Goal: Transaction & Acquisition: Purchase product/service

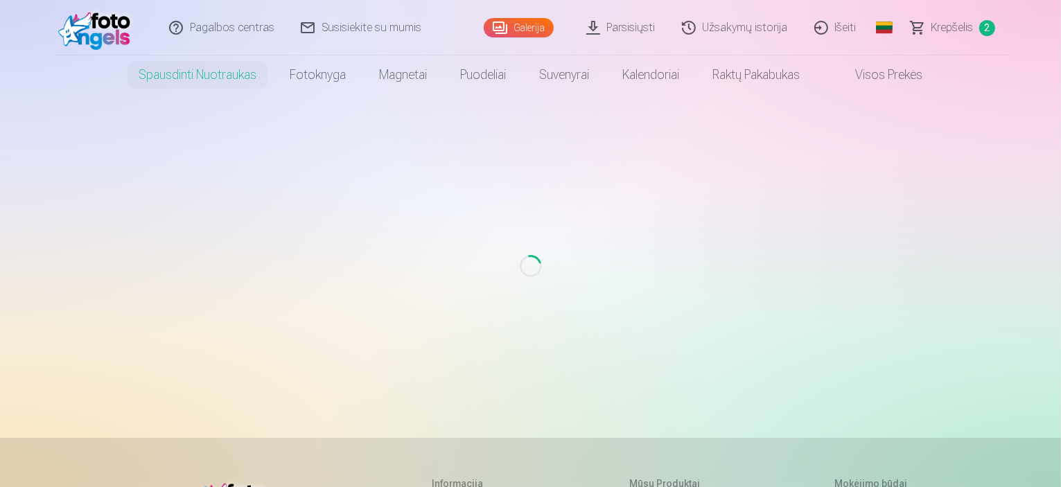
click at [934, 30] on span "Krepšelis" at bounding box center [952, 27] width 42 height 17
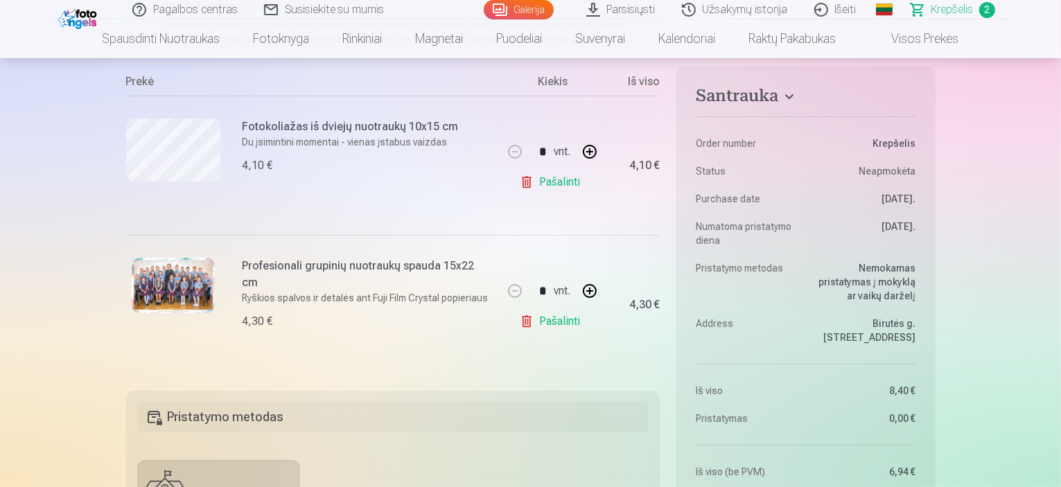
scroll to position [346, 0]
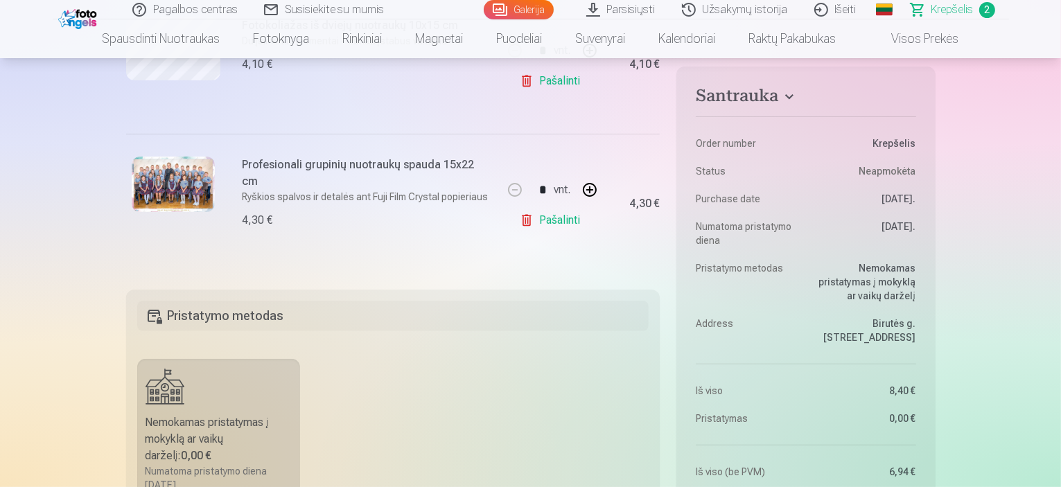
click at [544, 221] on link "Pašalinti" at bounding box center [553, 220] width 66 height 28
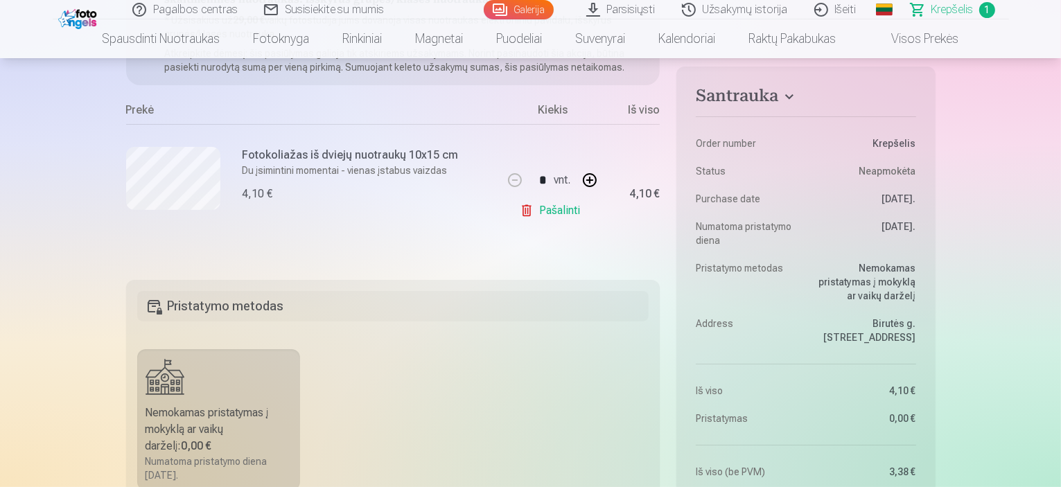
scroll to position [208, 0]
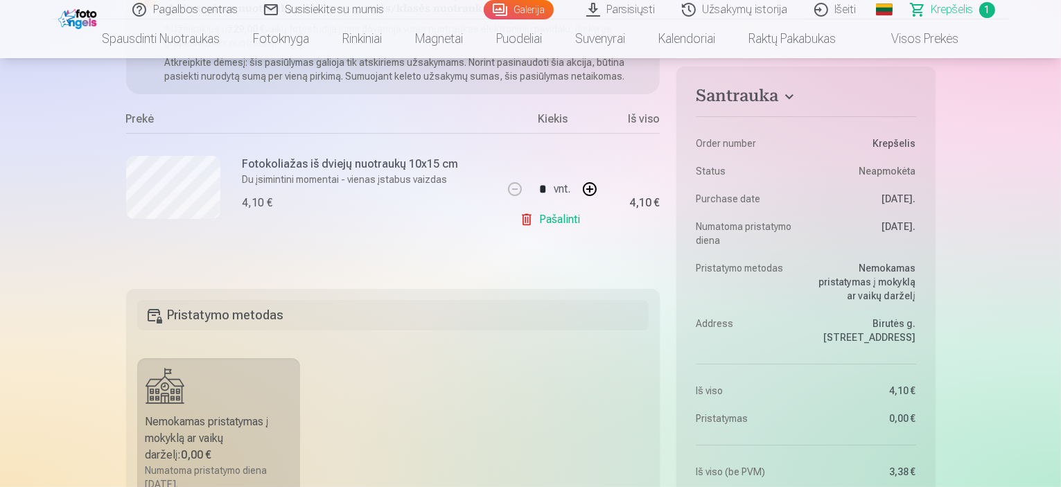
click at [551, 217] on link "Pašalinti" at bounding box center [553, 220] width 66 height 28
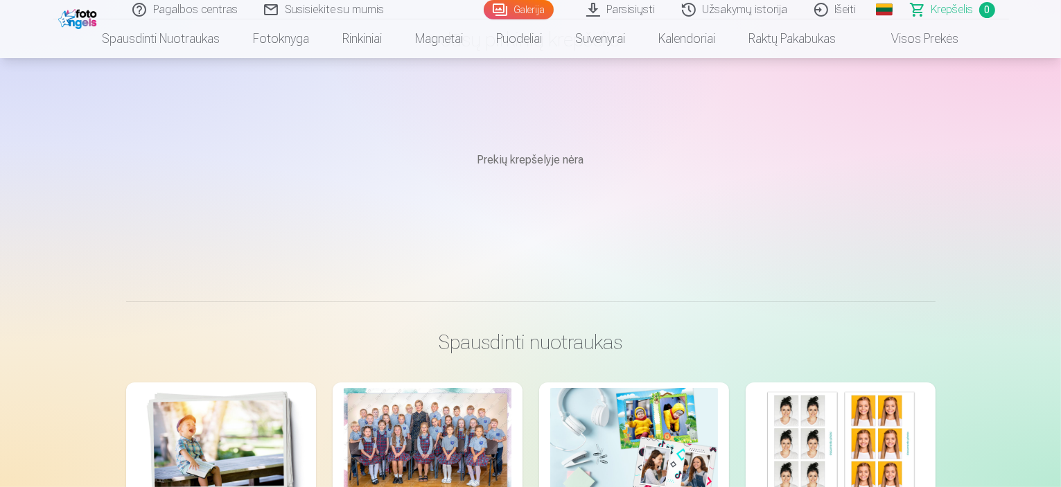
scroll to position [69, 0]
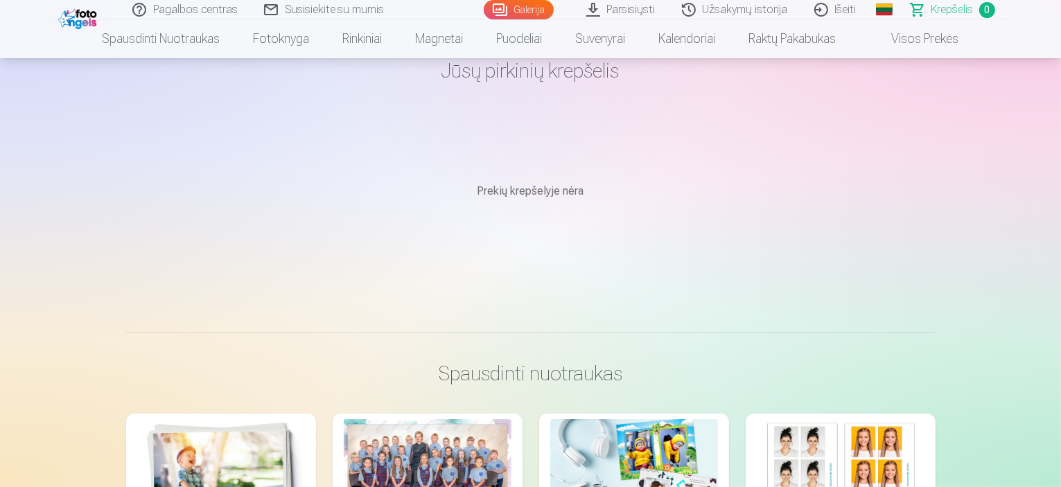
click at [551, 7] on link "Galerija" at bounding box center [519, 9] width 70 height 19
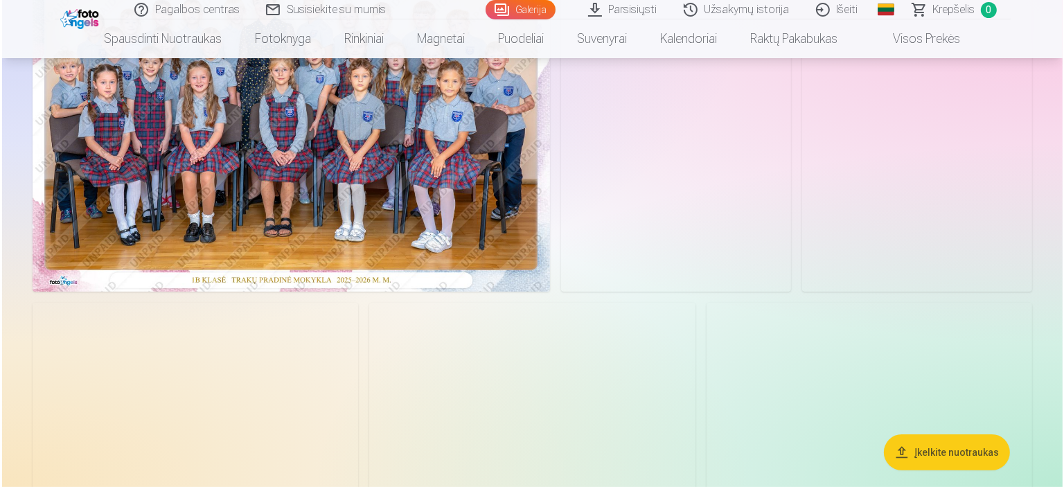
scroll to position [208, 0]
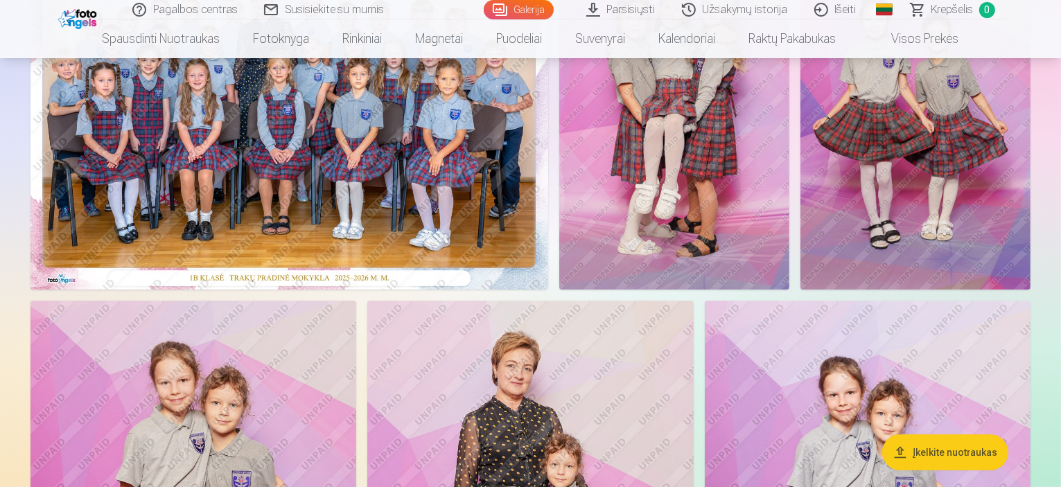
click at [548, 158] on img at bounding box center [288, 117] width 517 height 345
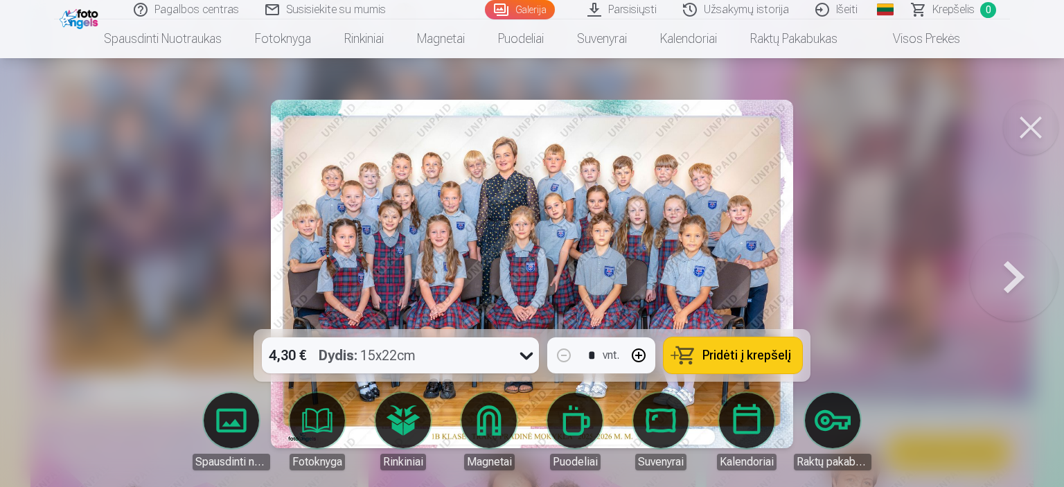
click at [744, 351] on span "Pridėti į krepšelį" at bounding box center [746, 355] width 89 height 12
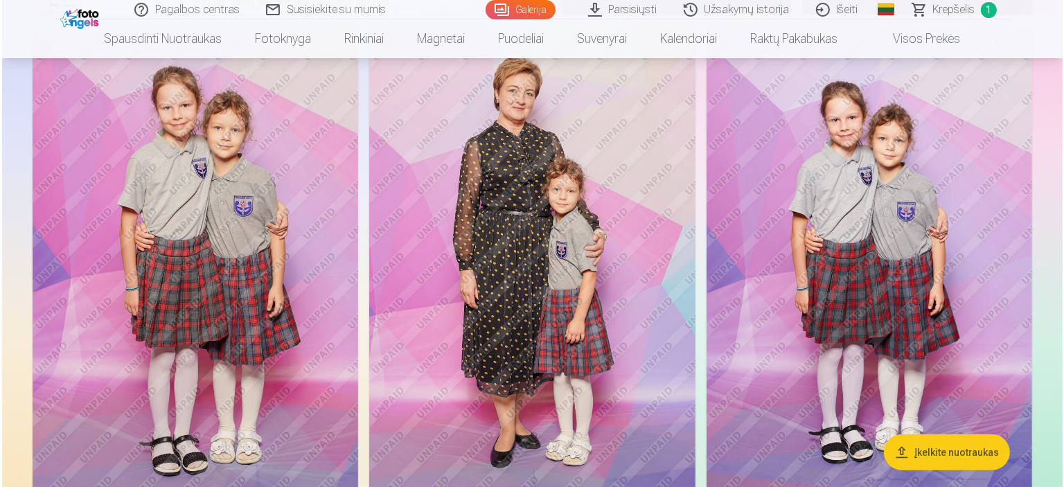
scroll to position [485, 0]
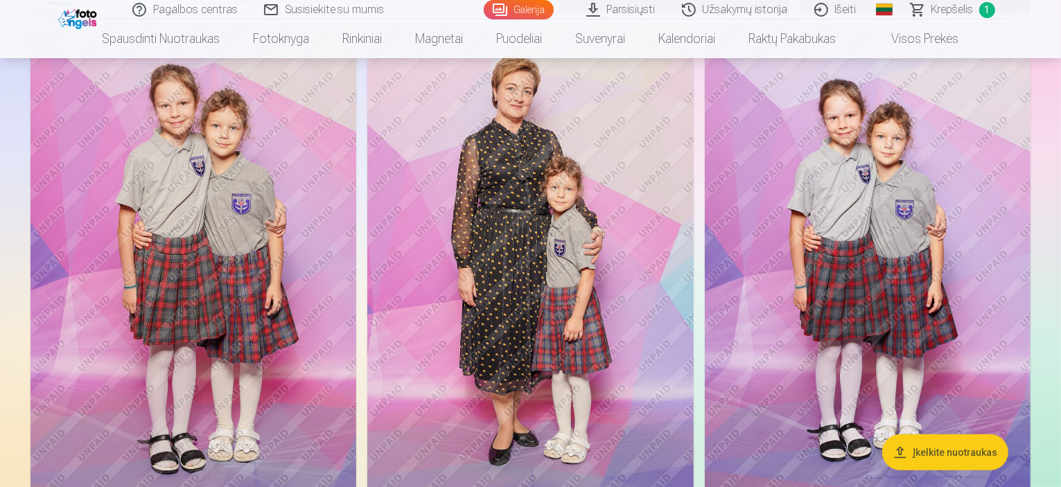
click at [356, 346] on img at bounding box center [193, 268] width 326 height 489
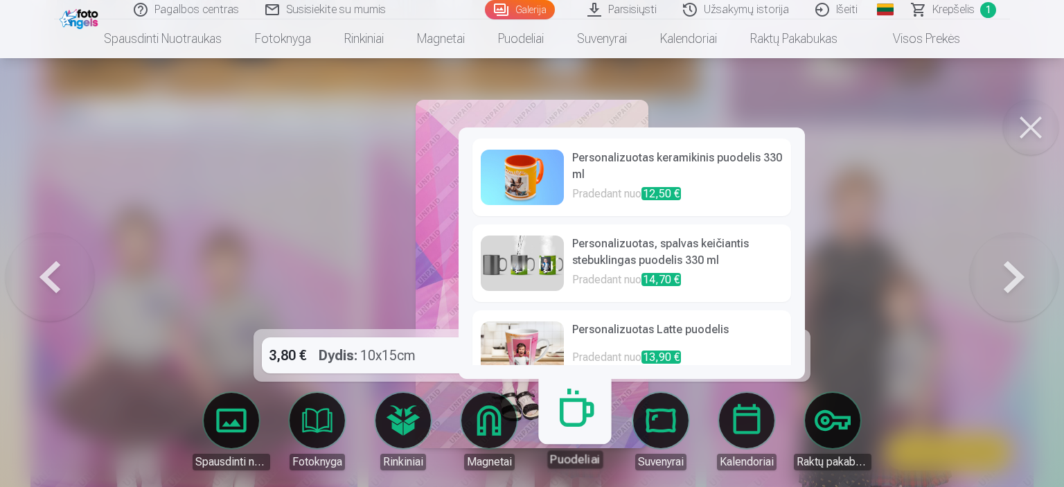
click at [590, 415] on link "Puodeliai" at bounding box center [574, 425] width 85 height 85
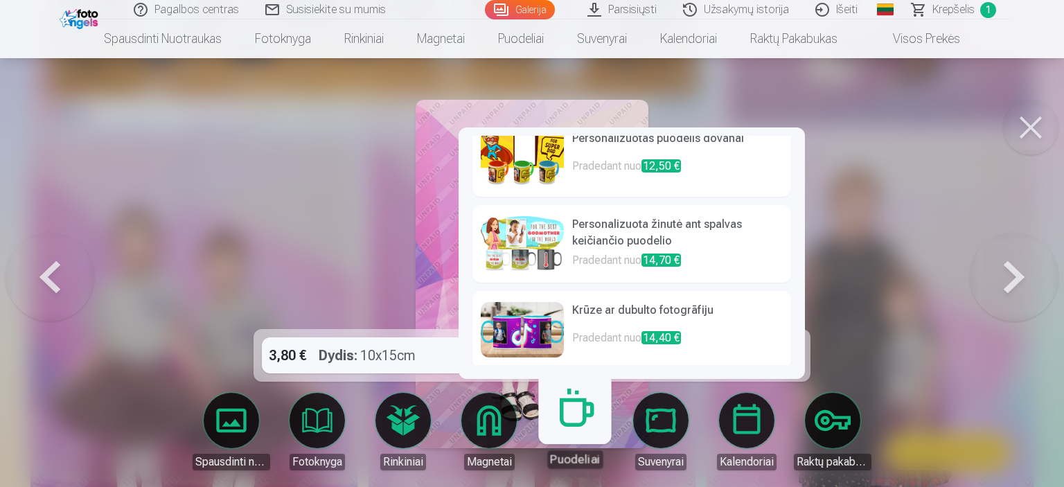
scroll to position [263, 0]
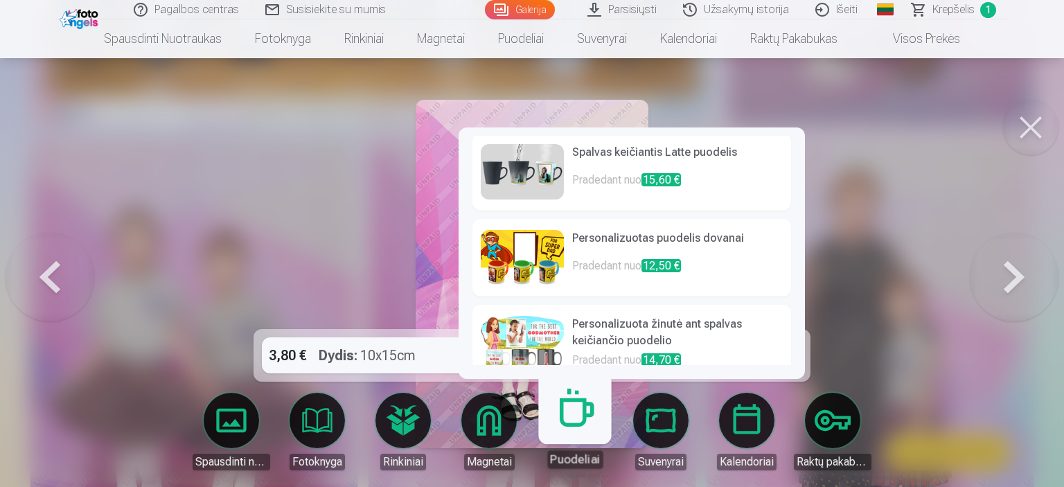
click at [559, 275] on img at bounding box center [522, 257] width 83 height 55
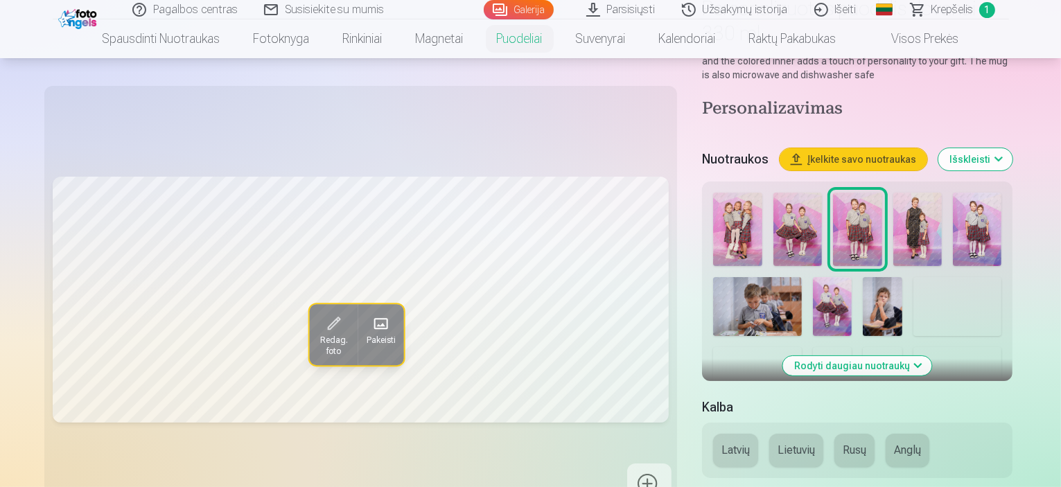
scroll to position [139, 0]
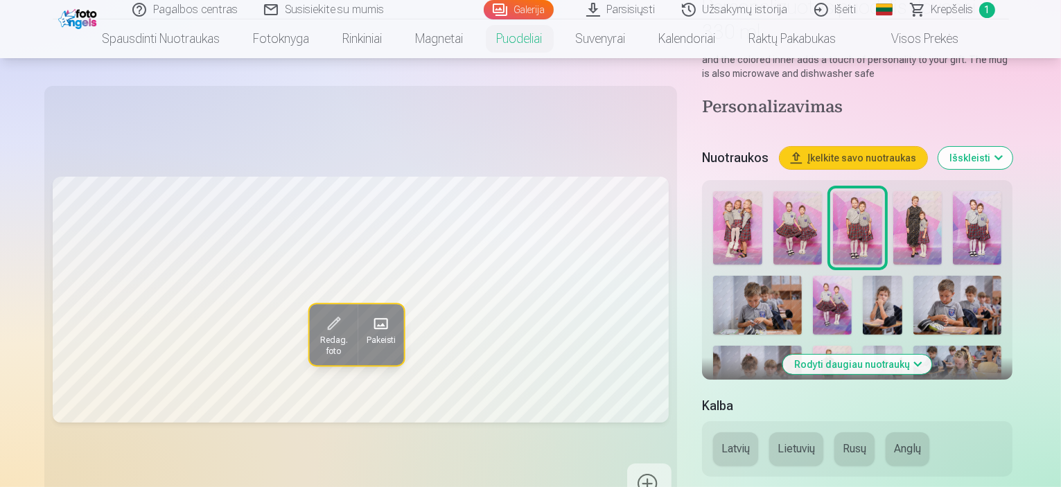
click at [769, 432] on button "Lietuvių" at bounding box center [796, 448] width 54 height 33
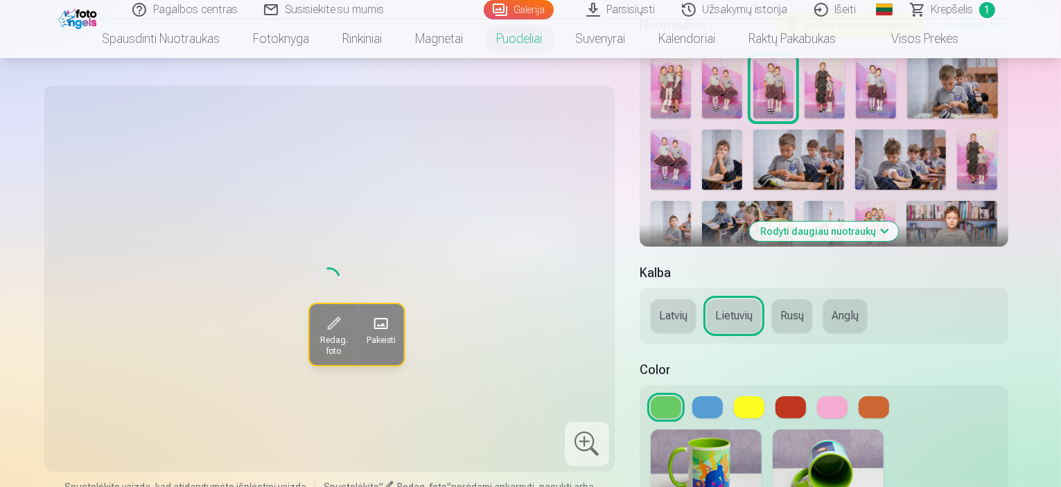
scroll to position [277, 0]
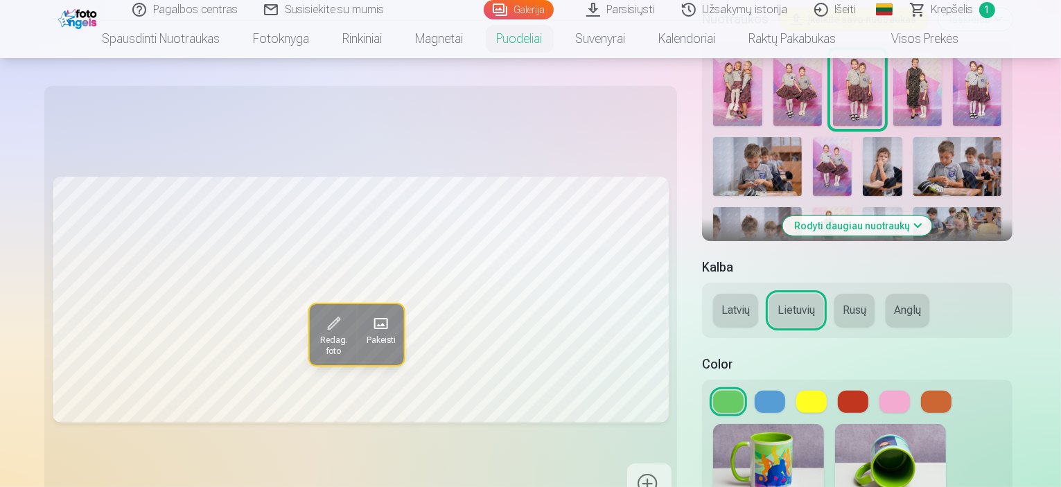
click at [754, 391] on button at bounding box center [769, 402] width 30 height 22
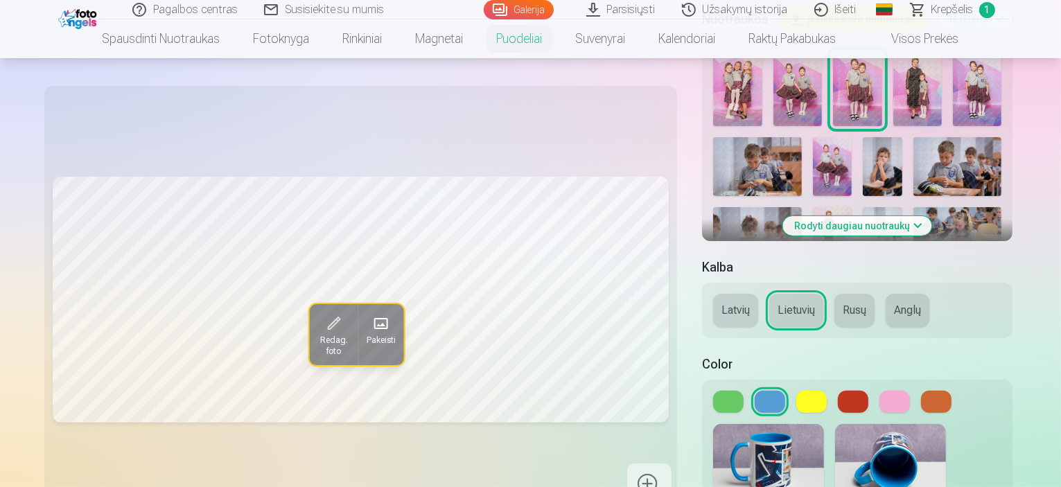
click at [713, 391] on button at bounding box center [728, 402] width 30 height 22
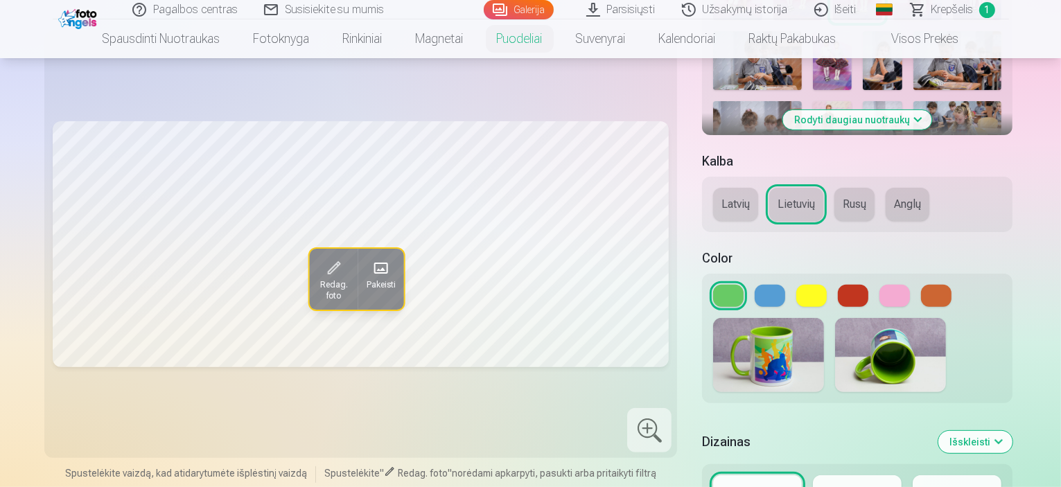
scroll to position [554, 0]
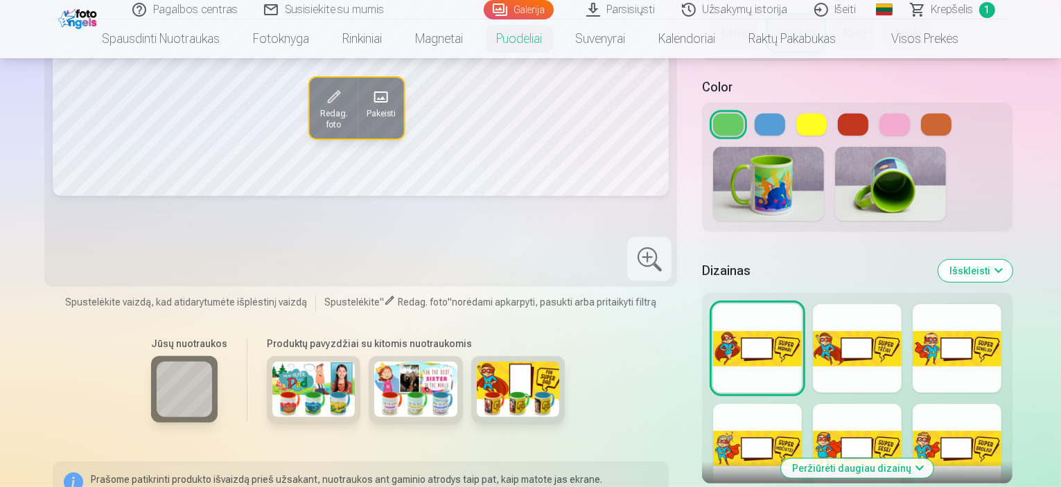
click at [272, 364] on img at bounding box center [313, 389] width 83 height 55
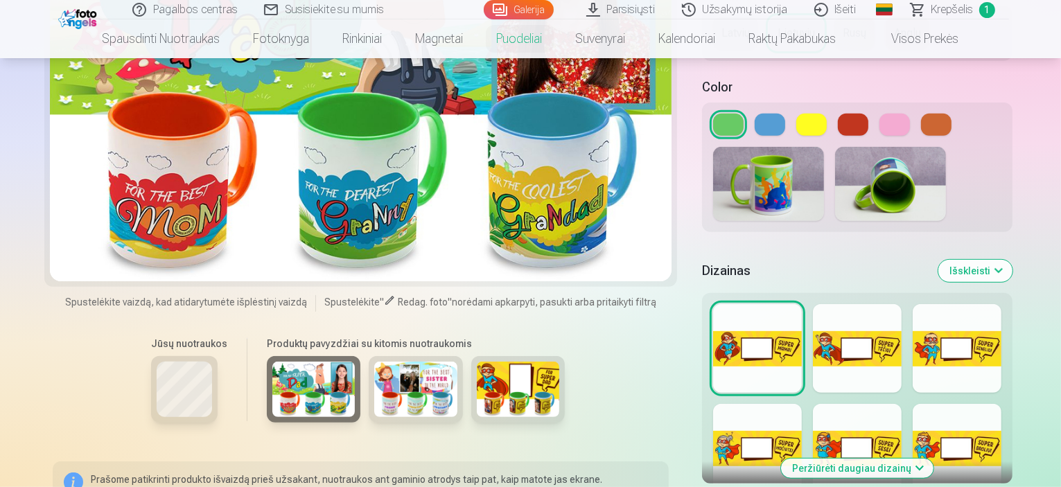
click at [374, 375] on img at bounding box center [415, 389] width 83 height 55
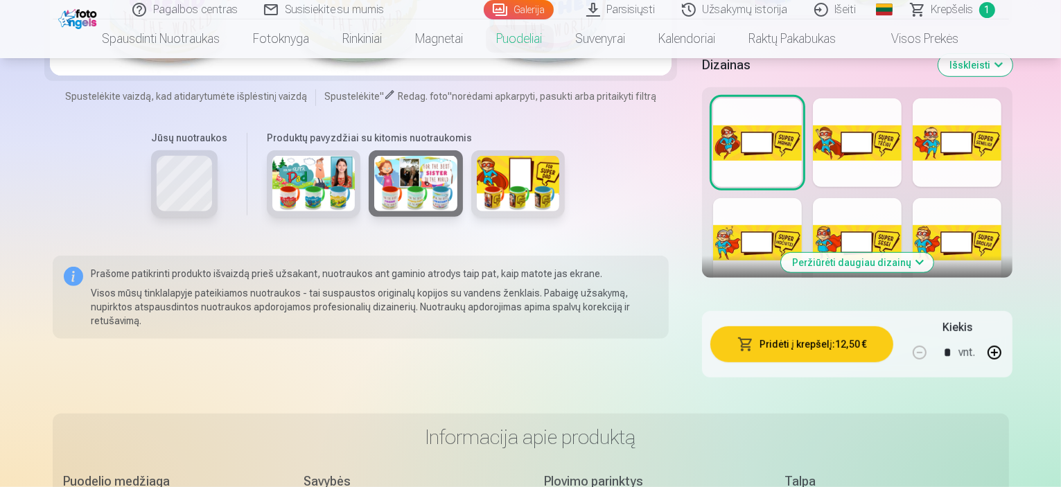
scroll to position [762, 0]
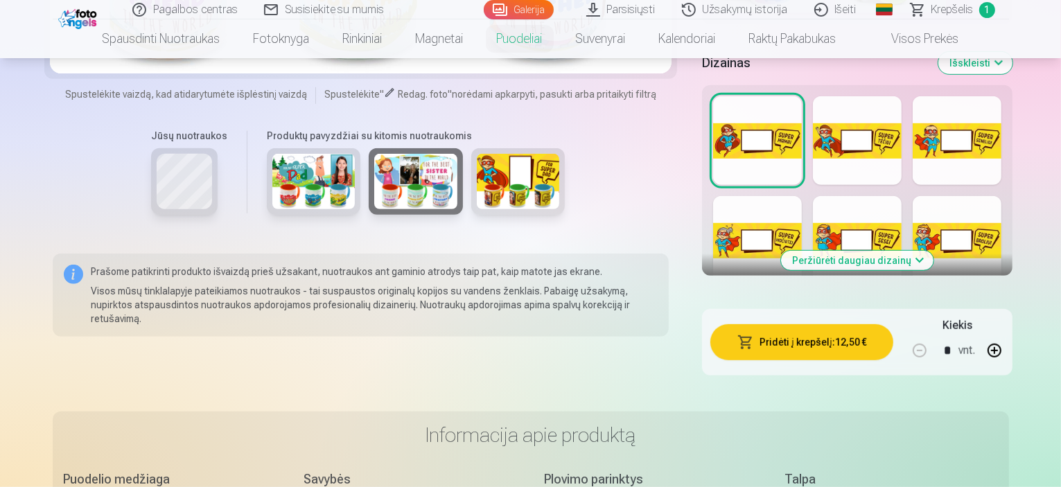
click at [883, 251] on button "Peržiūrėti daugiau dizainų" at bounding box center [857, 260] width 152 height 19
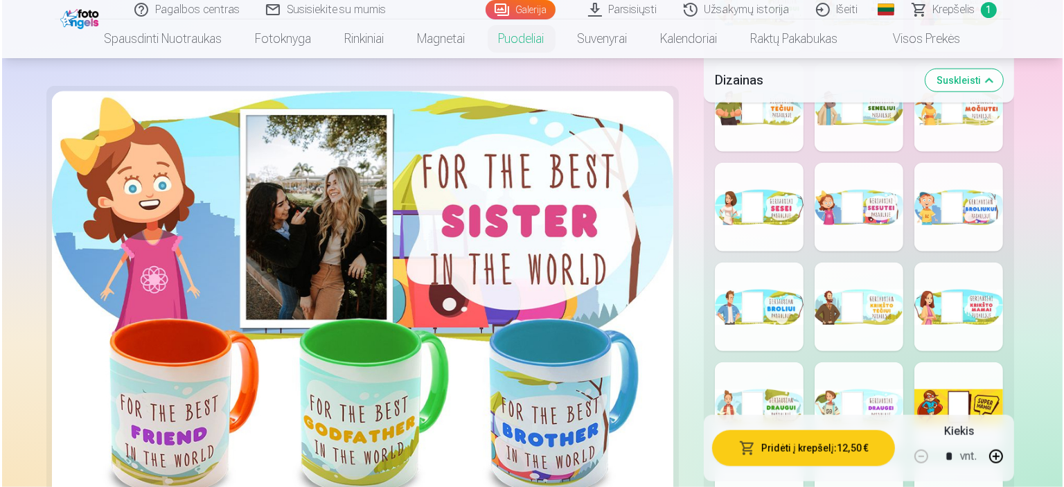
scroll to position [1385, 0]
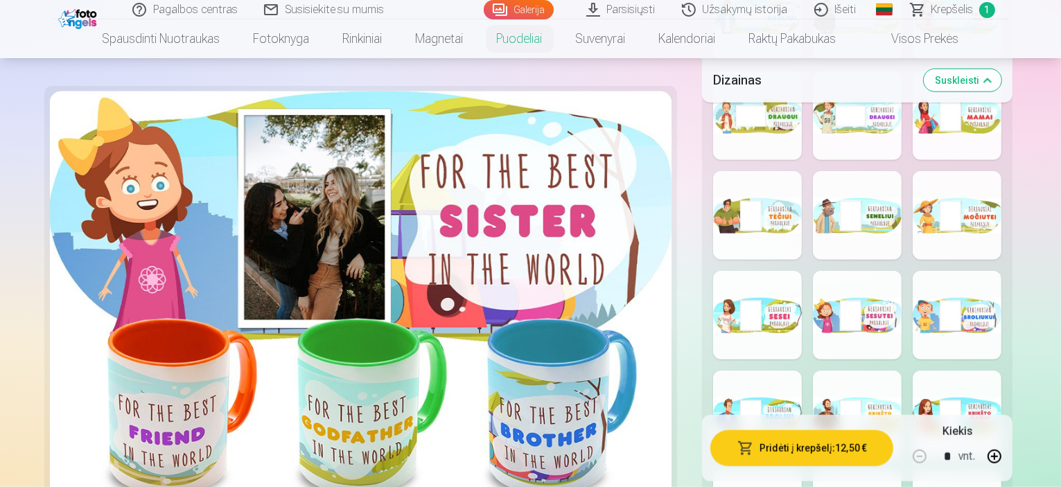
click at [853, 207] on div at bounding box center [857, 215] width 89 height 89
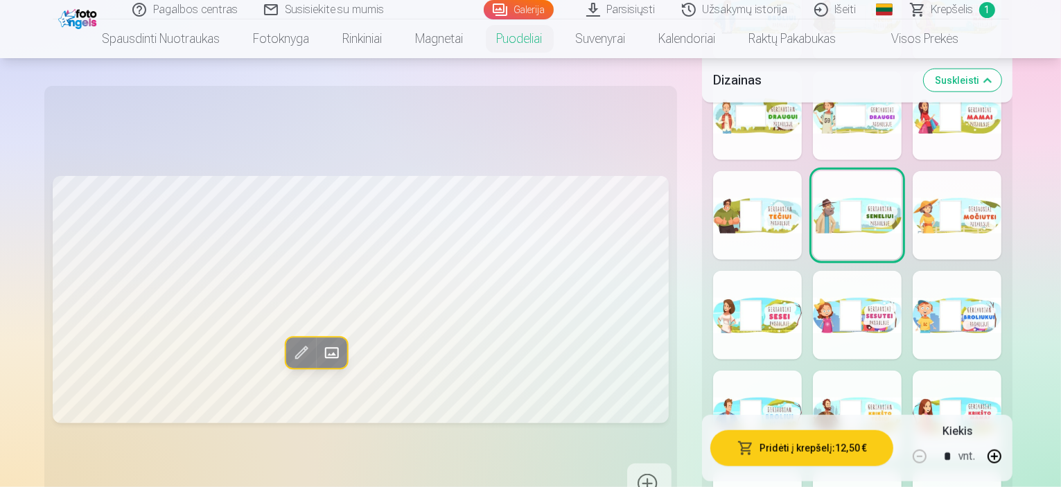
click at [290, 348] on span at bounding box center [301, 353] width 22 height 22
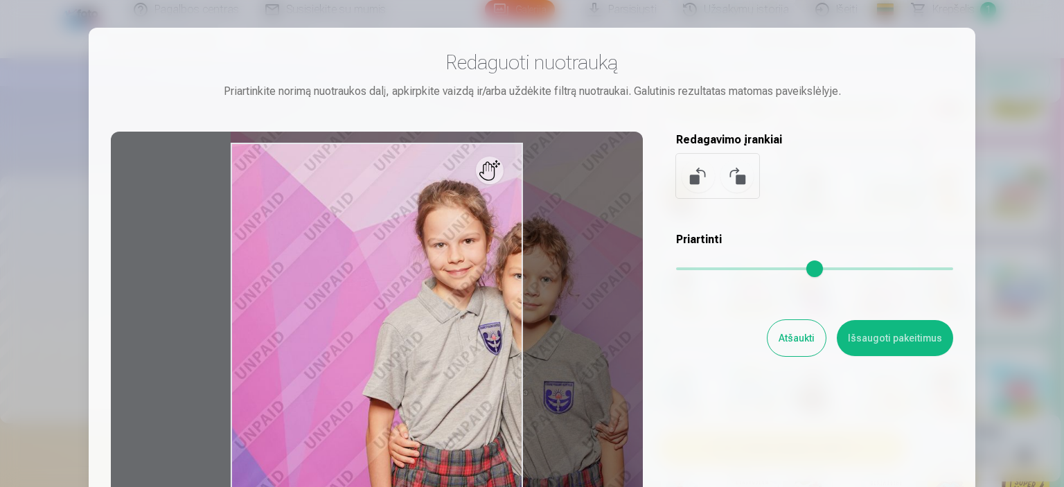
drag, startPoint x: 684, startPoint y: 268, endPoint x: 716, endPoint y: 276, distance: 32.1
type input "****"
click at [716, 270] on input "range" at bounding box center [814, 268] width 277 height 3
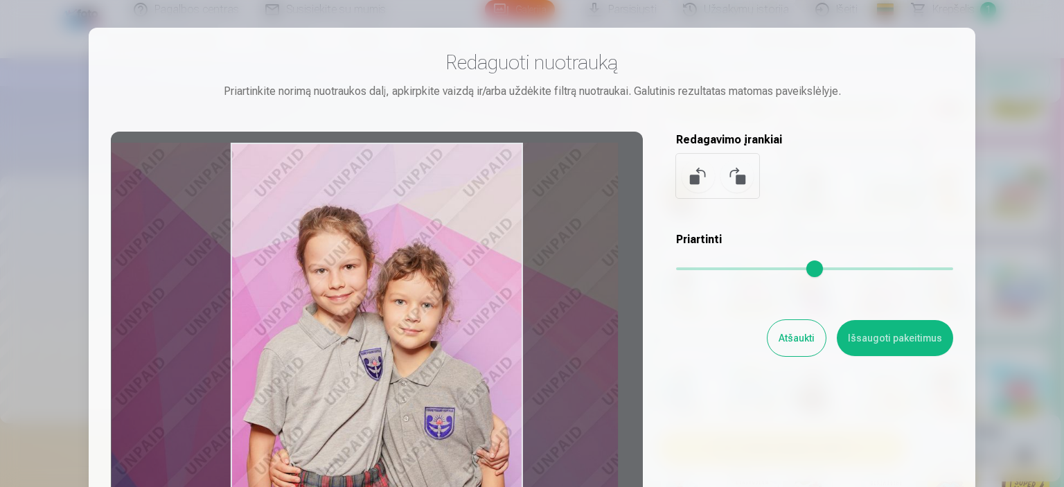
drag, startPoint x: 451, startPoint y: 313, endPoint x: 353, endPoint y: 368, distance: 112.0
click at [353, 368] on div at bounding box center [377, 349] width 532 height 435
click at [941, 338] on button "Išsaugoti pakeitimus" at bounding box center [895, 338] width 116 height 36
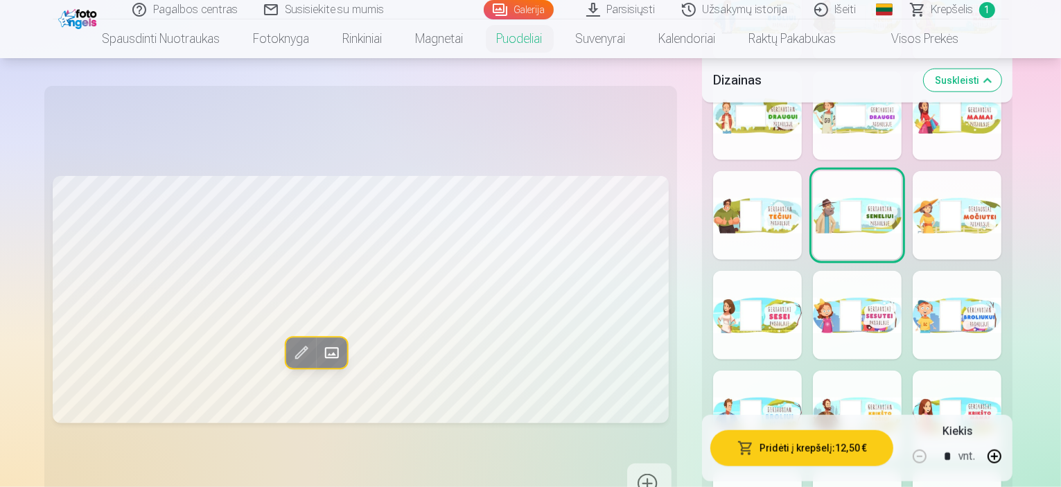
click at [290, 351] on span at bounding box center [301, 353] width 22 height 22
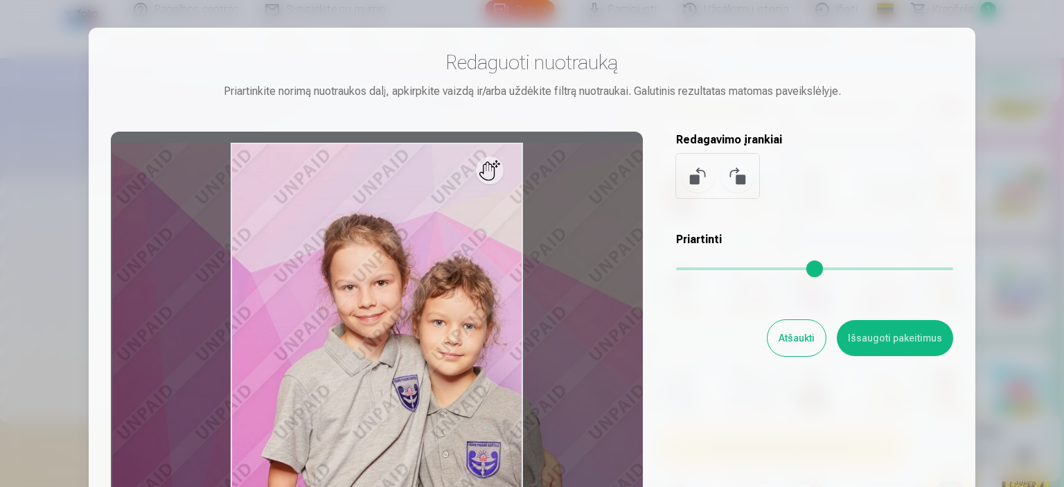
drag, startPoint x: 714, startPoint y: 267, endPoint x: 726, endPoint y: 274, distance: 13.7
click at [726, 270] on input "range" at bounding box center [814, 268] width 277 height 3
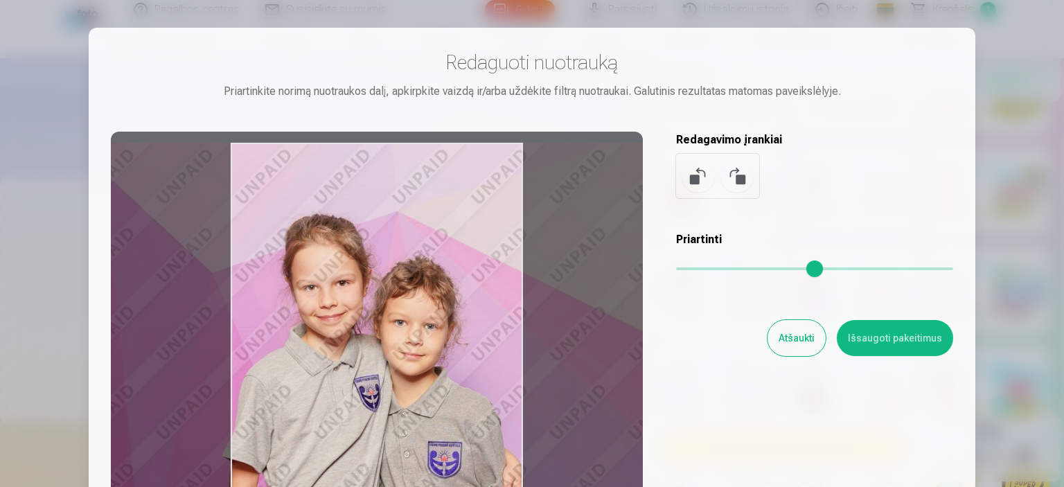
drag, startPoint x: 416, startPoint y: 370, endPoint x: 377, endPoint y: 379, distance: 39.8
click at [377, 379] on div at bounding box center [377, 349] width 532 height 435
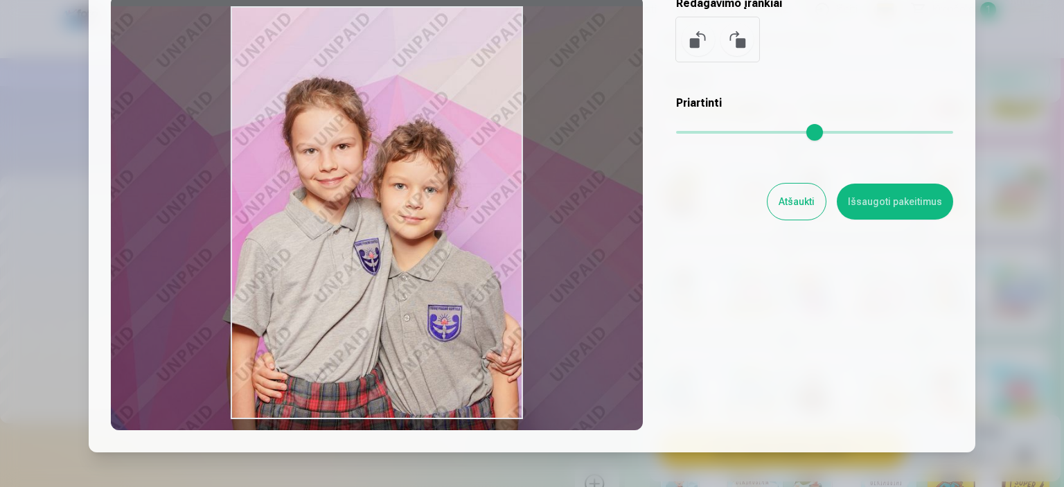
scroll to position [139, 0]
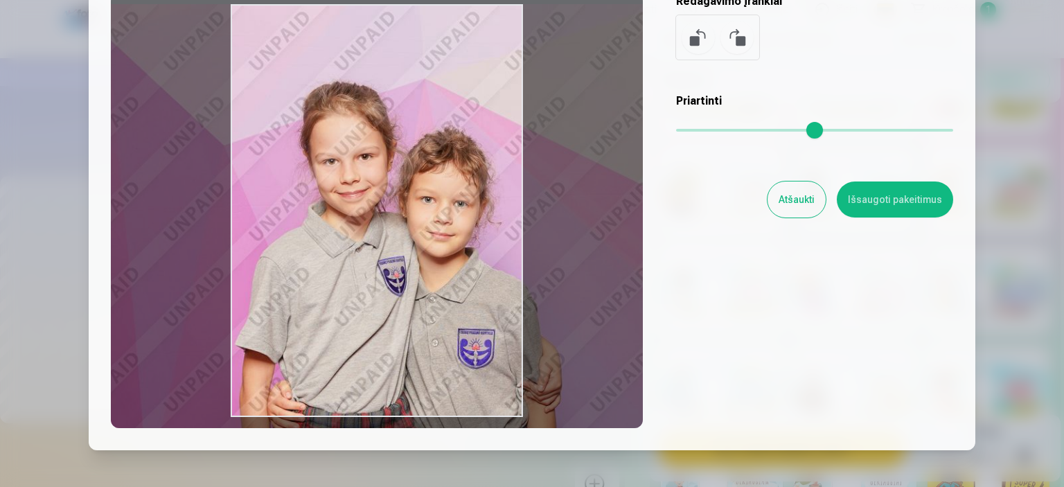
drag, startPoint x: 726, startPoint y: 130, endPoint x: 554, endPoint y: 205, distance: 187.4
click at [736, 132] on input "range" at bounding box center [814, 130] width 277 height 3
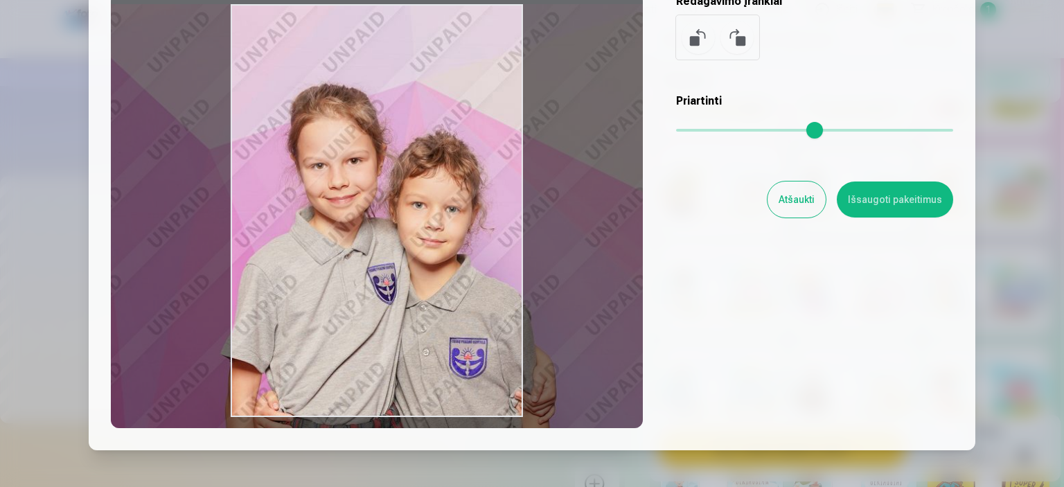
drag, startPoint x: 411, startPoint y: 297, endPoint x: 393, endPoint y: 315, distance: 25.5
click at [393, 315] on div at bounding box center [377, 210] width 532 height 435
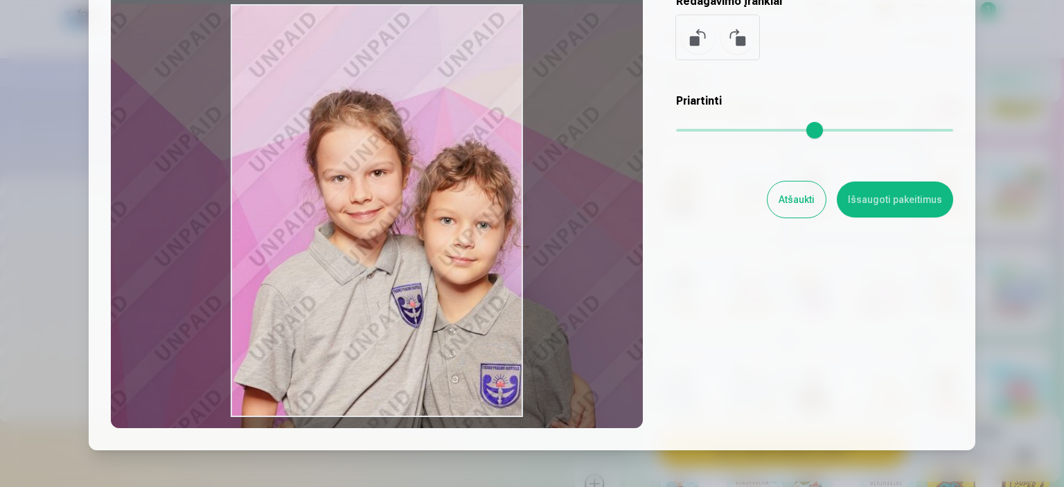
click at [746, 129] on input "range" at bounding box center [814, 130] width 277 height 3
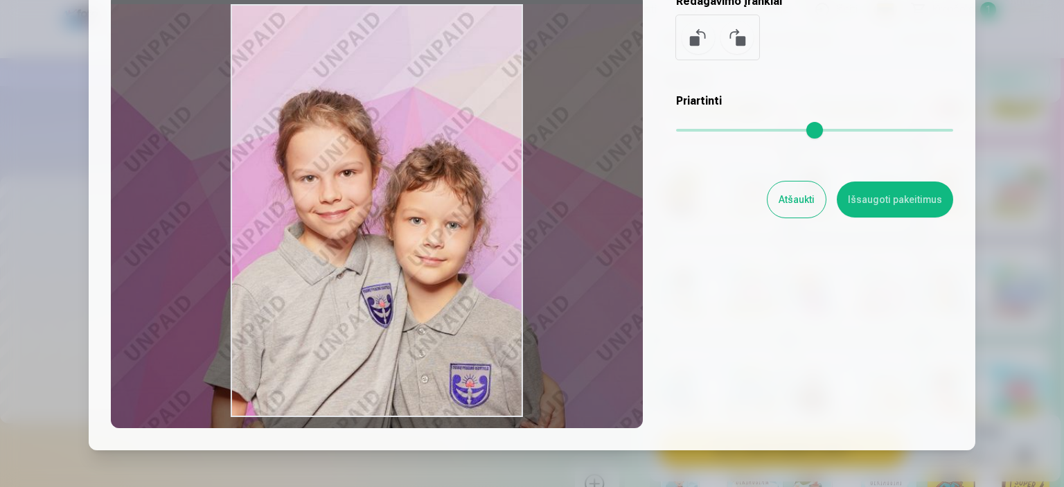
drag, startPoint x: 420, startPoint y: 263, endPoint x: 405, endPoint y: 287, distance: 27.7
click at [409, 289] on div at bounding box center [377, 210] width 532 height 435
type input "****"
drag, startPoint x: 929, startPoint y: 199, endPoint x: 948, endPoint y: 211, distance: 22.7
click at [930, 199] on button "Išsaugoti pakeitimus" at bounding box center [895, 199] width 116 height 36
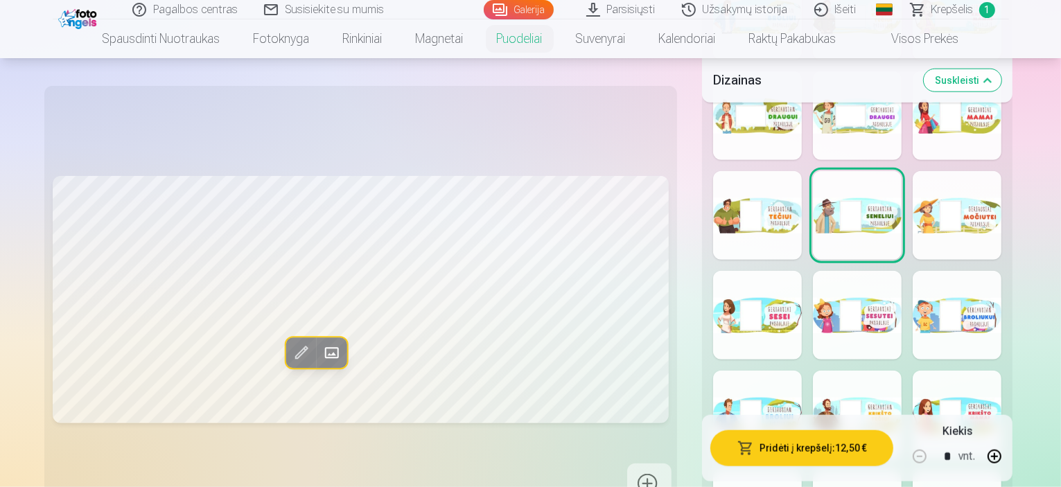
click at [290, 349] on span at bounding box center [301, 353] width 22 height 22
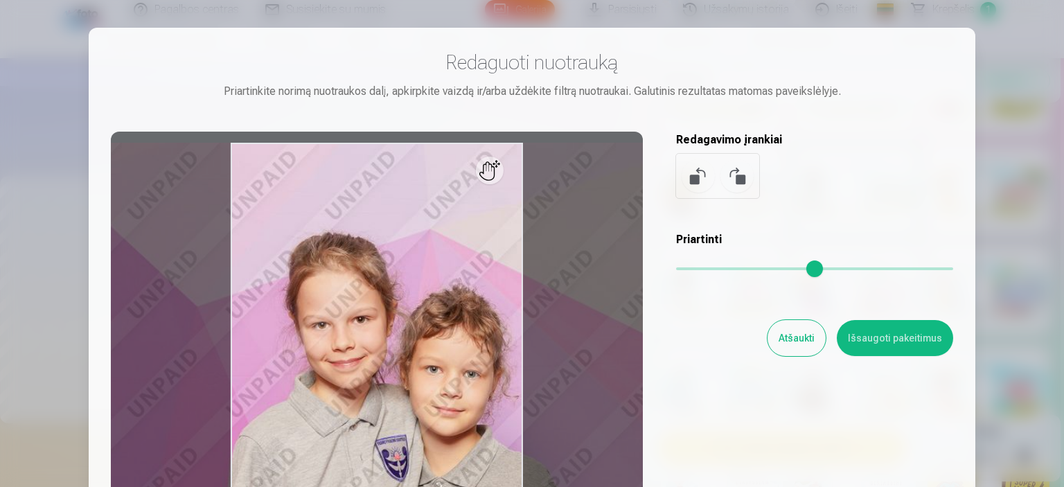
click at [751, 269] on input "range" at bounding box center [814, 268] width 277 height 3
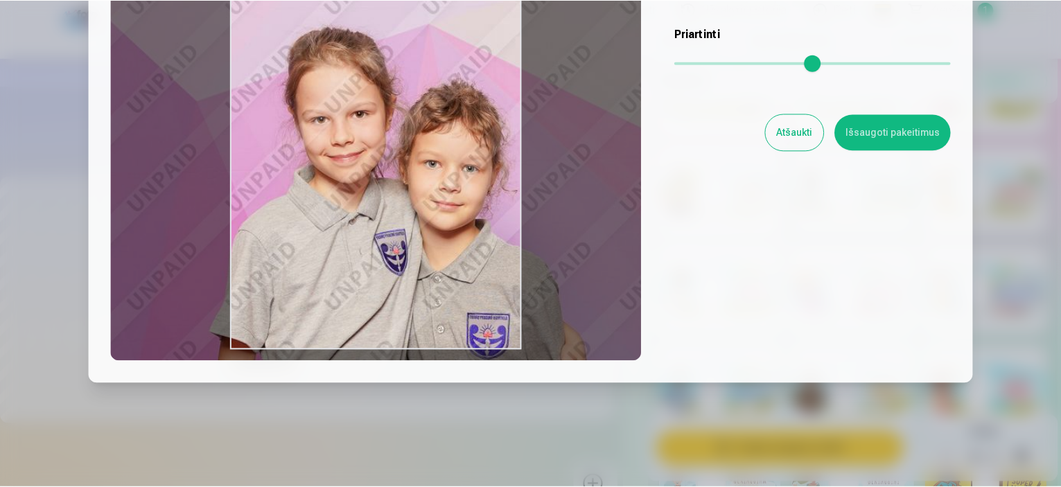
scroll to position [208, 0]
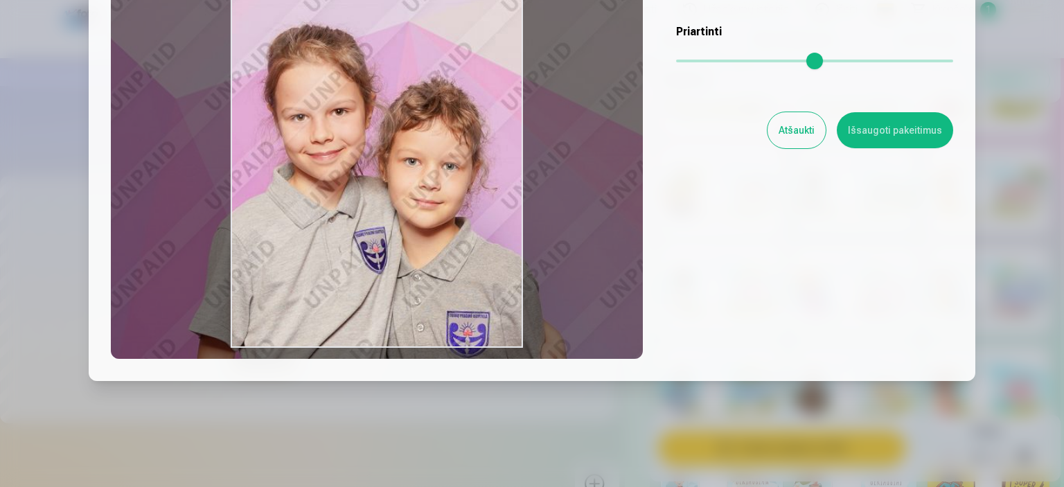
type input "****"
drag, startPoint x: 475, startPoint y: 256, endPoint x: 454, endPoint y: 265, distance: 22.9
click at [454, 265] on div at bounding box center [377, 141] width 532 height 435
drag, startPoint x: 926, startPoint y: 143, endPoint x: 929, endPoint y: 151, distance: 8.1
click at [927, 143] on button "Išsaugoti pakeitimus" at bounding box center [895, 130] width 116 height 36
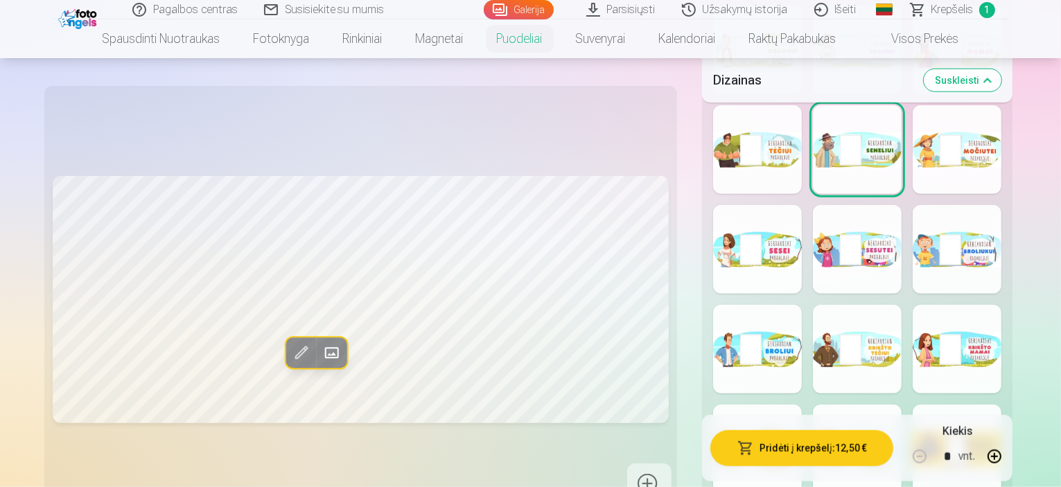
scroll to position [1455, 0]
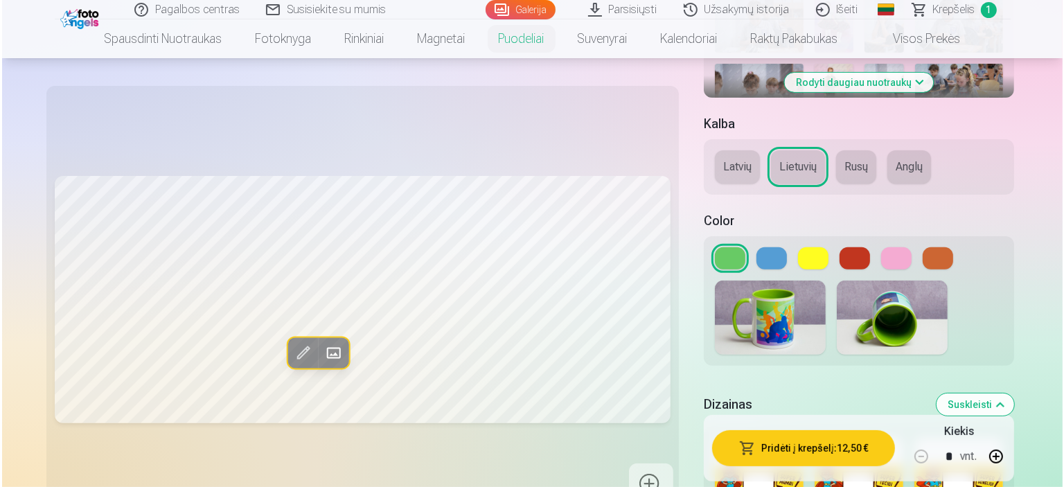
scroll to position [416, 0]
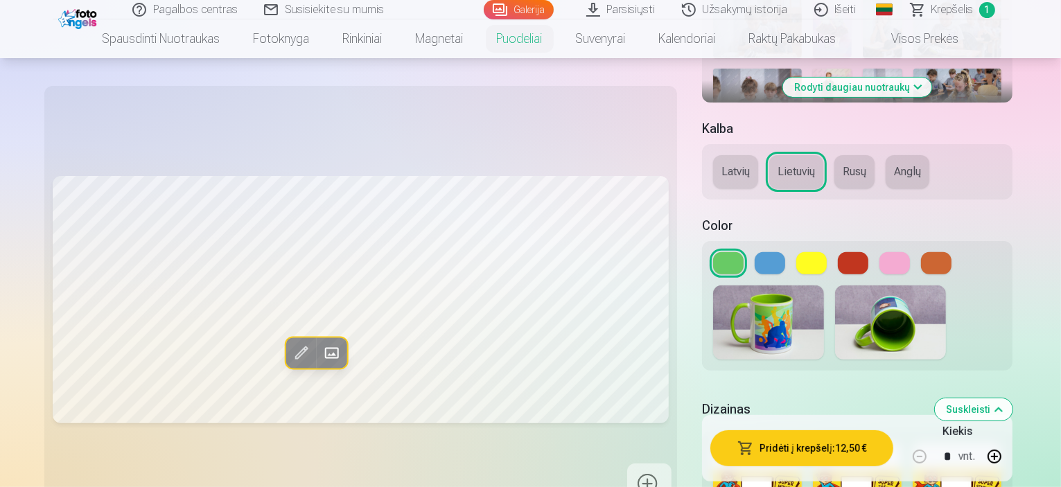
drag, startPoint x: 720, startPoint y: 239, endPoint x: 724, endPoint y: 246, distance: 7.7
click at [754, 252] on button at bounding box center [769, 263] width 30 height 22
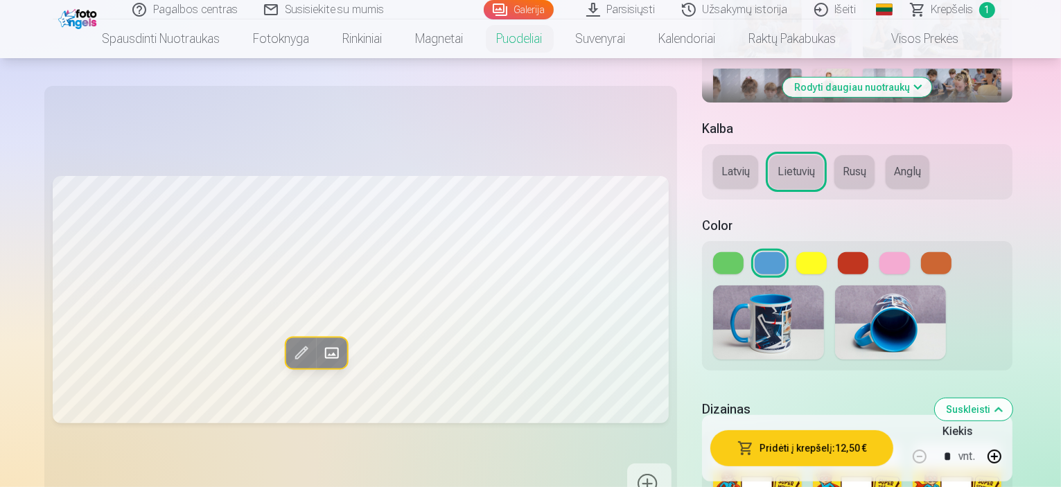
click at [713, 252] on button at bounding box center [728, 263] width 30 height 22
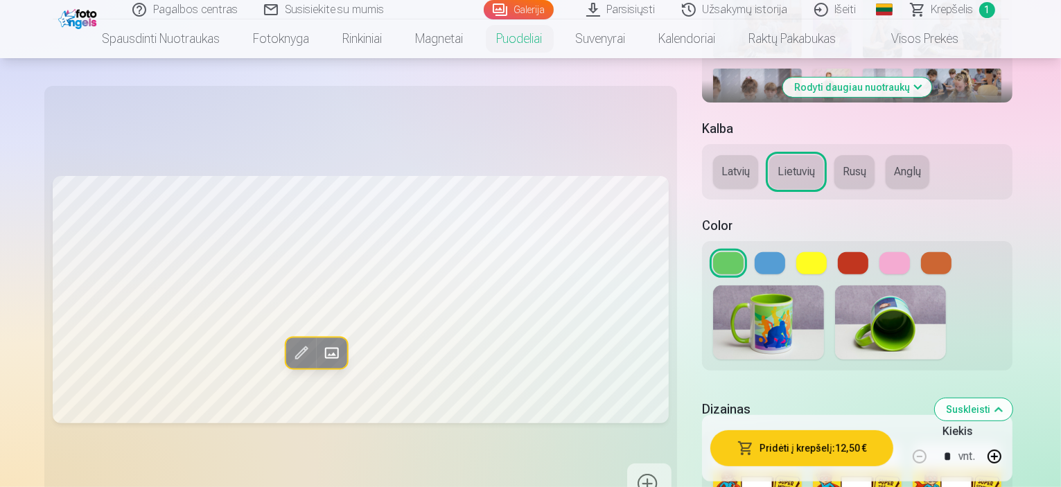
click at [796, 252] on button at bounding box center [811, 263] width 30 height 22
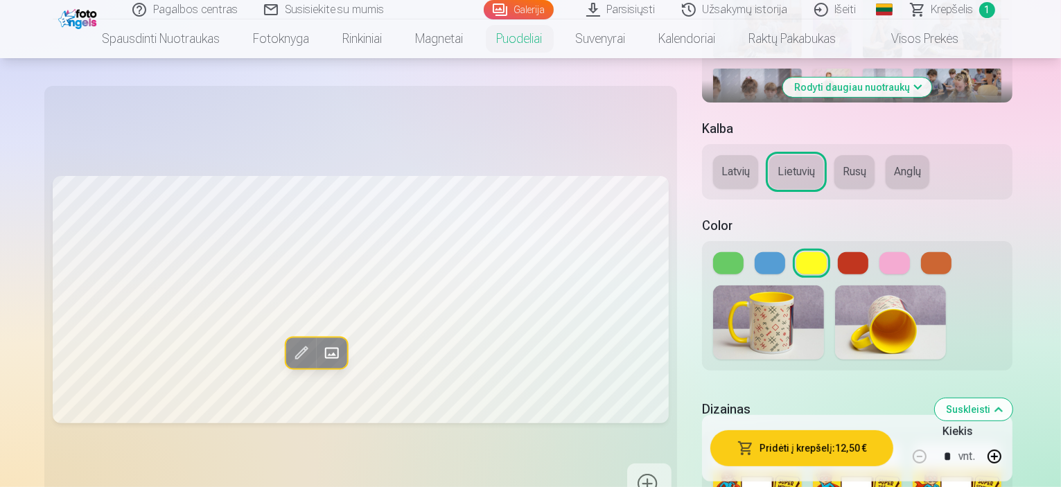
click at [879, 252] on button at bounding box center [894, 263] width 30 height 22
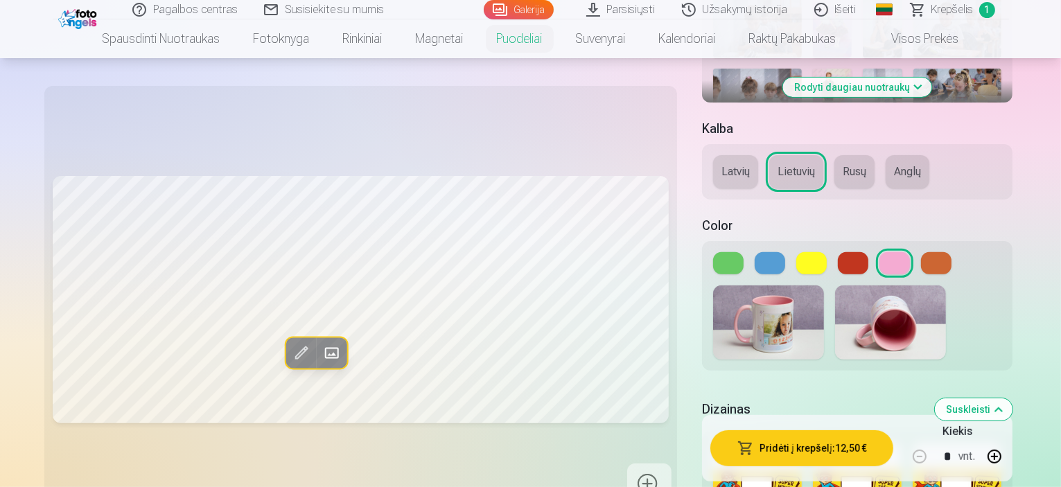
click at [754, 252] on button at bounding box center [769, 263] width 30 height 22
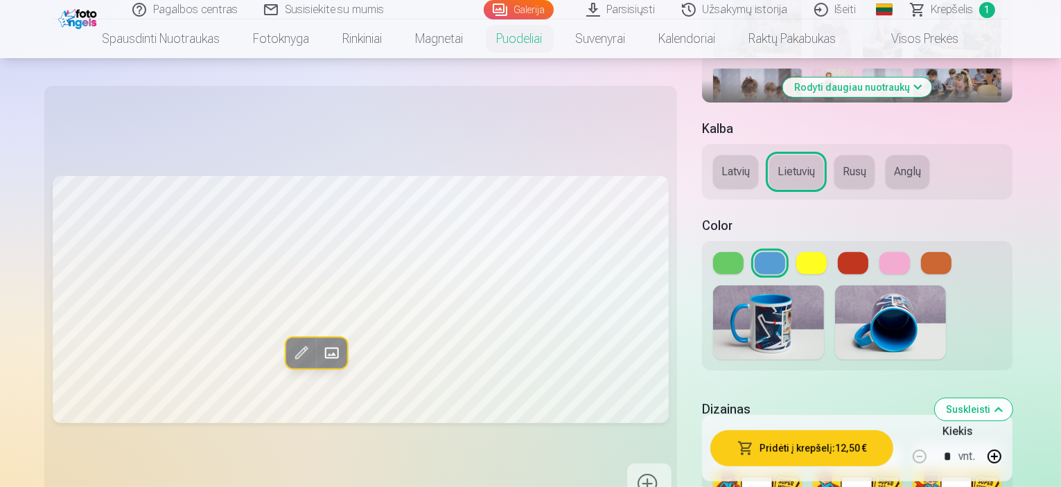
click at [822, 450] on button "Pridėti į krepšelį : 12,50 €" at bounding box center [801, 448] width 183 height 36
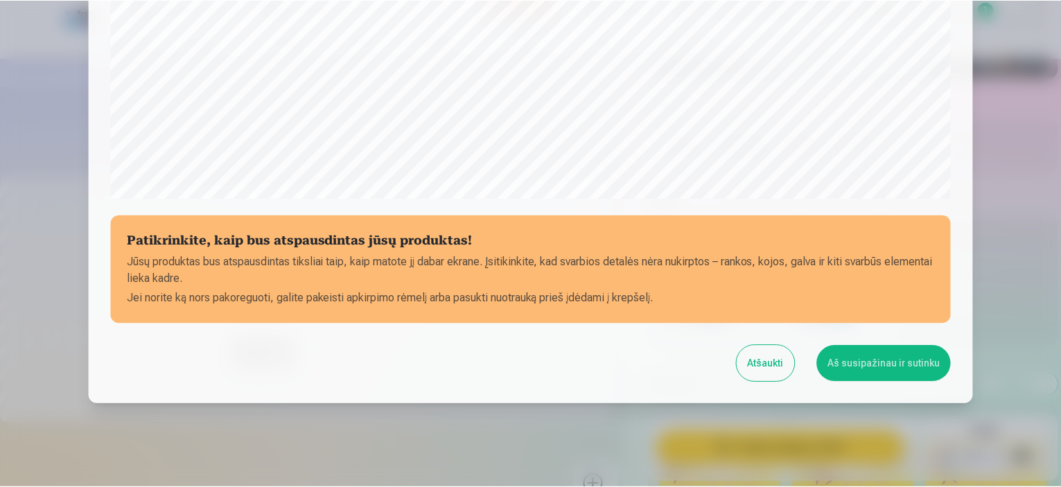
scroll to position [510, 0]
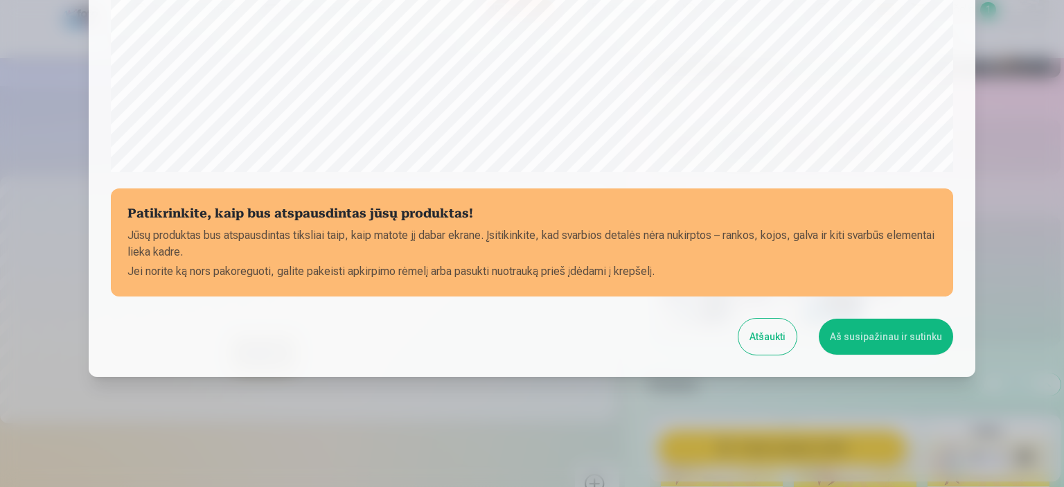
click at [890, 348] on button "Aš susipažinau ir sutinku" at bounding box center [886, 337] width 134 height 36
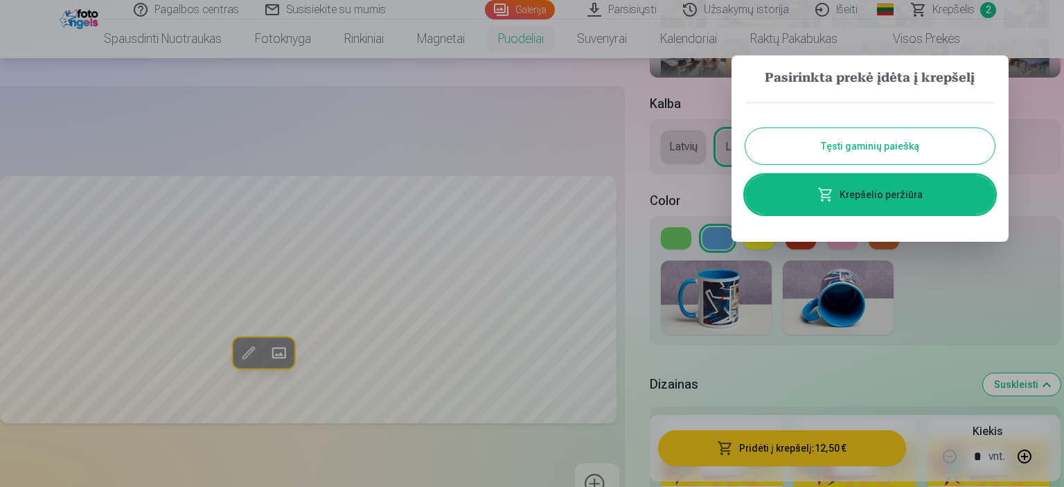
click at [855, 155] on button "Tęsti gaminių paiešką" at bounding box center [869, 146] width 249 height 36
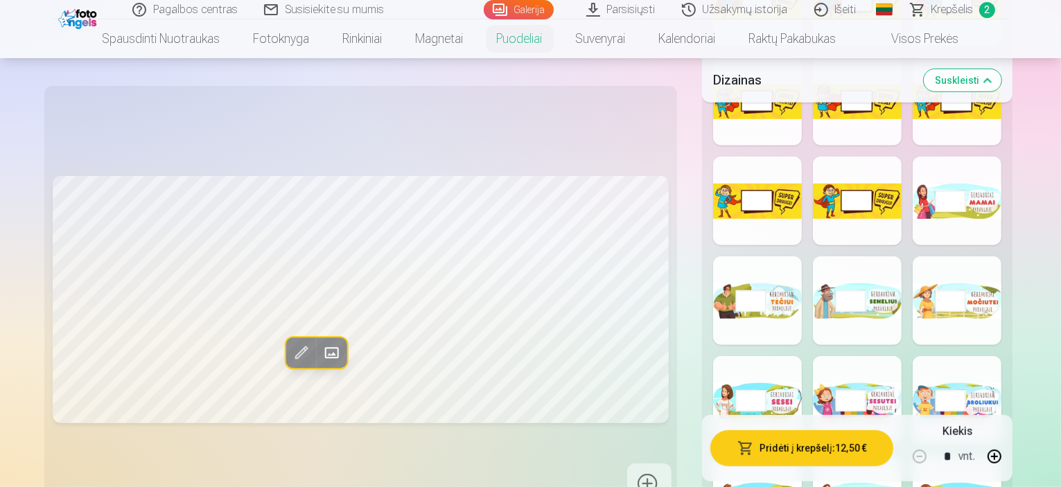
scroll to position [901, 0]
click at [986, 274] on div at bounding box center [956, 301] width 89 height 89
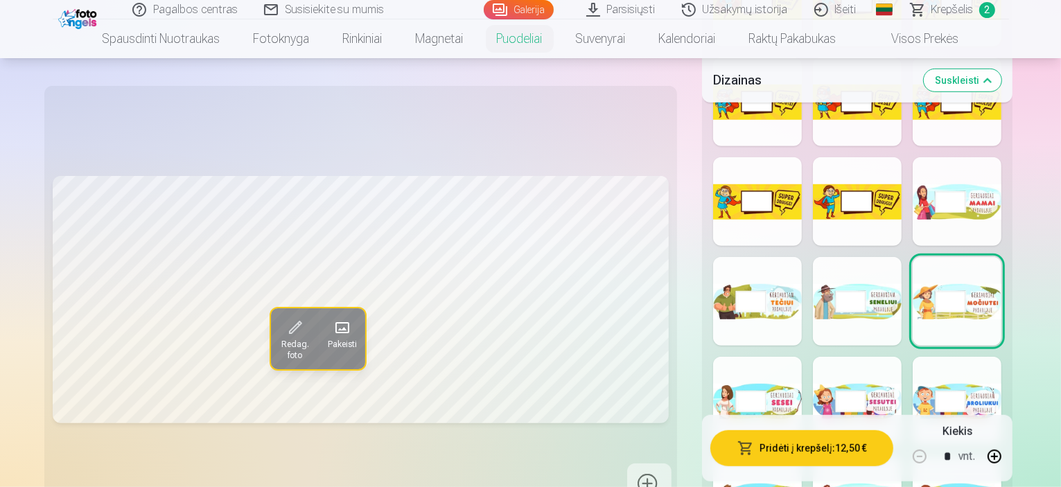
click at [279, 348] on span "Redag. foto" at bounding box center [295, 350] width 32 height 22
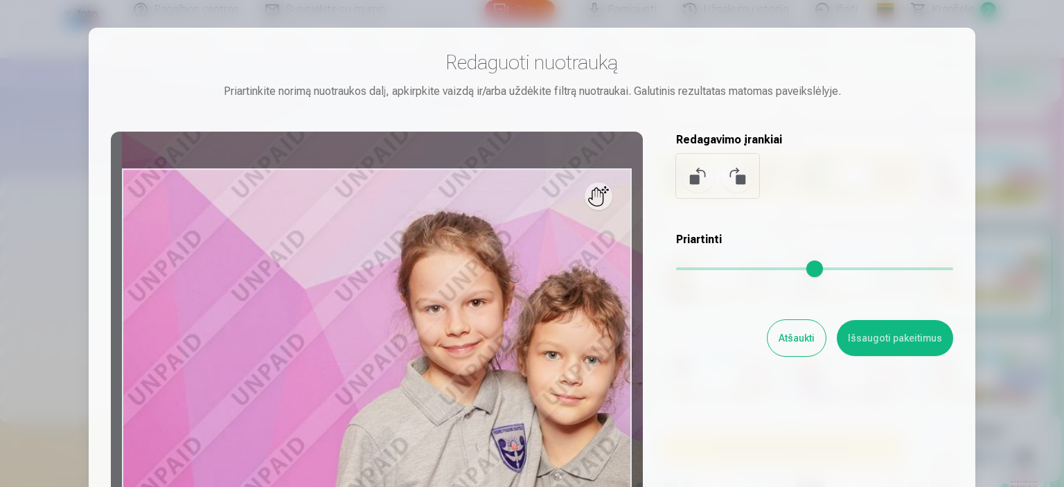
drag, startPoint x: 687, startPoint y: 271, endPoint x: 715, endPoint y: 268, distance: 27.8
type input "****"
click at [715, 268] on input "range" at bounding box center [814, 268] width 277 height 3
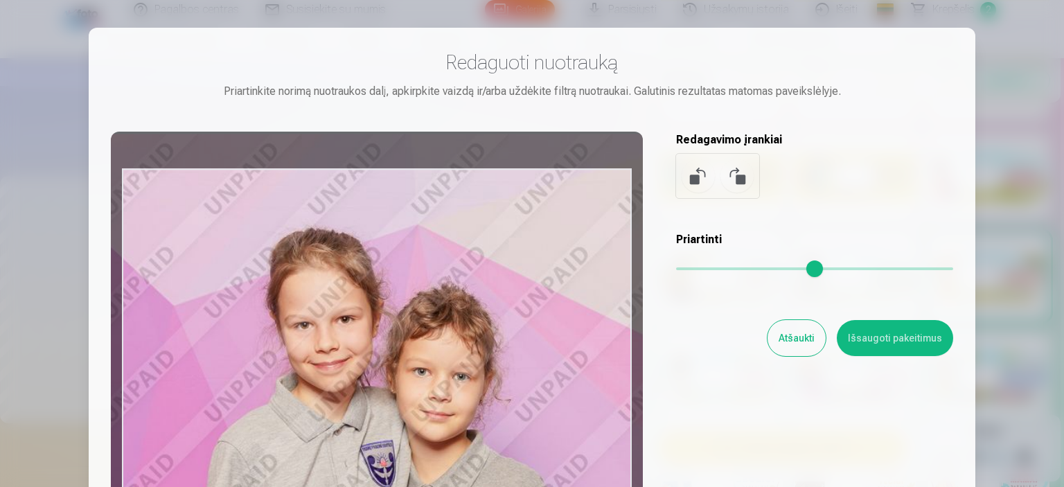
drag, startPoint x: 488, startPoint y: 335, endPoint x: 359, endPoint y: 351, distance: 129.8
click at [359, 351] on div at bounding box center [377, 349] width 532 height 435
click at [931, 333] on button "Išsaugoti pakeitimus" at bounding box center [895, 338] width 116 height 36
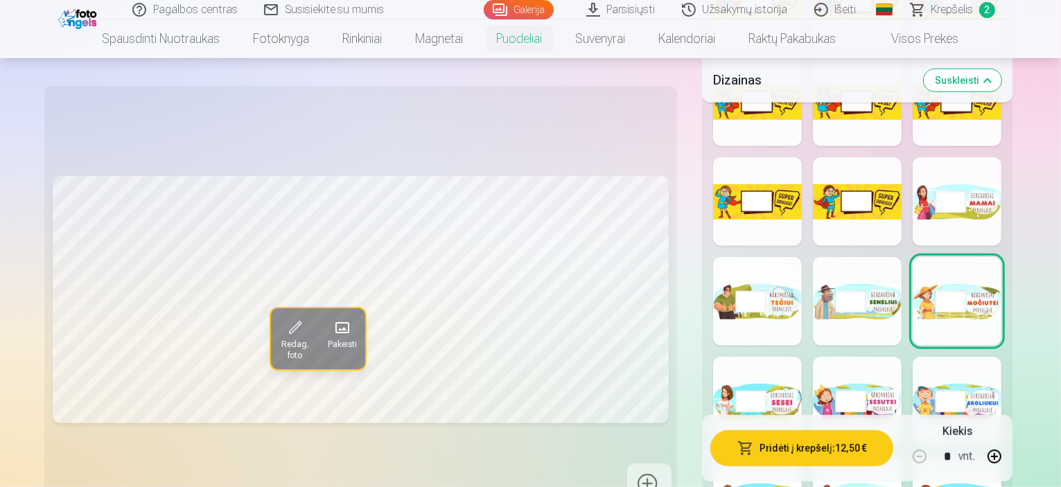
click at [887, 287] on div at bounding box center [857, 301] width 89 height 89
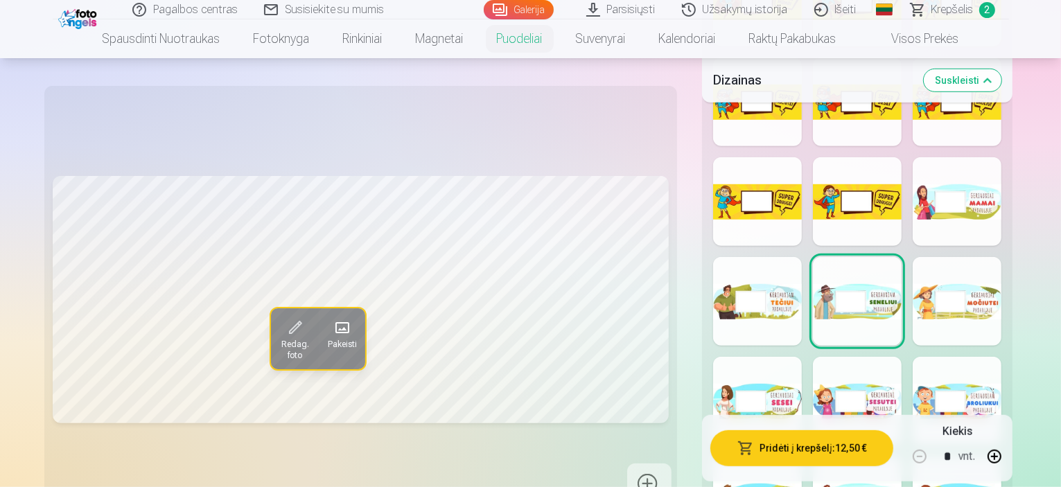
click at [331, 331] on span at bounding box center [342, 328] width 22 height 22
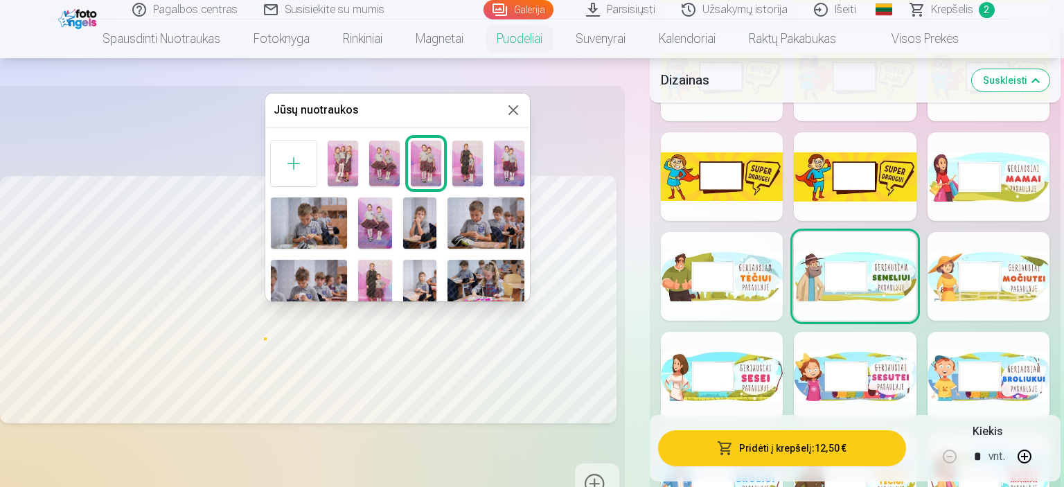
click at [507, 110] on button at bounding box center [513, 110] width 17 height 17
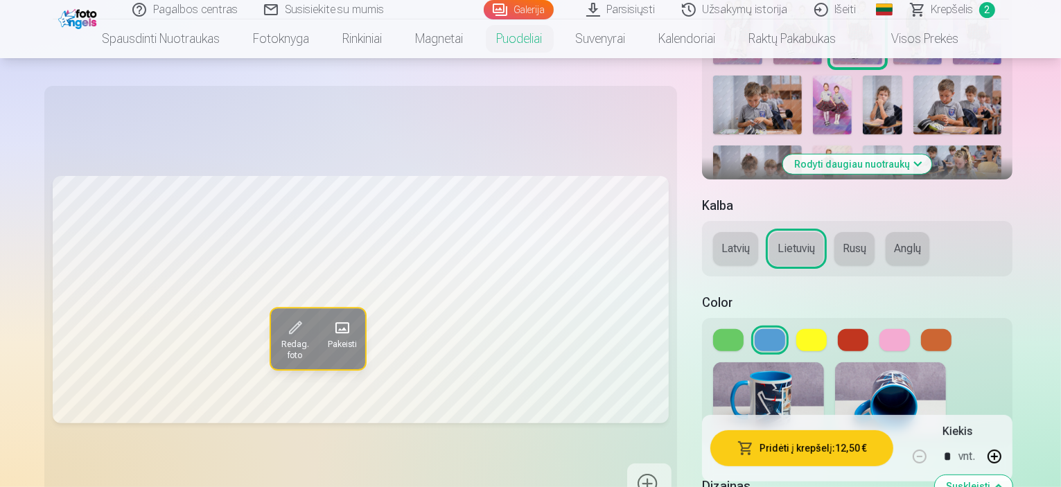
scroll to position [554, 0]
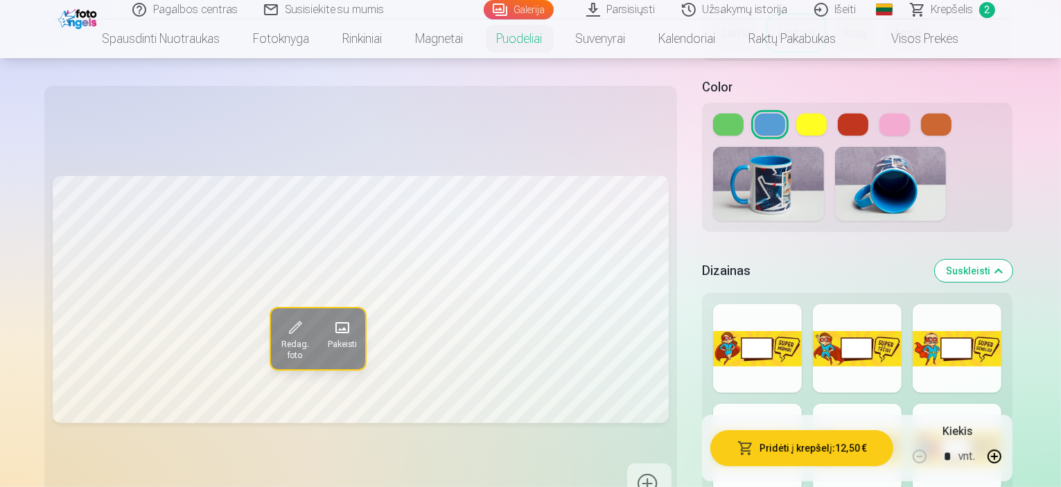
click at [813, 313] on div at bounding box center [857, 348] width 89 height 89
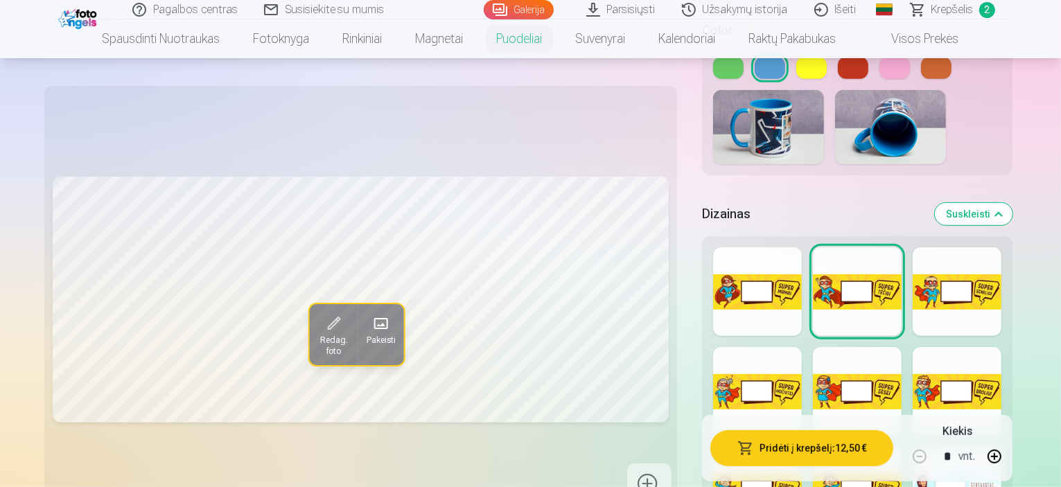
scroll to position [831, 0]
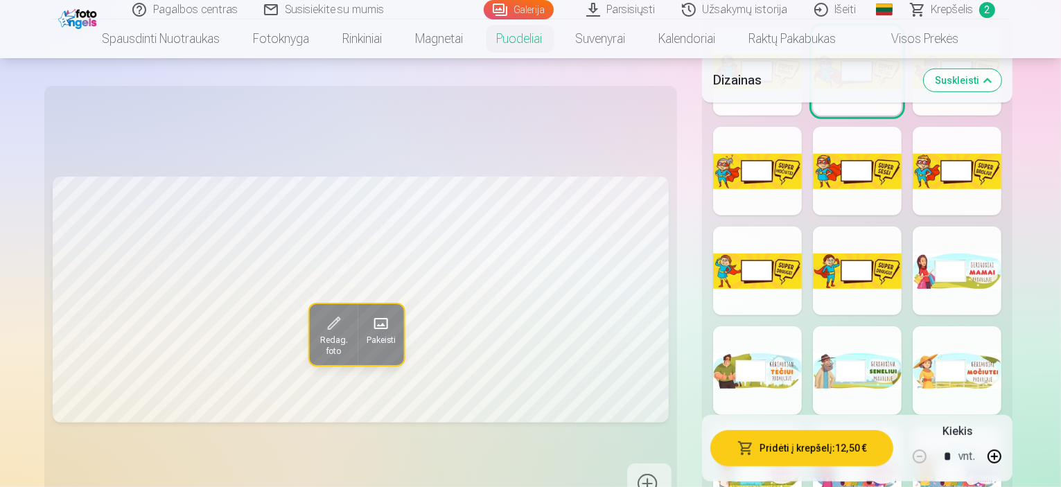
click at [932, 329] on div at bounding box center [956, 370] width 89 height 89
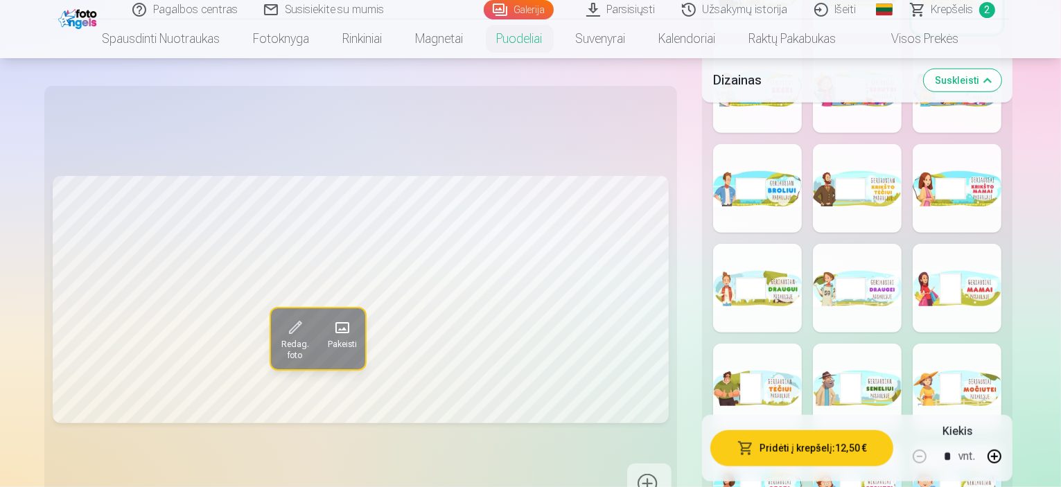
scroll to position [1178, 0]
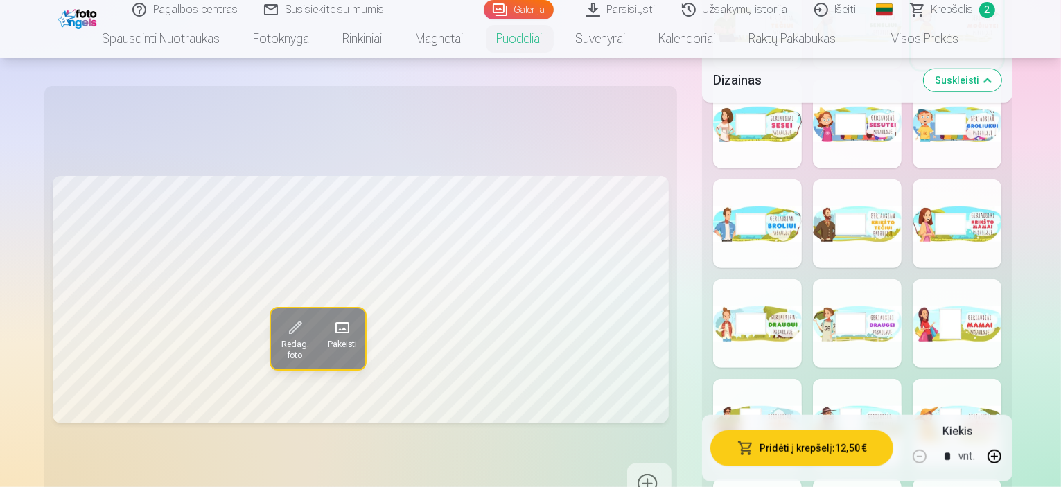
click at [986, 387] on div at bounding box center [956, 423] width 89 height 89
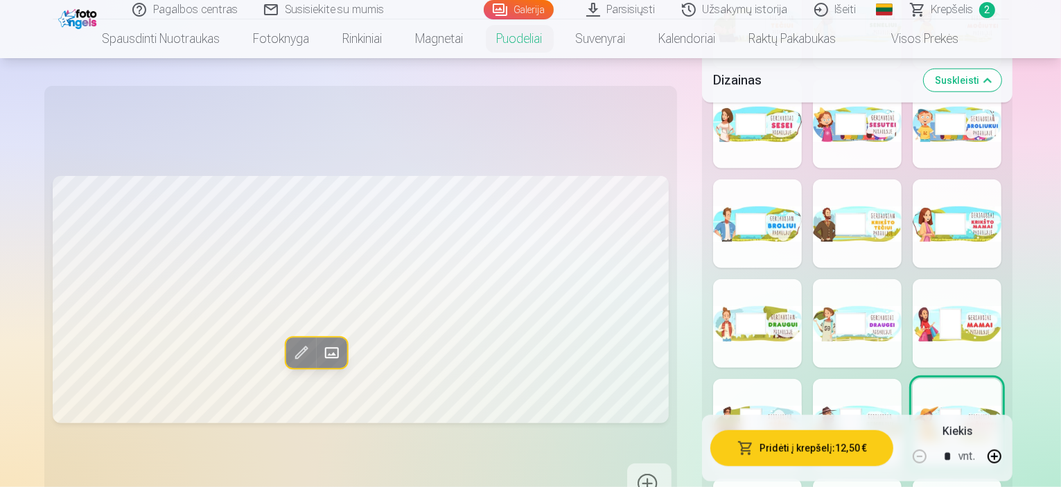
click at [290, 348] on span at bounding box center [301, 353] width 22 height 22
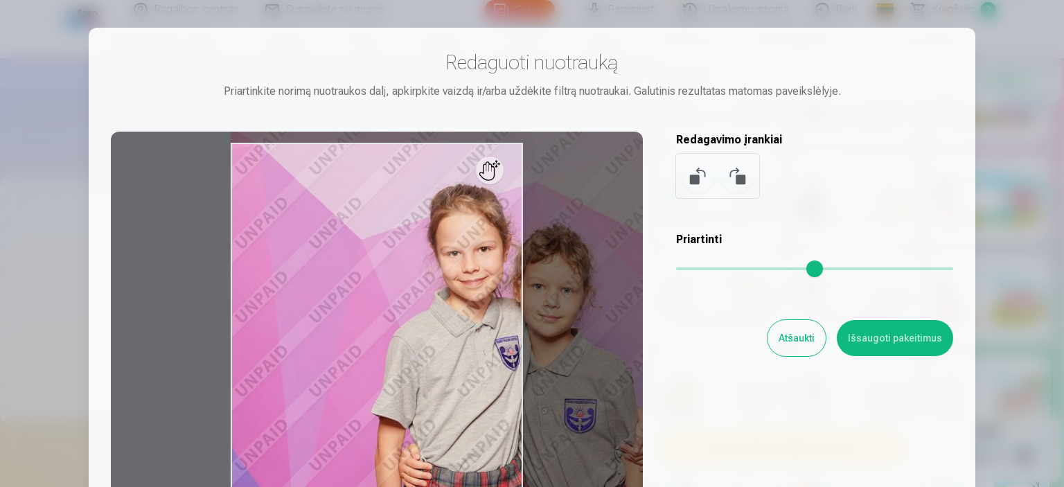
drag, startPoint x: 682, startPoint y: 268, endPoint x: 726, endPoint y: 284, distance: 47.1
click at [726, 270] on input "range" at bounding box center [814, 268] width 277 height 3
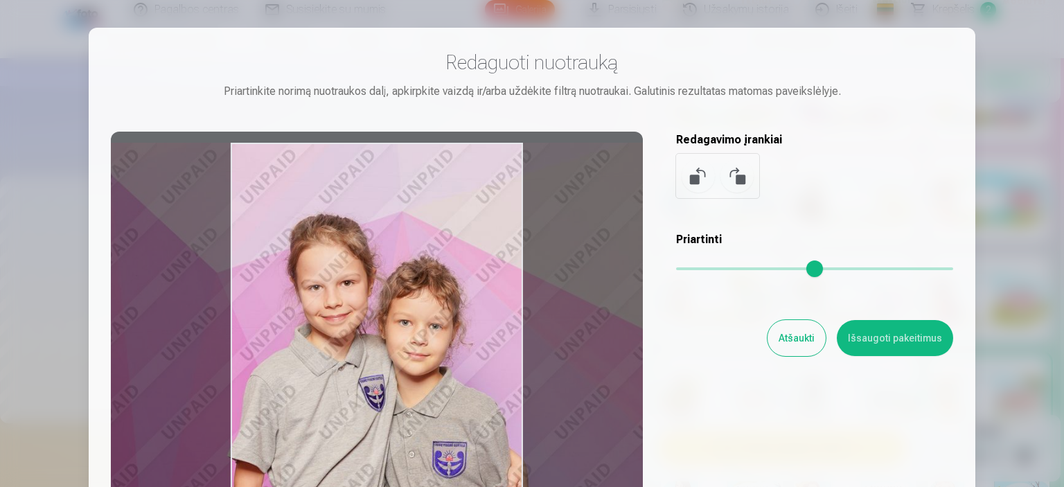
drag, startPoint x: 416, startPoint y: 369, endPoint x: 265, endPoint y: 421, distance: 159.7
click at [265, 421] on div at bounding box center [377, 349] width 532 height 435
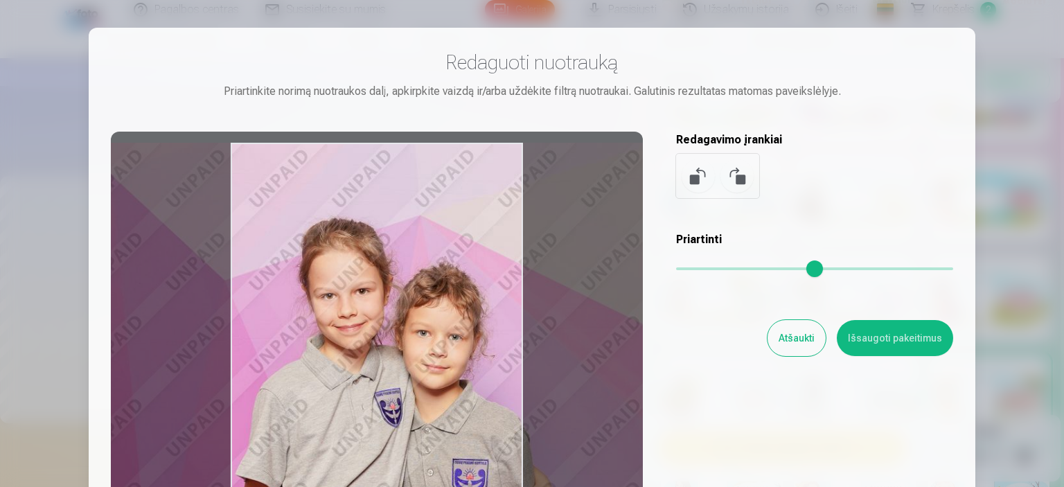
click at [732, 270] on input "range" at bounding box center [814, 268] width 277 height 3
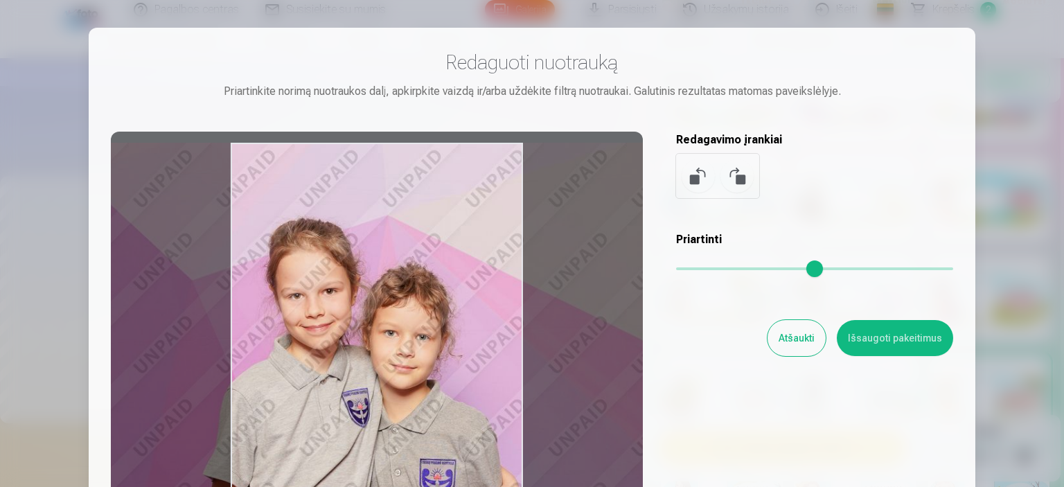
drag, startPoint x: 382, startPoint y: 373, endPoint x: 350, endPoint y: 382, distance: 33.8
click at [350, 382] on div at bounding box center [377, 349] width 532 height 435
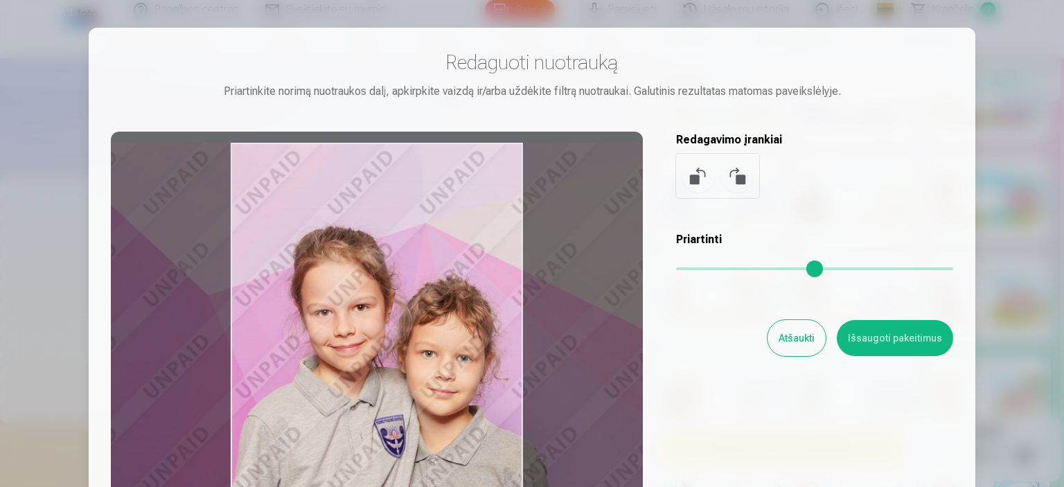
drag, startPoint x: 732, startPoint y: 271, endPoint x: 743, endPoint y: 274, distance: 11.0
click at [743, 270] on input "range" at bounding box center [814, 268] width 277 height 3
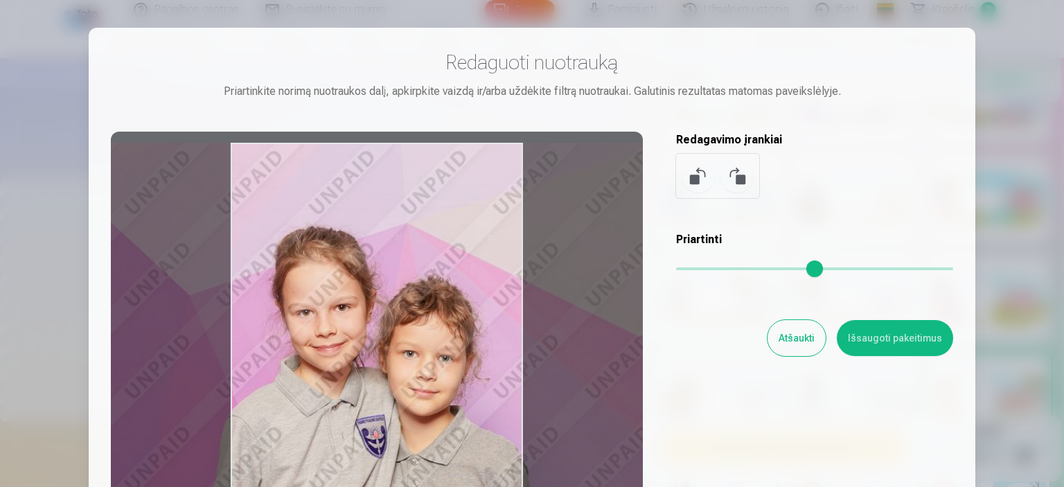
drag, startPoint x: 461, startPoint y: 366, endPoint x: 441, endPoint y: 371, distance: 21.5
click at [443, 373] on div at bounding box center [377, 349] width 532 height 435
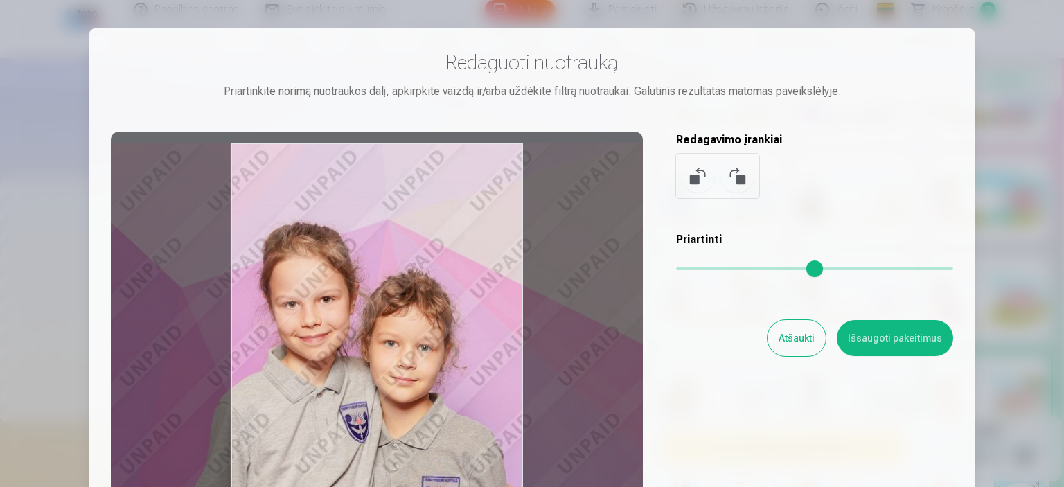
drag, startPoint x: 745, startPoint y: 267, endPoint x: 733, endPoint y: 276, distance: 14.8
type input "****"
click at [738, 270] on input "range" at bounding box center [814, 268] width 277 height 3
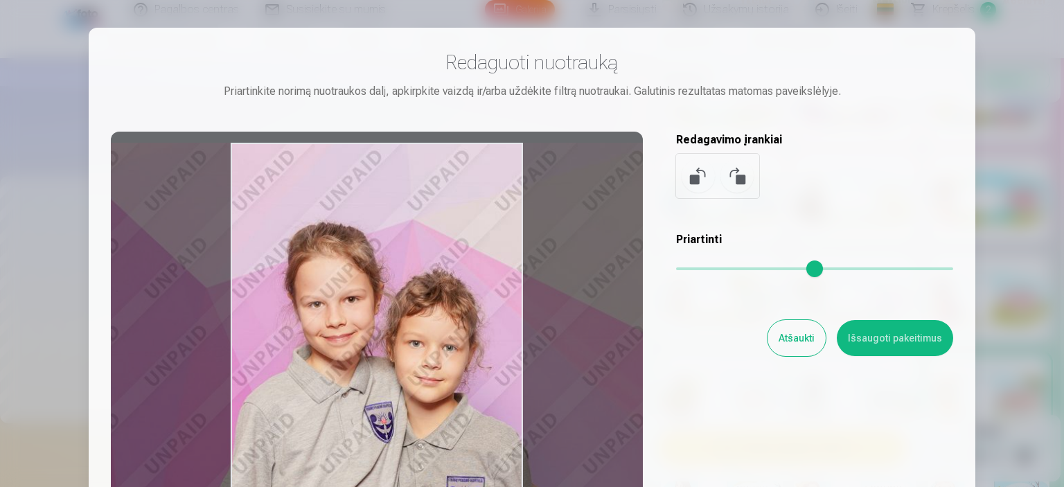
drag, startPoint x: 460, startPoint y: 375, endPoint x: 485, endPoint y: 386, distance: 27.0
click at [485, 386] on div at bounding box center [377, 349] width 532 height 435
click at [916, 345] on button "Išsaugoti pakeitimus" at bounding box center [895, 338] width 116 height 36
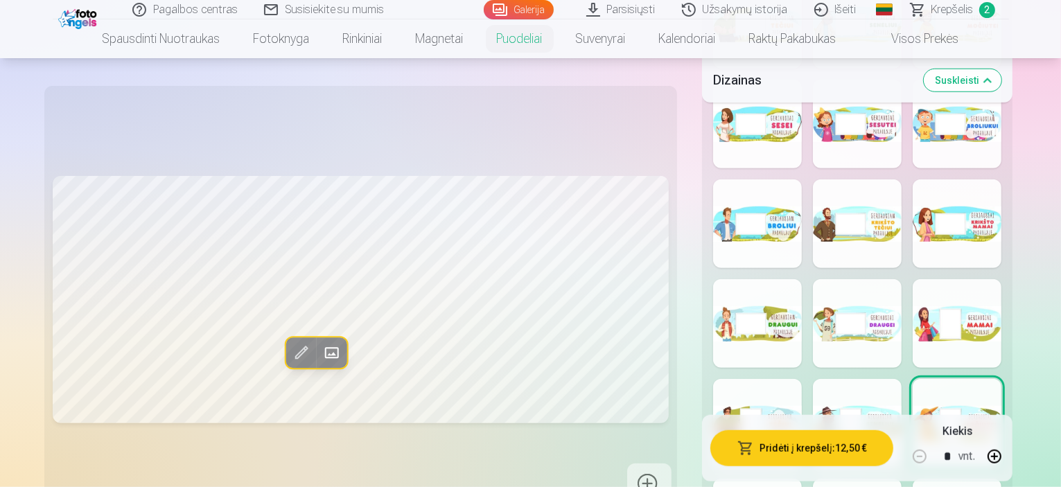
click at [893, 401] on div at bounding box center [857, 423] width 89 height 89
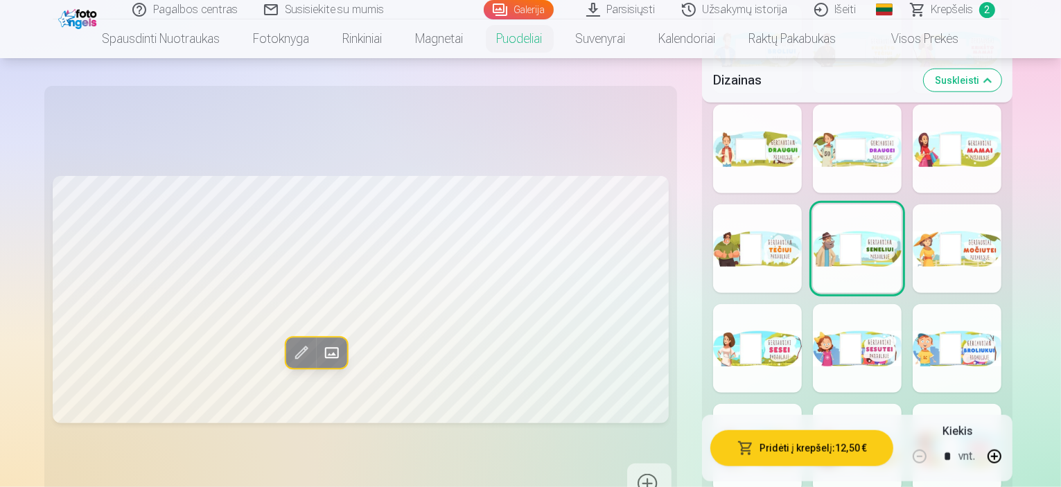
scroll to position [1316, 0]
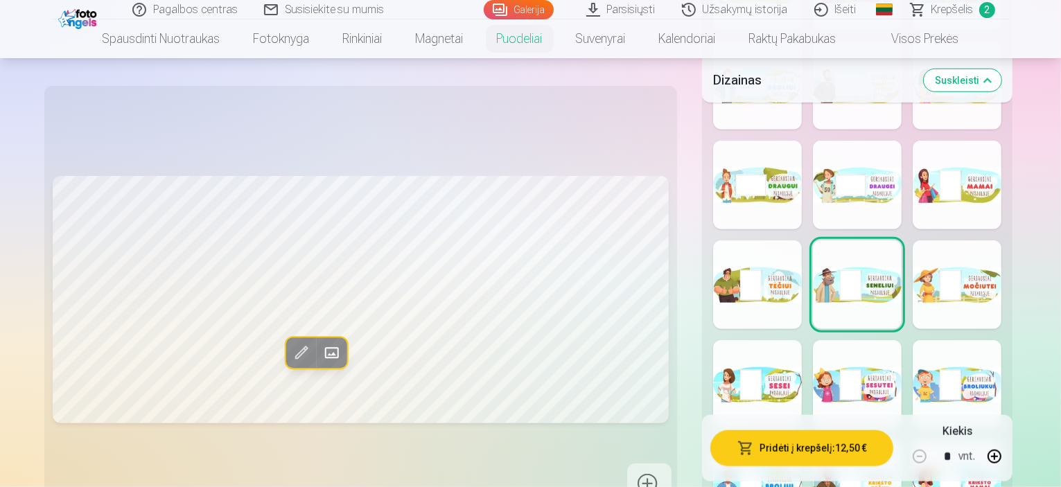
click at [981, 277] on div at bounding box center [956, 284] width 89 height 89
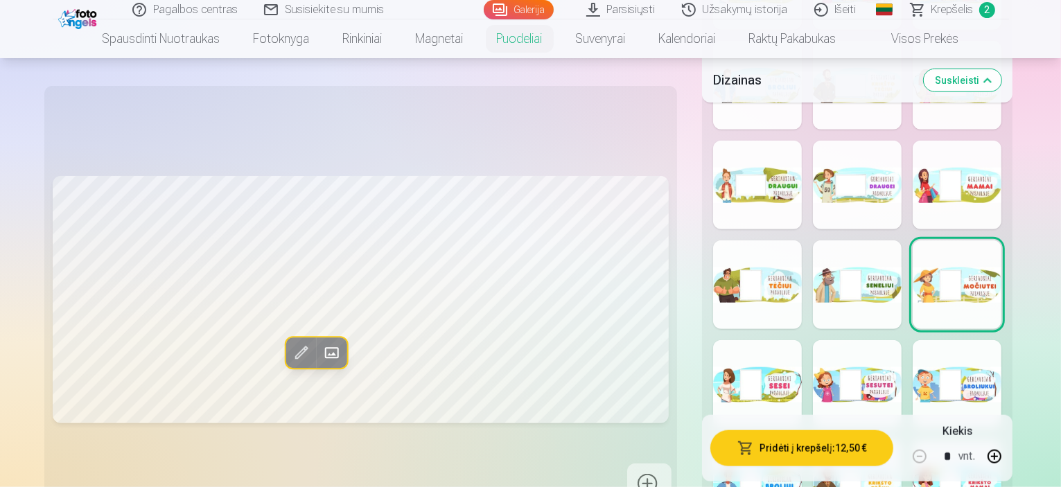
click at [290, 357] on span at bounding box center [301, 353] width 22 height 22
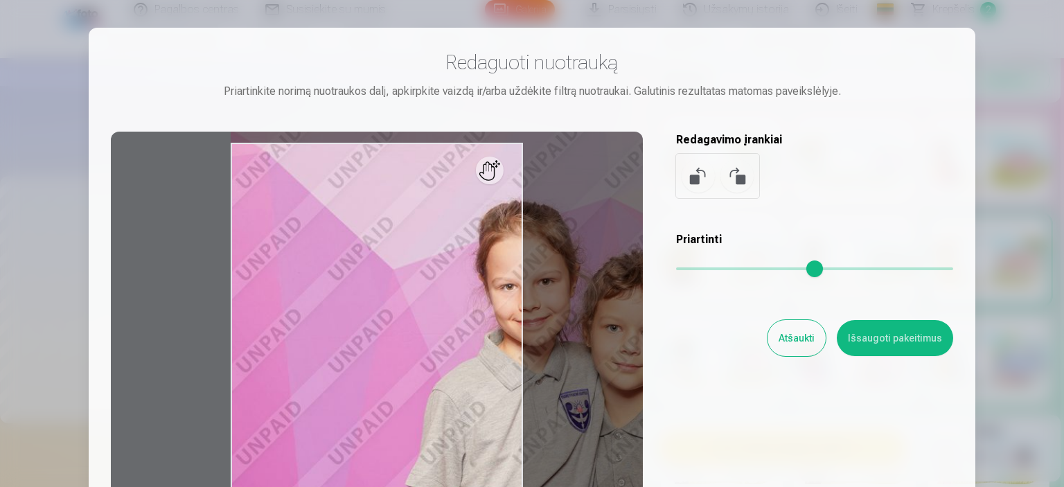
drag, startPoint x: 687, startPoint y: 269, endPoint x: 743, endPoint y: 288, distance: 59.1
click at [743, 270] on input "range" at bounding box center [814, 268] width 277 height 3
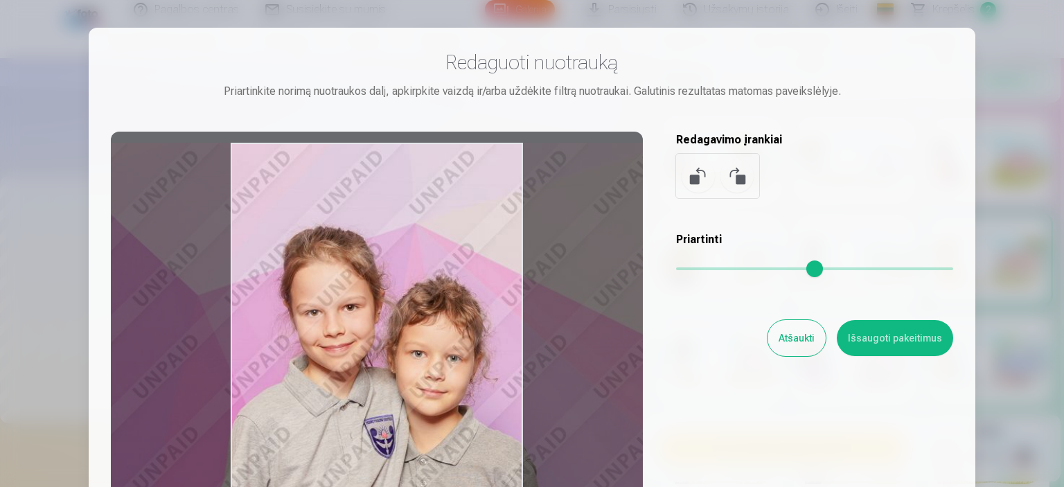
type input "****"
drag, startPoint x: 405, startPoint y: 389, endPoint x: 219, endPoint y: 427, distance: 189.7
click at [219, 427] on div at bounding box center [377, 349] width 532 height 435
click at [889, 341] on button "Išsaugoti pakeitimus" at bounding box center [895, 338] width 116 height 36
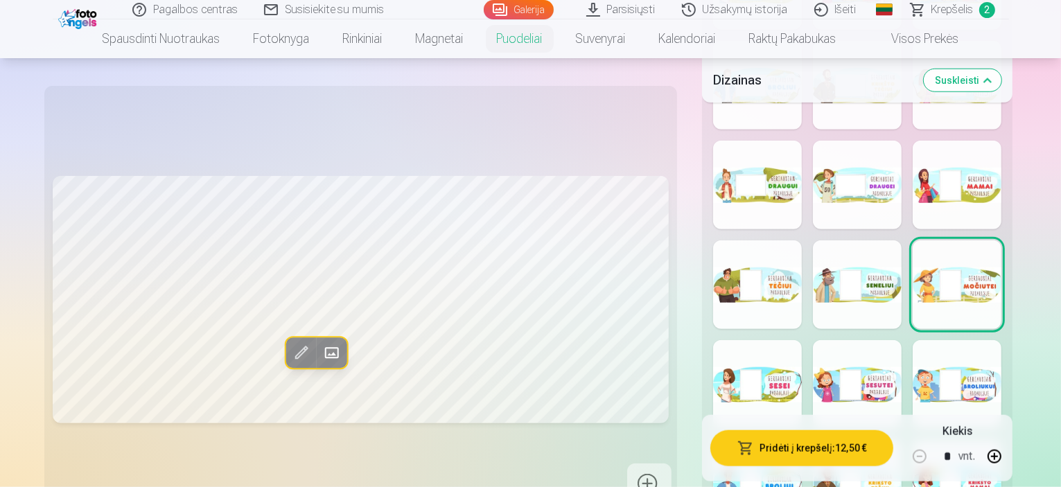
click at [290, 345] on span at bounding box center [301, 353] width 22 height 22
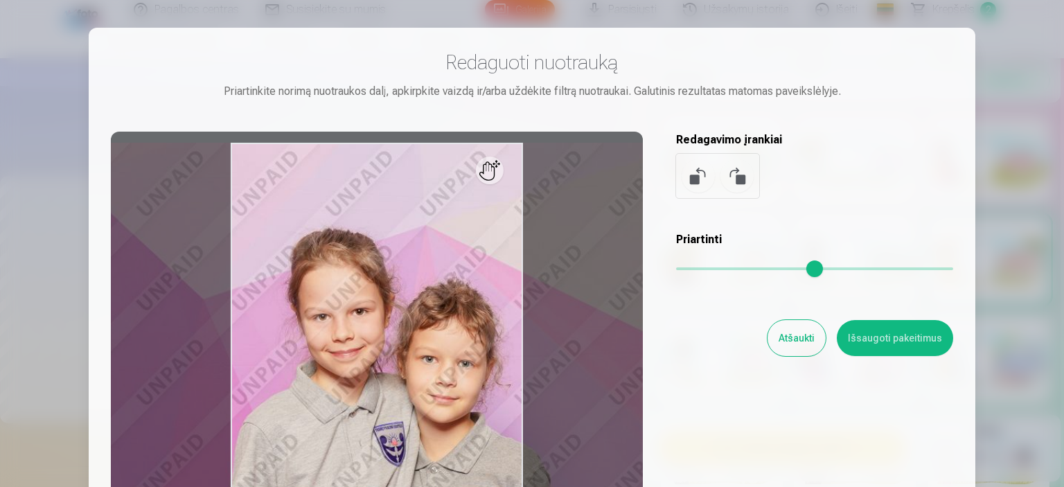
click at [745, 268] on input "range" at bounding box center [814, 268] width 277 height 3
type input "****"
click at [883, 346] on button "Išsaugoti pakeitimus" at bounding box center [895, 338] width 116 height 36
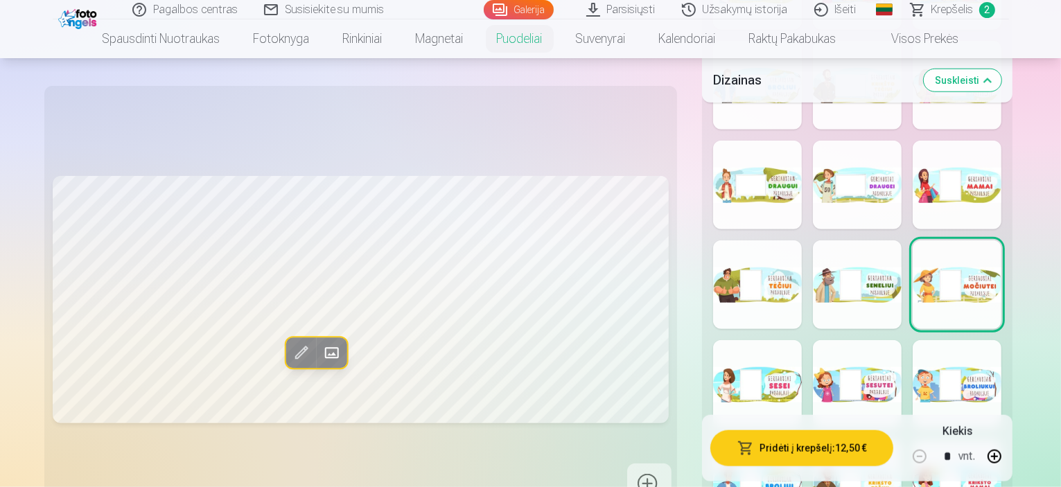
click at [290, 352] on span at bounding box center [301, 353] width 22 height 22
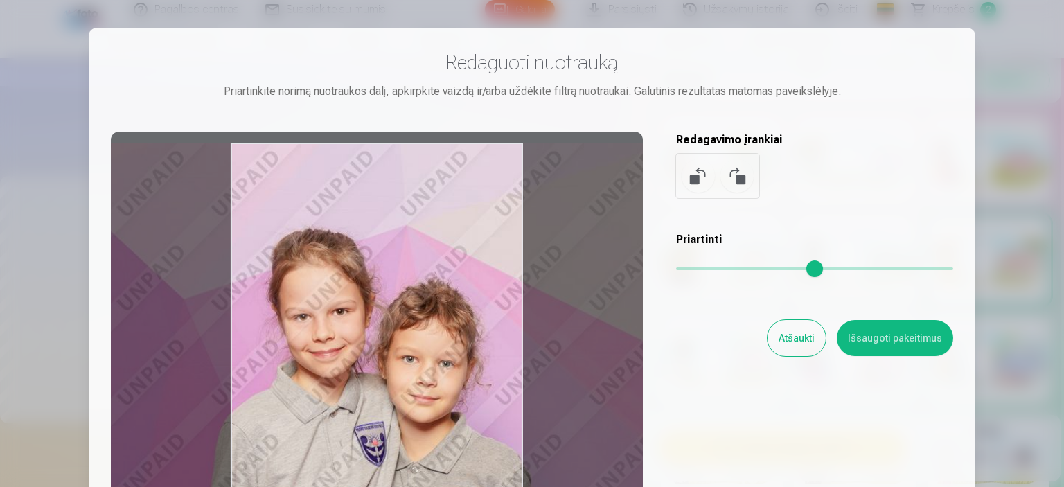
drag, startPoint x: 443, startPoint y: 385, endPoint x: 424, endPoint y: 388, distance: 19.6
click at [424, 388] on div at bounding box center [377, 349] width 532 height 435
type input "****"
click at [895, 343] on button "Išsaugoti pakeitimus" at bounding box center [895, 338] width 116 height 36
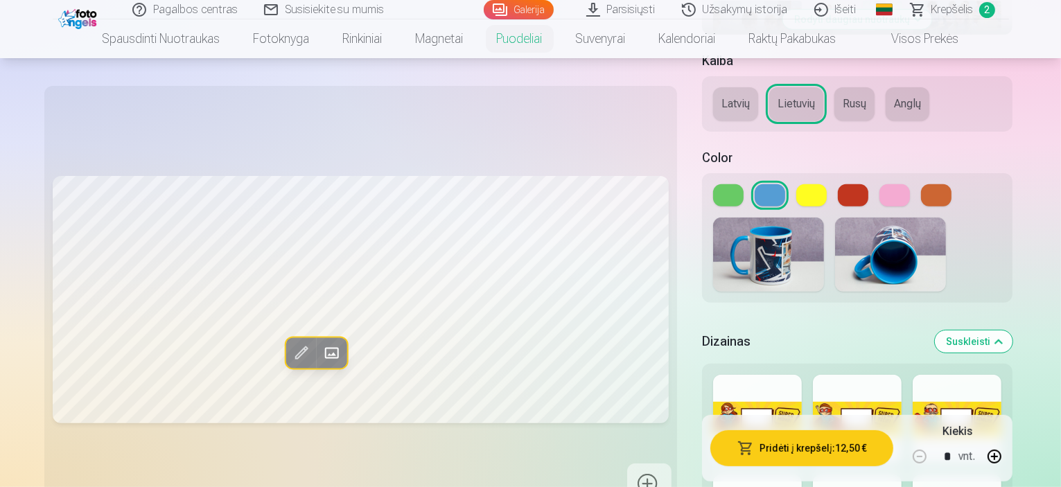
scroll to position [346, 0]
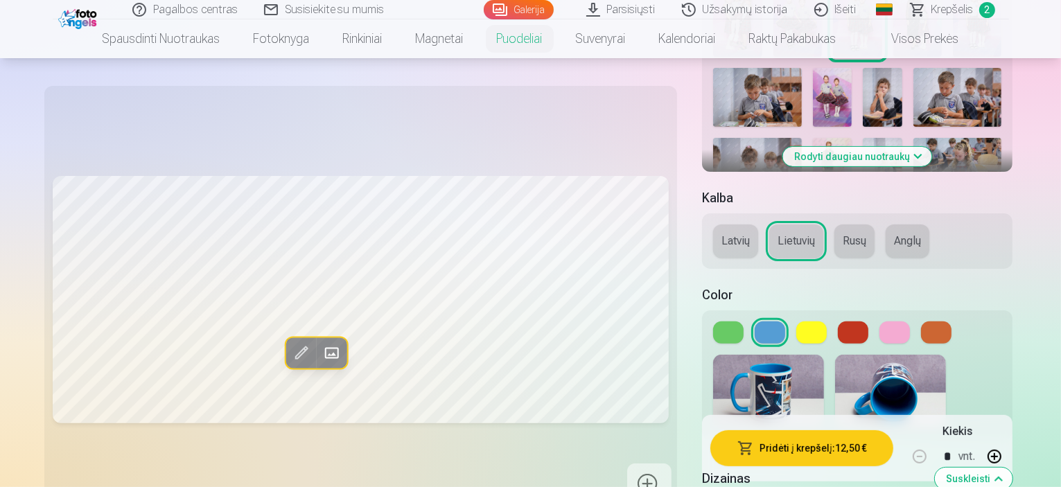
click at [879, 321] on button at bounding box center [894, 332] width 30 height 22
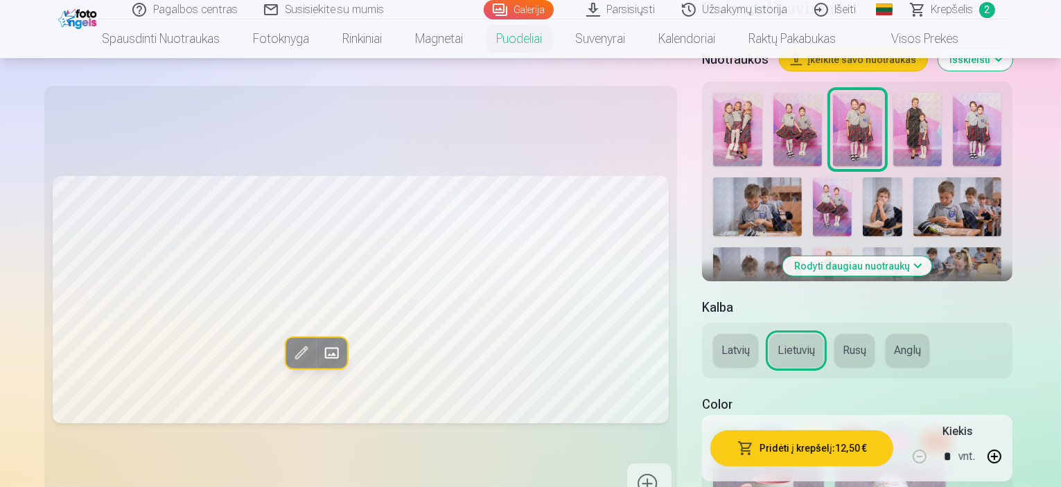
scroll to position [0, 0]
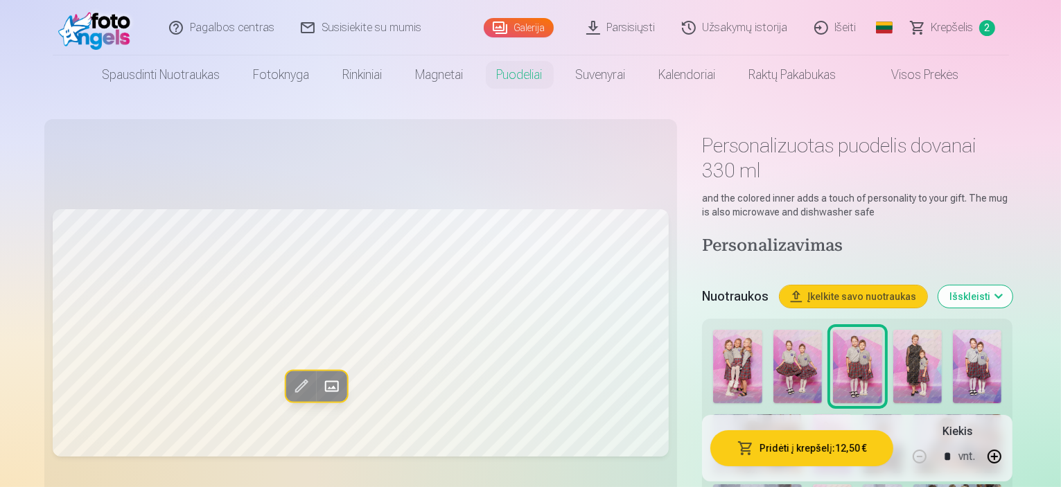
click at [538, 23] on link "Galerija" at bounding box center [519, 27] width 70 height 19
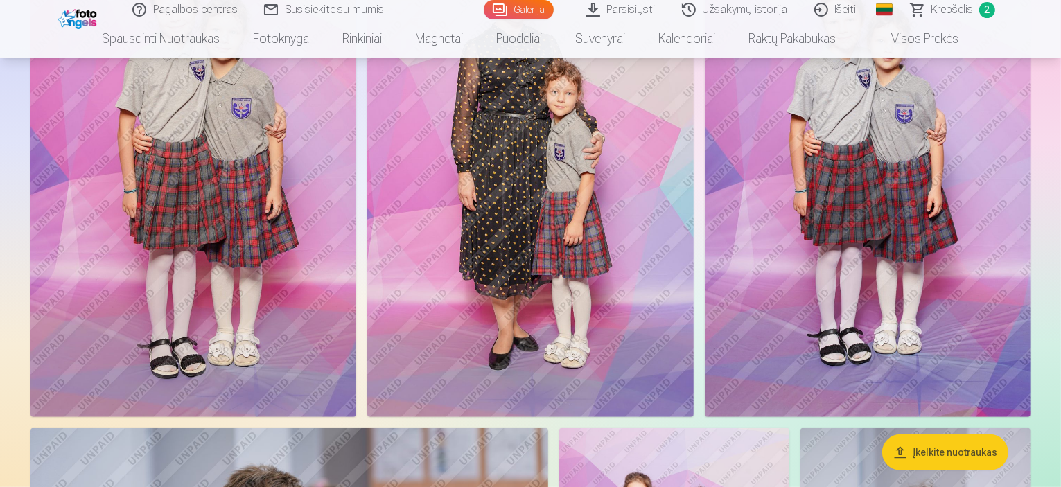
scroll to position [623, 0]
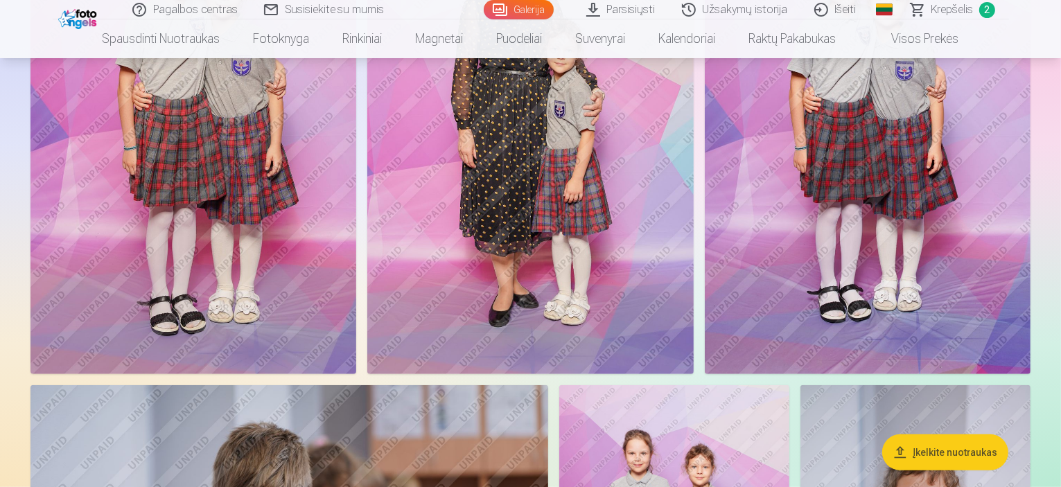
click at [356, 248] on img at bounding box center [193, 129] width 326 height 489
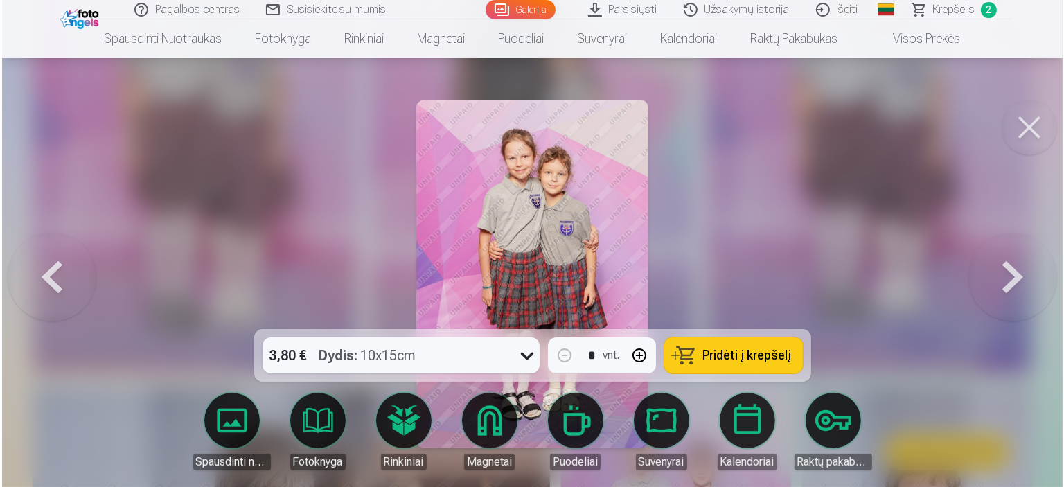
scroll to position [625, 0]
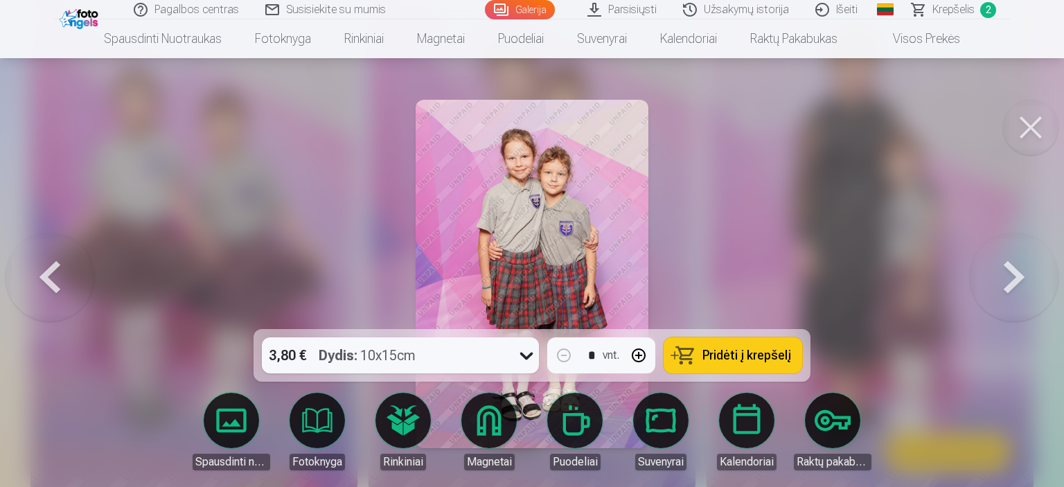
click at [637, 357] on button "button" at bounding box center [638, 355] width 33 height 33
click at [642, 357] on button "button" at bounding box center [638, 355] width 33 height 33
click at [643, 356] on button "button" at bounding box center [638, 355] width 33 height 33
click at [762, 363] on button "Pridėti į krepšelį" at bounding box center [733, 355] width 139 height 36
type input "*"
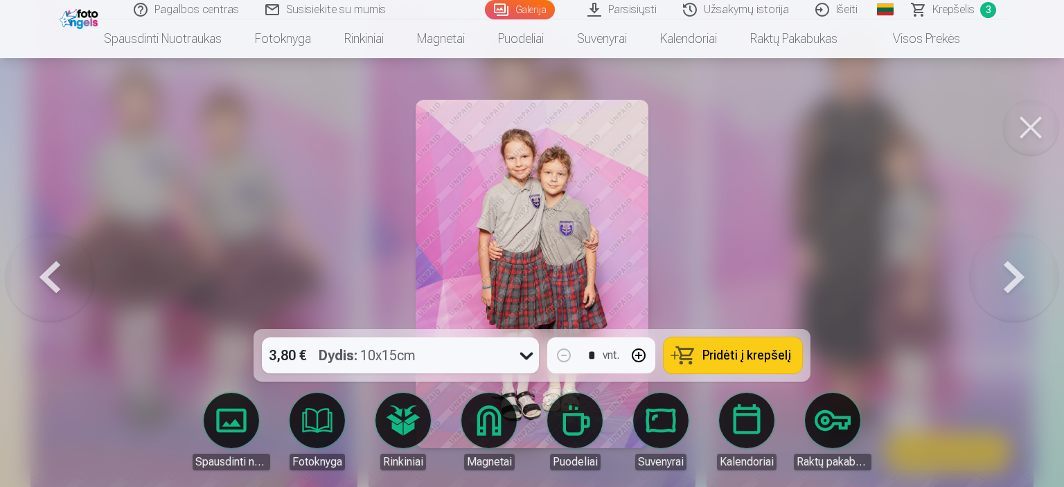
click at [50, 274] on button at bounding box center [50, 274] width 89 height 82
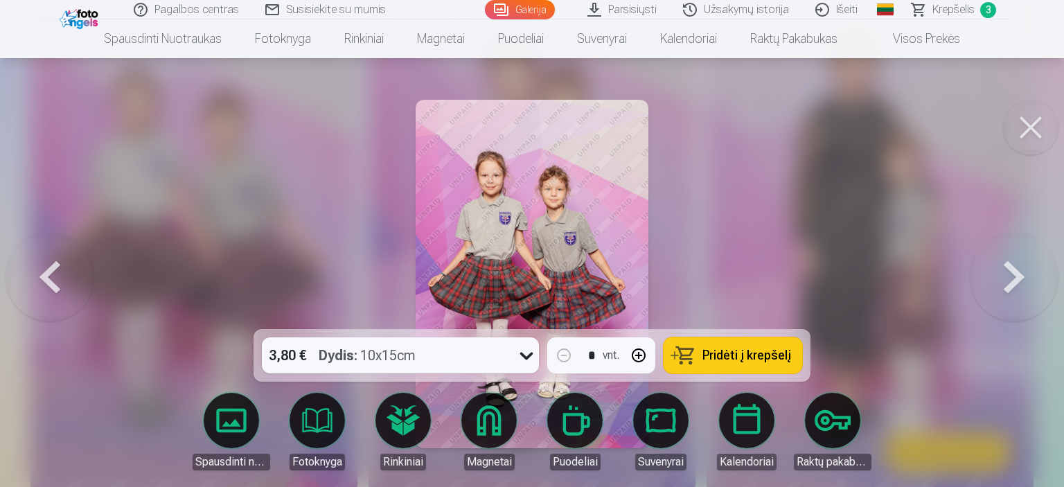
click at [50, 274] on button at bounding box center [50, 274] width 89 height 82
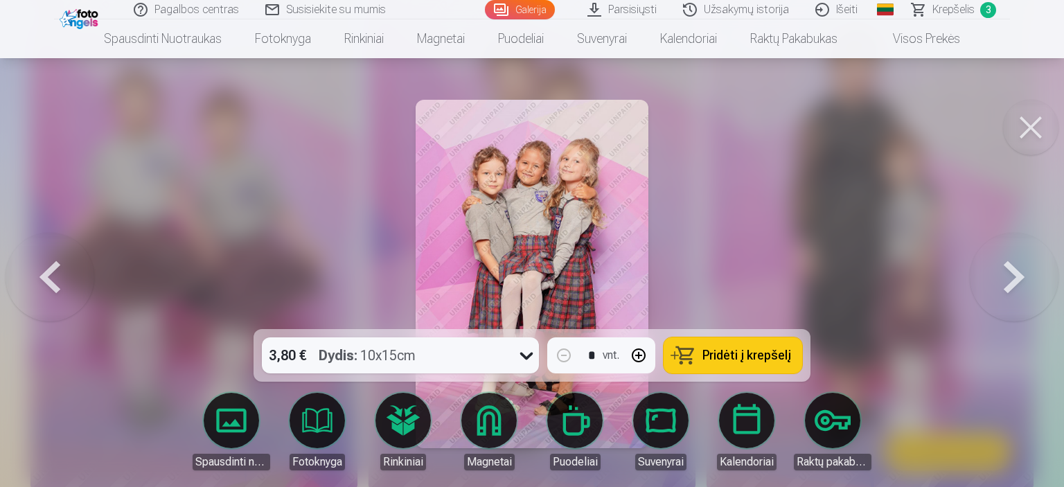
click at [50, 274] on button at bounding box center [50, 274] width 89 height 82
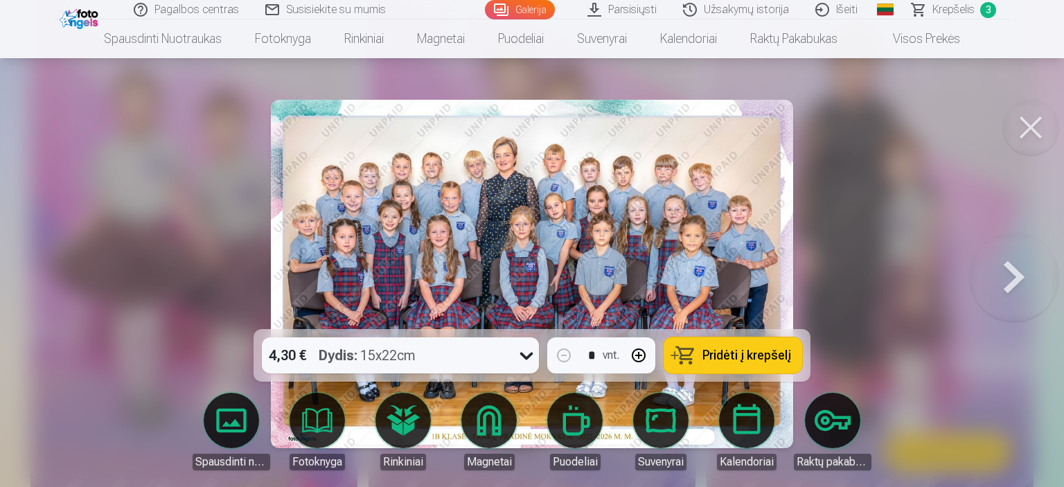
click at [1031, 127] on button at bounding box center [1030, 127] width 55 height 55
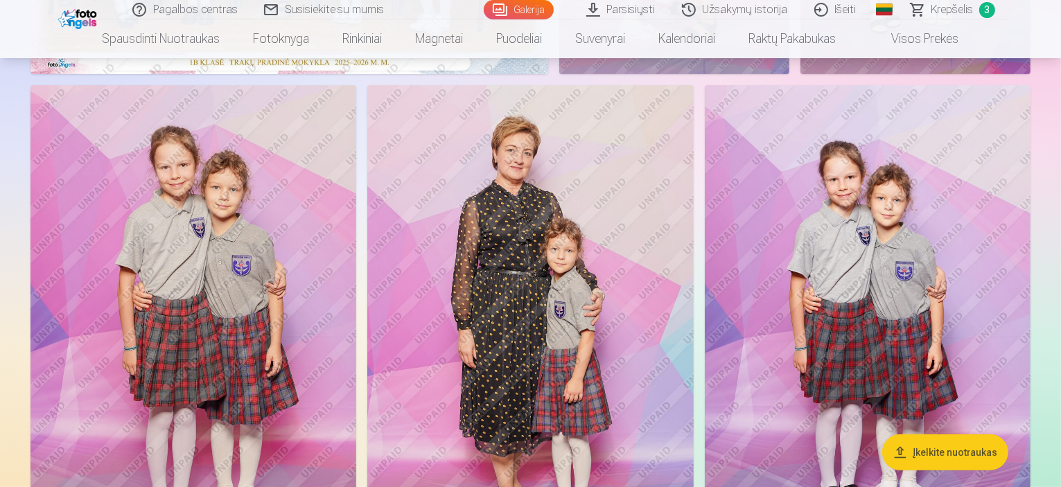
scroll to position [416, 0]
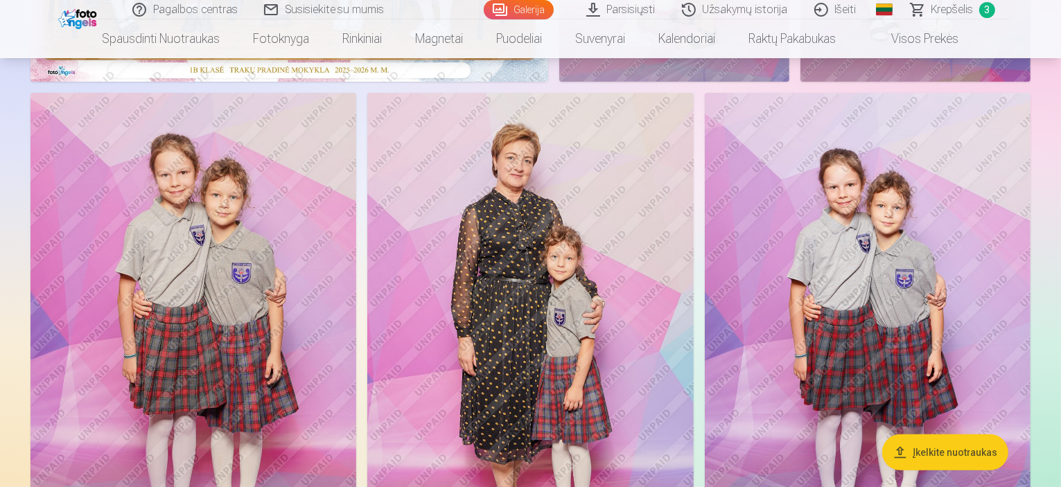
click at [693, 303] on img at bounding box center [530, 337] width 326 height 489
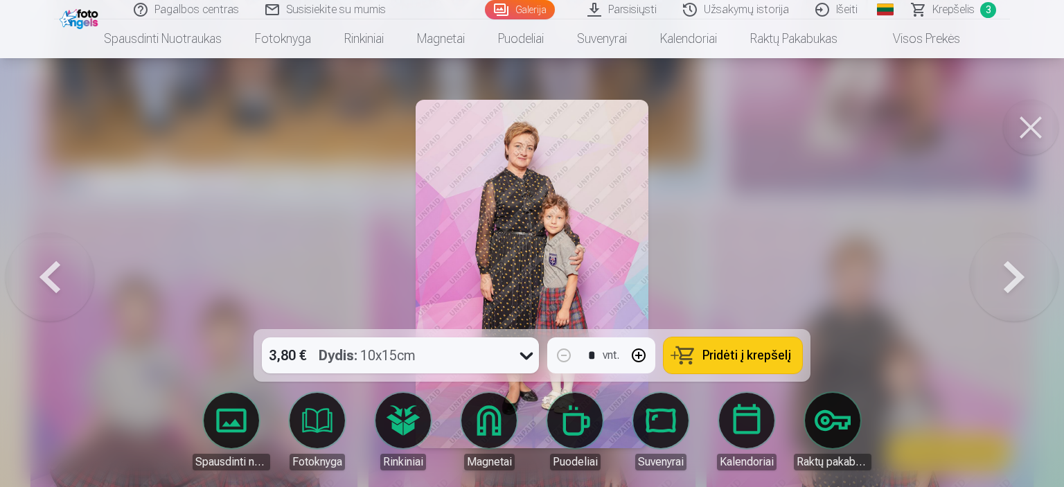
click at [741, 360] on span "Pridėti į krepšelį" at bounding box center [746, 355] width 89 height 12
click at [1046, 143] on button at bounding box center [1030, 127] width 55 height 55
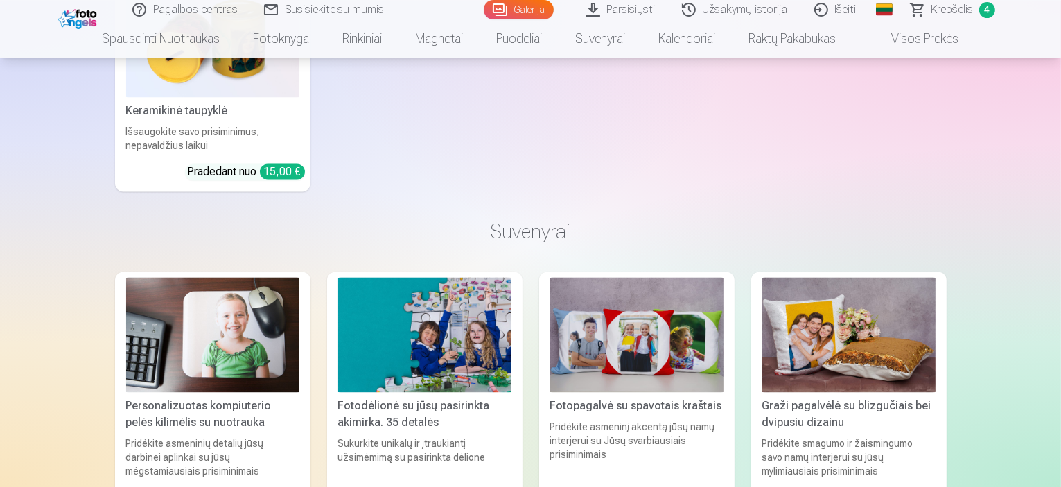
scroll to position [7966, 0]
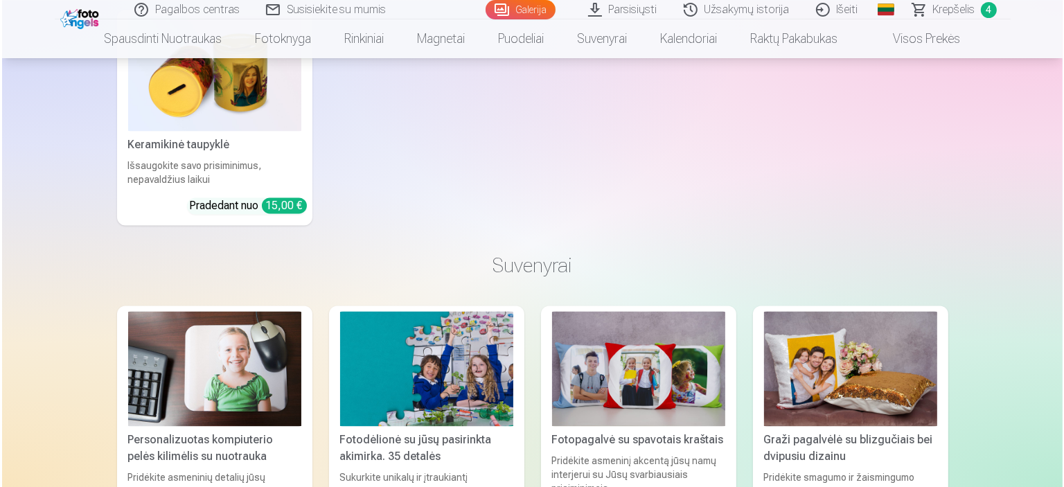
scroll to position [7991, 0]
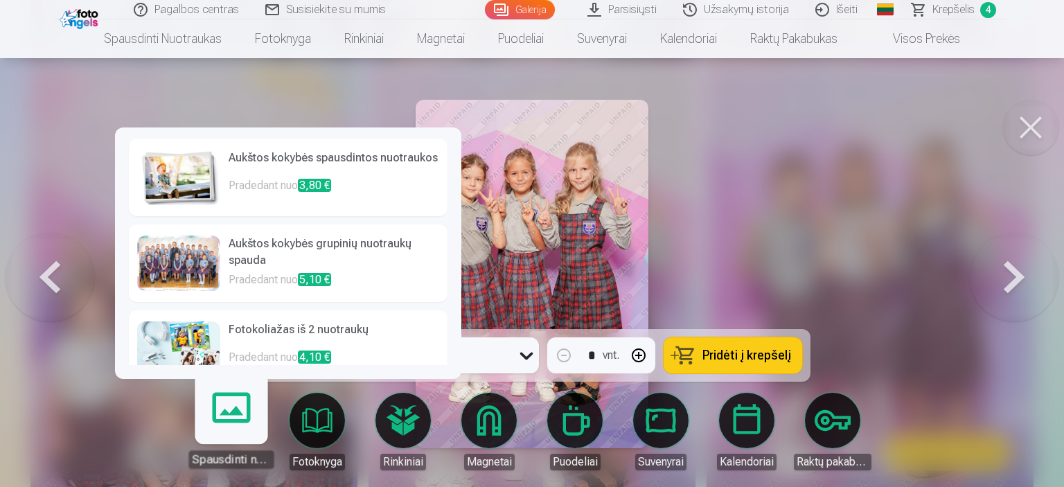
click at [220, 415] on link "Spausdinti nuotraukas" at bounding box center [230, 425] width 85 height 85
click at [225, 351] on link "Fotokoliažas iš 2 nuotraukų Pradedant nuo 4,10 €" at bounding box center [288, 349] width 319 height 78
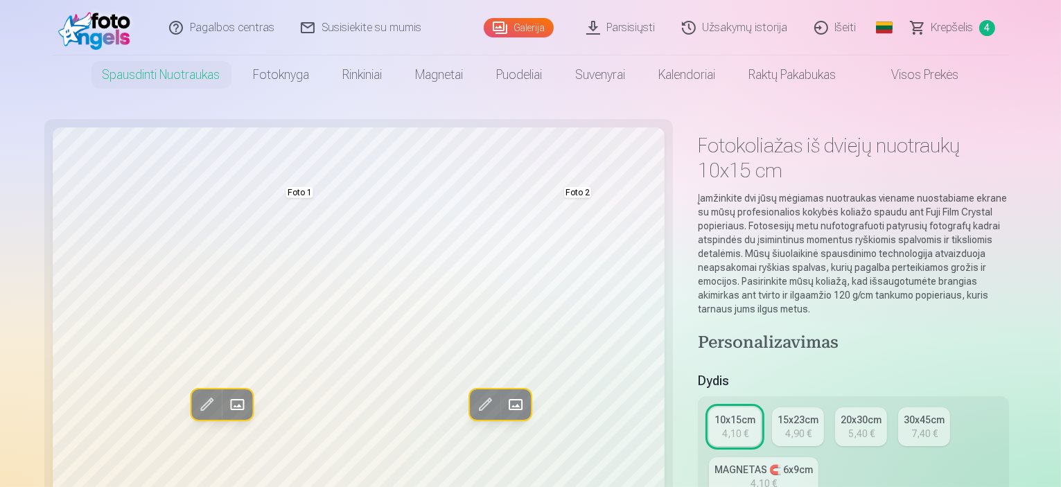
click at [473, 402] on span at bounding box center [484, 404] width 22 height 22
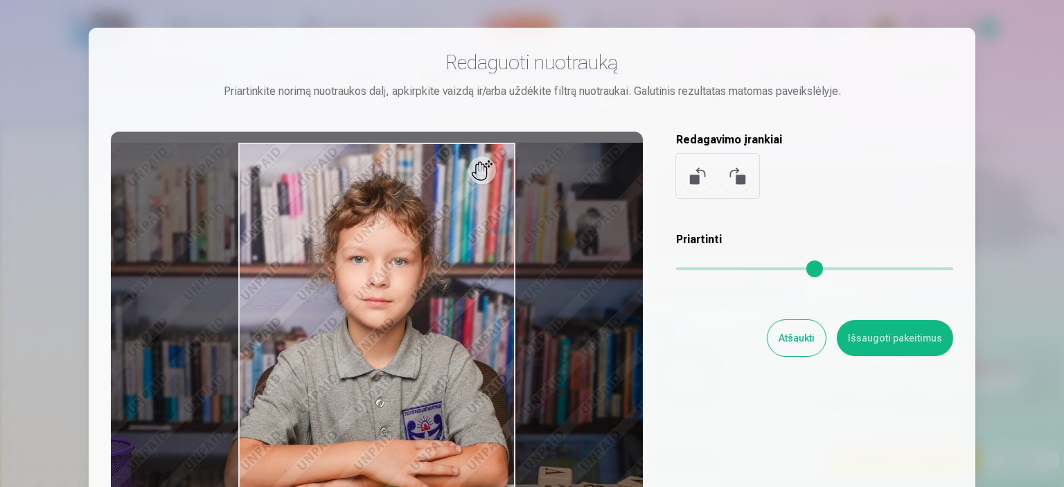
click at [804, 343] on button "Atšaukti" at bounding box center [797, 338] width 58 height 36
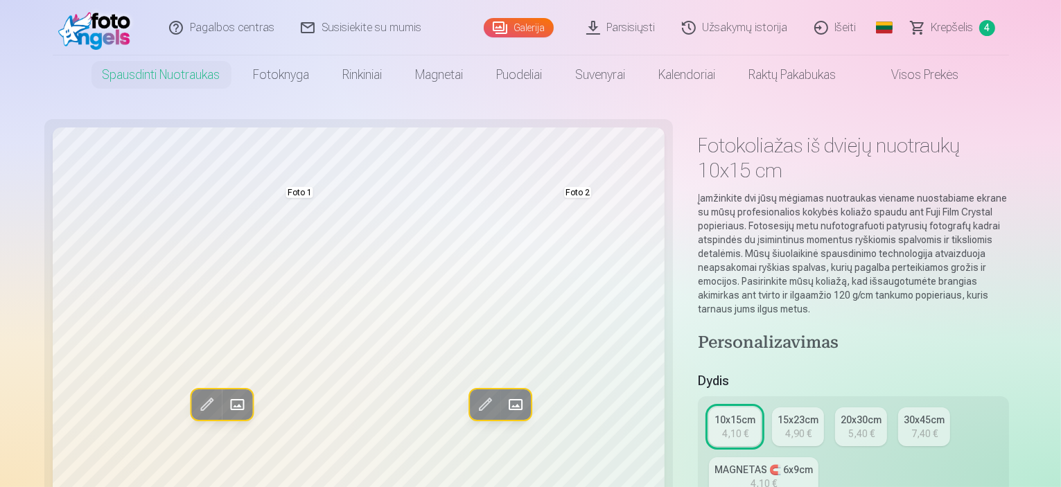
click at [504, 401] on span at bounding box center [515, 404] width 22 height 22
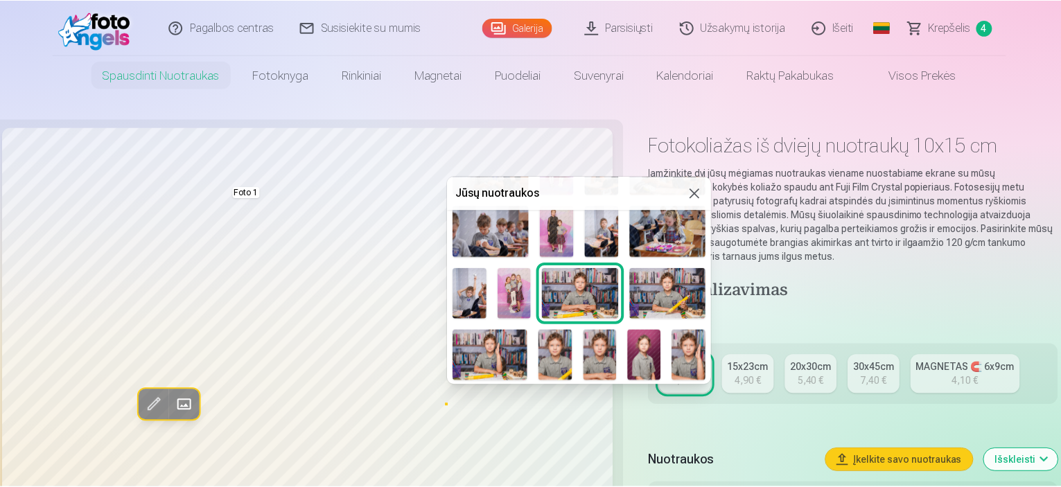
scroll to position [139, 0]
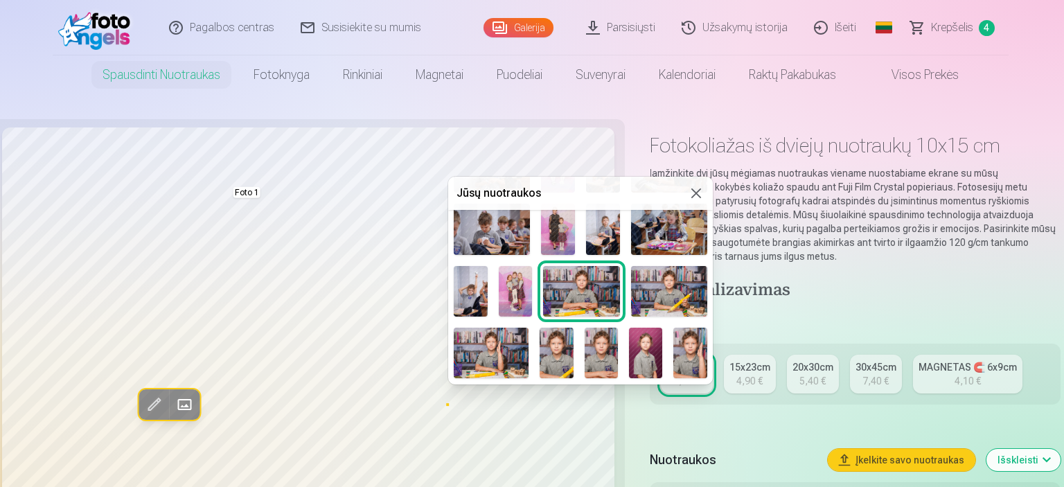
click at [508, 287] on img at bounding box center [516, 291] width 34 height 51
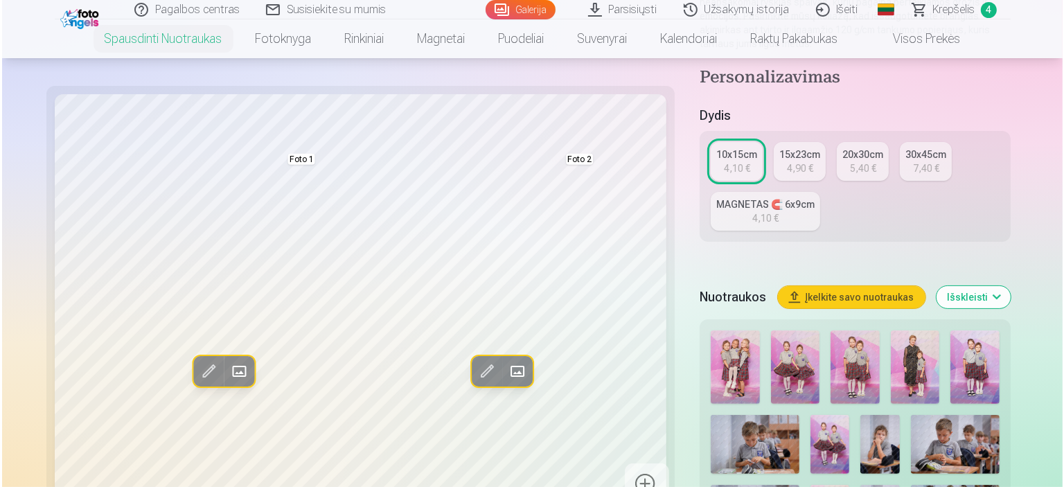
scroll to position [277, 0]
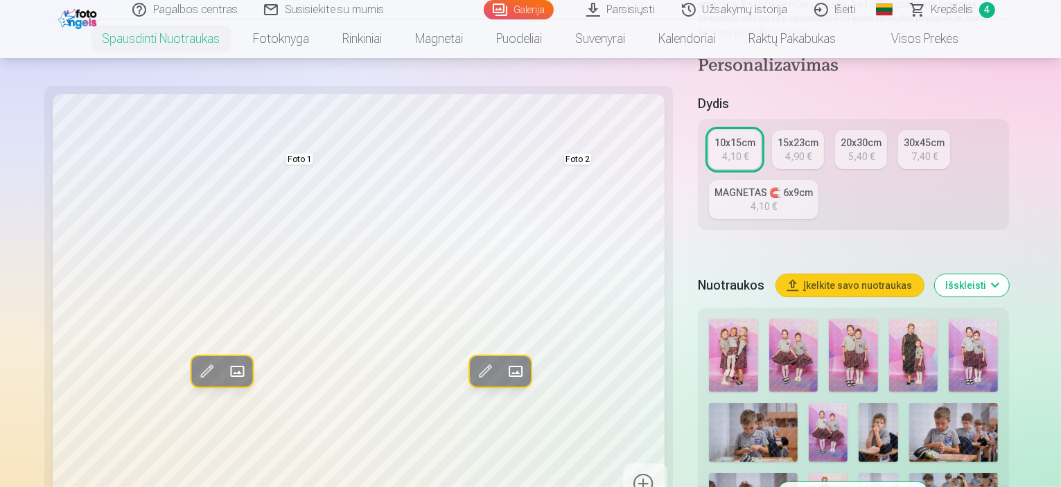
click at [504, 360] on span at bounding box center [515, 371] width 22 height 22
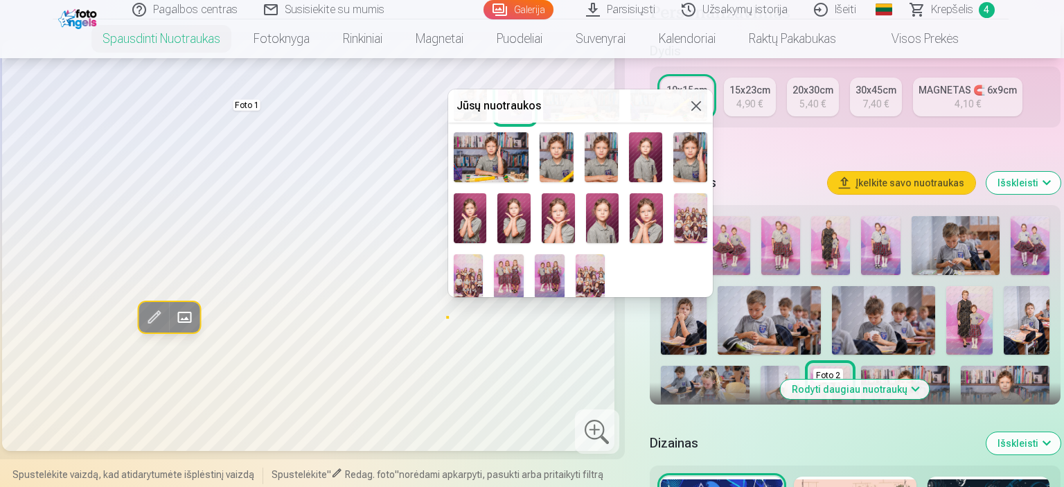
scroll to position [249, 0]
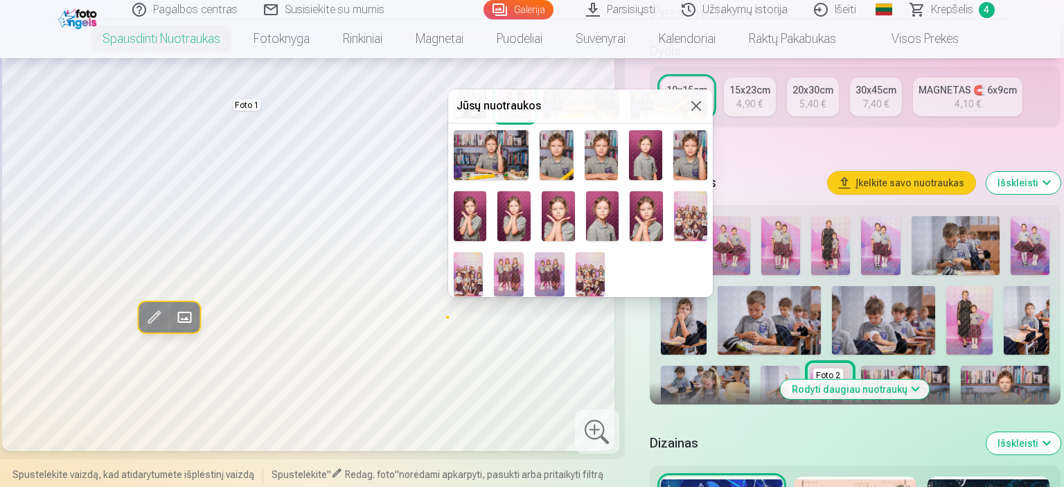
click at [463, 273] on img at bounding box center [469, 274] width 30 height 44
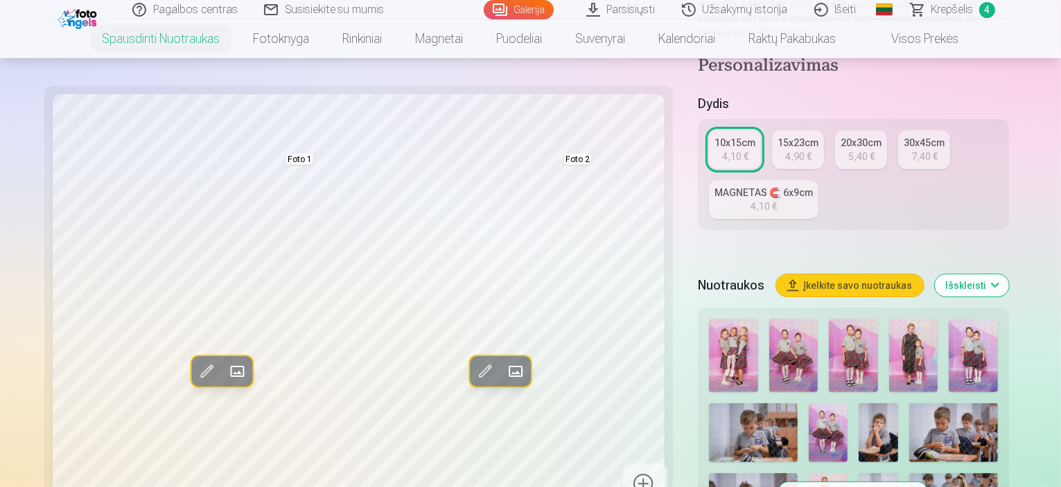
click at [504, 360] on span at bounding box center [515, 371] width 22 height 22
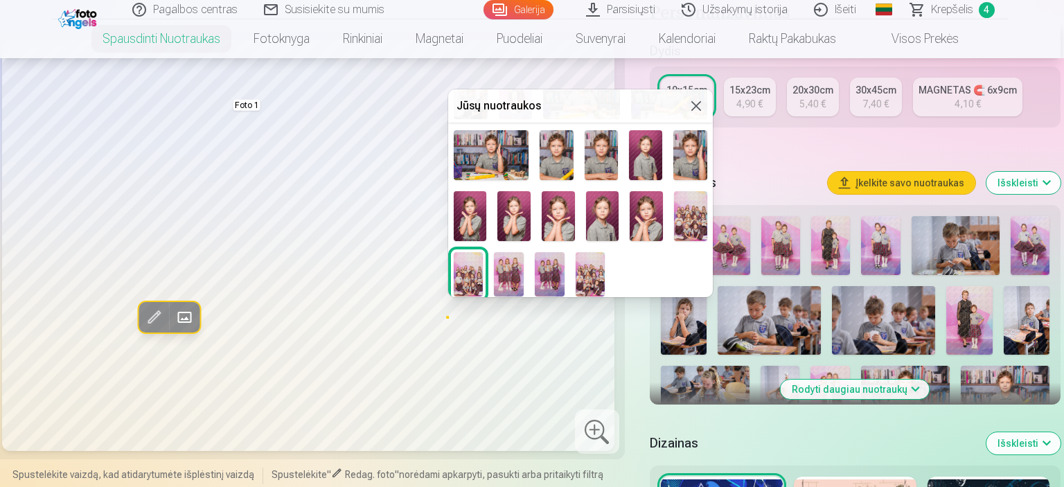
click at [591, 266] on img at bounding box center [591, 274] width 30 height 44
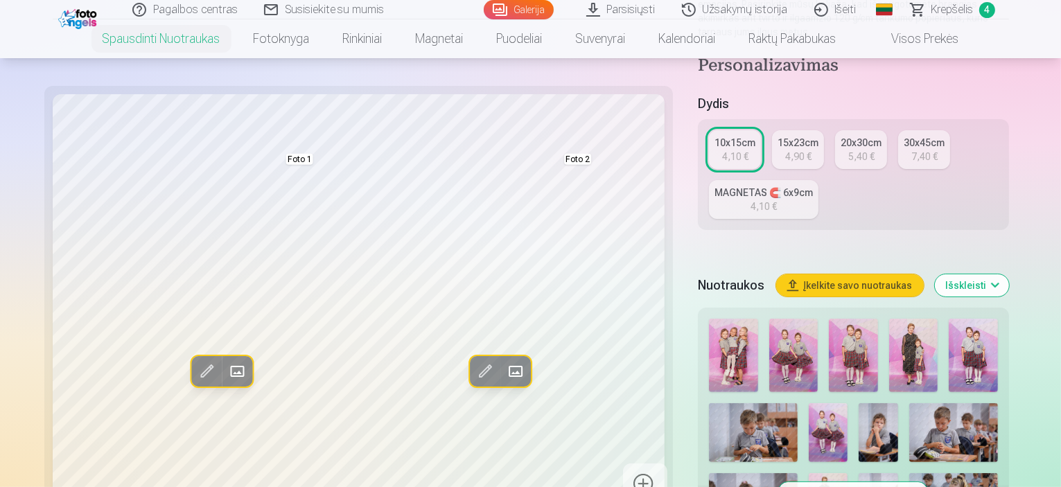
click at [504, 360] on span at bounding box center [515, 371] width 22 height 22
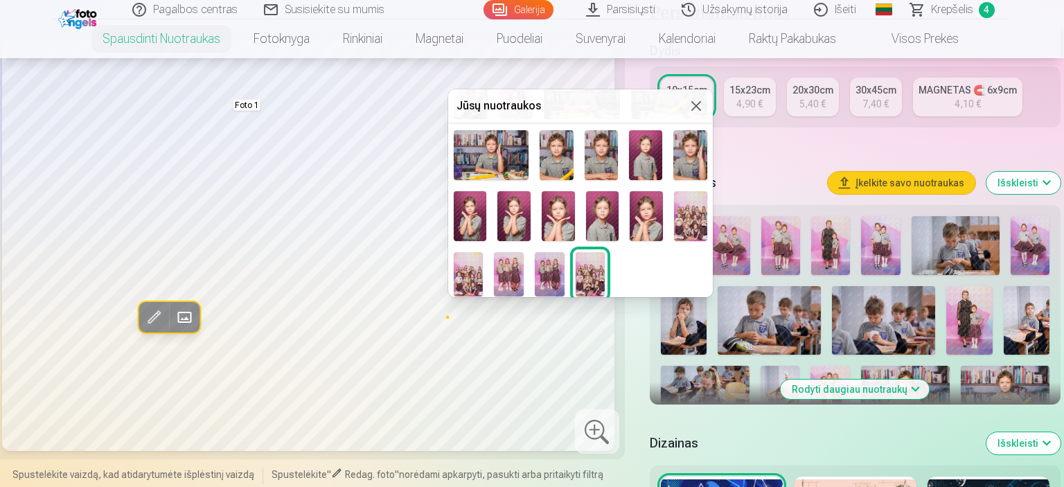
click at [684, 220] on img at bounding box center [690, 216] width 33 height 50
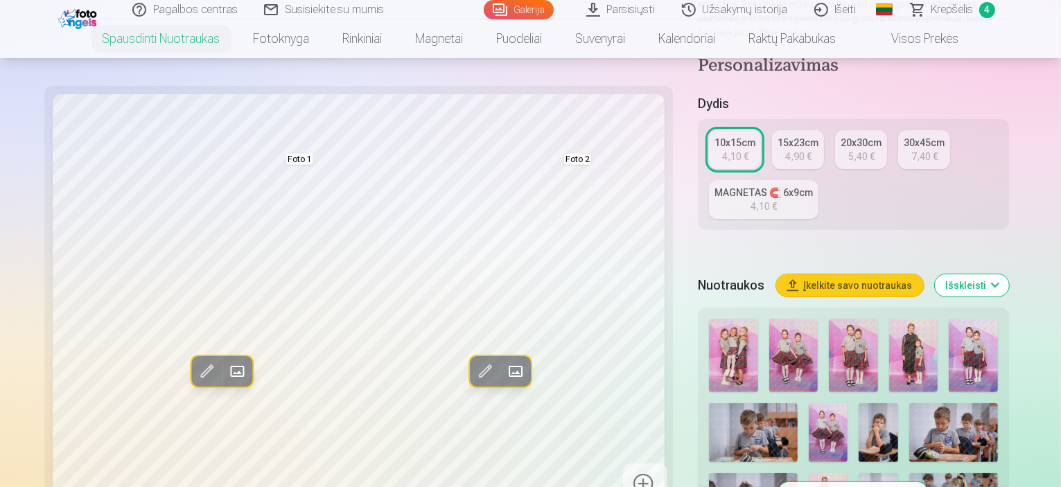
click at [504, 360] on span at bounding box center [515, 371] width 22 height 22
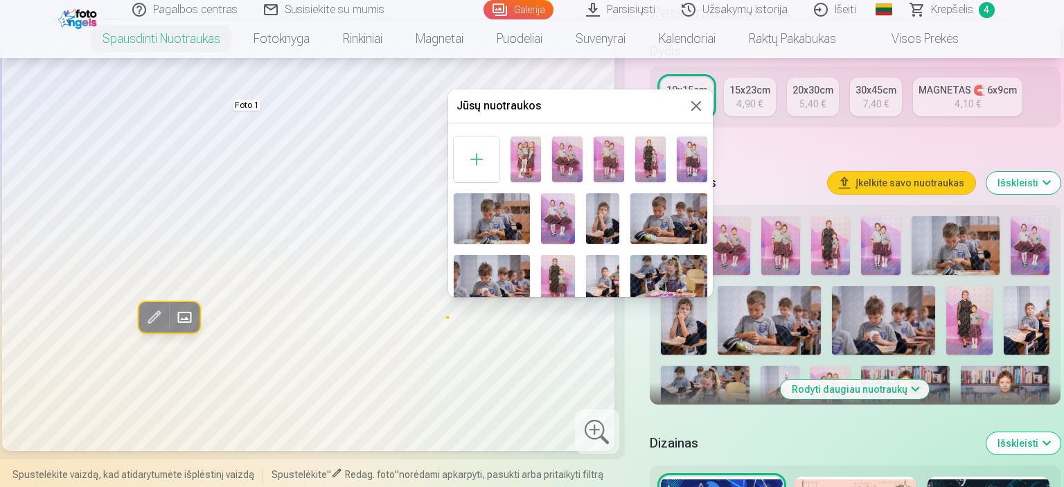
click at [565, 272] on img at bounding box center [558, 280] width 34 height 51
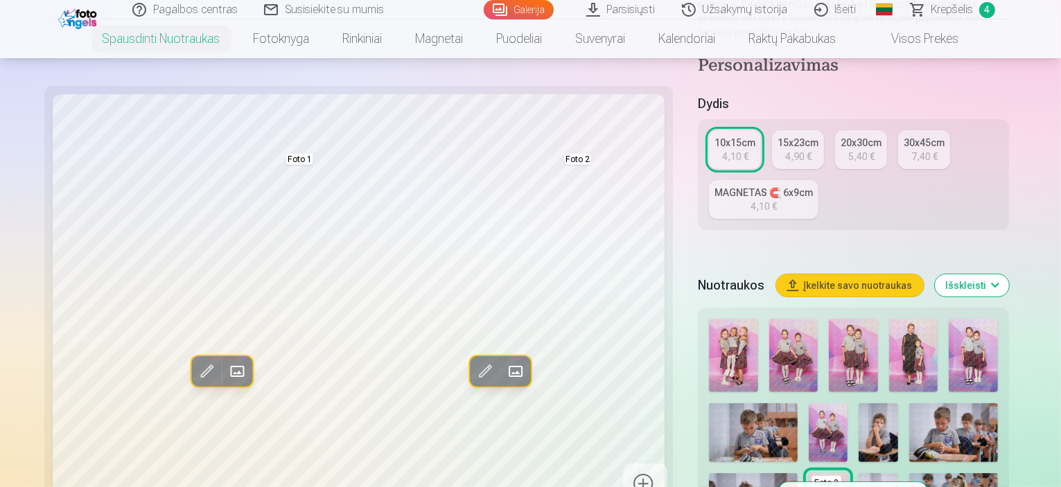
click at [504, 360] on span at bounding box center [515, 371] width 22 height 22
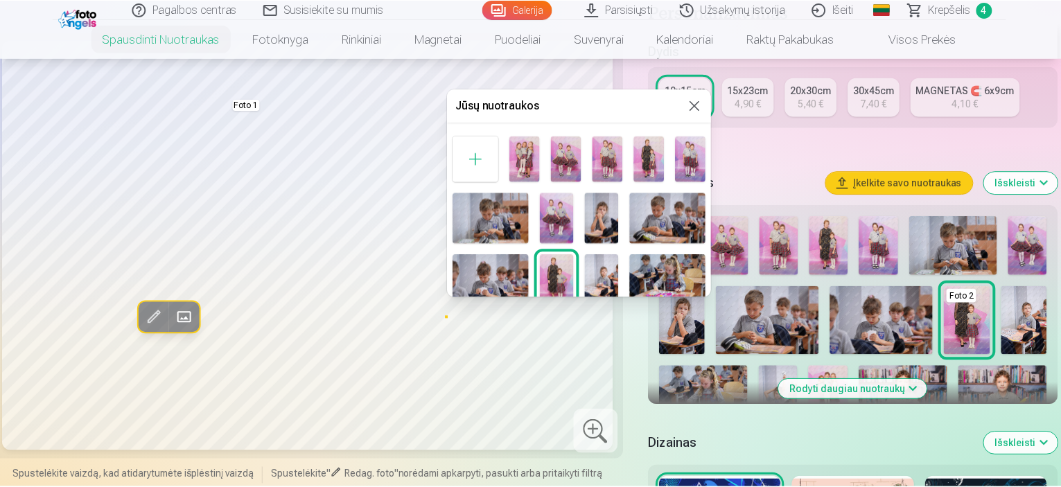
scroll to position [0, 0]
click at [648, 157] on img at bounding box center [650, 159] width 30 height 46
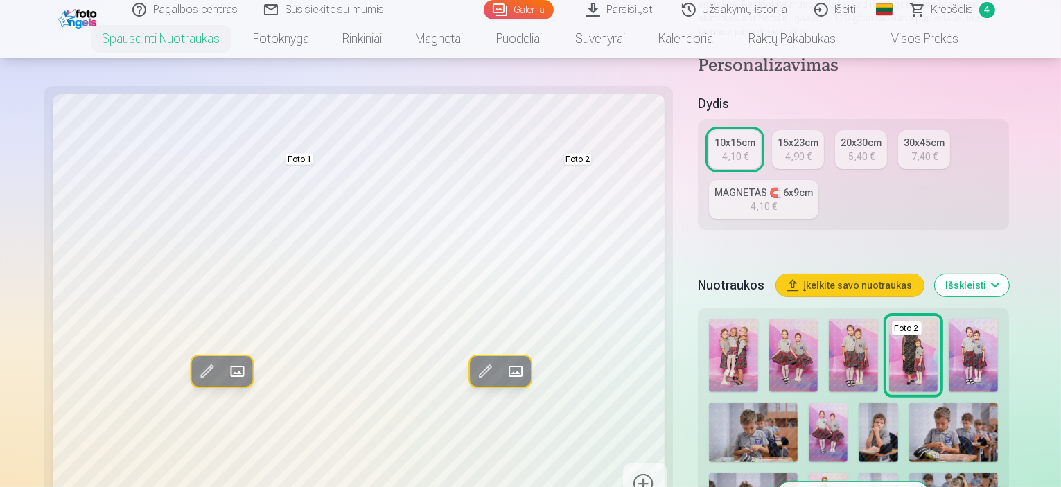
click at [504, 360] on span at bounding box center [515, 371] width 22 height 22
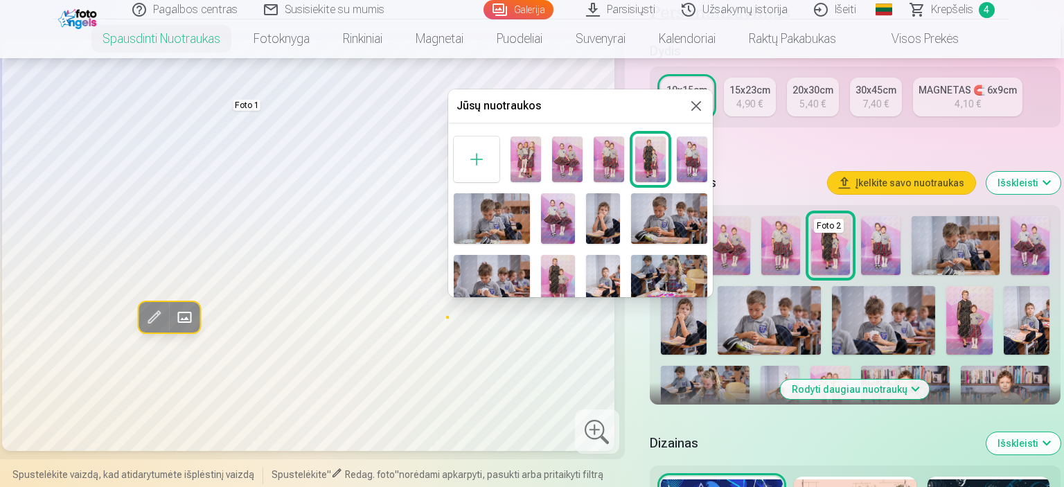
click at [556, 265] on img at bounding box center [558, 280] width 34 height 51
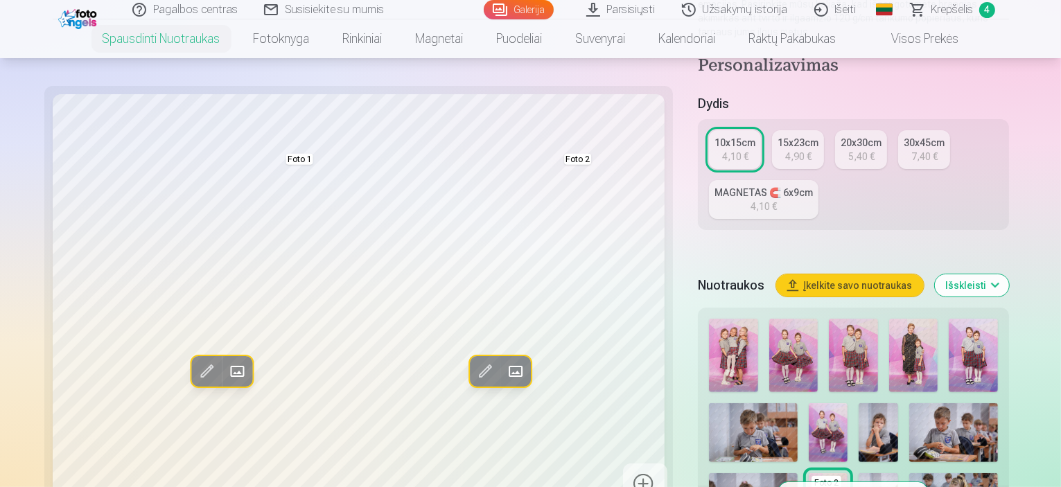
click at [504, 360] on span at bounding box center [515, 371] width 22 height 22
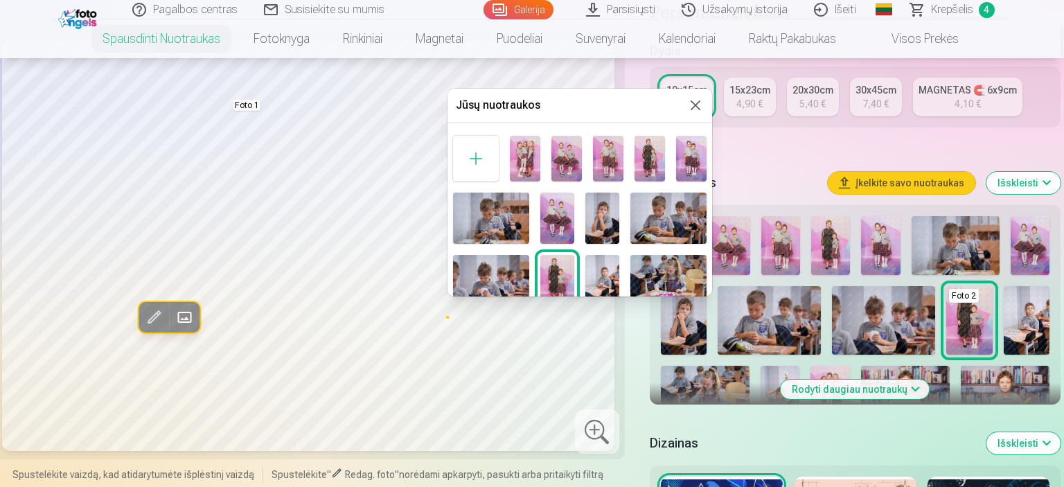
click at [651, 157] on img at bounding box center [650, 159] width 30 height 46
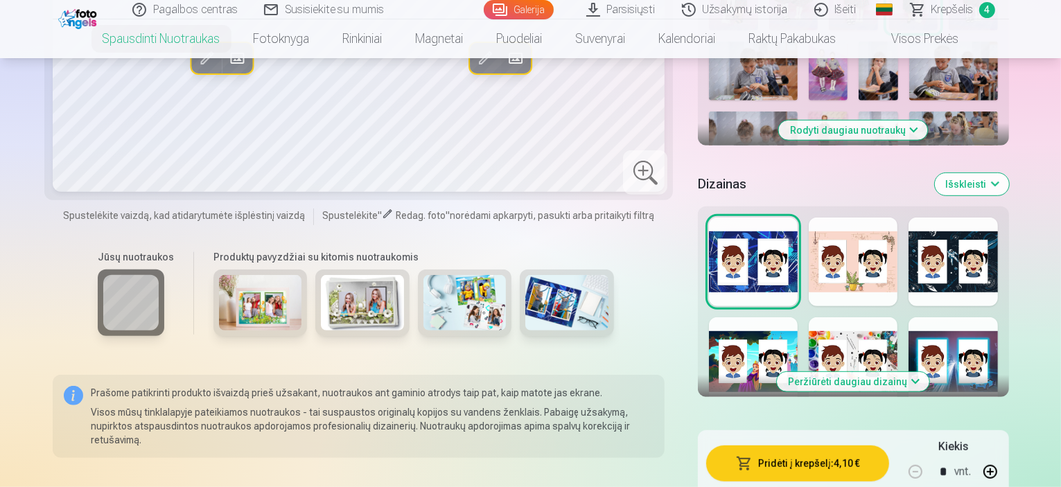
scroll to position [693, 0]
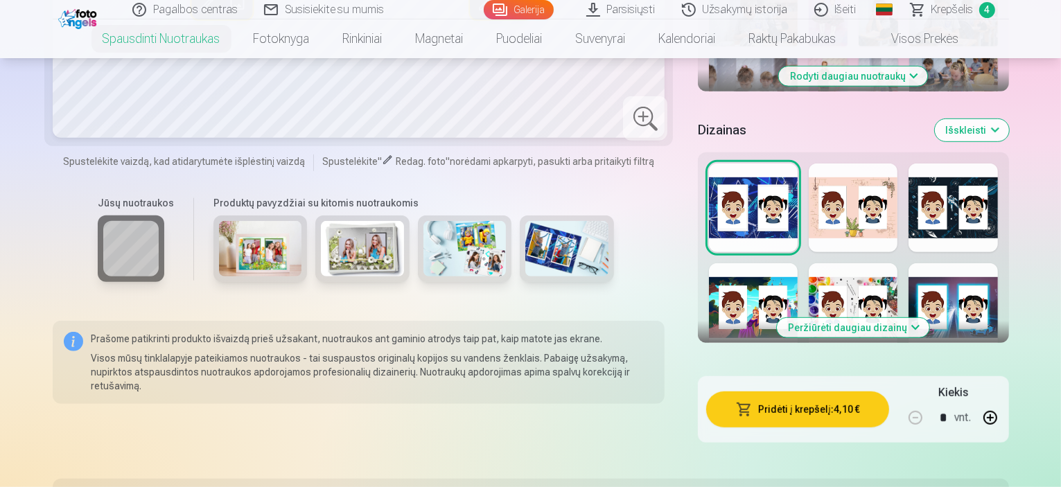
click at [907, 318] on button "Peržiūrėti daugiau dizainų" at bounding box center [853, 327] width 152 height 19
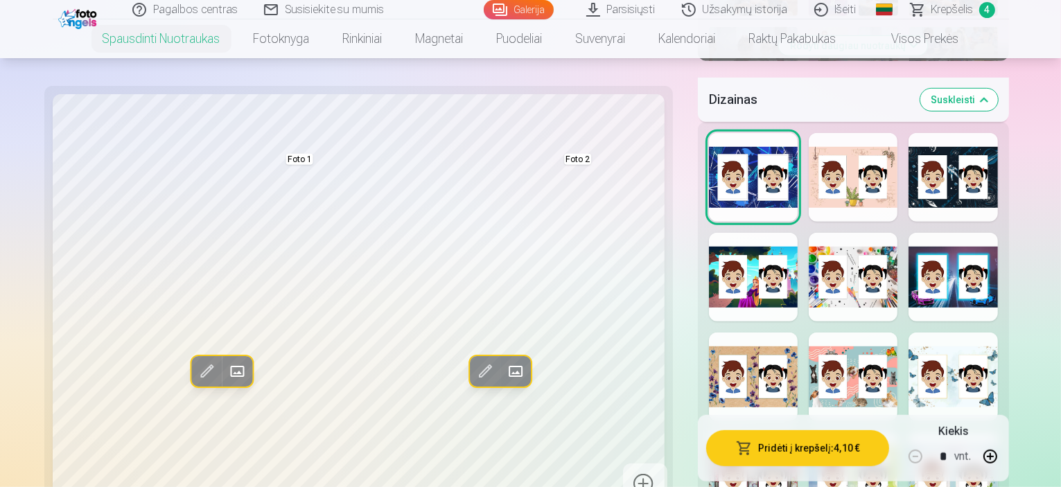
scroll to position [831, 0]
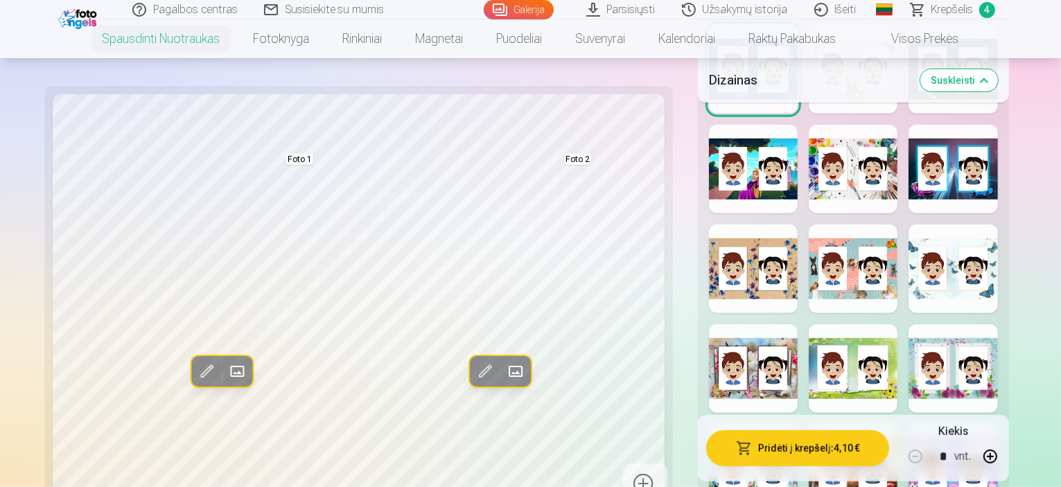
click at [984, 424] on div at bounding box center [952, 468] width 89 height 89
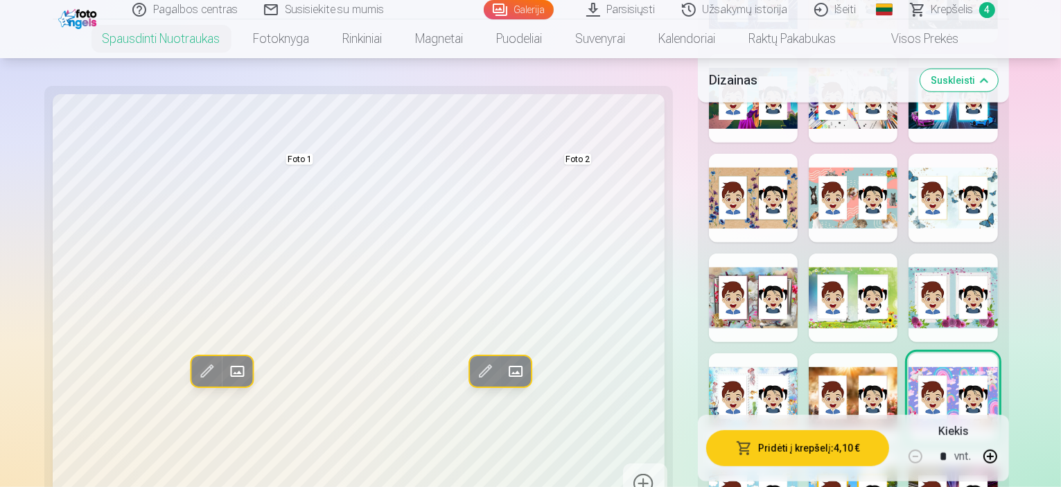
scroll to position [901, 0]
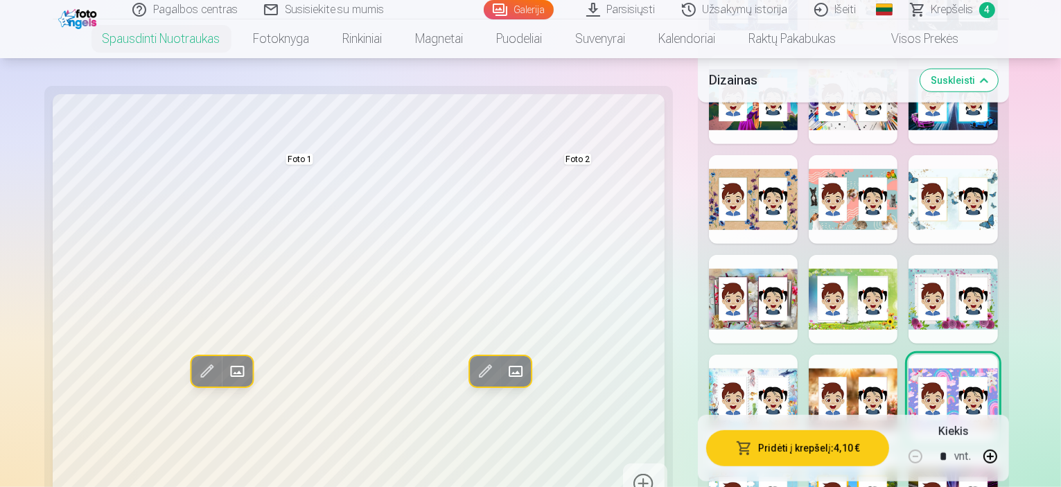
click at [976, 155] on div at bounding box center [952, 199] width 89 height 89
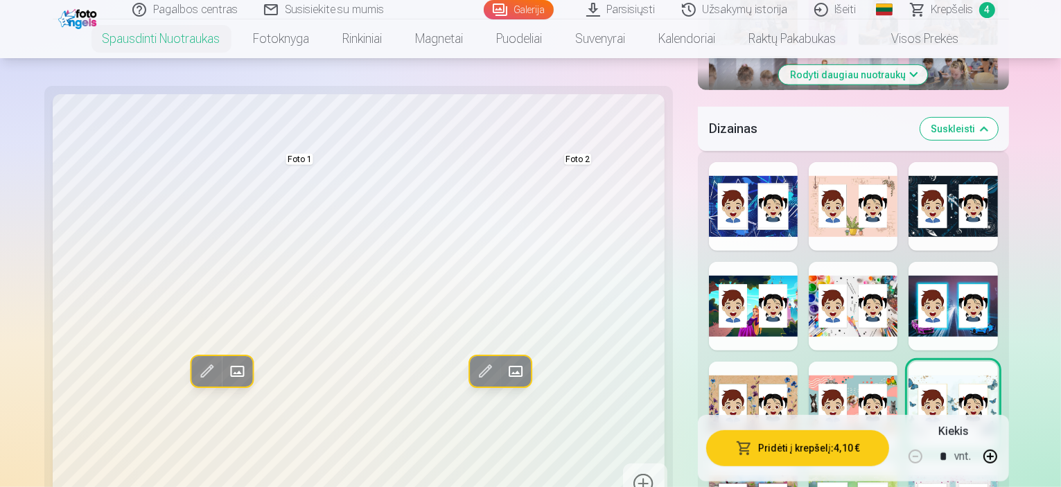
scroll to position [693, 0]
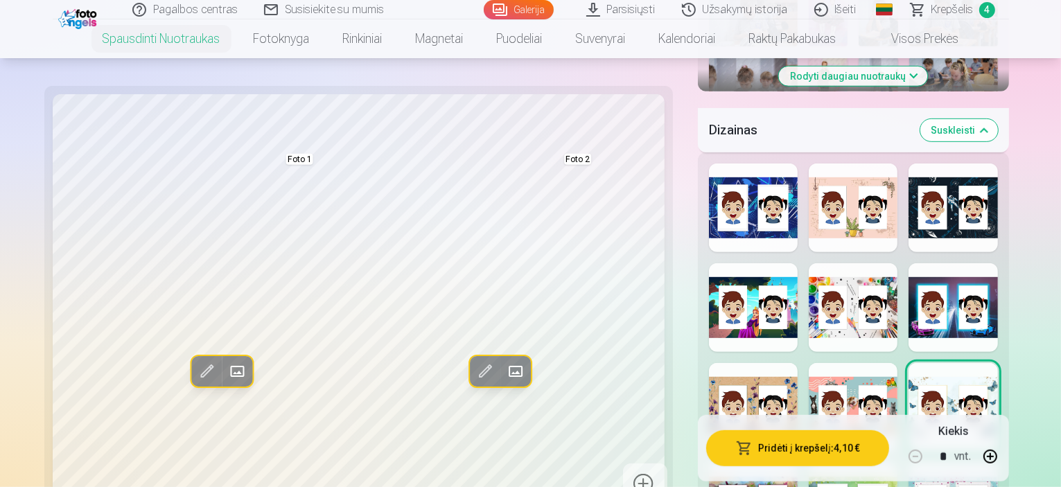
click at [897, 363] on div at bounding box center [852, 407] width 89 height 89
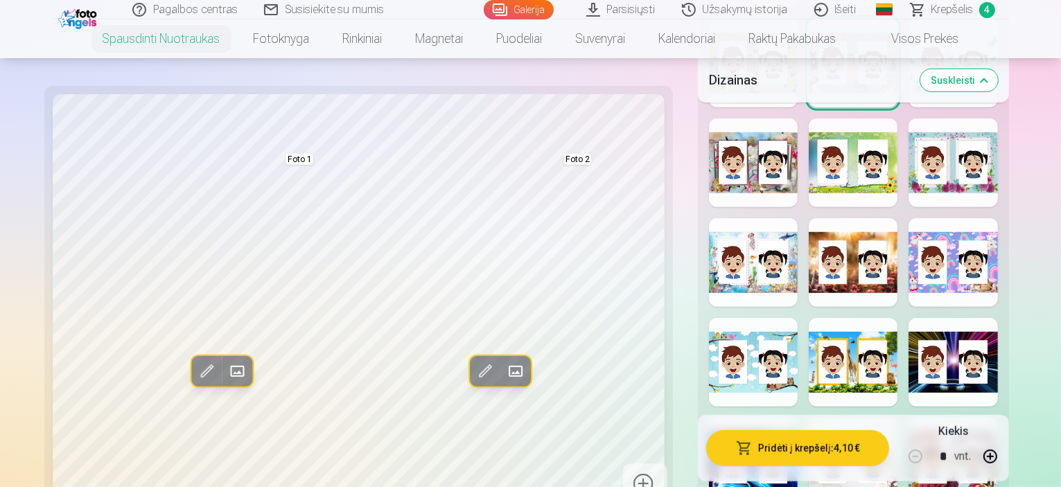
scroll to position [1039, 0]
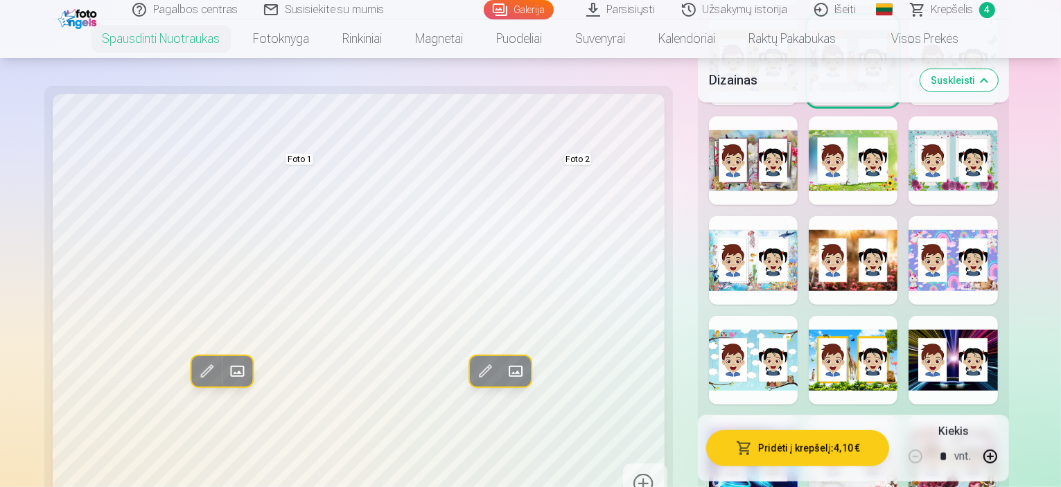
click at [851, 216] on div at bounding box center [852, 260] width 89 height 89
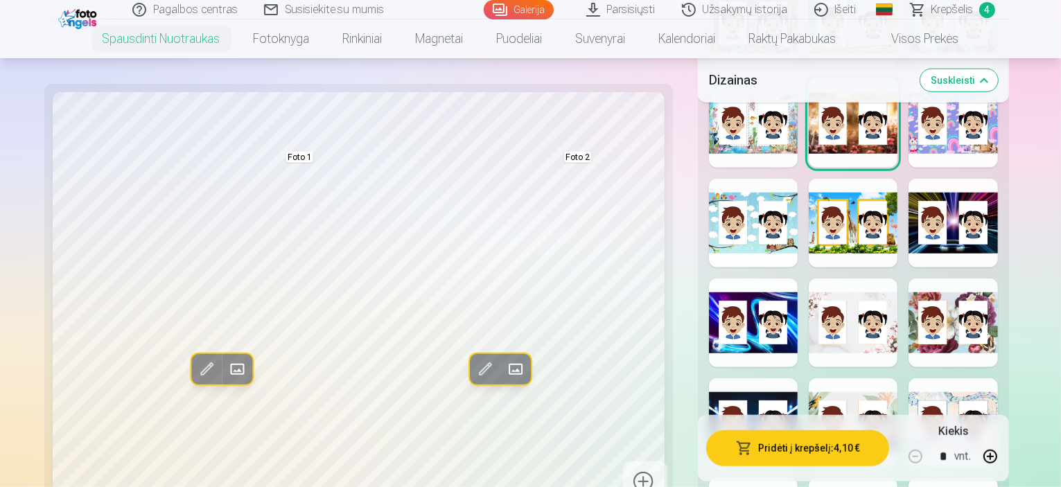
scroll to position [1178, 0]
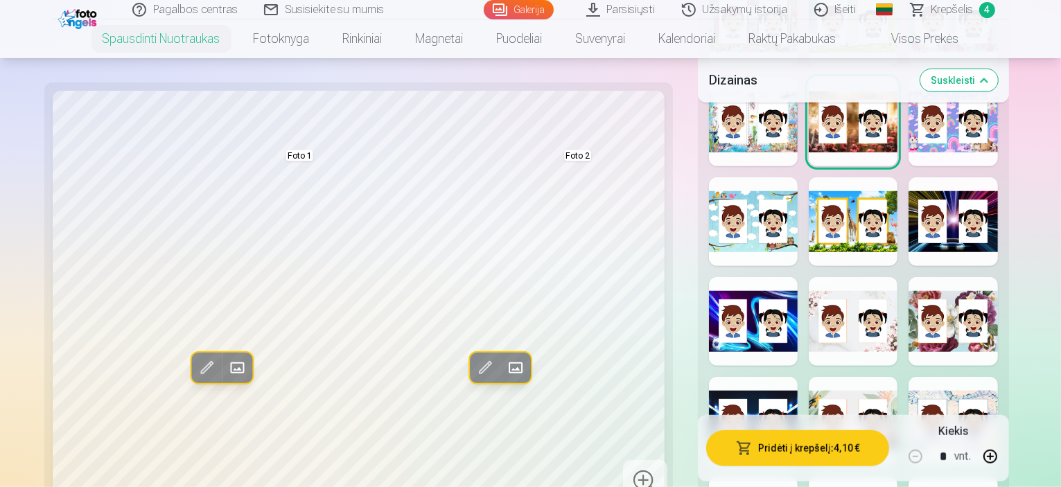
click at [718, 277] on div at bounding box center [753, 321] width 89 height 89
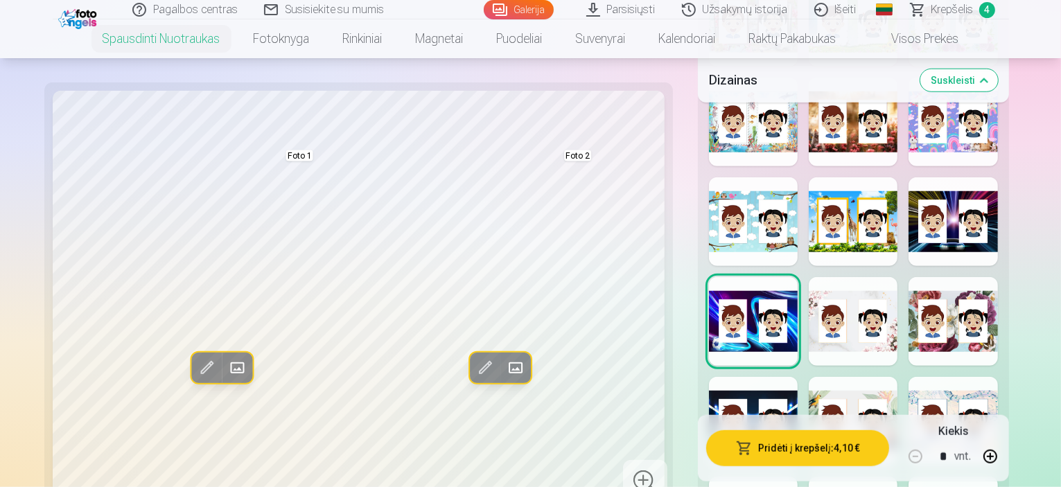
click at [894, 377] on div at bounding box center [852, 421] width 89 height 89
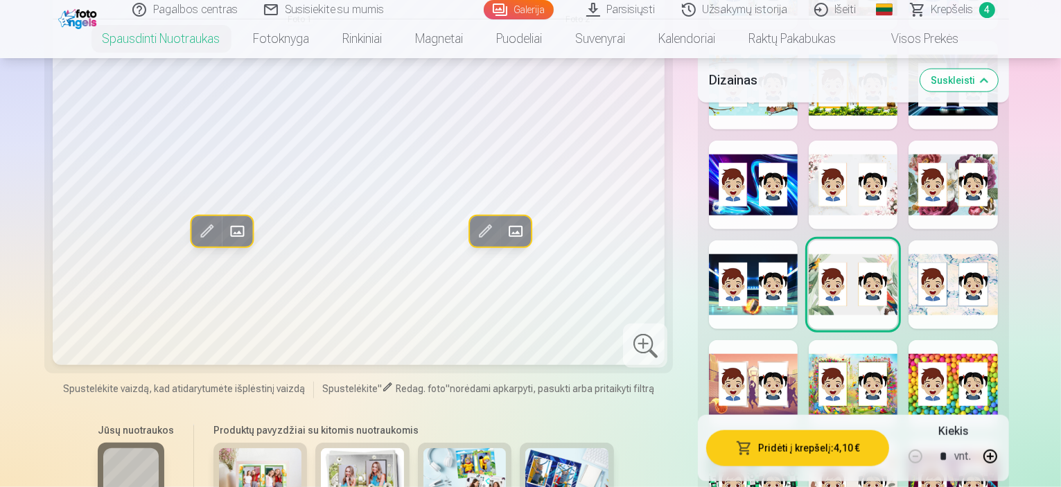
scroll to position [1316, 0]
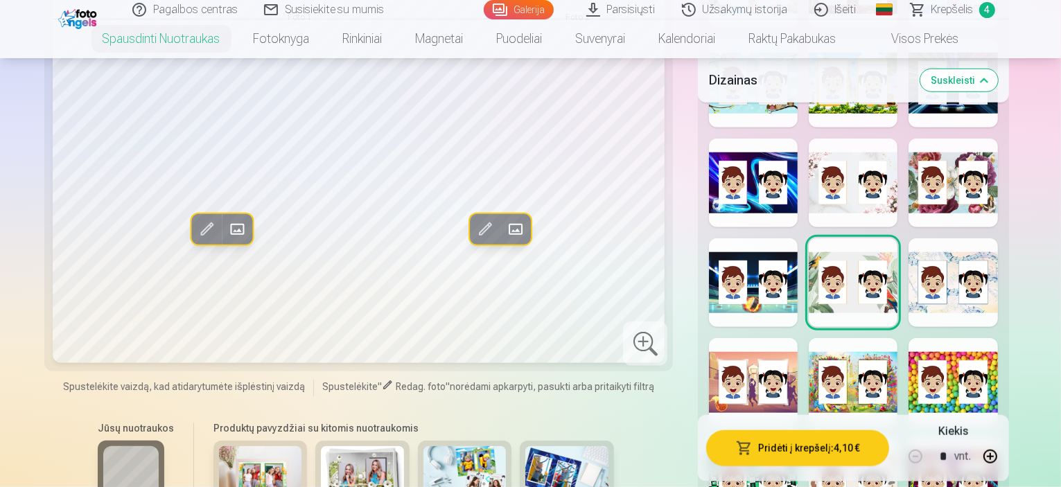
click at [936, 338] on div at bounding box center [952, 382] width 89 height 89
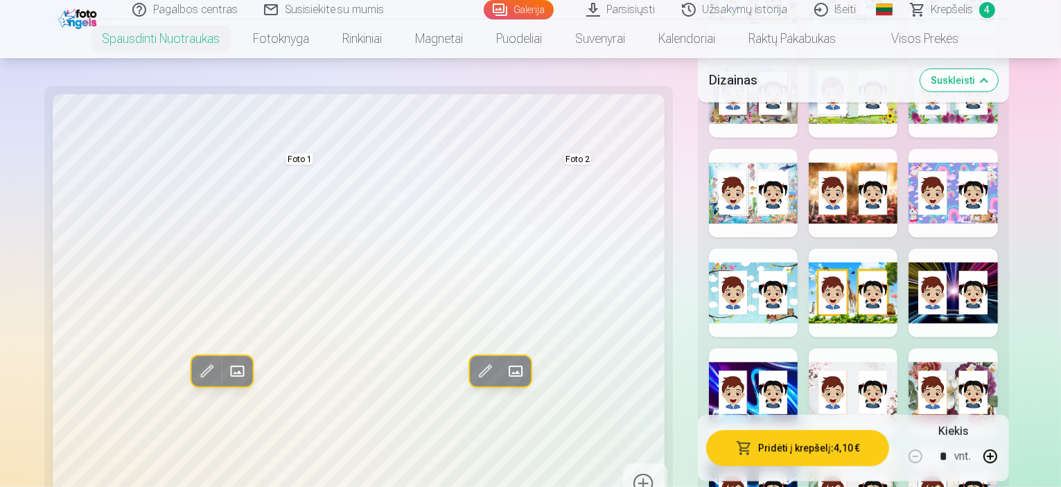
scroll to position [1108, 0]
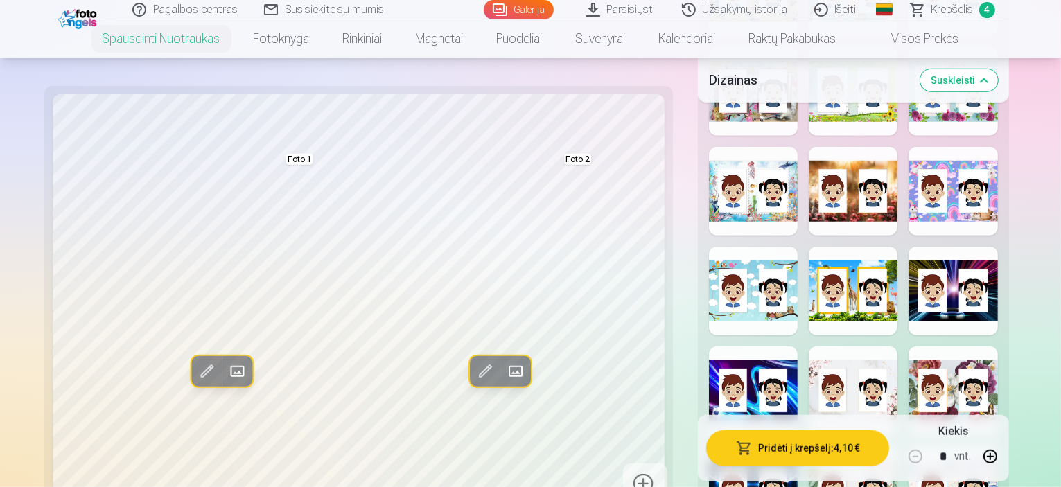
click at [997, 147] on div at bounding box center [952, 191] width 89 height 89
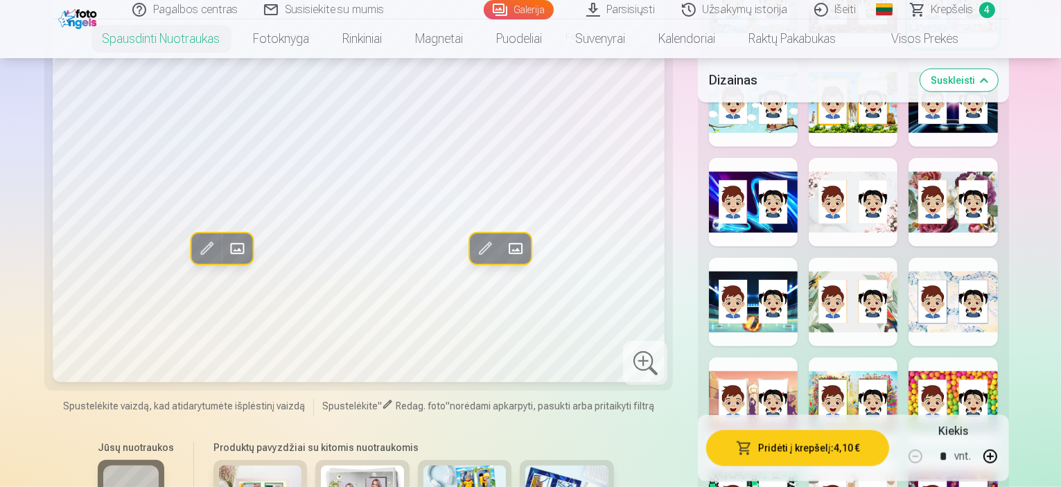
scroll to position [1316, 0]
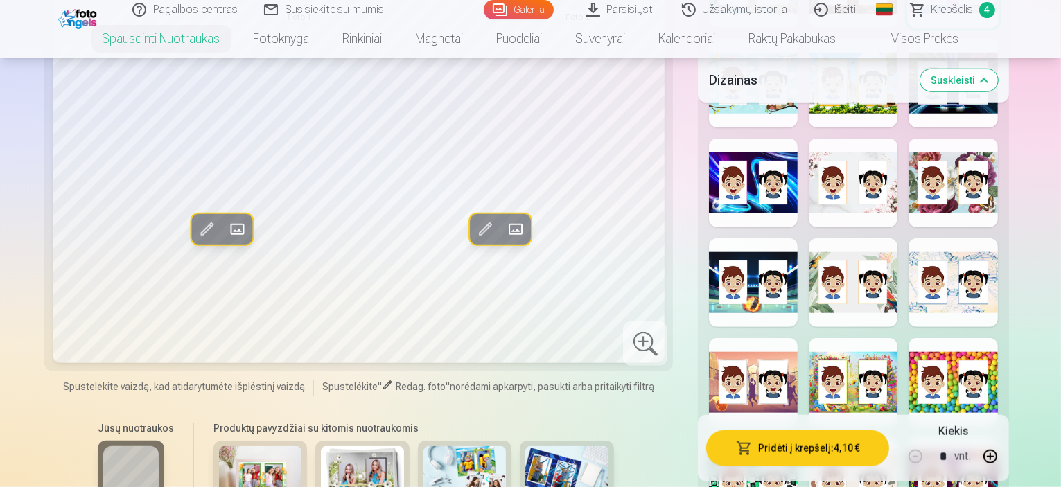
click at [937, 338] on div at bounding box center [952, 382] width 89 height 89
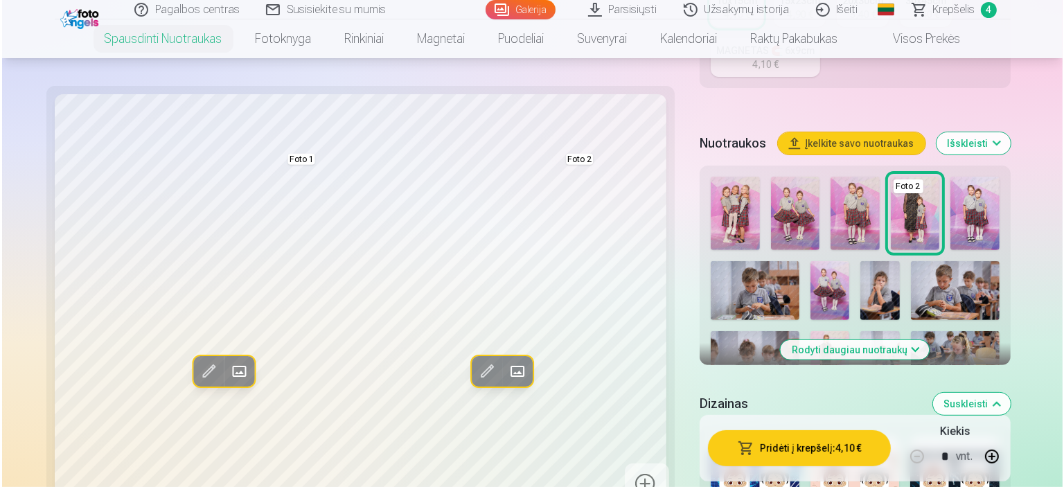
scroll to position [208, 0]
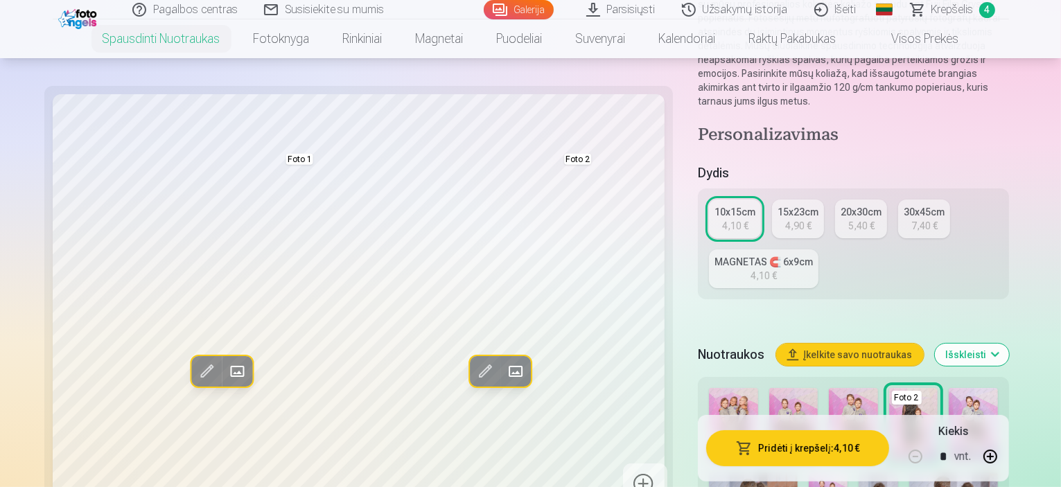
click at [838, 448] on button "Pridėti į krepšelį : 4,10 €" at bounding box center [797, 448] width 183 height 36
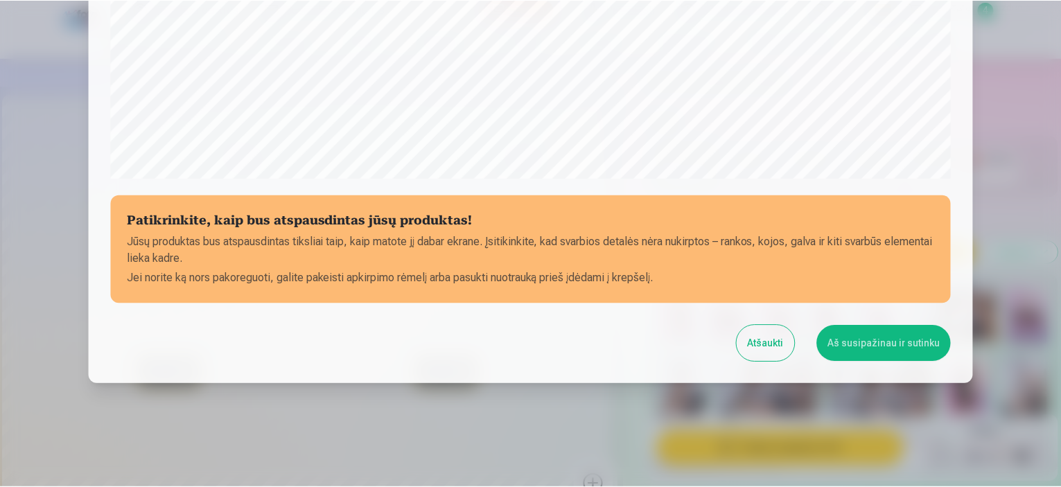
scroll to position [510, 0]
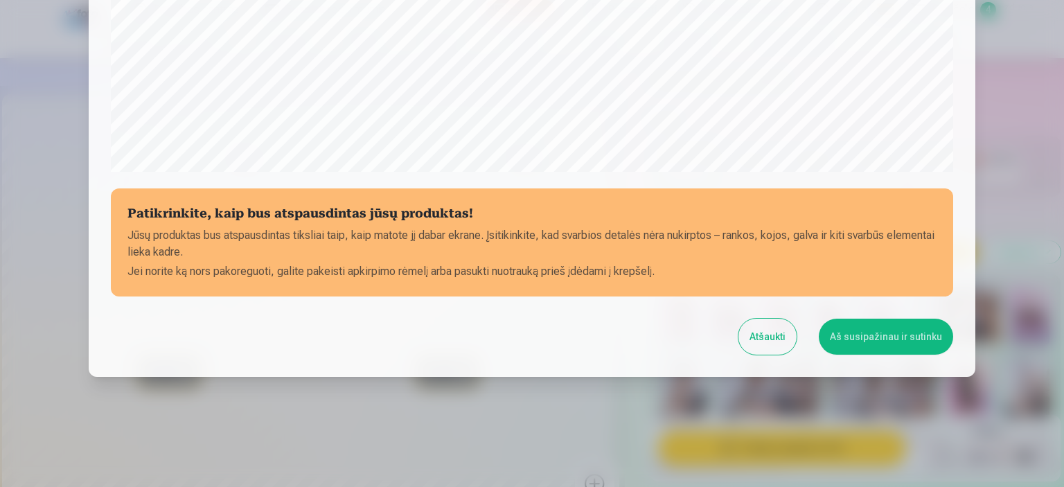
click at [937, 336] on button "Aš susipažinau ir sutinku" at bounding box center [886, 337] width 134 height 36
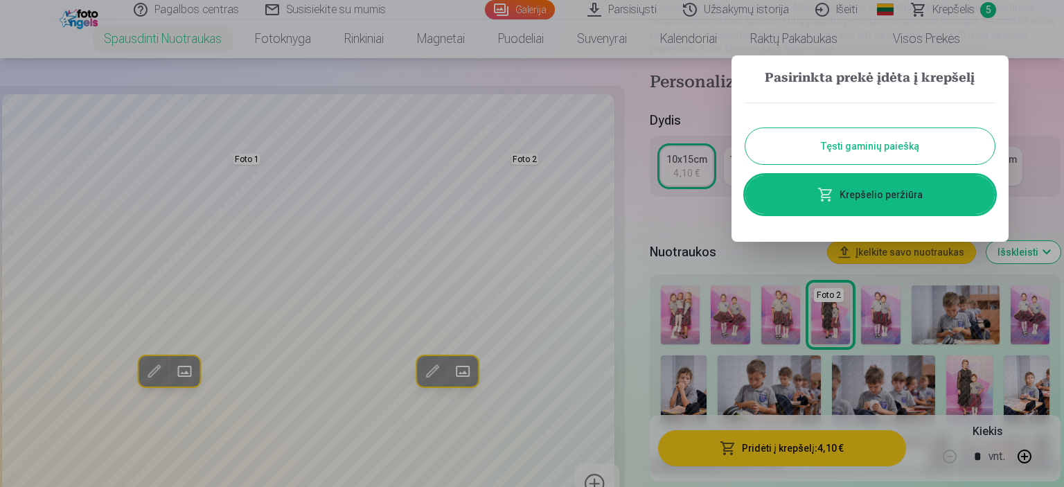
click at [916, 135] on button "Tęsti gaminių paiešką" at bounding box center [869, 146] width 249 height 36
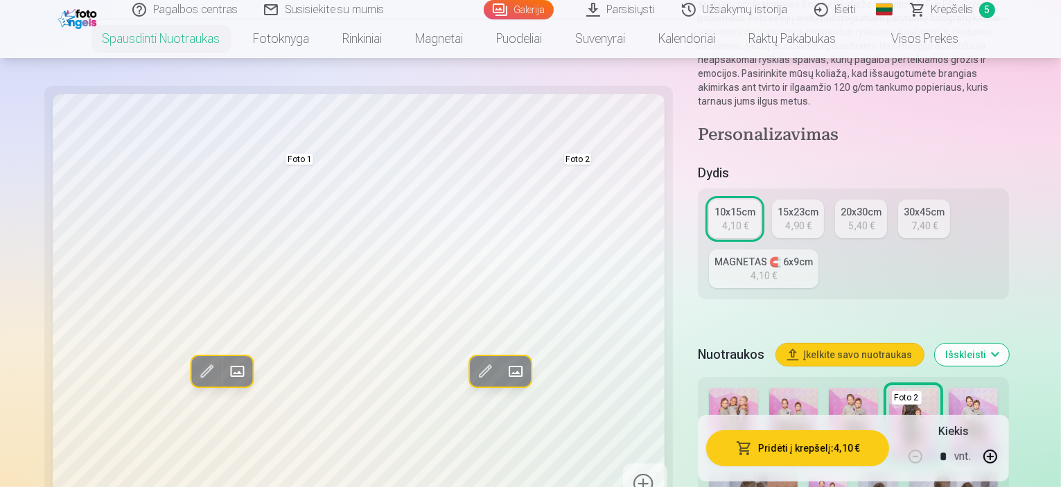
click at [956, 10] on span "Krepšelis" at bounding box center [952, 9] width 42 height 17
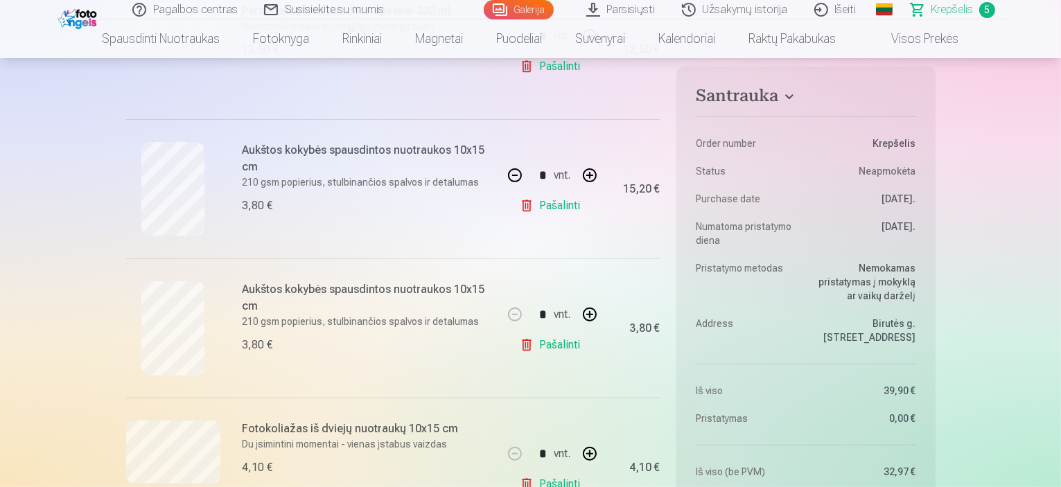
scroll to position [485, 0]
click at [558, 340] on link "Pašalinti" at bounding box center [553, 347] width 66 height 28
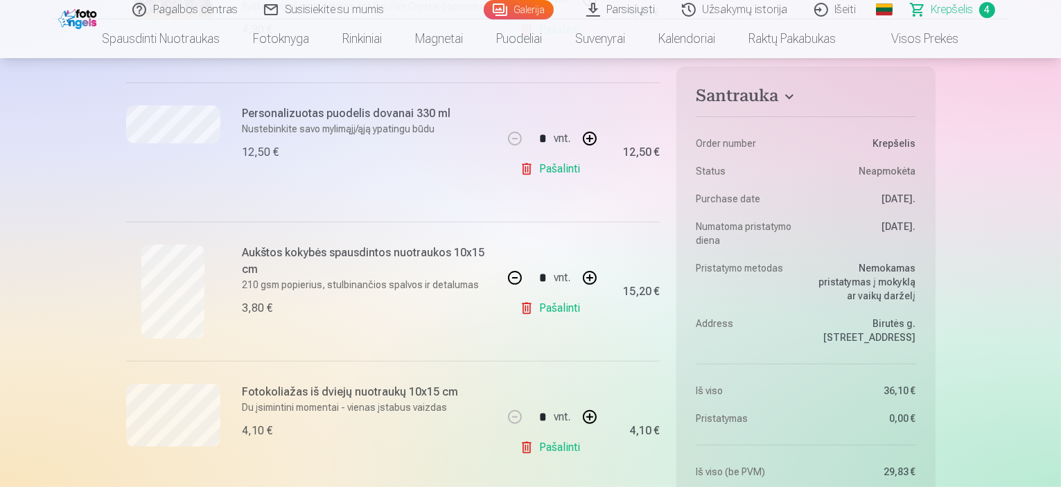
scroll to position [346, 0]
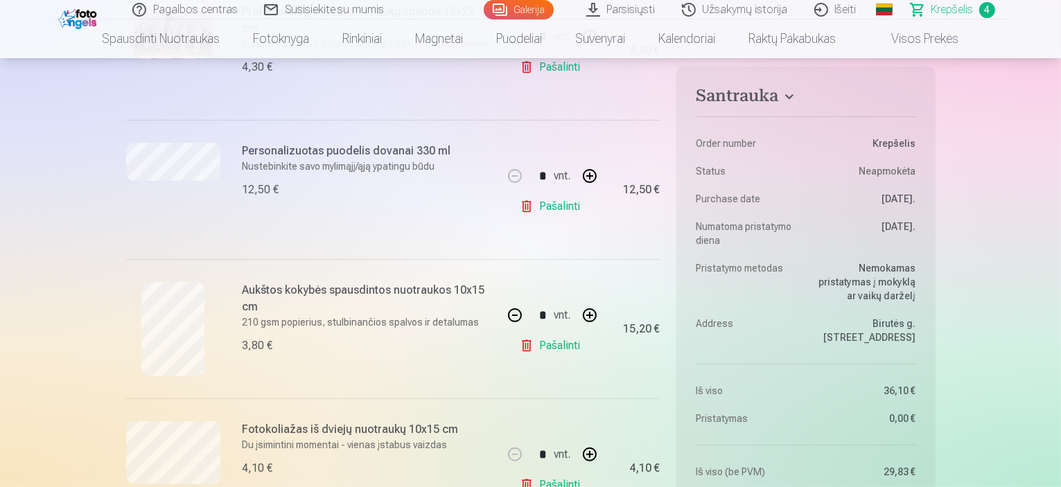
click at [575, 201] on link "Pašalinti" at bounding box center [553, 207] width 66 height 28
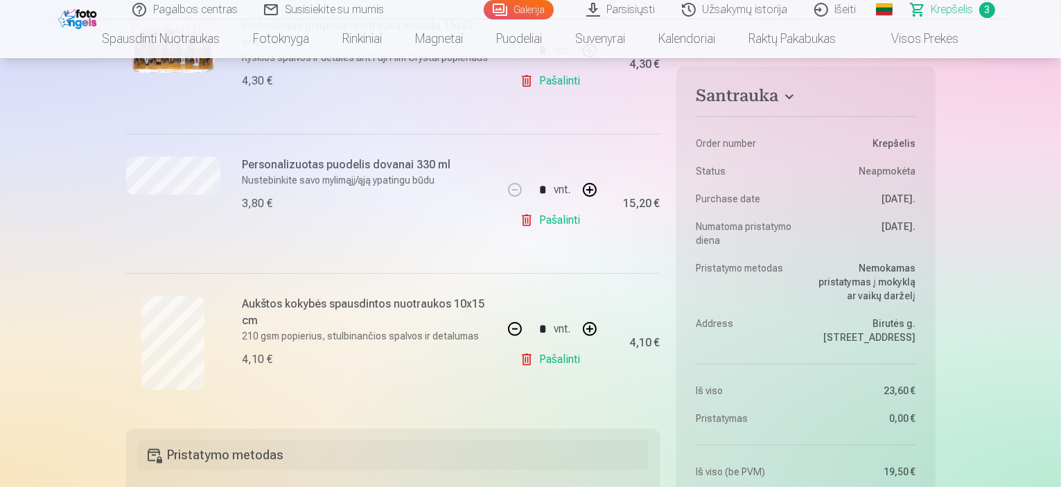
type input "*"
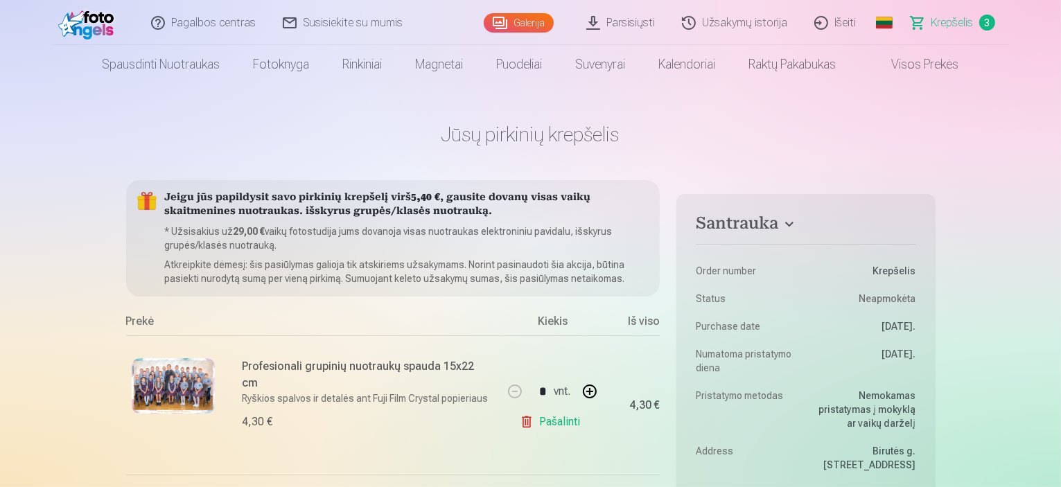
scroll to position [0, 0]
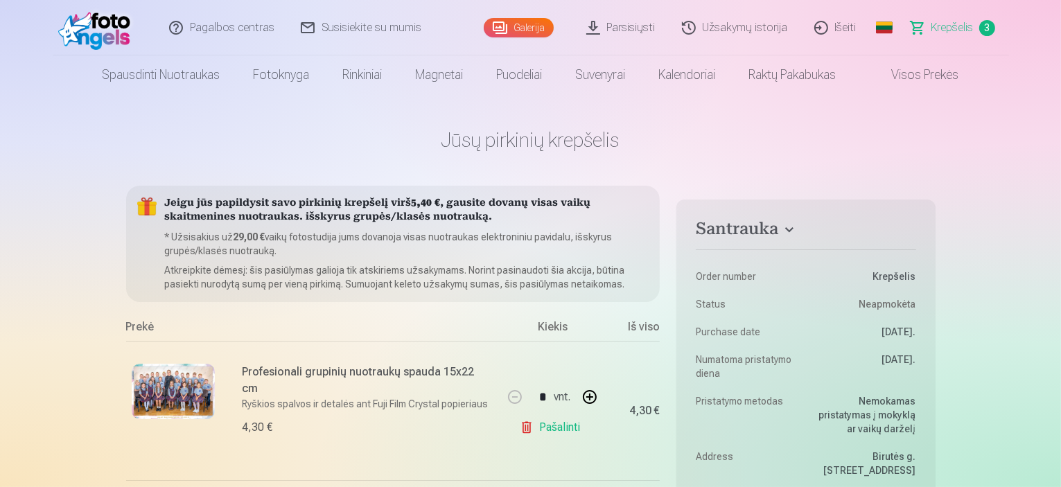
click at [524, 30] on link "Galerija" at bounding box center [519, 27] width 70 height 19
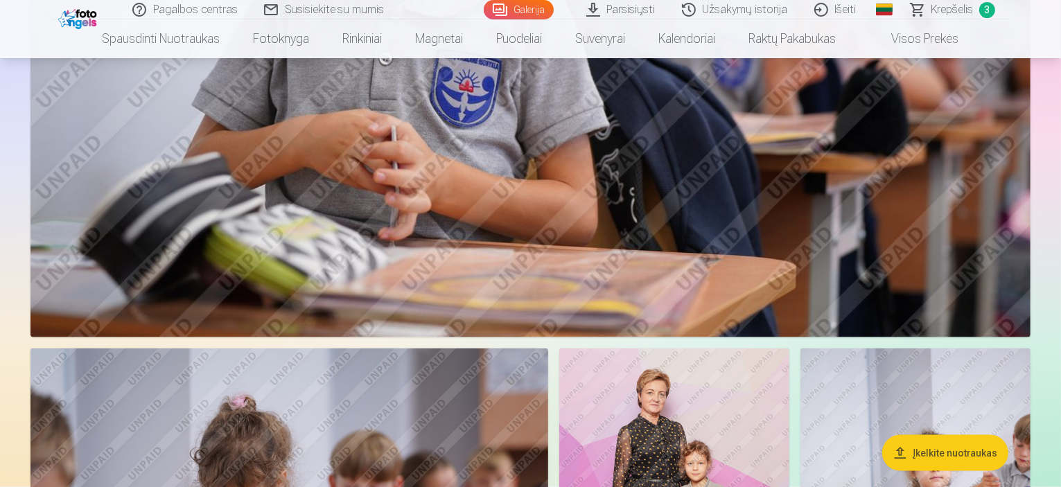
scroll to position [1593, 0]
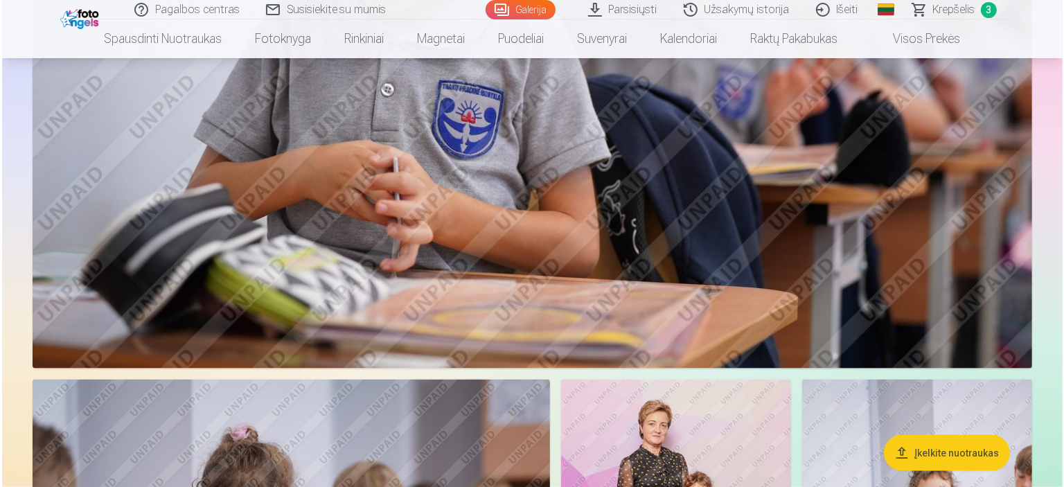
scroll to position [1667, 0]
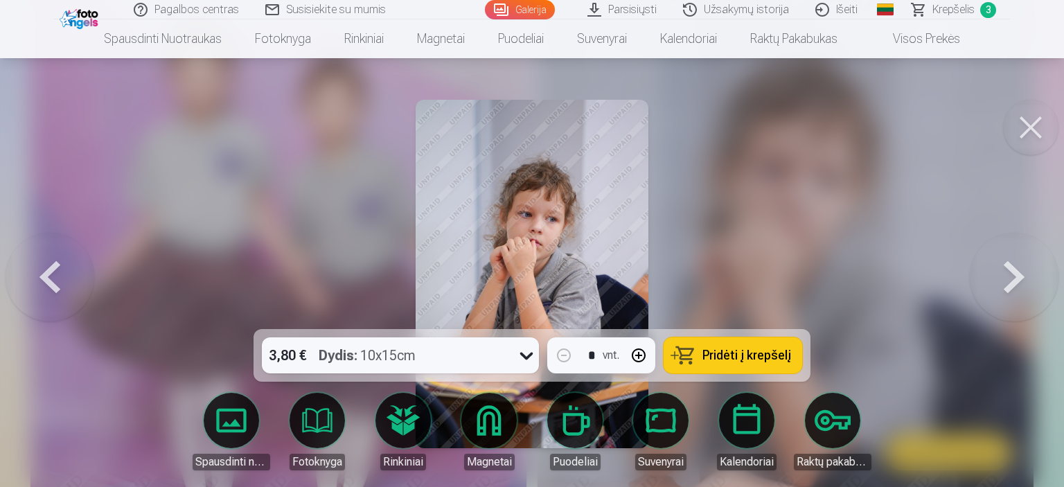
click at [800, 360] on div "3,80 € Dydis : 10x15cm * vnt. Pridėti į krepšelį" at bounding box center [532, 355] width 557 height 53
click at [755, 349] on span "Pridėti į krepšelį" at bounding box center [746, 355] width 89 height 12
click at [1003, 268] on button at bounding box center [1014, 274] width 89 height 82
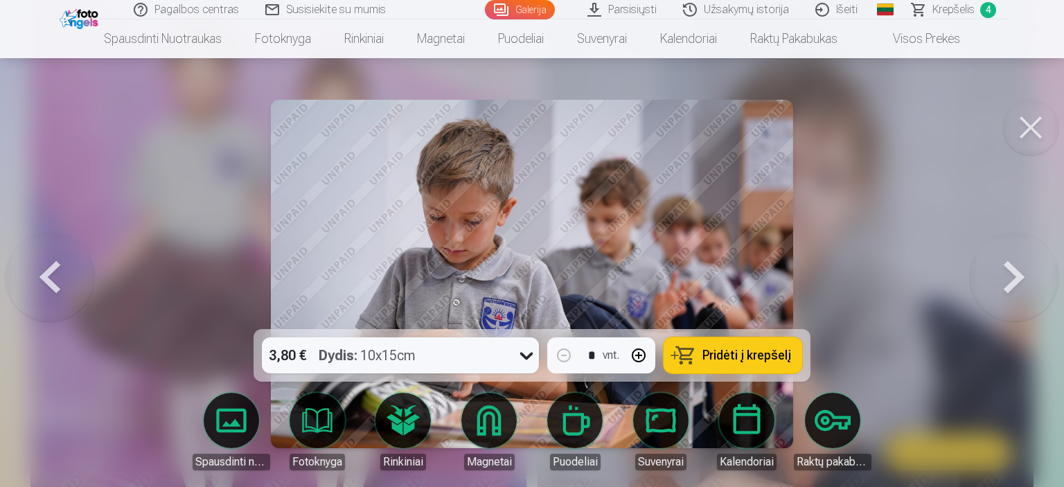
click at [1003, 268] on button at bounding box center [1014, 274] width 89 height 82
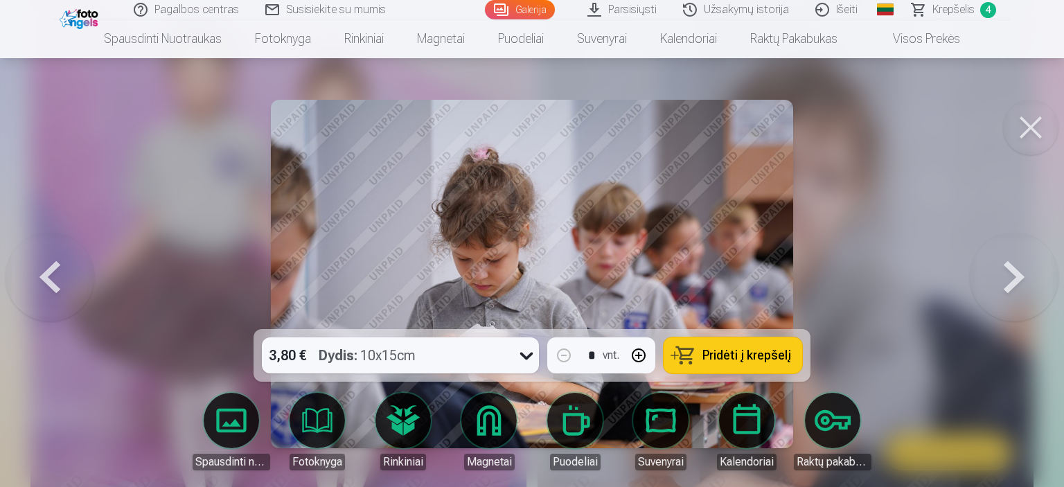
click at [1003, 268] on button at bounding box center [1014, 274] width 89 height 82
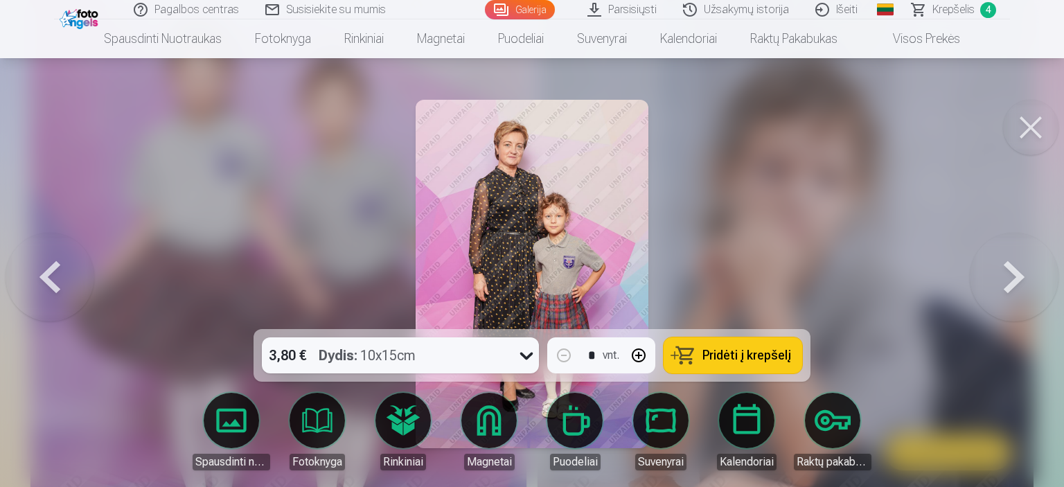
click at [1003, 268] on button at bounding box center [1014, 274] width 89 height 82
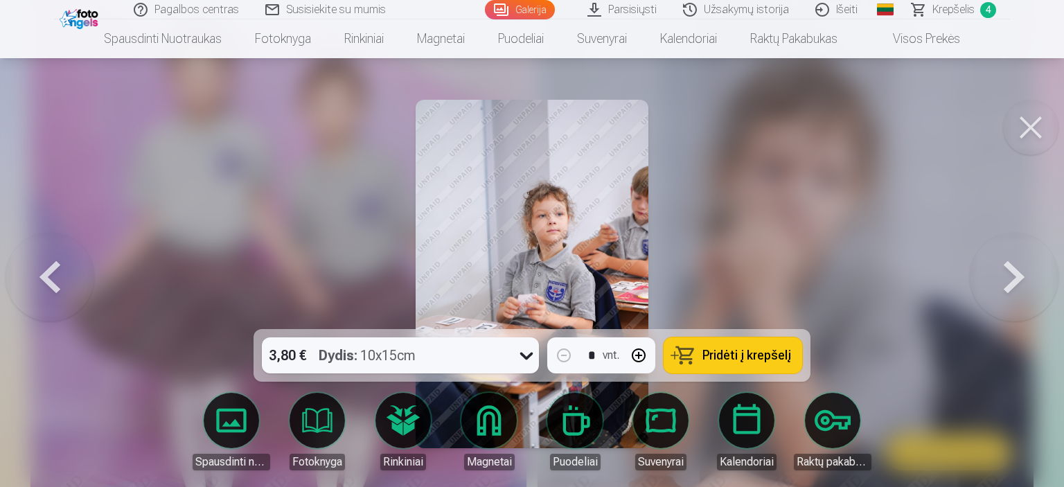
click at [677, 284] on div at bounding box center [532, 243] width 1064 height 487
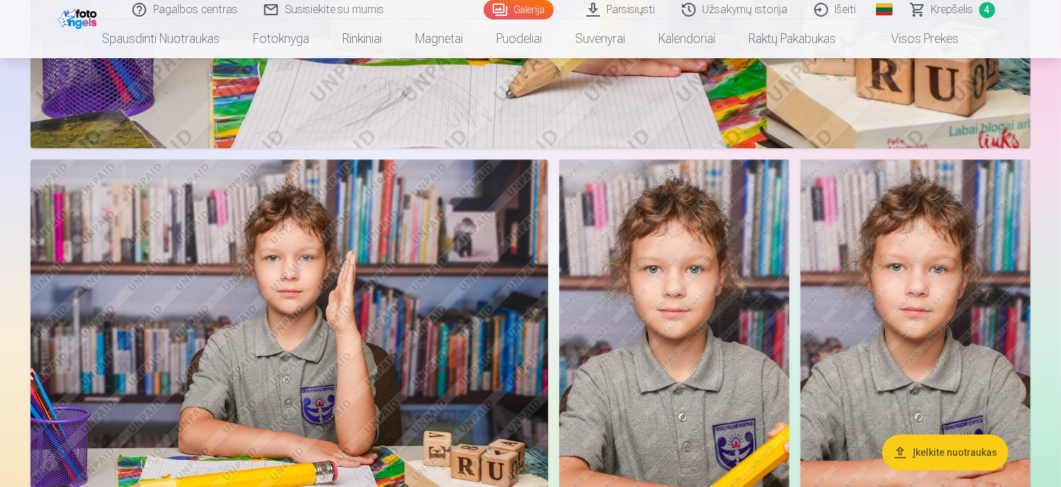
scroll to position [3949, 0]
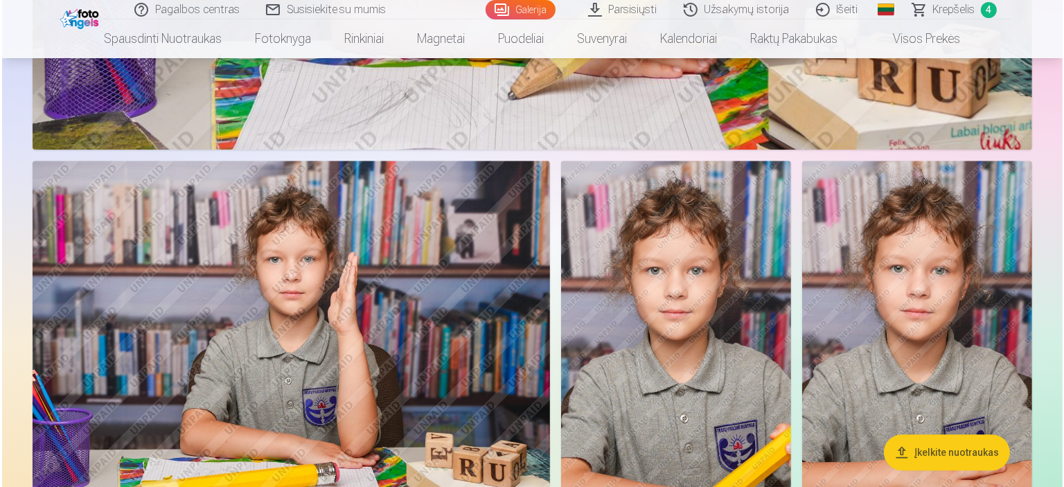
scroll to position [3961, 0]
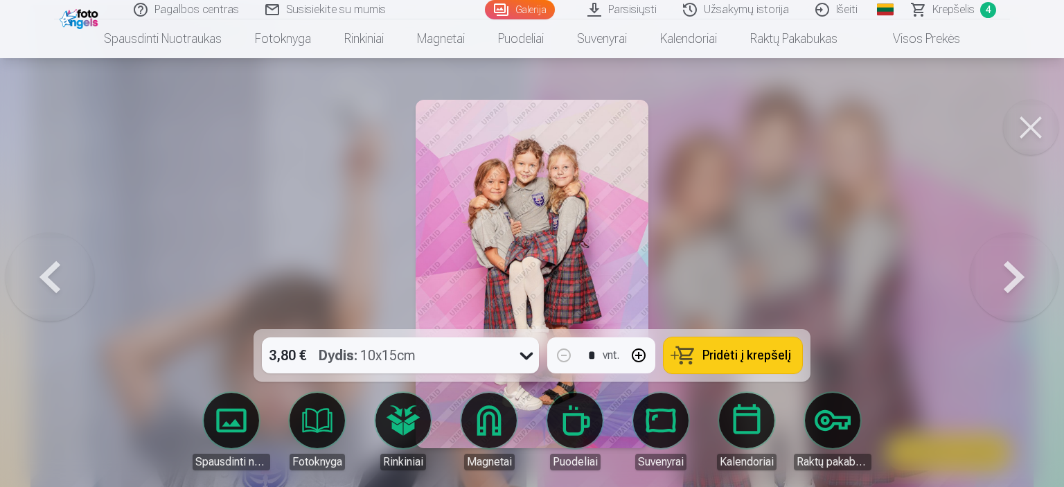
click at [765, 358] on span "Pridėti į krepšelį" at bounding box center [746, 355] width 89 height 12
click at [1022, 281] on button at bounding box center [1014, 274] width 89 height 82
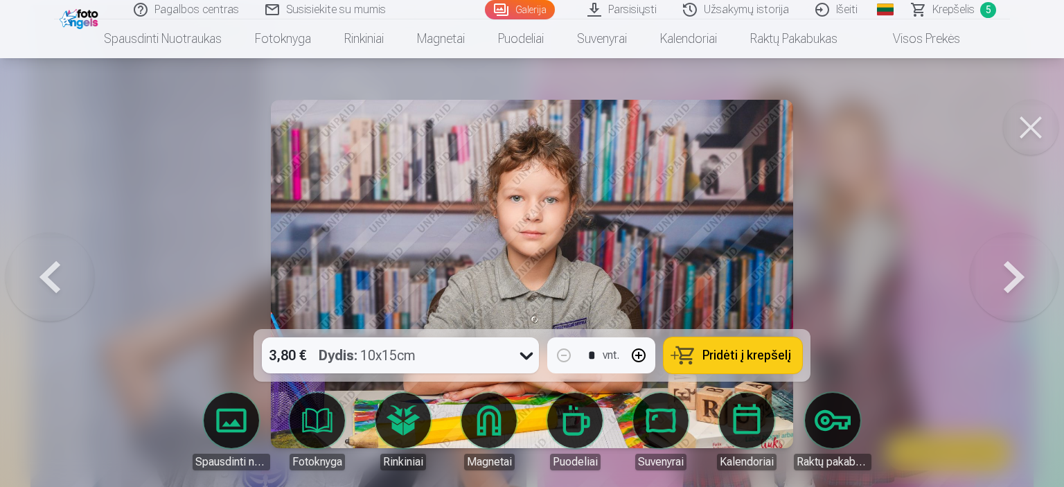
click at [933, 288] on div at bounding box center [532, 243] width 1064 height 487
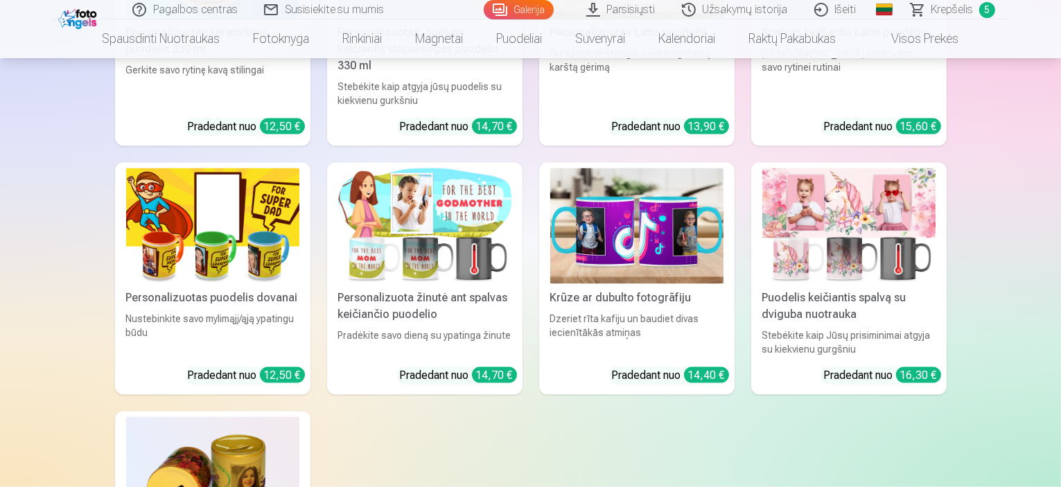
scroll to position [7551, 0]
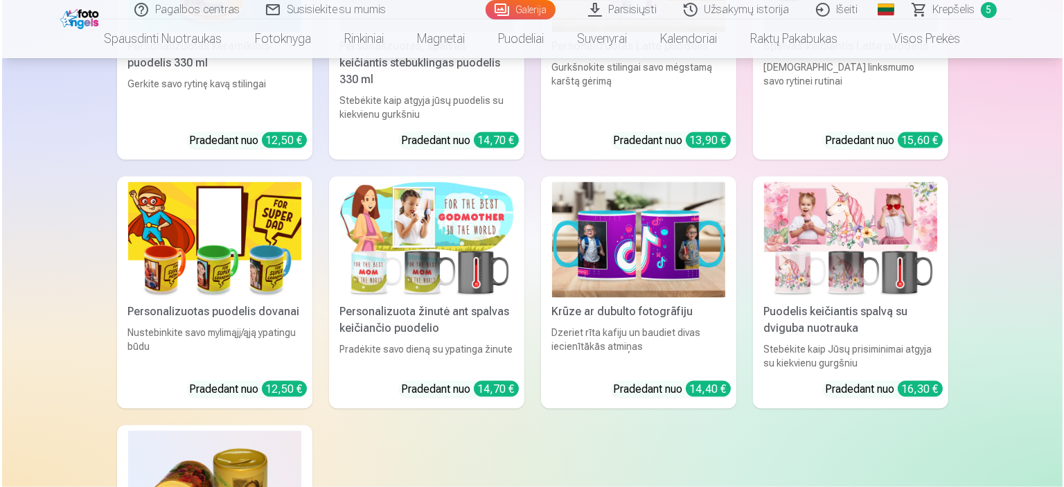
scroll to position [7575, 0]
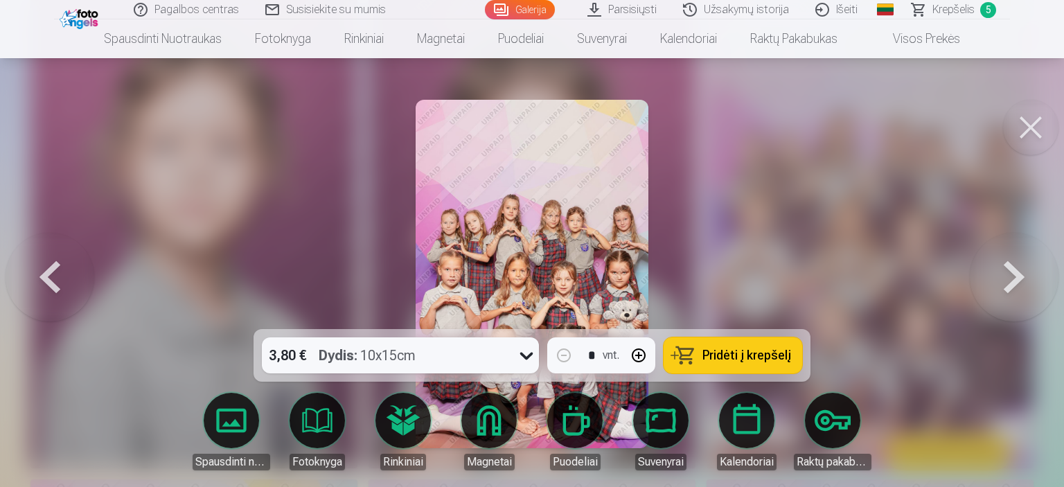
drag, startPoint x: 772, startPoint y: 359, endPoint x: 789, endPoint y: 357, distance: 17.4
click at [772, 359] on span "Pridėti į krepšelį" at bounding box center [746, 355] width 89 height 12
click at [1028, 139] on button at bounding box center [1030, 127] width 55 height 55
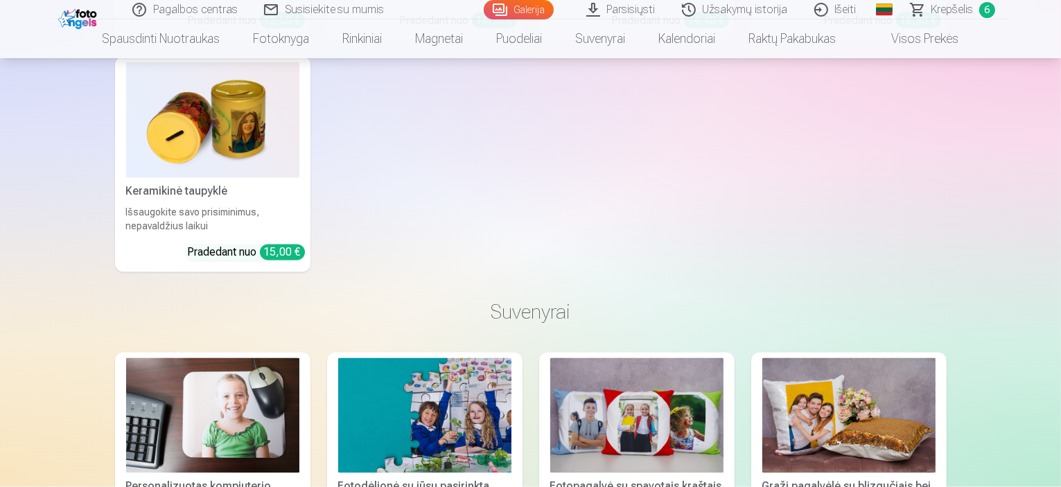
scroll to position [7689, 0]
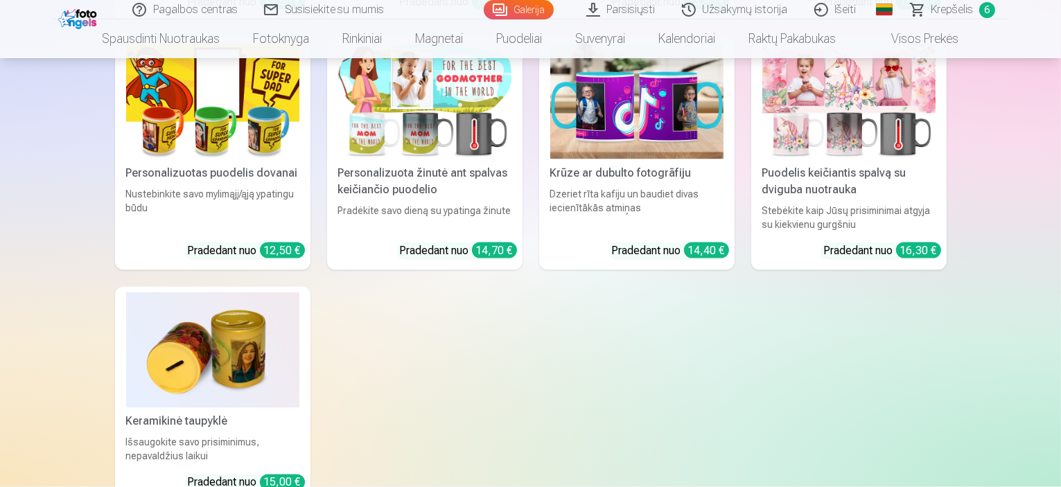
click at [955, 15] on span "Krepšelis" at bounding box center [952, 9] width 42 height 17
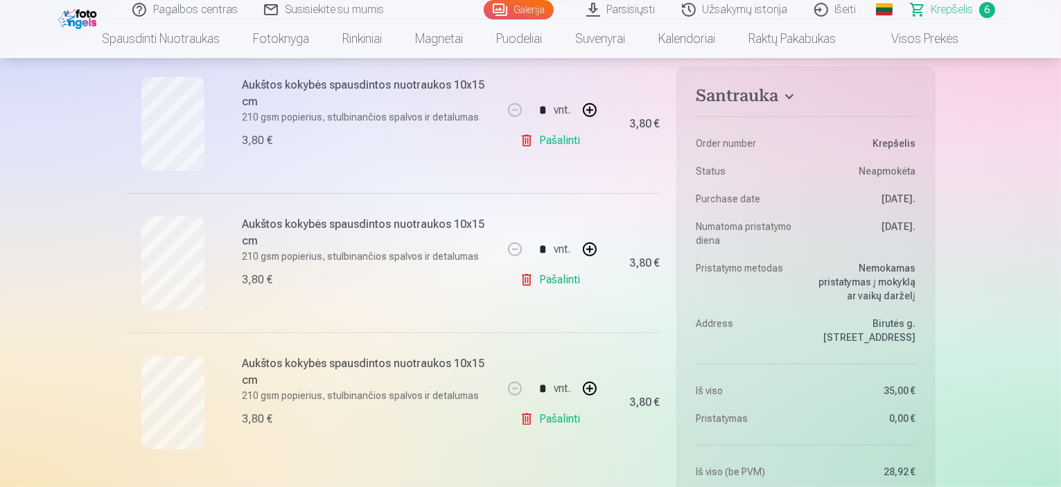
scroll to position [693, 0]
click at [587, 387] on button "button" at bounding box center [589, 386] width 33 height 33
type input "*"
click at [563, 416] on link "Pašalinti" at bounding box center [553, 417] width 66 height 28
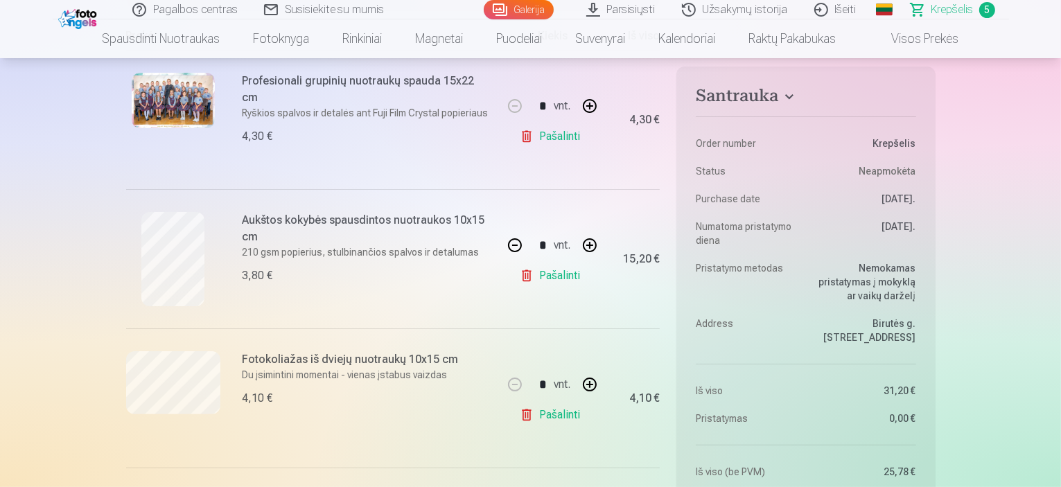
scroll to position [0, 0]
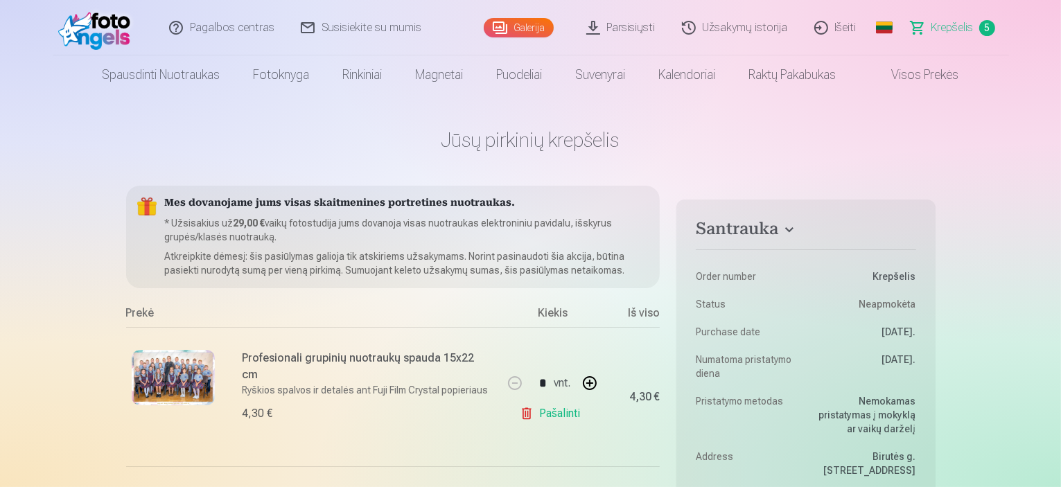
click at [510, 34] on link "Galerija" at bounding box center [519, 27] width 70 height 19
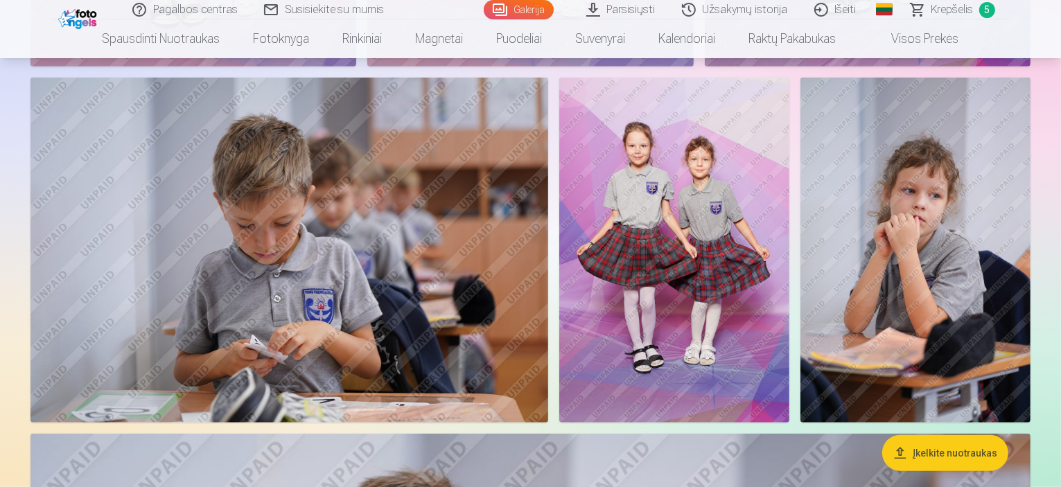
scroll to position [970, 0]
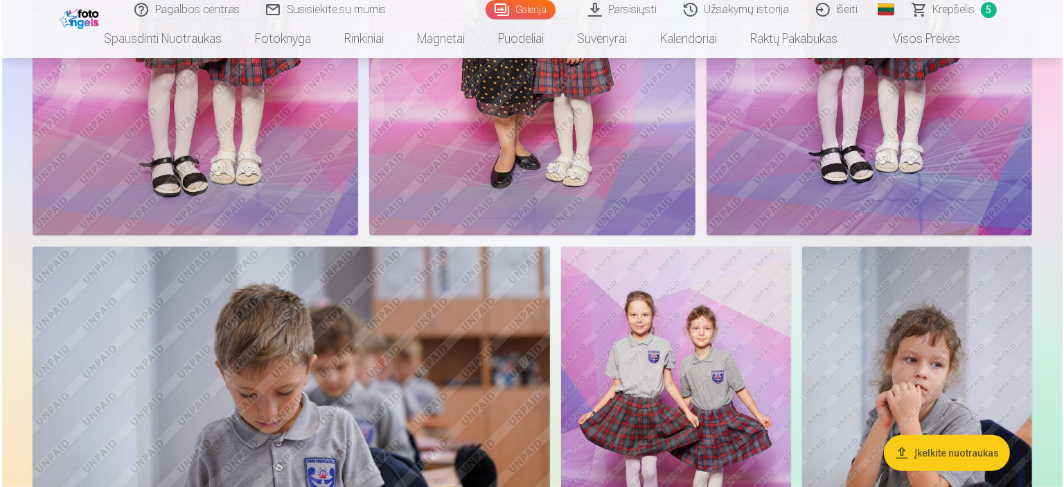
scroll to position [763, 0]
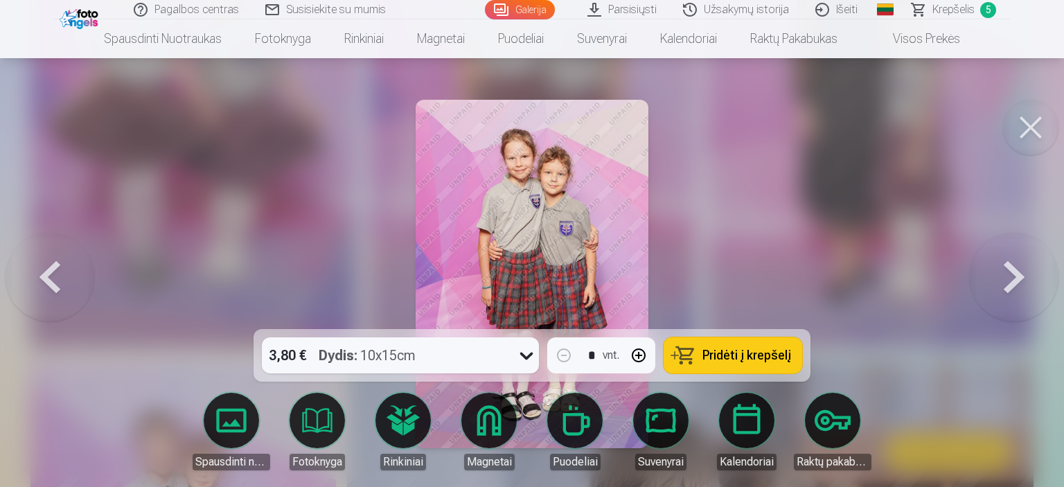
click at [1015, 123] on button at bounding box center [1030, 127] width 55 height 55
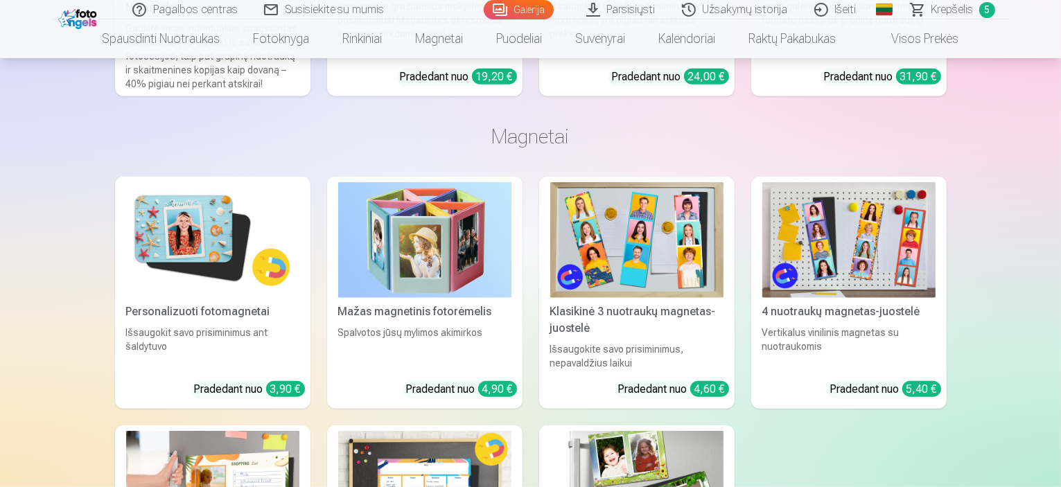
scroll to position [6512, 0]
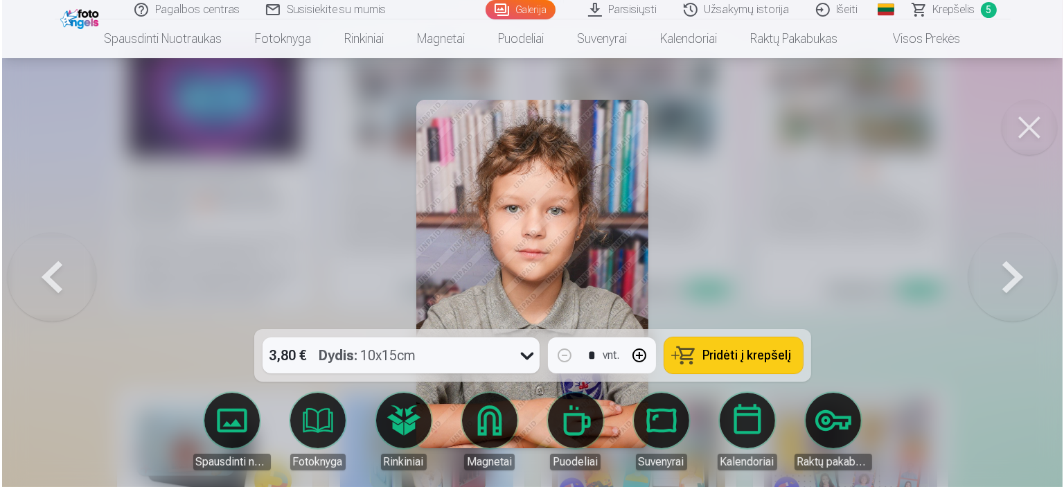
scroll to position [6531, 0]
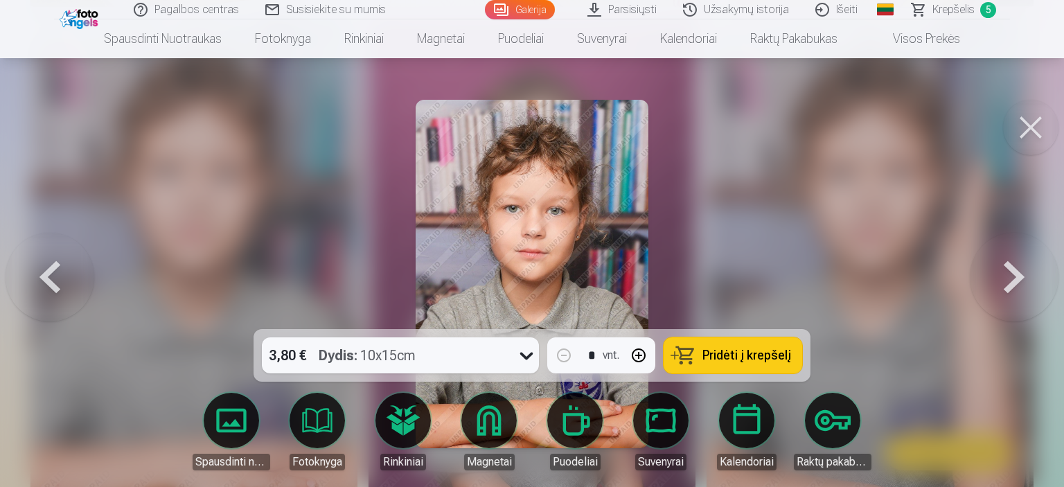
click at [1024, 276] on button at bounding box center [1014, 274] width 89 height 82
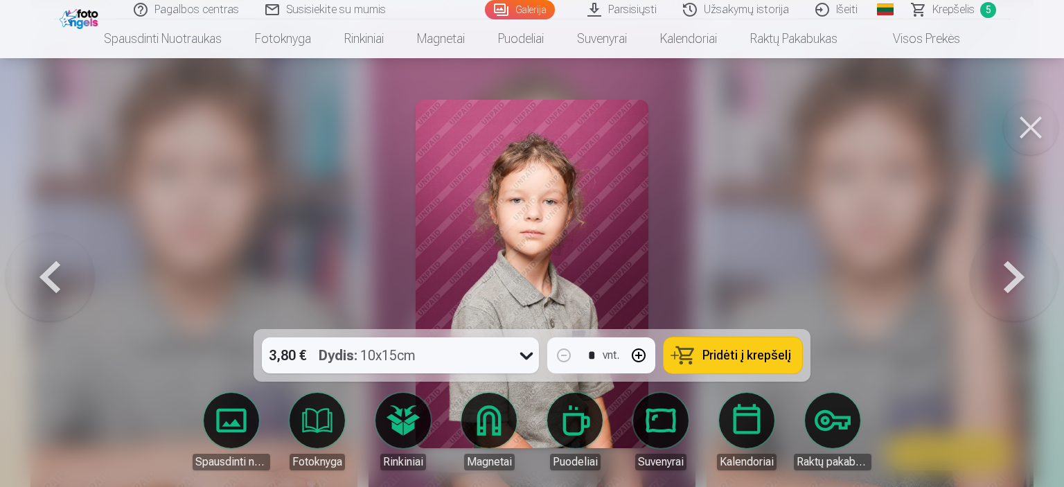
click at [1024, 276] on button at bounding box center [1014, 274] width 89 height 82
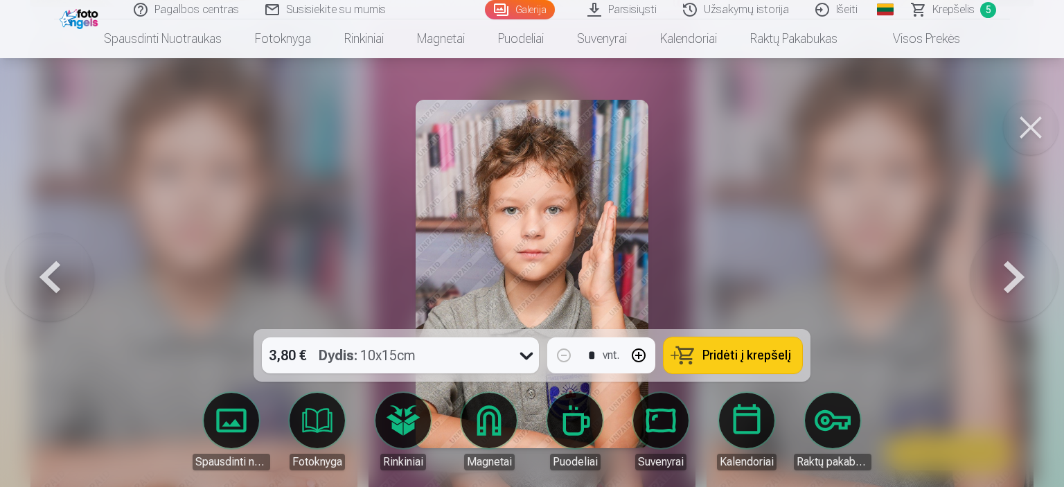
click at [1025, 276] on button at bounding box center [1014, 274] width 89 height 82
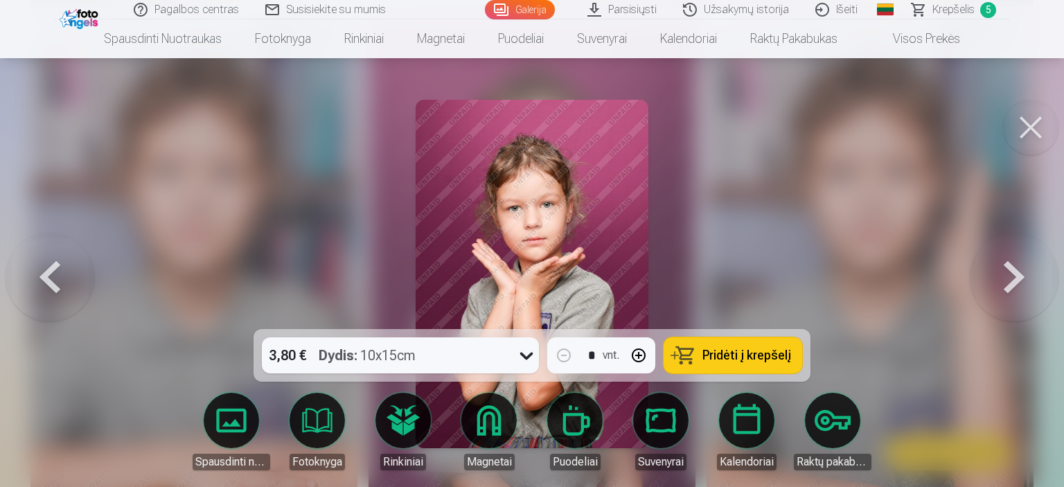
click at [1025, 276] on button at bounding box center [1014, 274] width 89 height 82
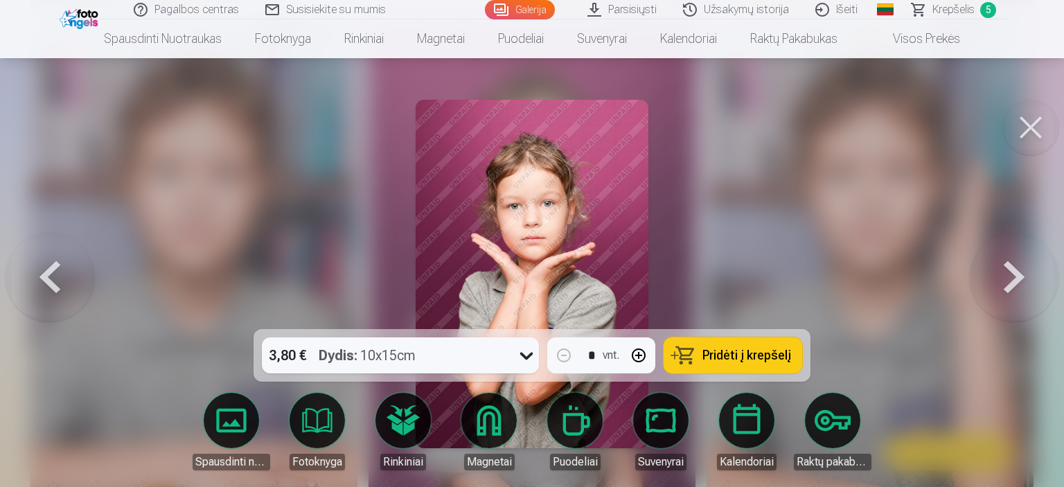
click at [1025, 276] on button at bounding box center [1014, 274] width 89 height 82
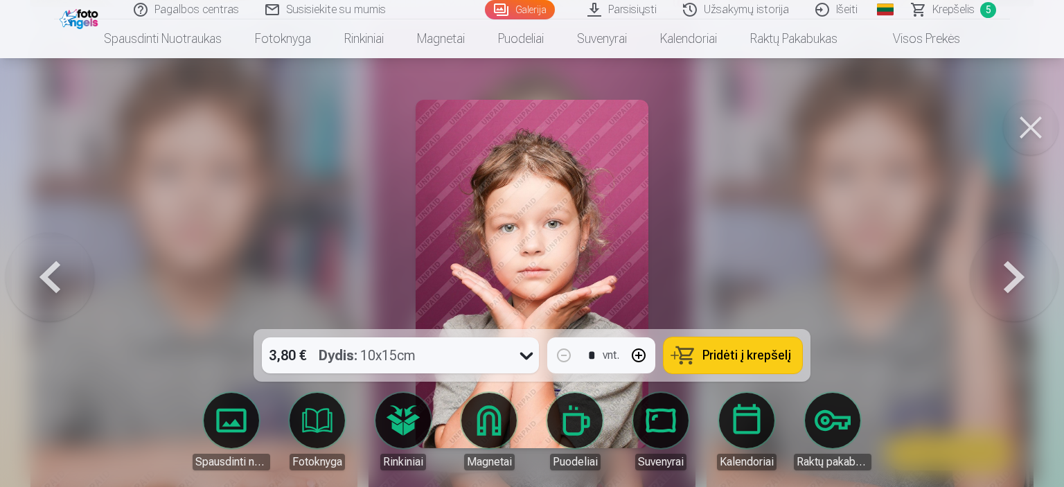
click at [1025, 276] on button at bounding box center [1014, 274] width 89 height 82
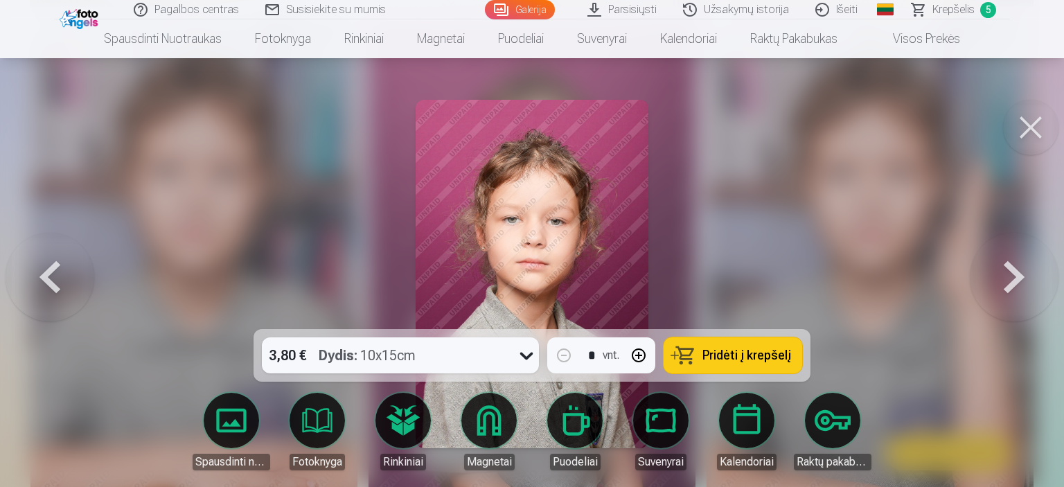
click at [890, 276] on div at bounding box center [532, 243] width 1064 height 487
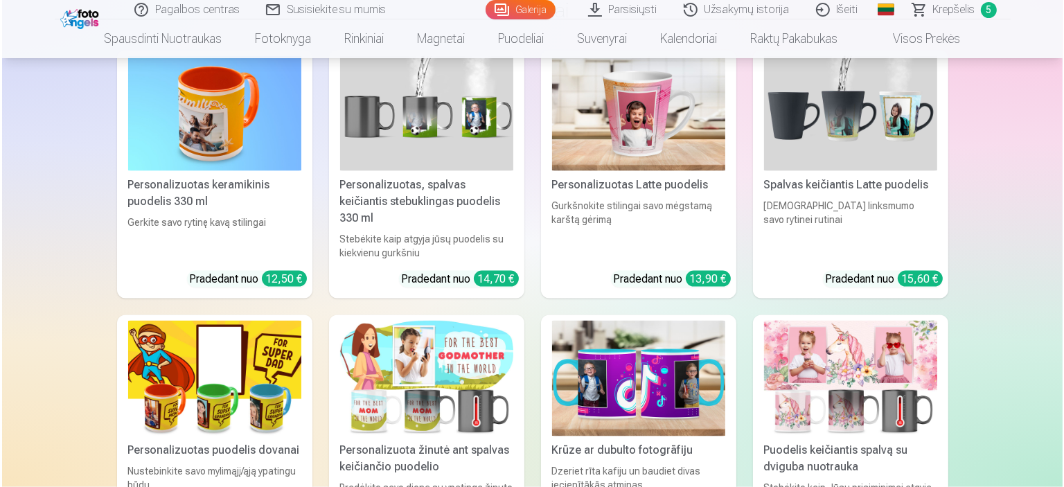
scroll to position [7434, 0]
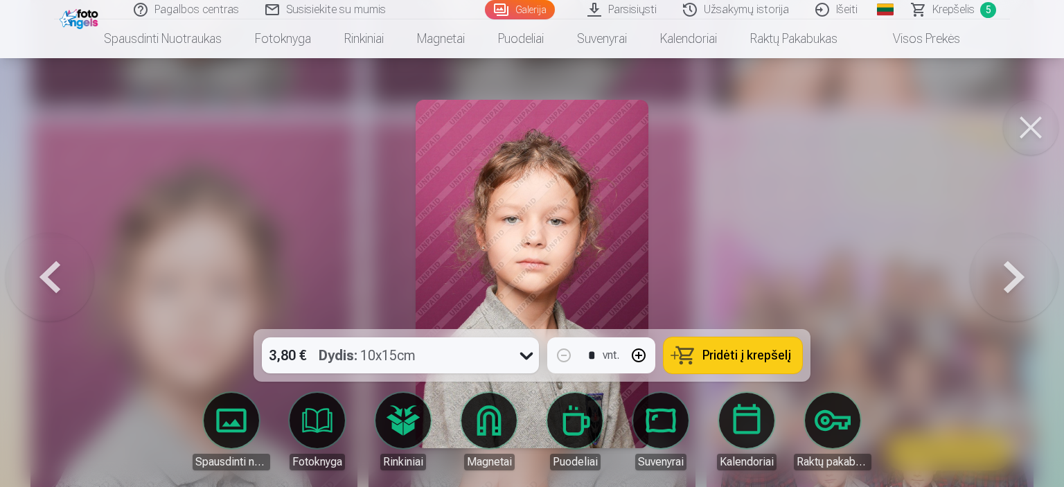
click at [30, 274] on button at bounding box center [50, 274] width 89 height 82
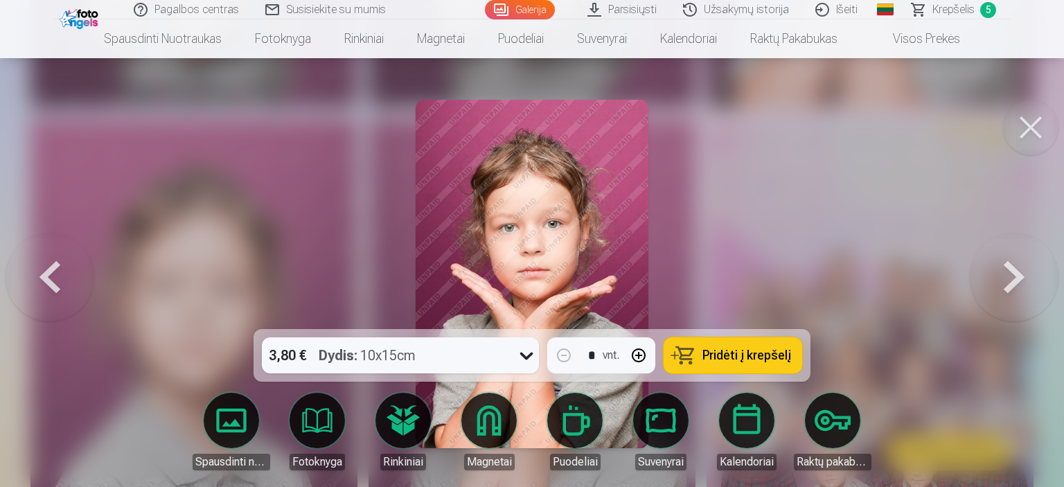
click at [35, 272] on button at bounding box center [50, 274] width 89 height 82
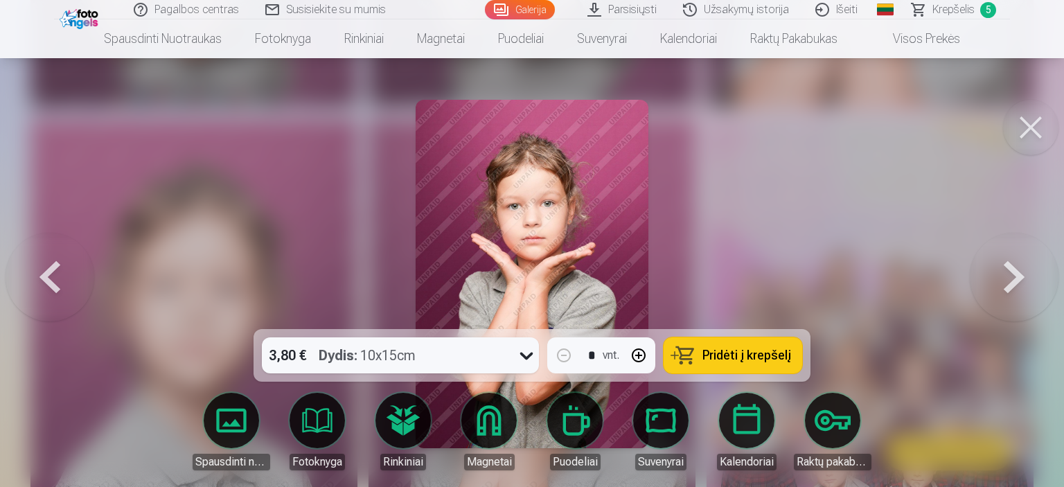
click at [35, 272] on button at bounding box center [50, 274] width 89 height 82
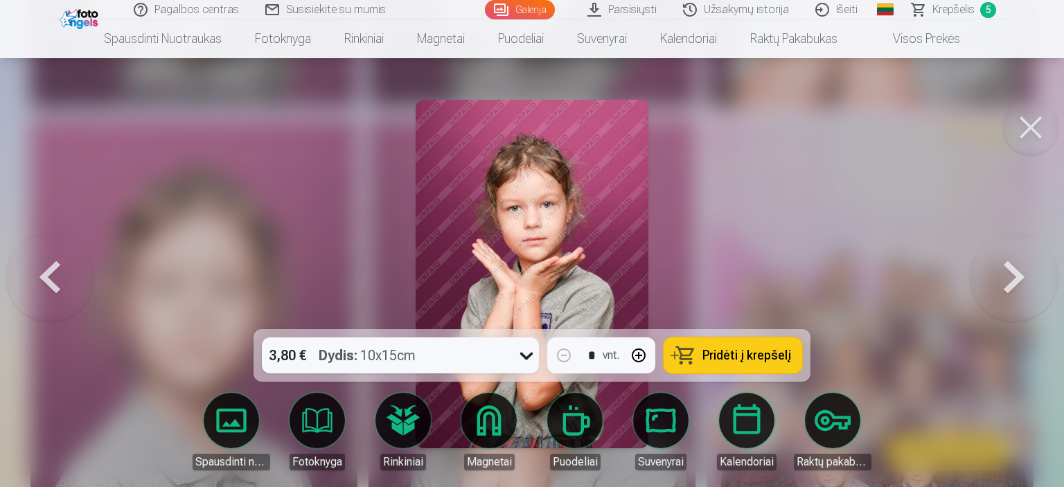
click at [35, 272] on button at bounding box center [50, 274] width 89 height 82
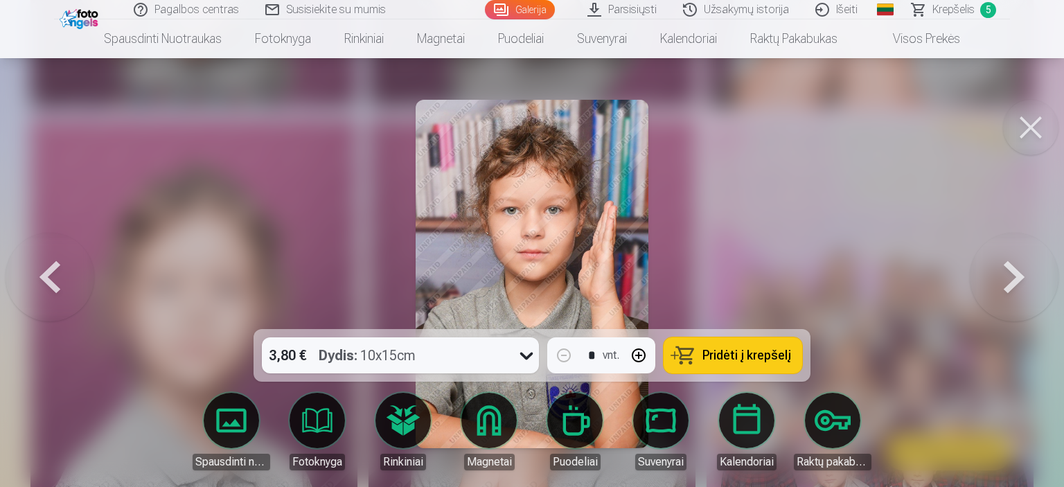
click at [35, 272] on button at bounding box center [50, 274] width 89 height 82
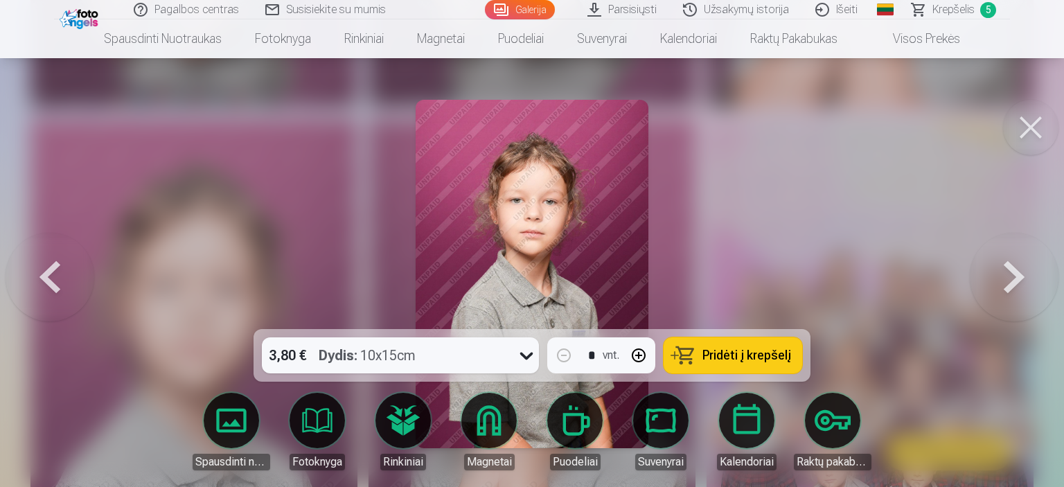
click at [37, 268] on button at bounding box center [50, 274] width 89 height 82
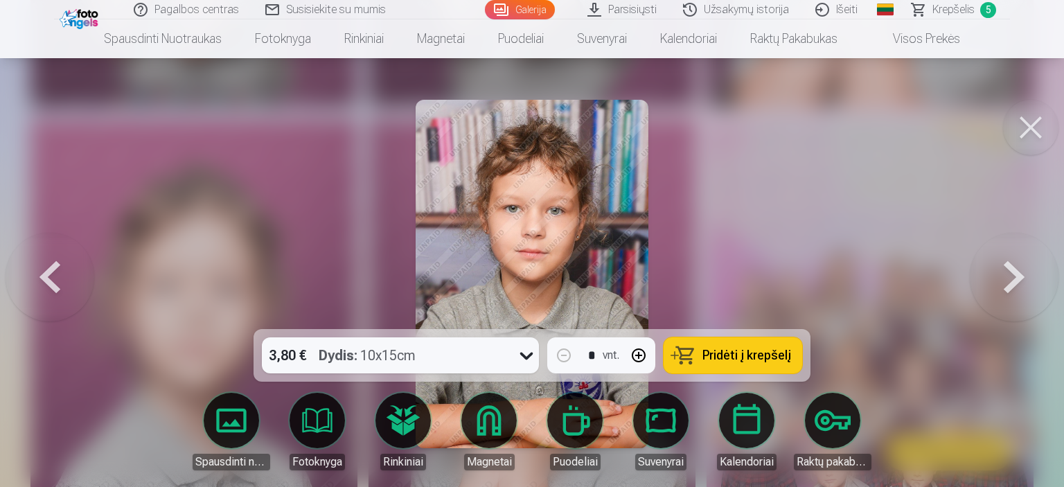
click at [37, 268] on button at bounding box center [50, 274] width 89 height 82
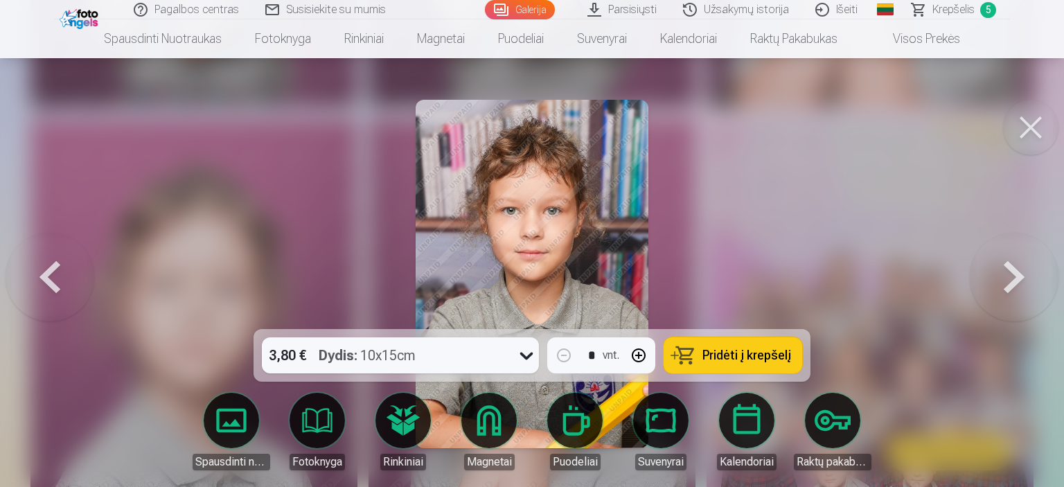
click at [37, 268] on button at bounding box center [50, 274] width 89 height 82
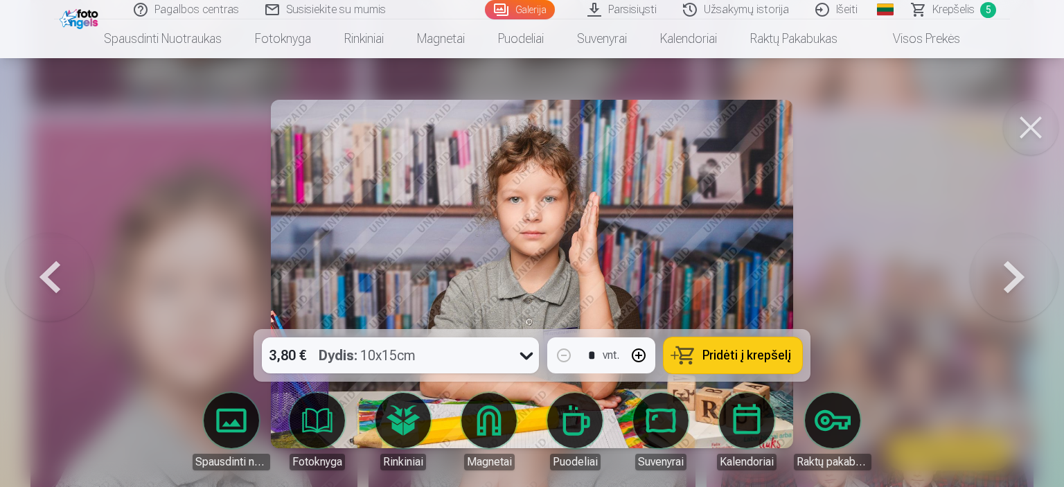
click at [37, 268] on button at bounding box center [50, 274] width 89 height 82
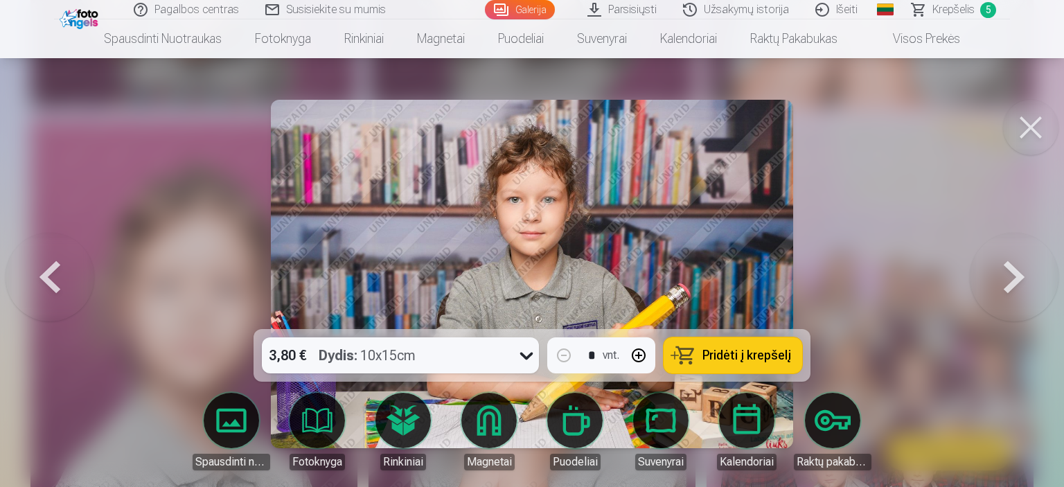
click at [1047, 116] on button at bounding box center [1030, 127] width 55 height 55
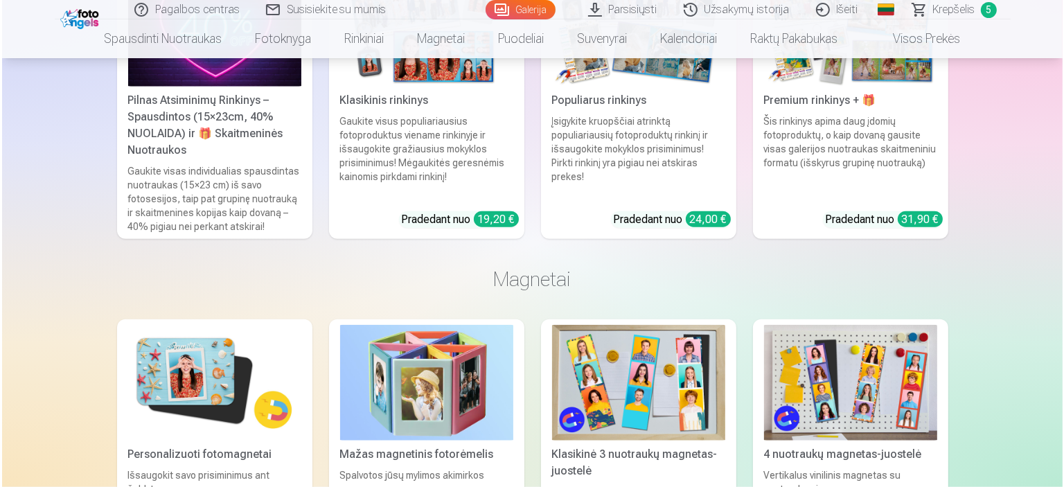
scroll to position [6581, 0]
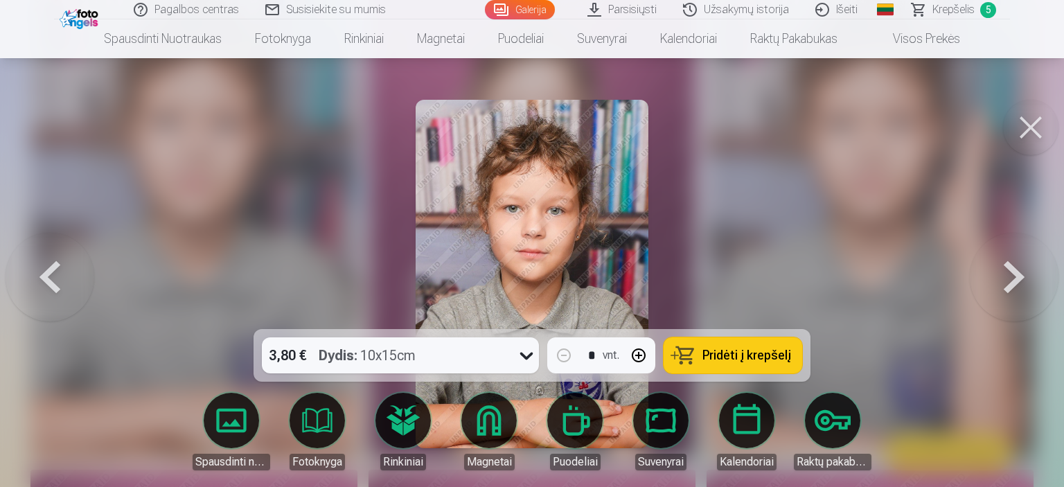
click at [768, 351] on span "Pridėti į krepšelį" at bounding box center [746, 355] width 89 height 12
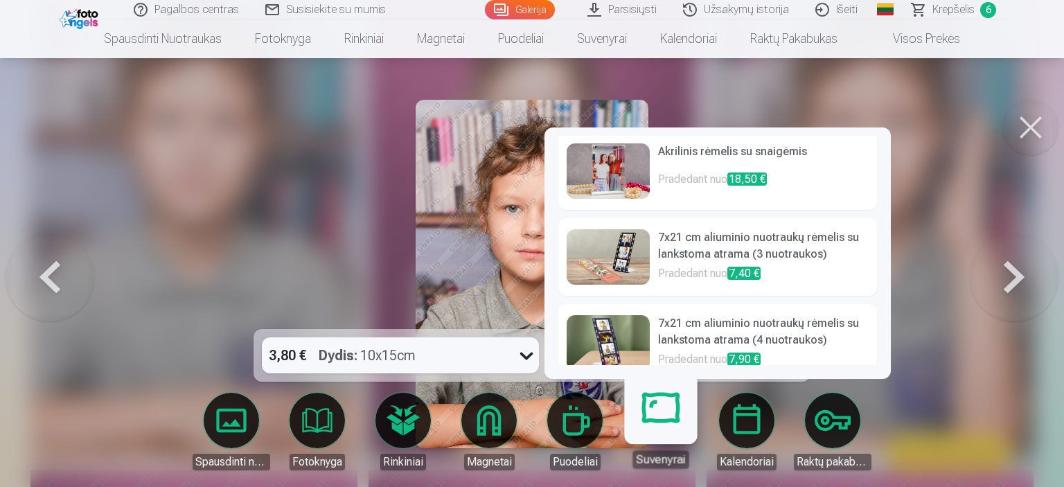
scroll to position [540, 0]
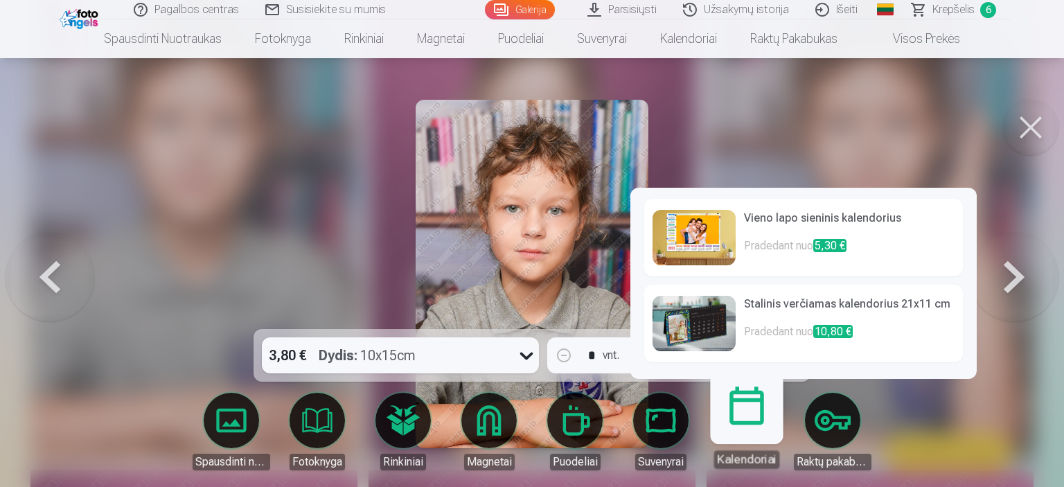
click at [684, 237] on img at bounding box center [694, 237] width 83 height 55
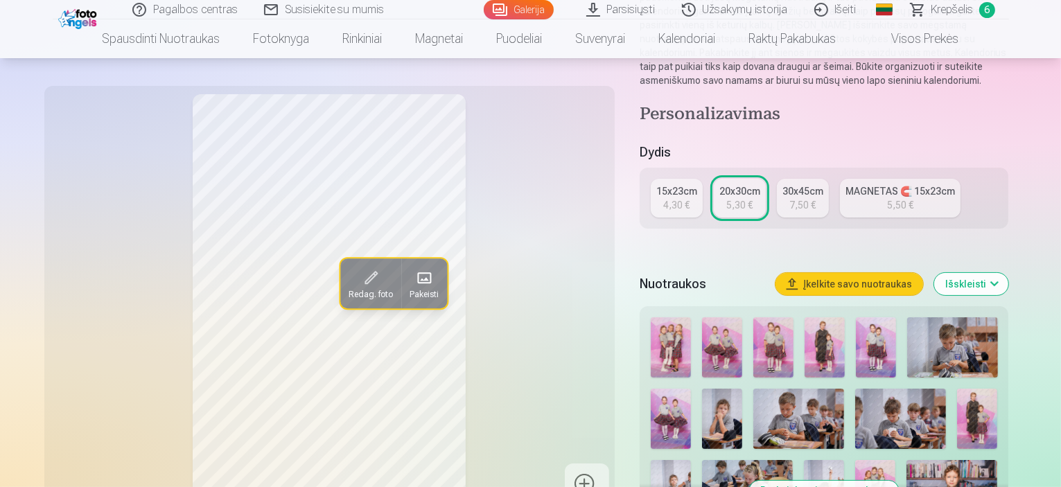
scroll to position [208, 0]
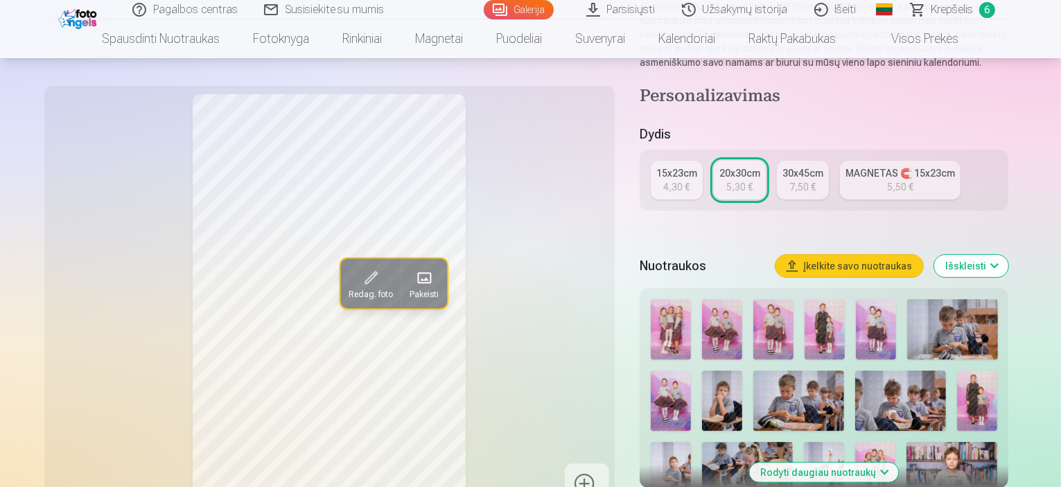
click at [360, 285] on span at bounding box center [371, 278] width 22 height 22
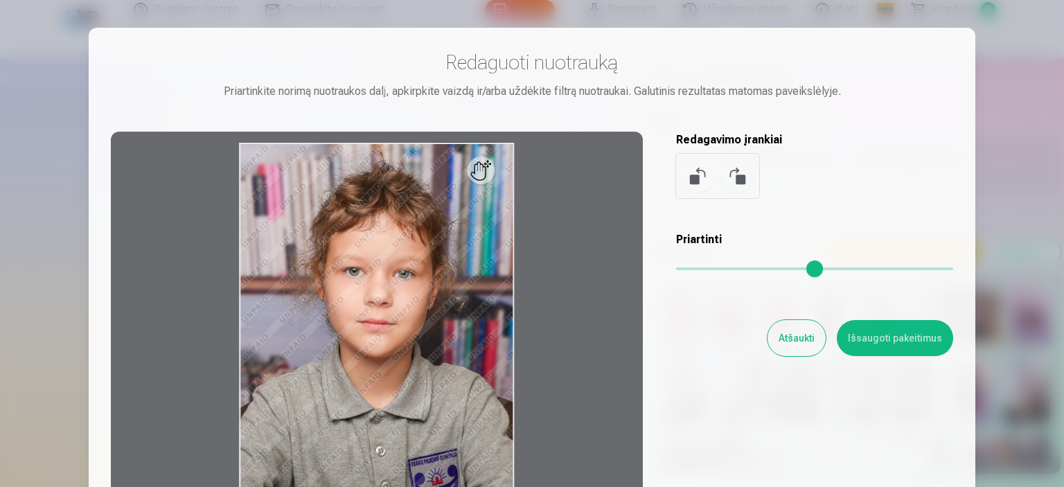
click at [806, 348] on button "Atšaukti" at bounding box center [797, 338] width 58 height 36
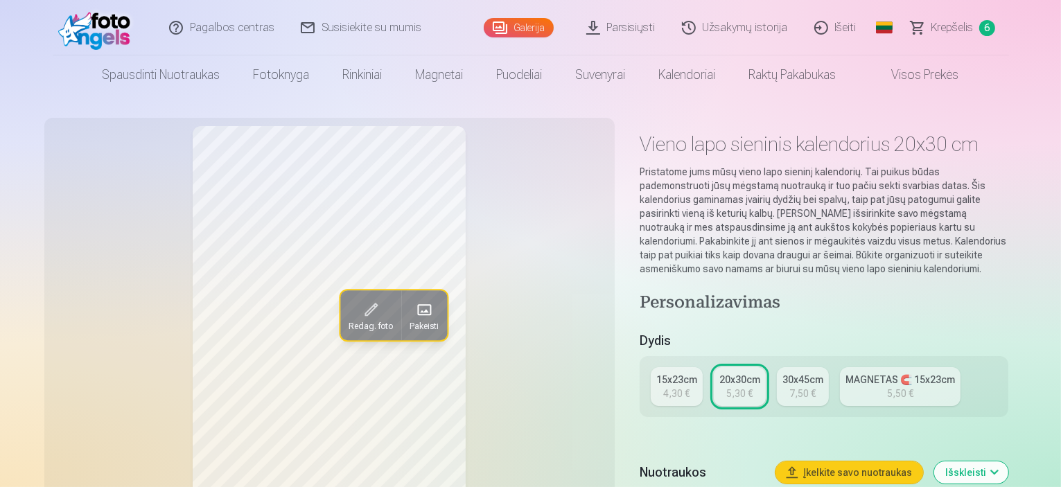
scroll to position [0, 0]
click at [941, 374] on div "MAGNETAS 🧲 15x23cm" at bounding box center [899, 381] width 109 height 14
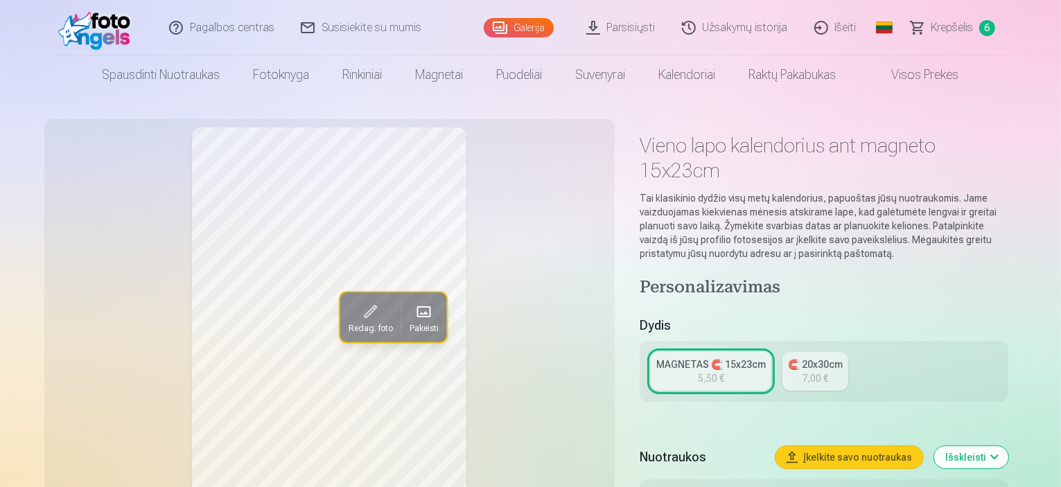
click at [848, 352] on link "🧲 20x30cm 7,00 €" at bounding box center [815, 371] width 66 height 39
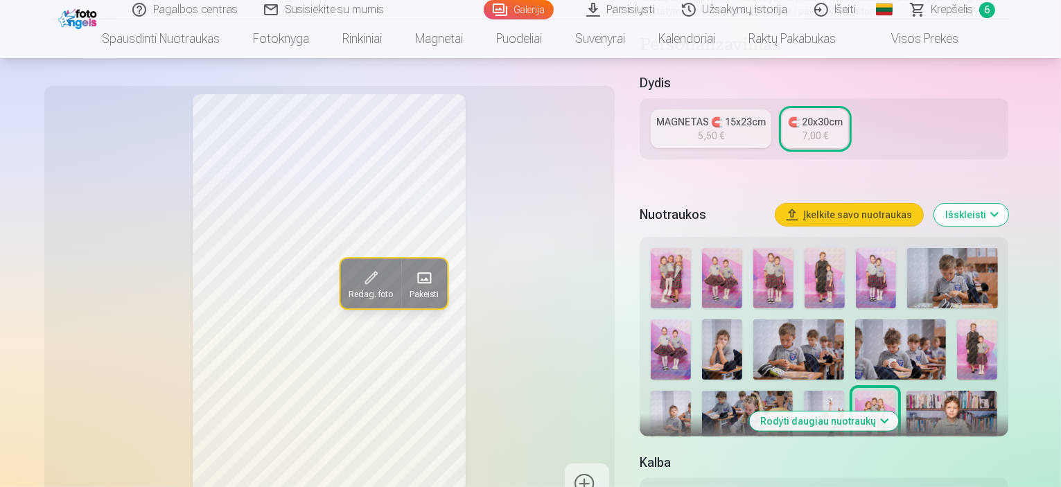
scroll to position [277, 0]
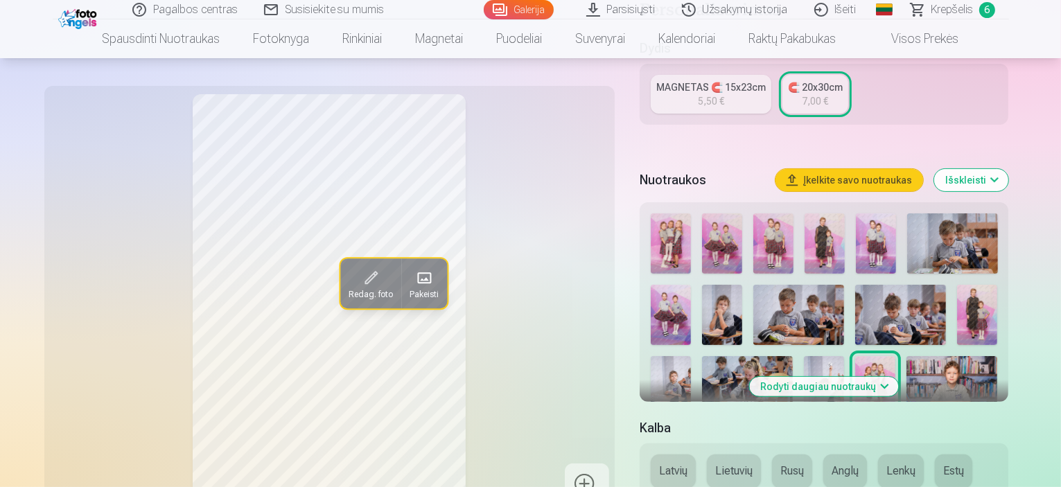
click at [881, 377] on button "Rodyti daugiau nuotraukų" at bounding box center [824, 386] width 149 height 19
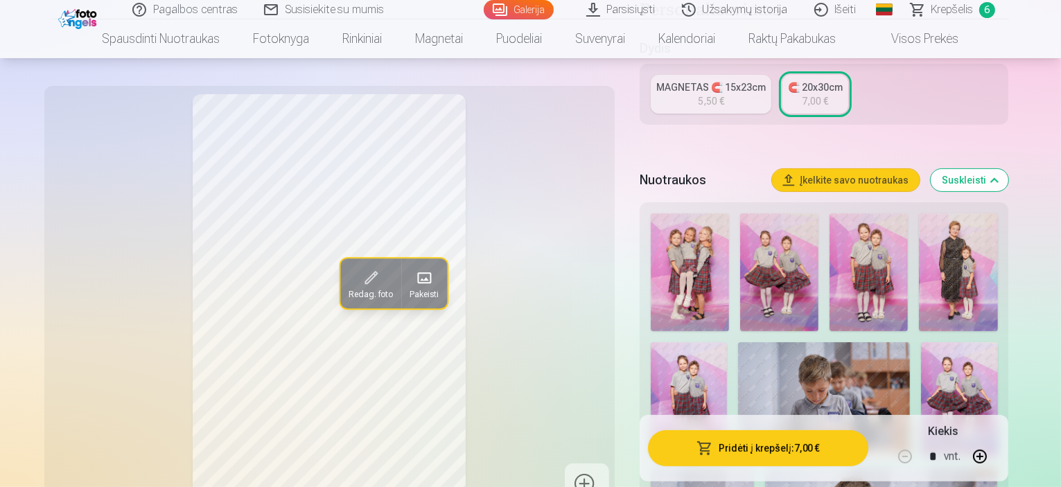
click at [870, 268] on img at bounding box center [868, 272] width 78 height 118
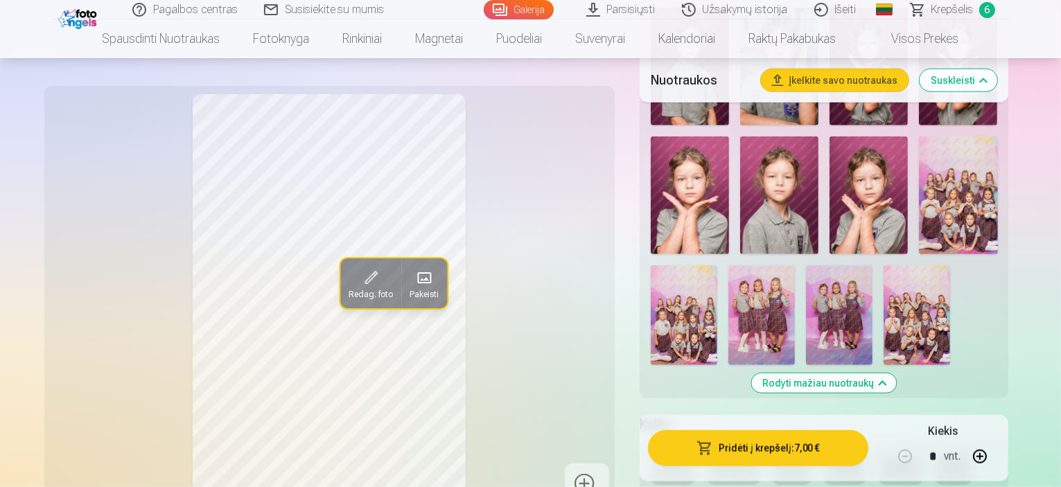
scroll to position [1524, 0]
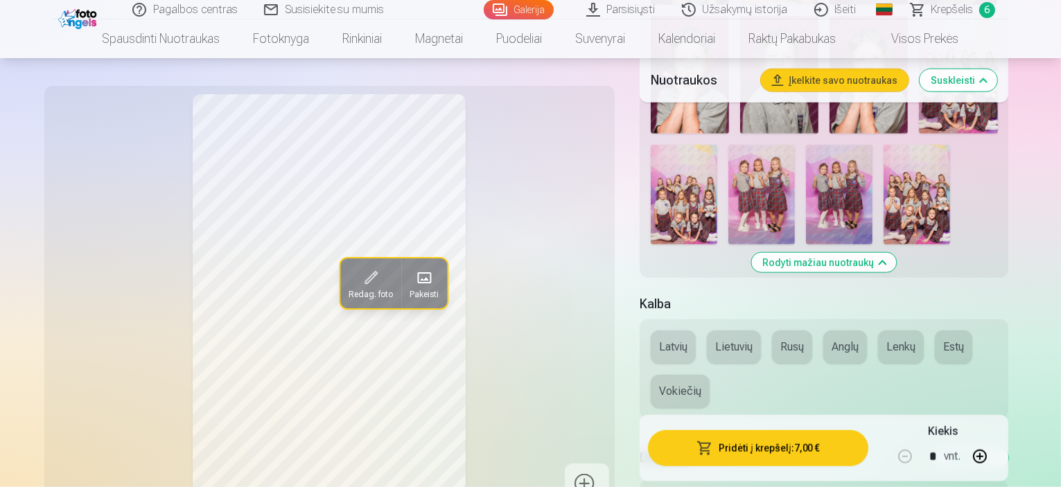
click at [759, 330] on button "Lietuvių" at bounding box center [734, 346] width 54 height 33
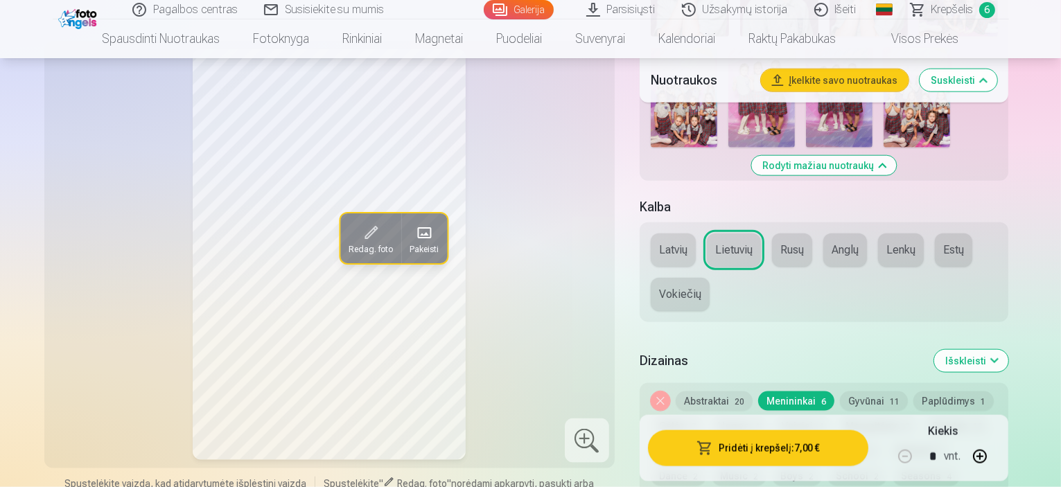
scroll to position [1663, 0]
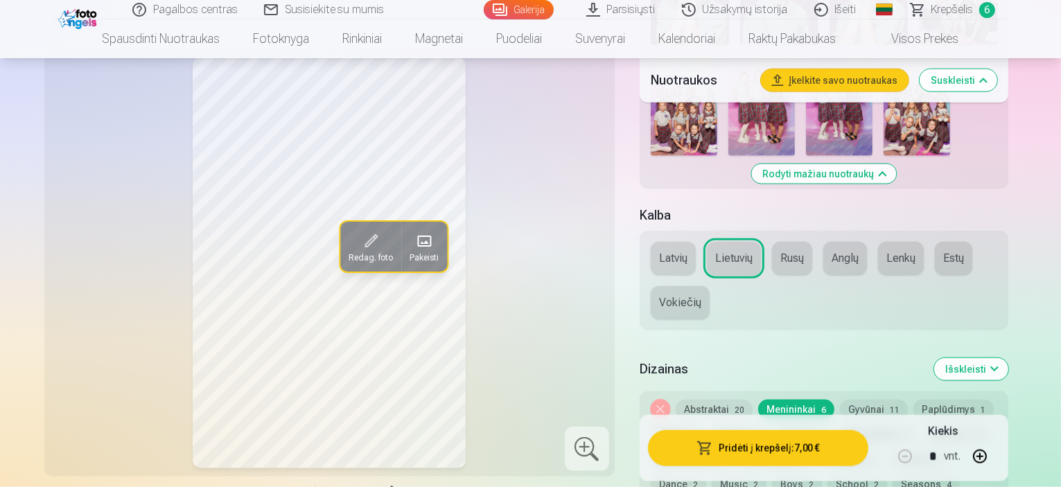
scroll to position [1593, 0]
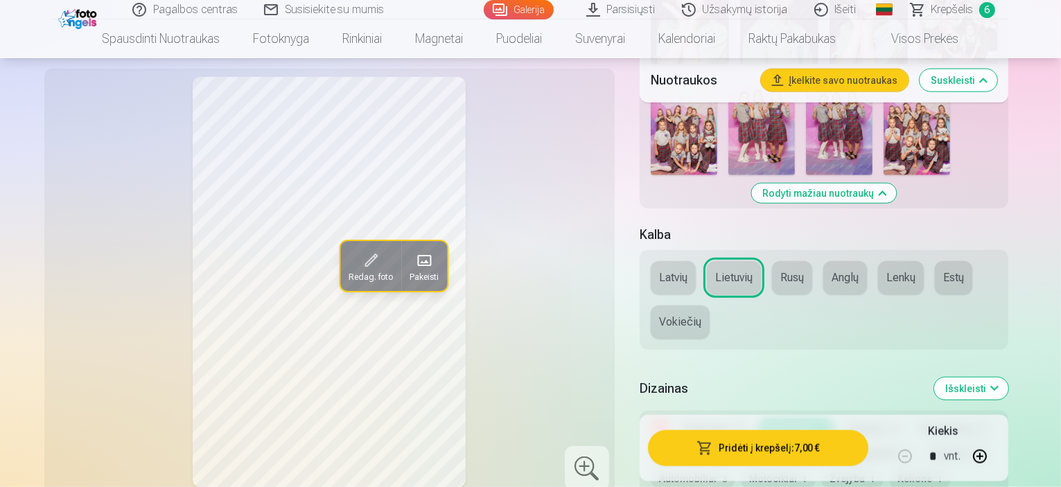
click at [736, 419] on button "Abstraktai 20" at bounding box center [713, 428] width 77 height 19
click at [1000, 378] on button "Išskleisti" at bounding box center [971, 389] width 74 height 22
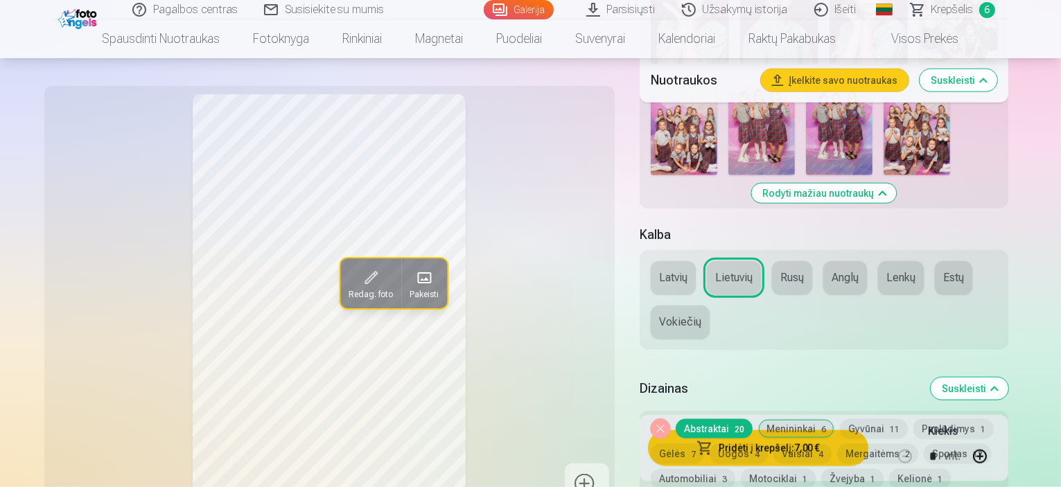
click at [1000, 378] on button "Suskleisti" at bounding box center [969, 389] width 78 height 22
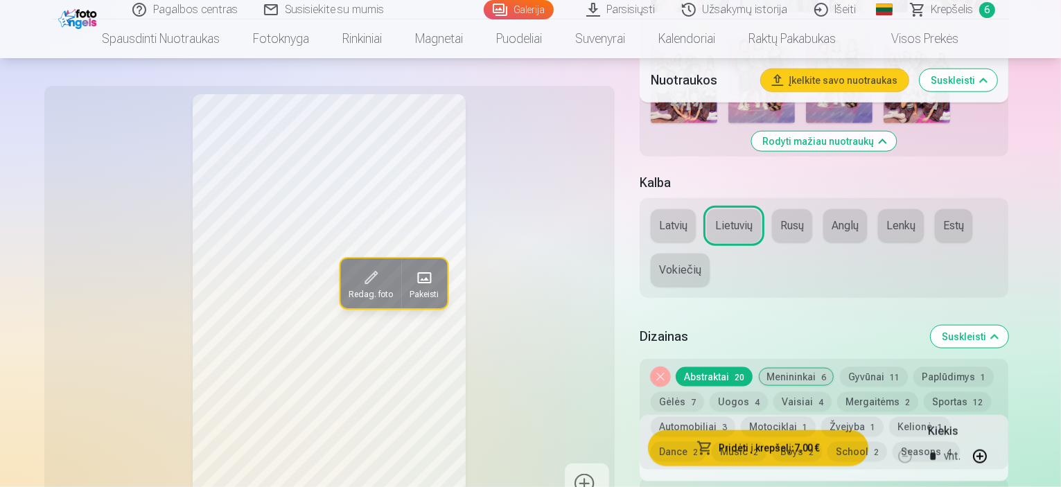
scroll to position [1656, 0]
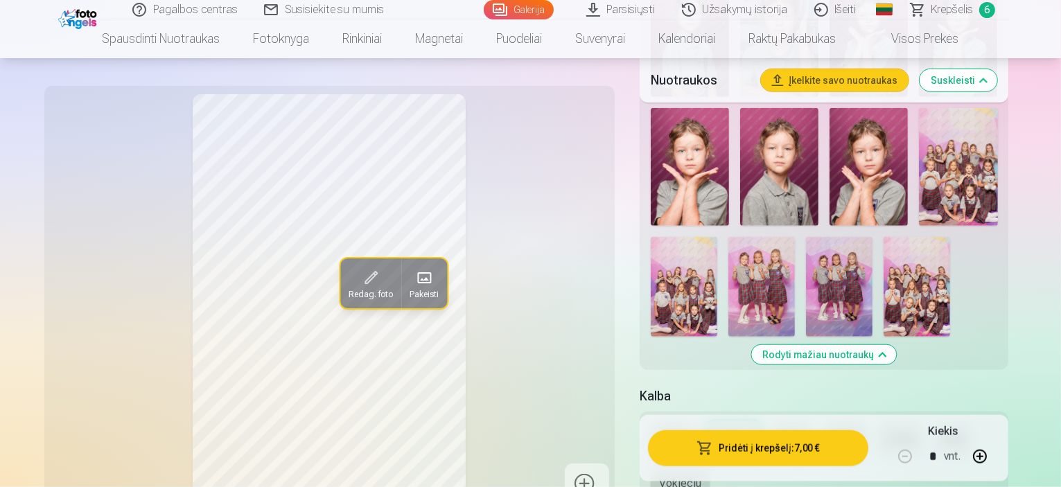
scroll to position [1448, 0]
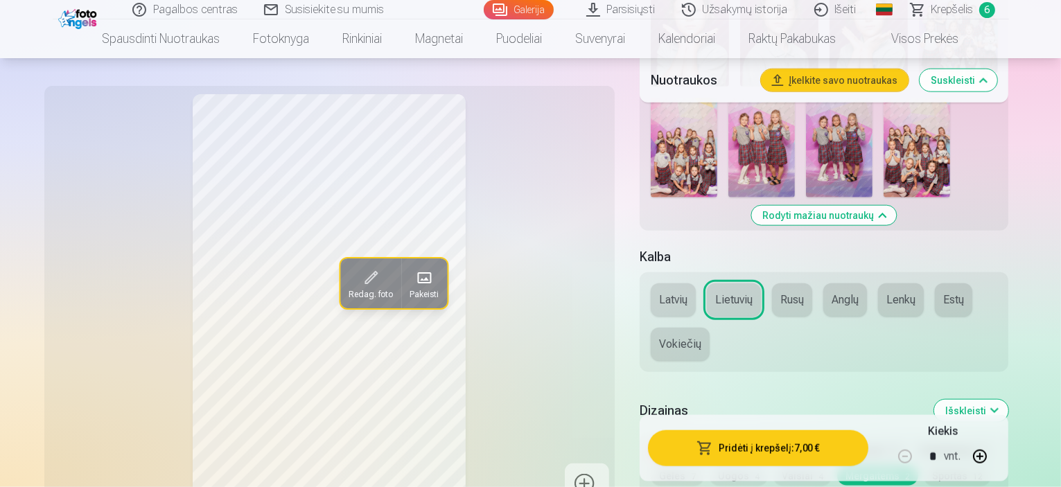
scroll to position [1656, 0]
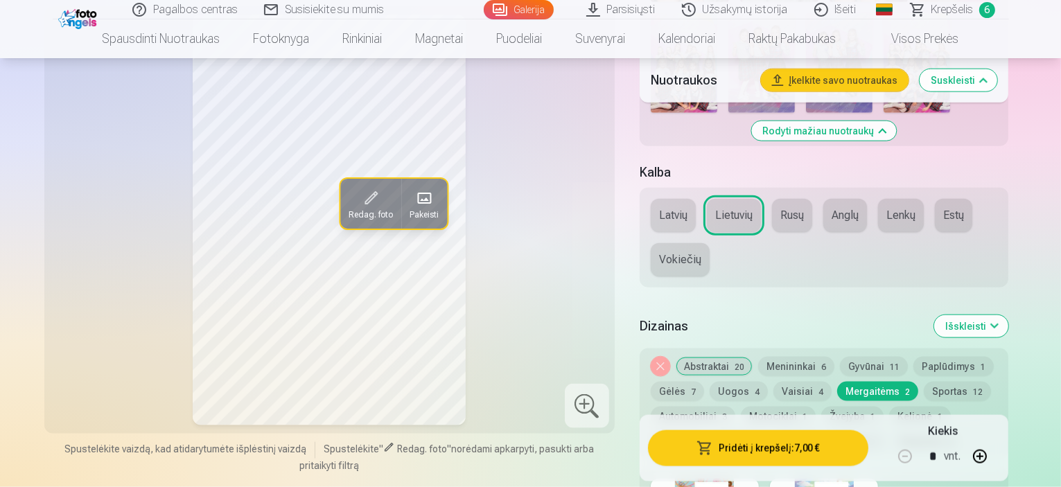
click at [892, 432] on button "Seasons 4" at bounding box center [925, 441] width 67 height 19
click at [827, 432] on button "School 2" at bounding box center [857, 441] width 60 height 19
click at [772, 432] on button "Boys 2" at bounding box center [797, 441] width 50 height 19
click at [686, 348] on div "Nuimkite dizainą Abstraktai 20 Menininkai 6 Gyvūnai 11 Paplūdimys 1 Gėlės 7 Uog…" at bounding box center [823, 403] width 369 height 111
click at [711, 432] on button "Music 2" at bounding box center [738, 441] width 55 height 19
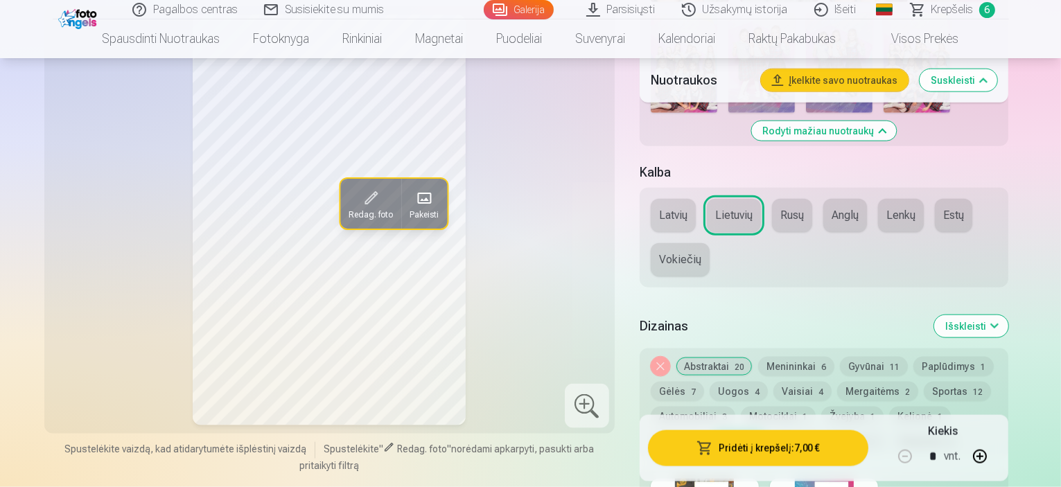
click at [706, 432] on button "Dance 2" at bounding box center [677, 441] width 55 height 19
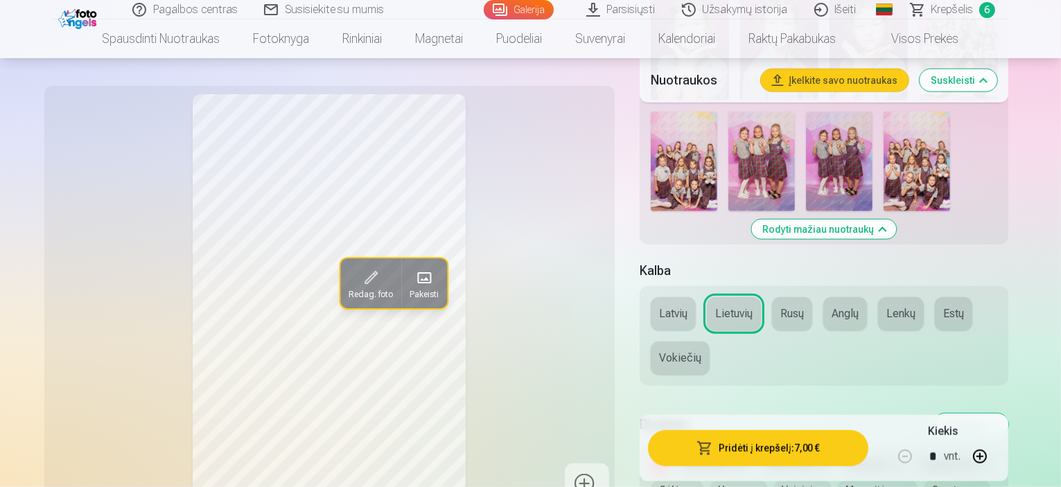
scroll to position [1586, 0]
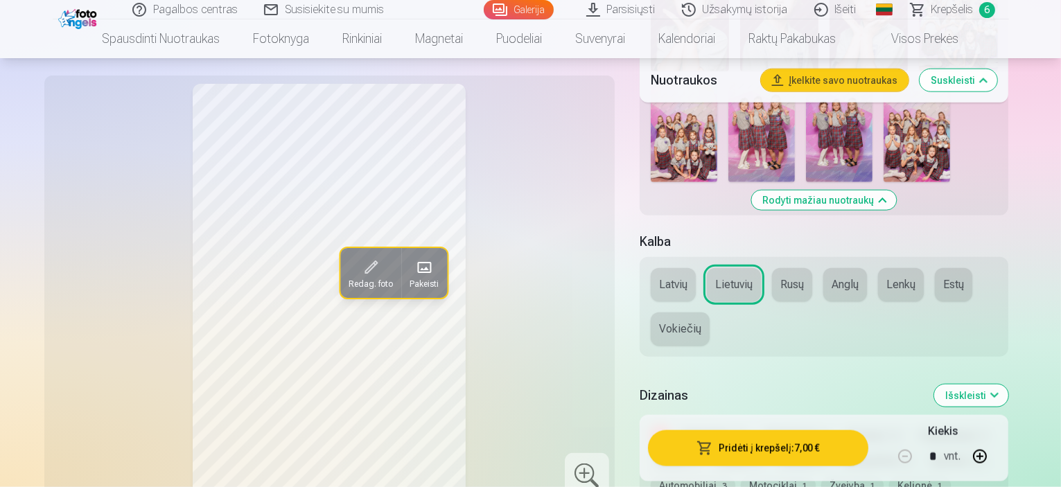
click at [915, 476] on button "Kelionė 1" at bounding box center [920, 485] width 62 height 19
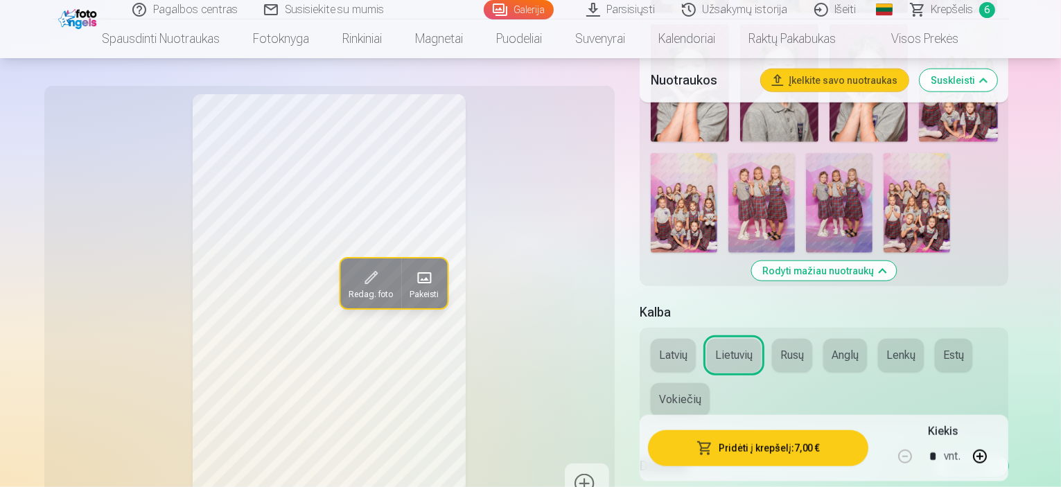
scroll to position [1517, 0]
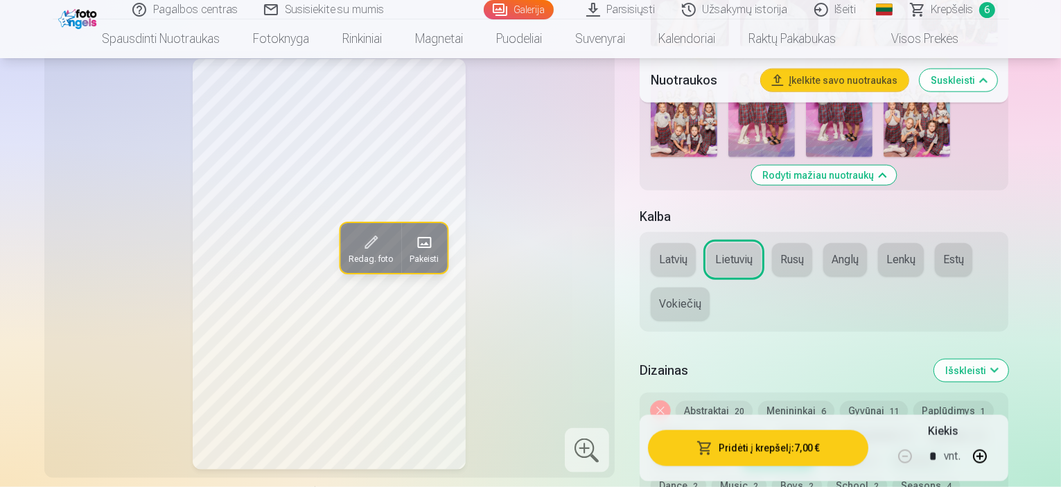
scroll to position [1656, 0]
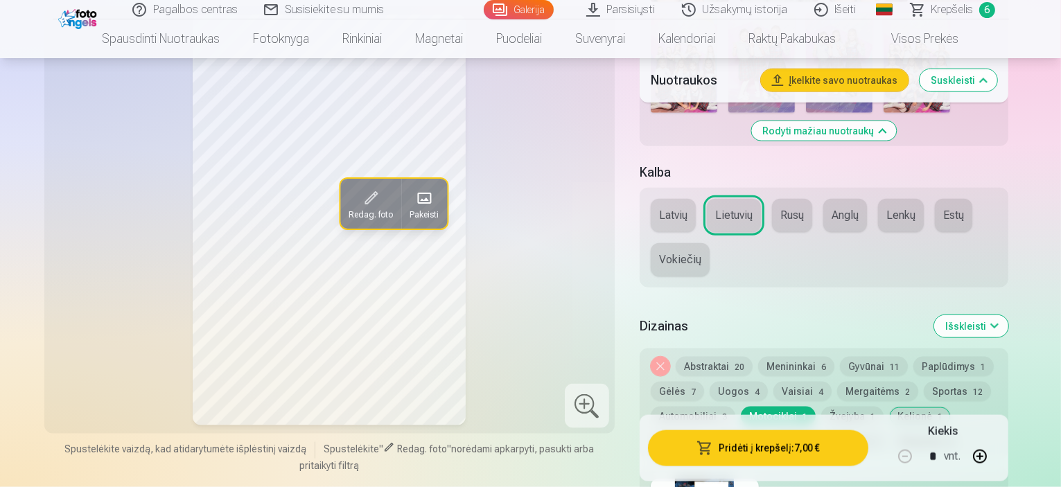
click at [715, 407] on button "Automobiliai 3" at bounding box center [692, 416] width 85 height 19
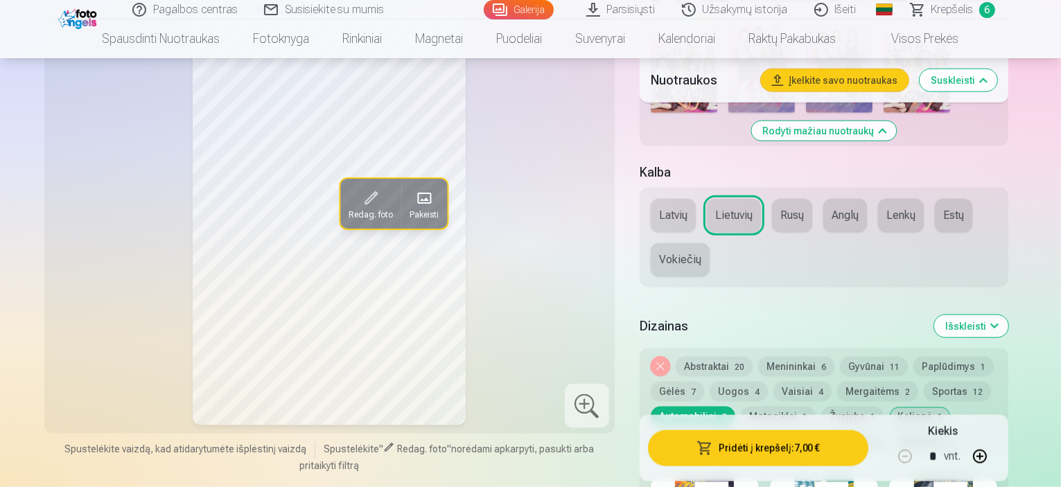
click at [881, 382] on button "Mergaitėms 2" at bounding box center [877, 391] width 81 height 19
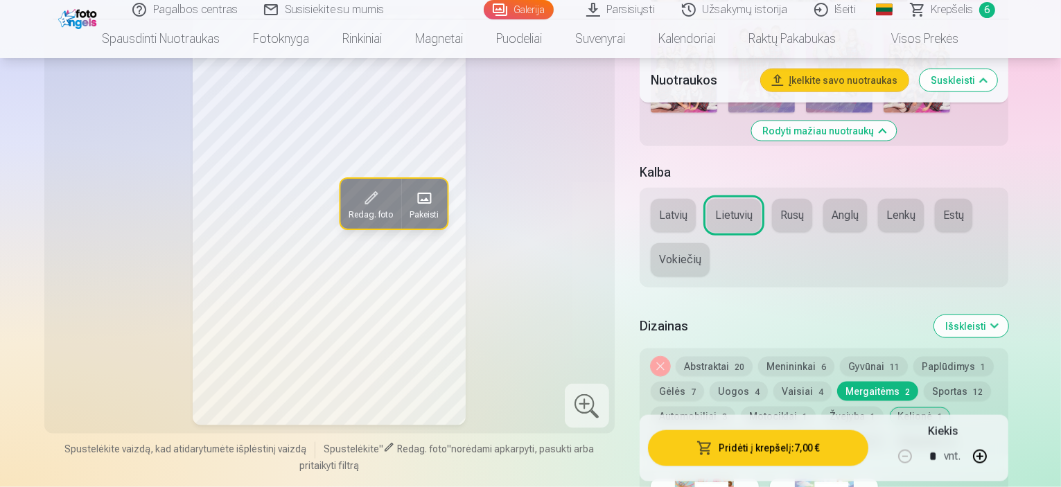
click at [812, 382] on button "Vaisiai 4" at bounding box center [802, 391] width 58 height 19
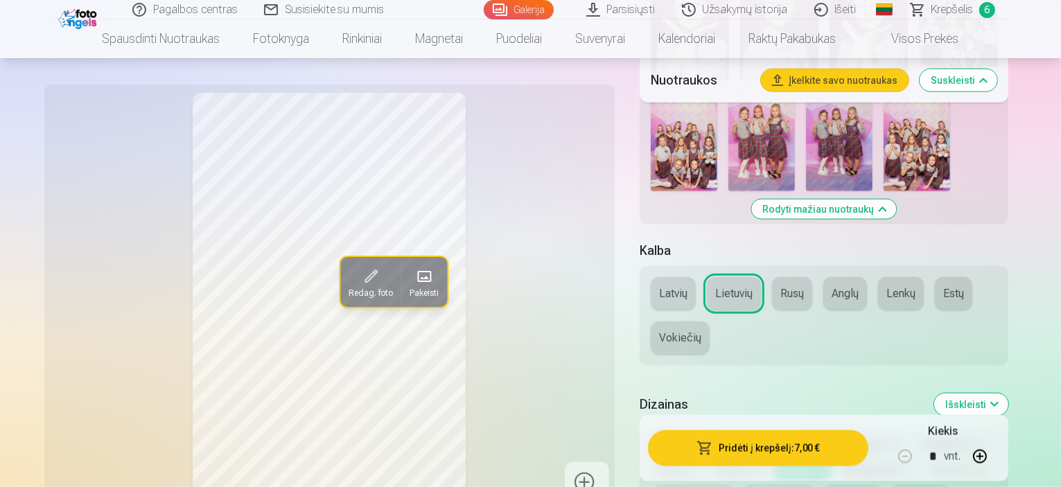
scroll to position [1586, 0]
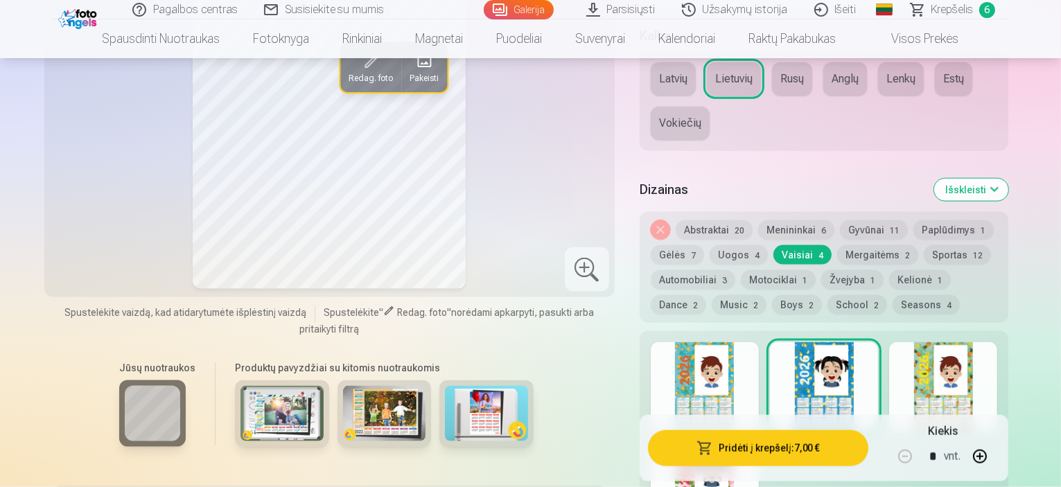
scroll to position [1794, 0]
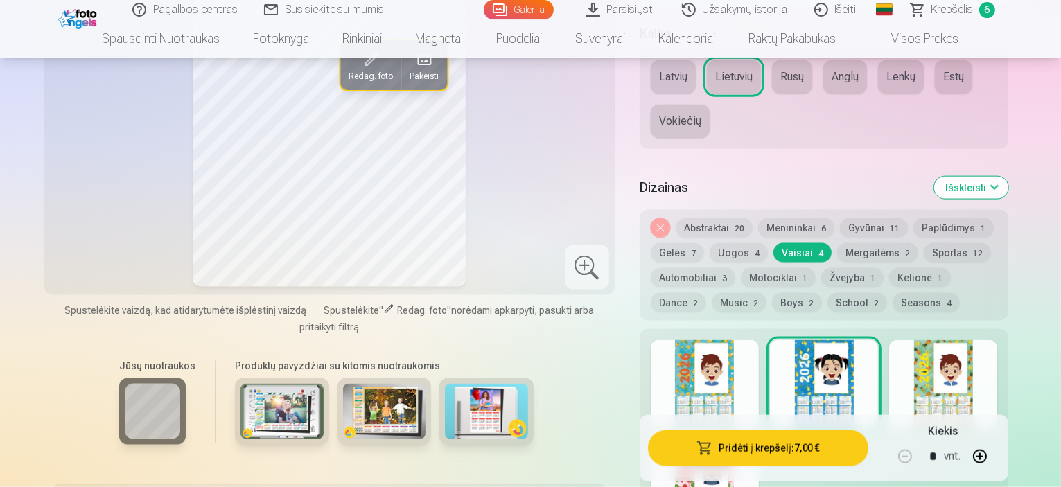
click at [723, 440] on div at bounding box center [704, 484] width 108 height 89
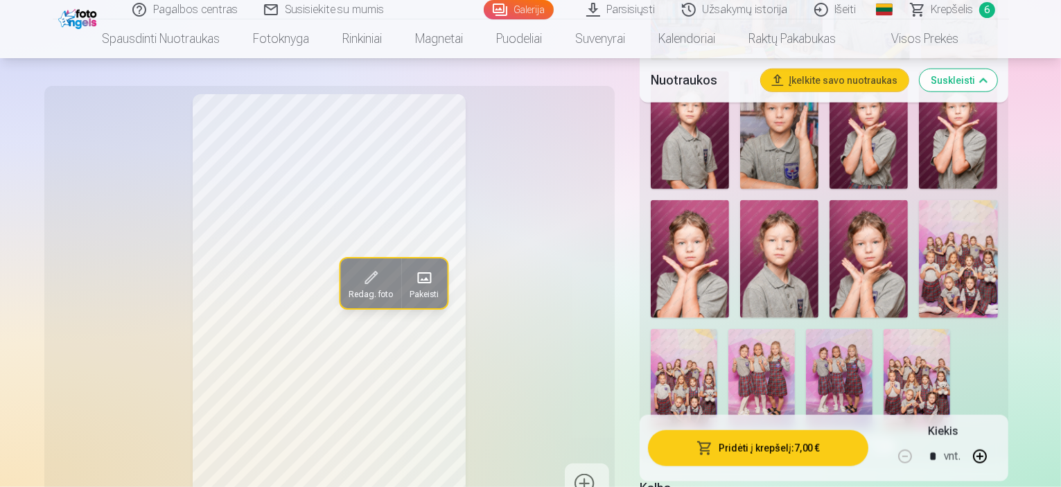
scroll to position [1448, 0]
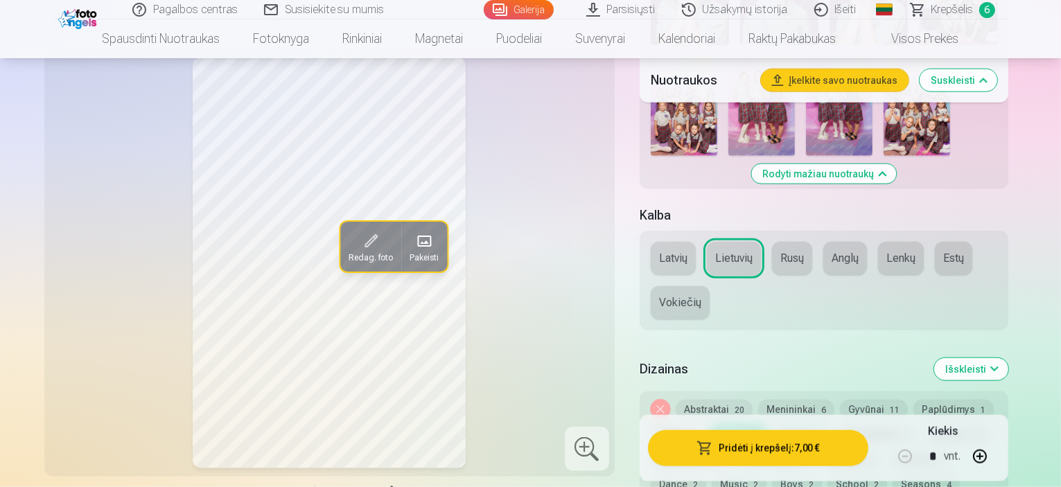
scroll to position [1656, 0]
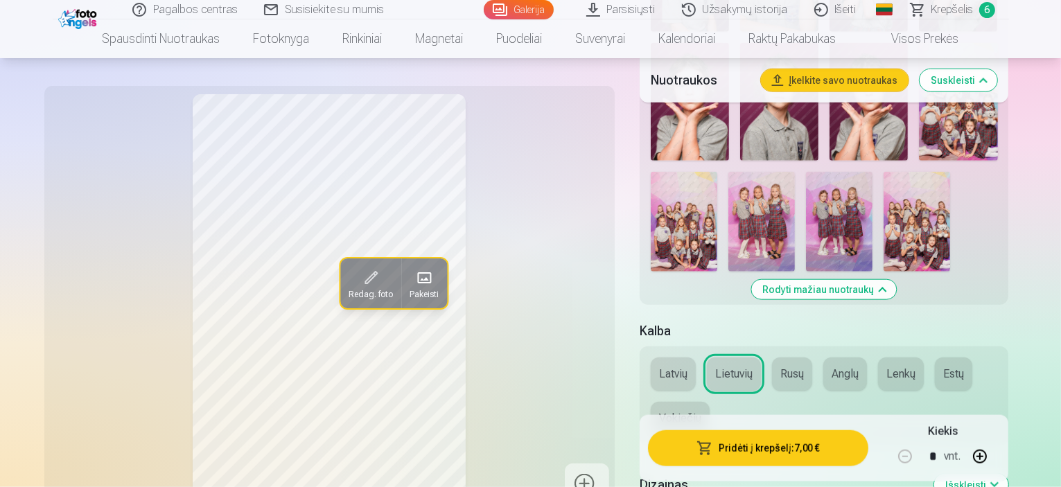
scroll to position [1517, 0]
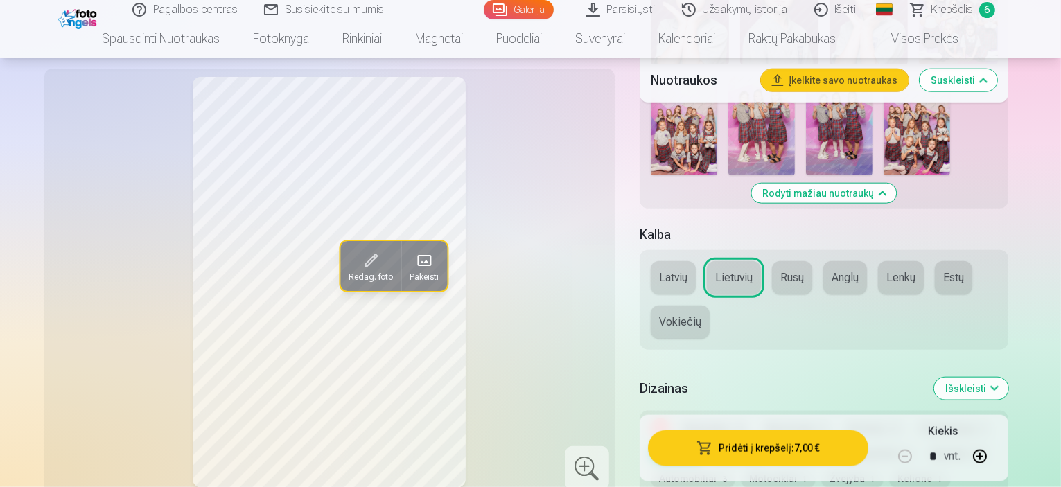
scroll to position [1656, 0]
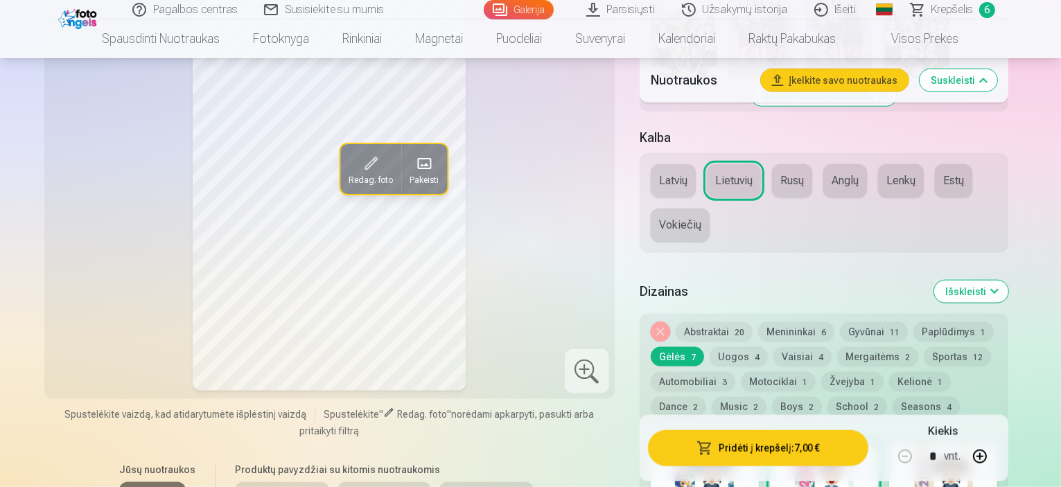
scroll to position [1725, 0]
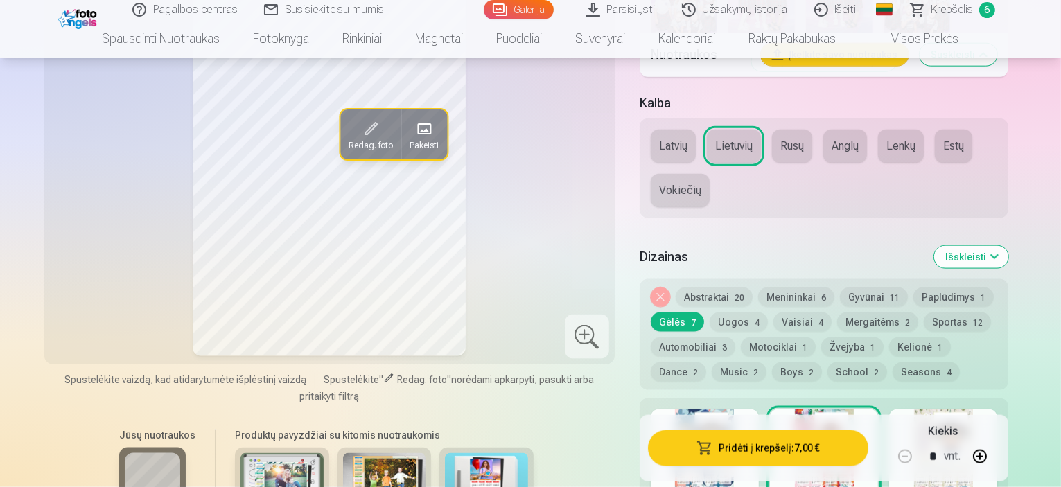
click at [997, 409] on div at bounding box center [943, 453] width 108 height 89
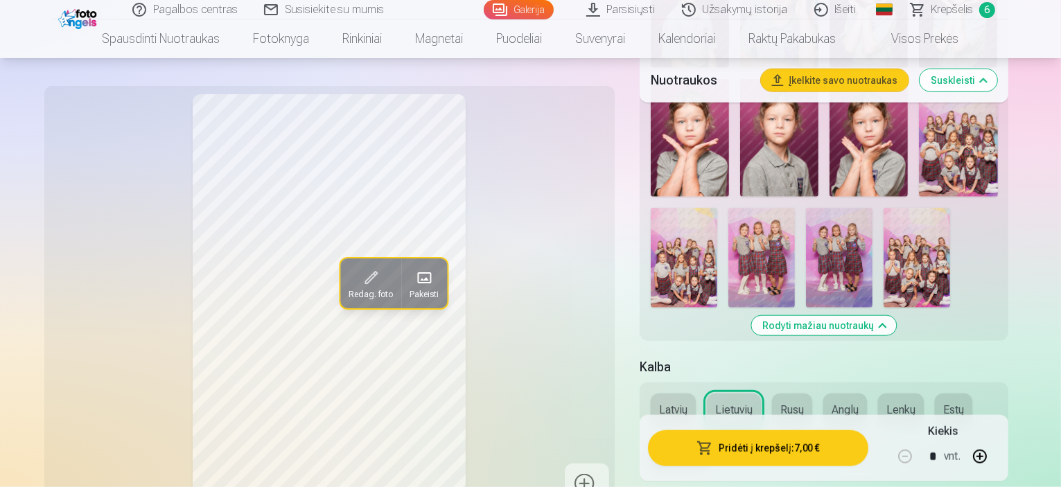
scroll to position [1517, 0]
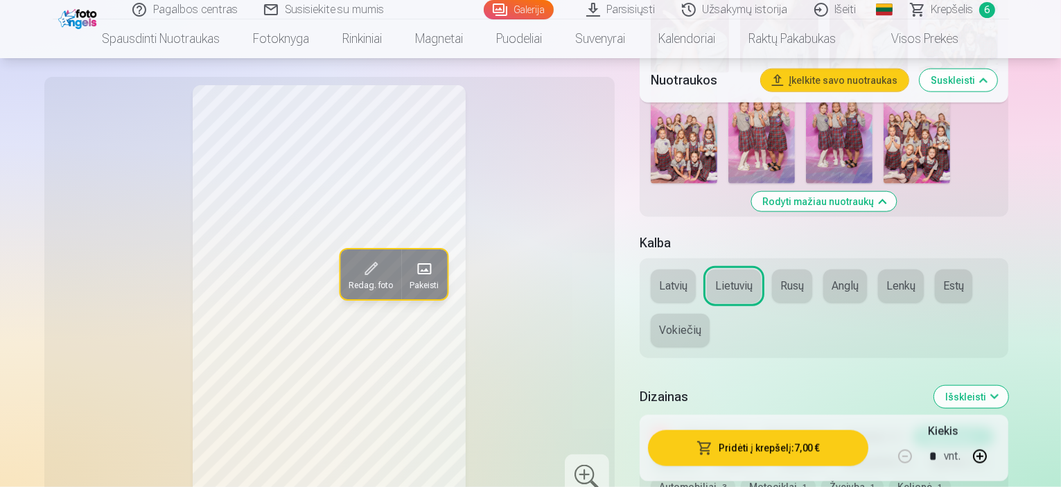
scroll to position [1586, 0]
click at [885, 426] on button "Gyvūnai 11" at bounding box center [874, 435] width 68 height 19
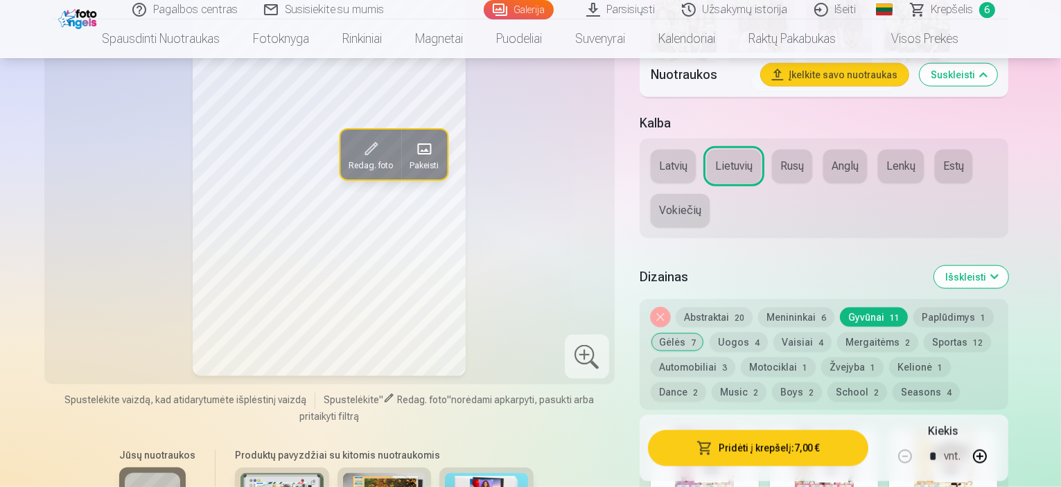
scroll to position [1725, 0]
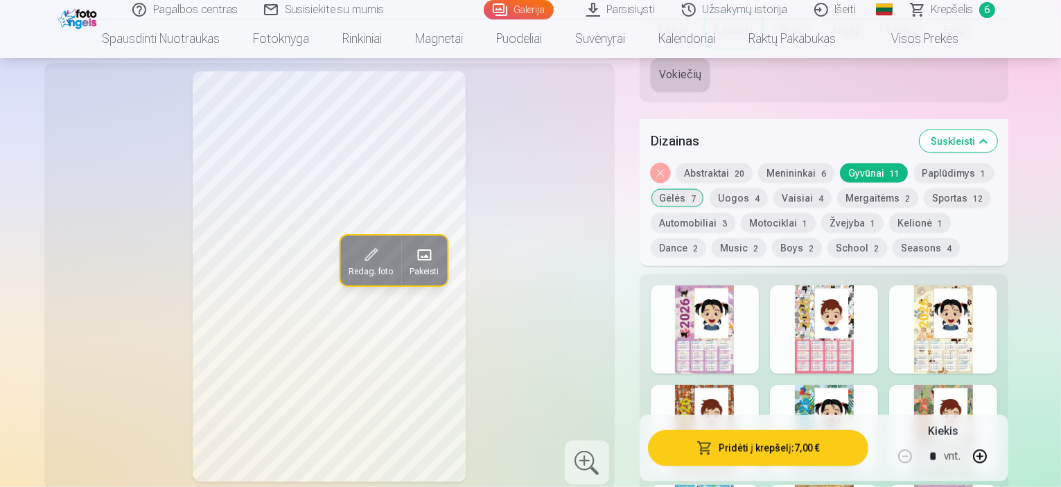
scroll to position [1863, 0]
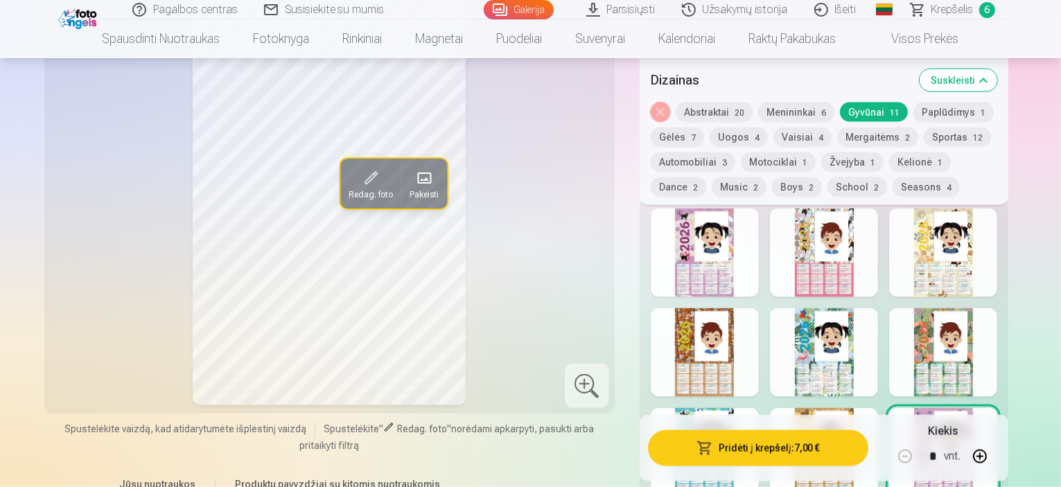
scroll to position [1933, 0]
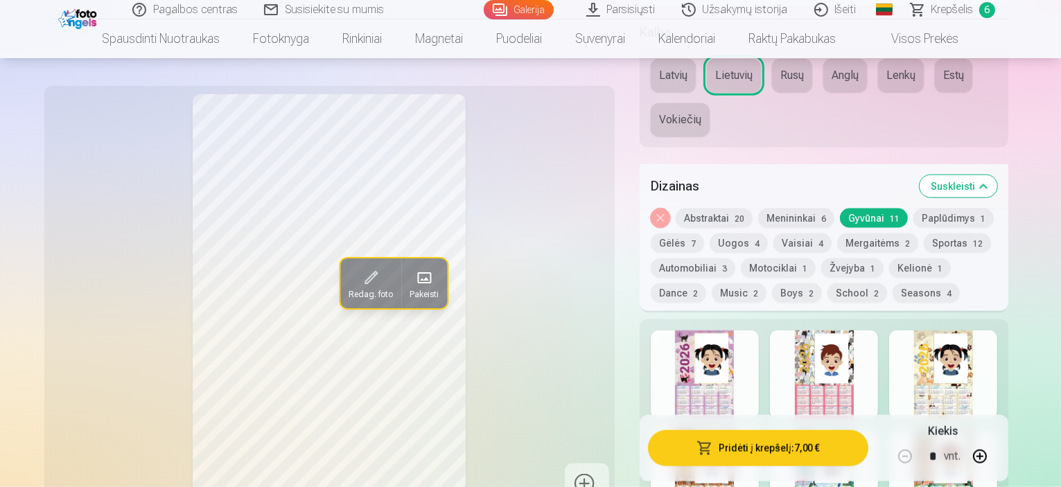
scroll to position [1794, 0]
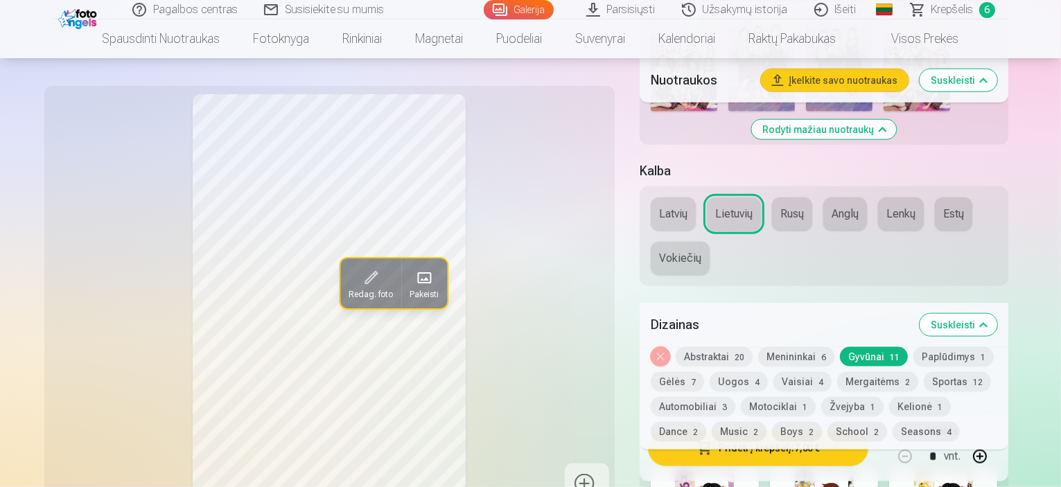
scroll to position [1656, 0]
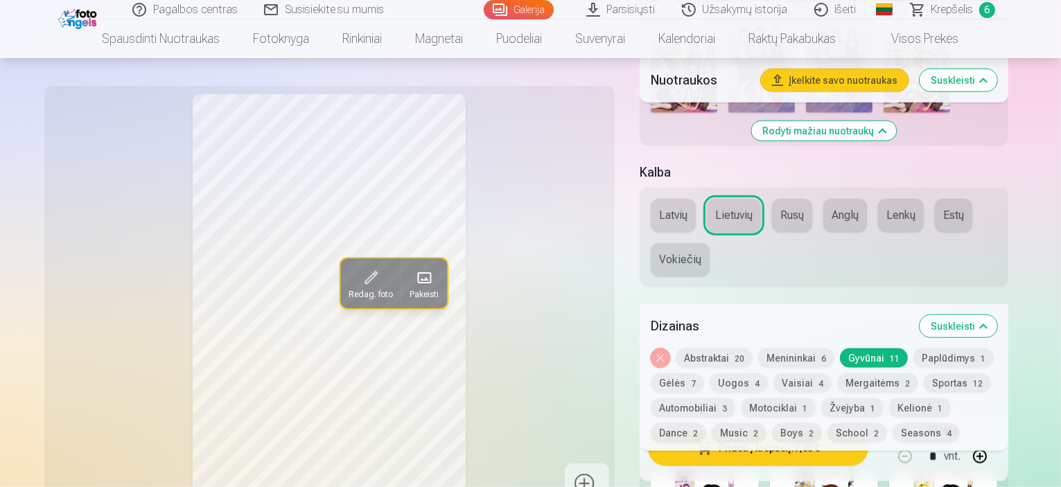
click at [360, 267] on span at bounding box center [371, 278] width 22 height 22
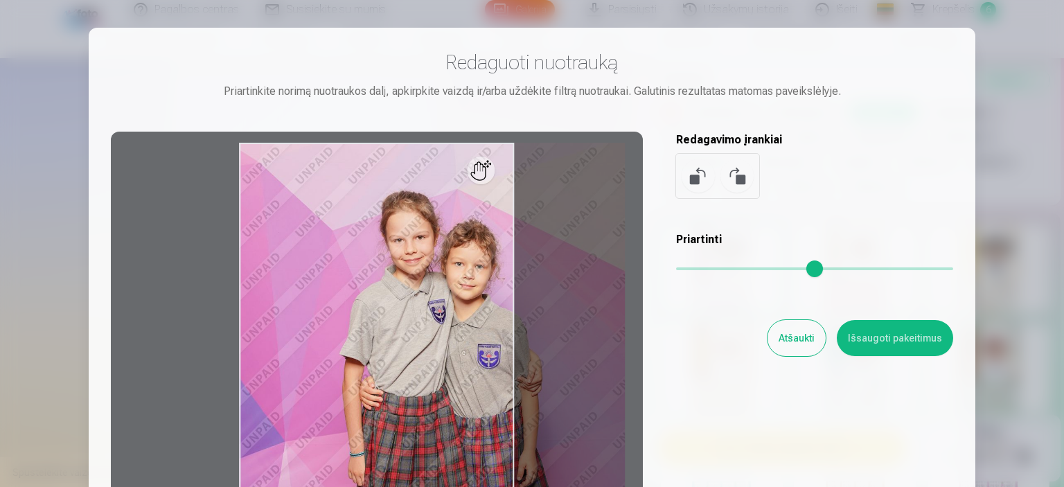
drag, startPoint x: 684, startPoint y: 269, endPoint x: 739, endPoint y: 281, distance: 56.8
click at [739, 270] on input "range" at bounding box center [814, 268] width 277 height 3
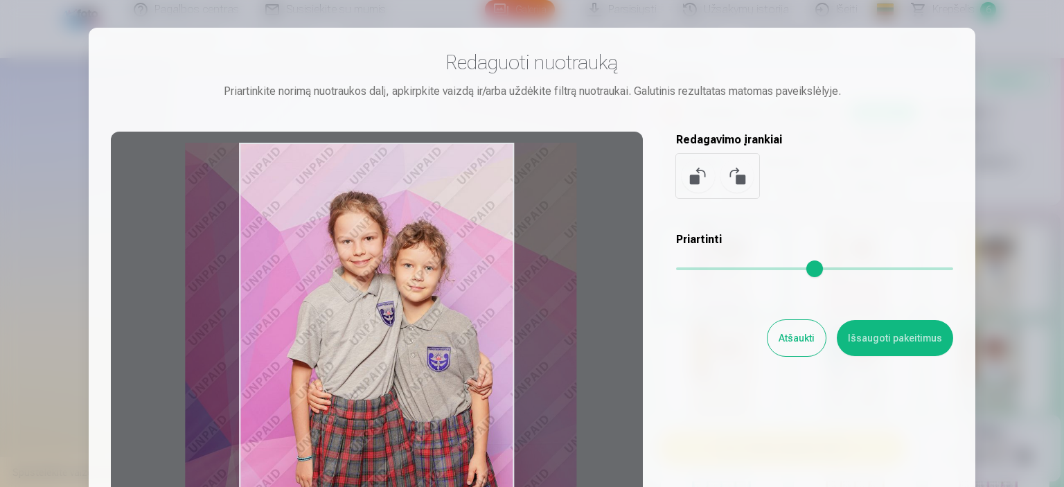
click at [369, 321] on div at bounding box center [377, 349] width 532 height 435
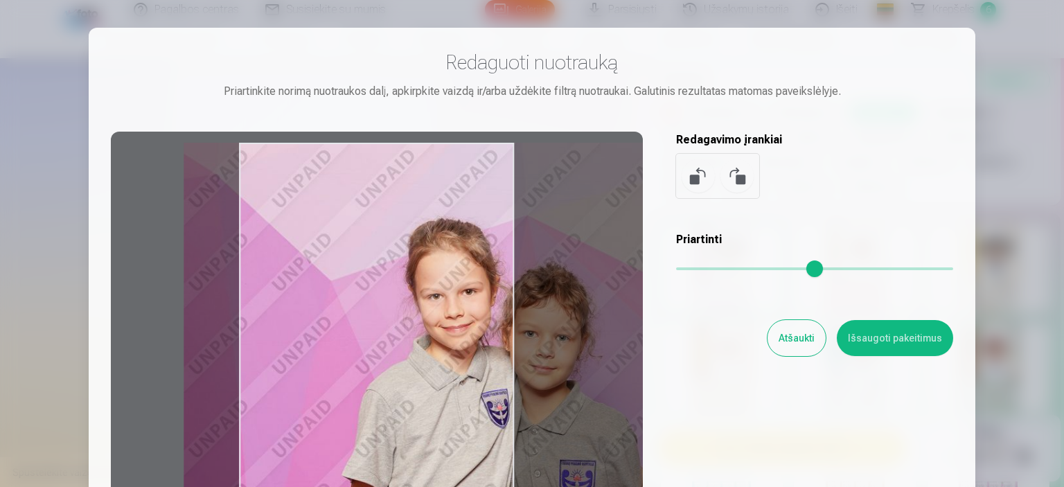
drag, startPoint x: 743, startPoint y: 272, endPoint x: 847, endPoint y: 281, distance: 105.0
type input "****"
click at [847, 270] on input "range" at bounding box center [814, 268] width 277 height 3
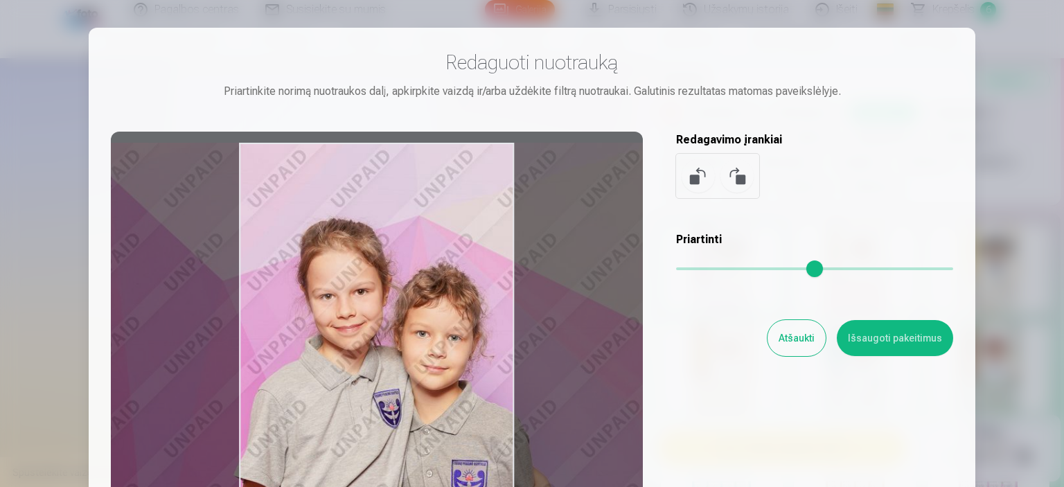
drag, startPoint x: 366, startPoint y: 394, endPoint x: 293, endPoint y: 397, distance: 73.5
click at [293, 397] on div at bounding box center [377, 349] width 532 height 435
click at [889, 337] on button "Išsaugoti pakeitimus" at bounding box center [895, 338] width 116 height 36
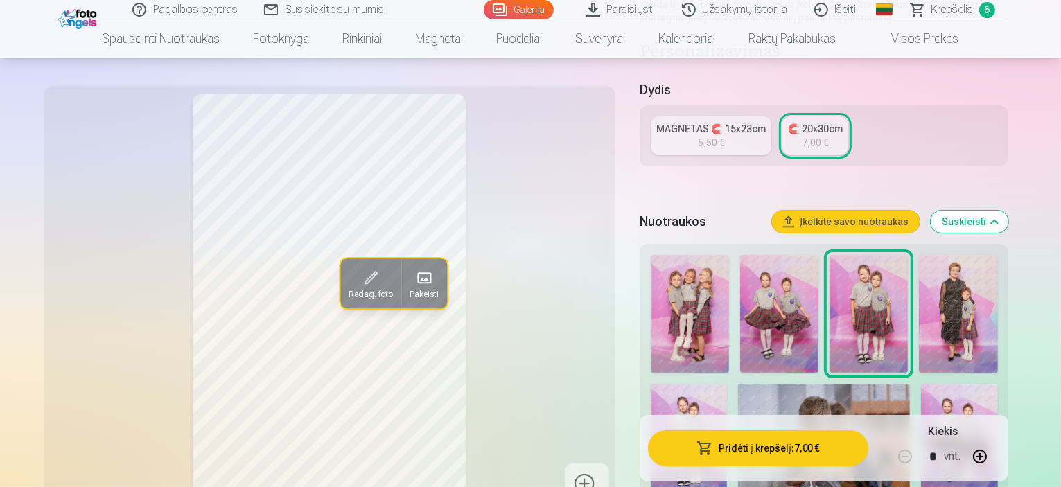
scroll to position [132, 0]
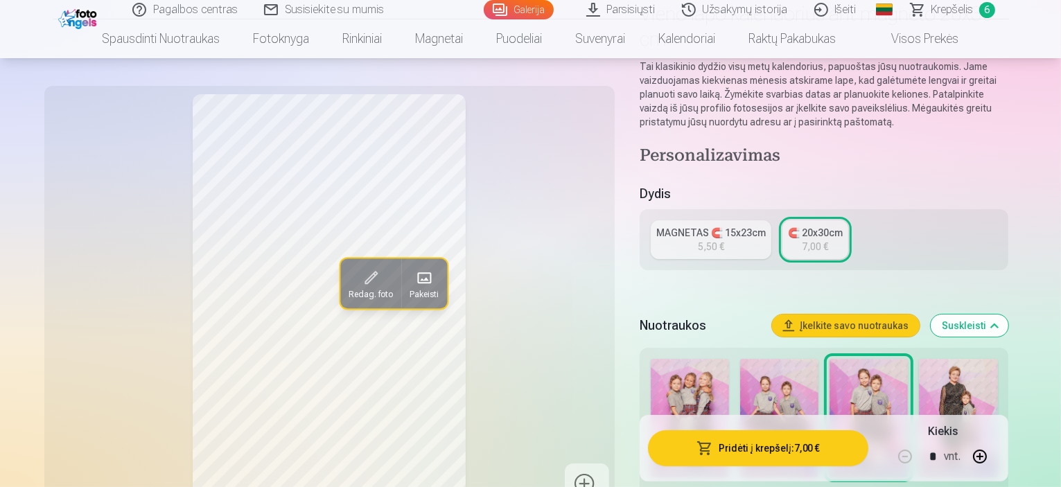
click at [948, 5] on span "Krepšelis" at bounding box center [952, 9] width 42 height 17
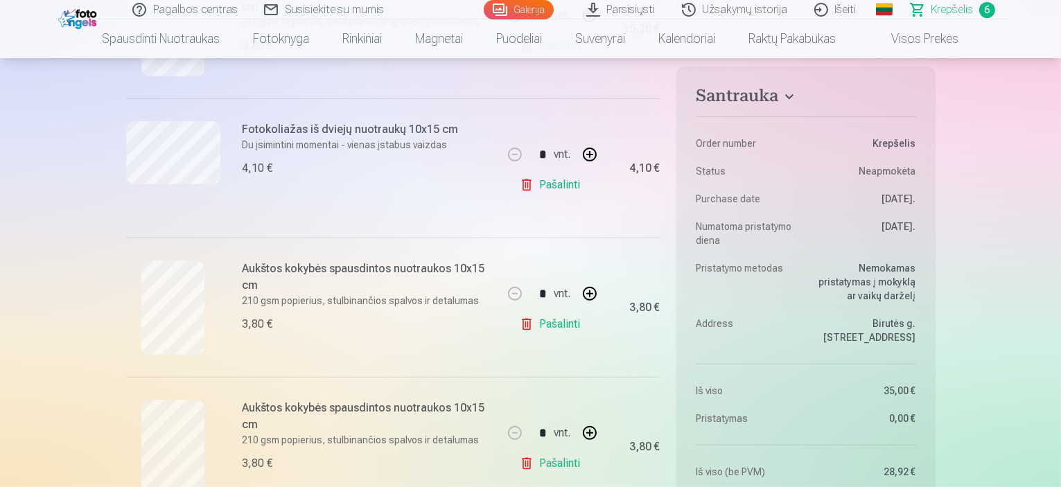
scroll to position [554, 0]
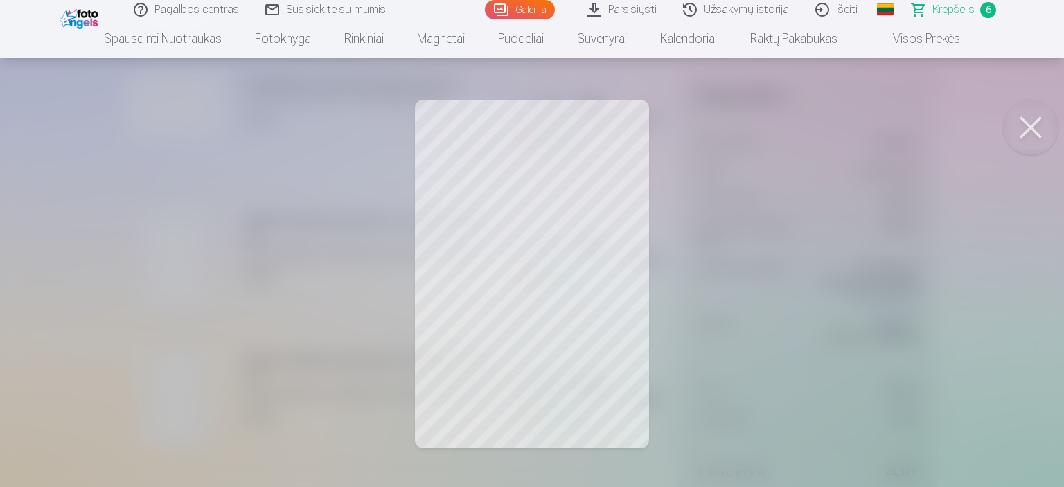
click at [529, 258] on div at bounding box center [532, 243] width 1064 height 487
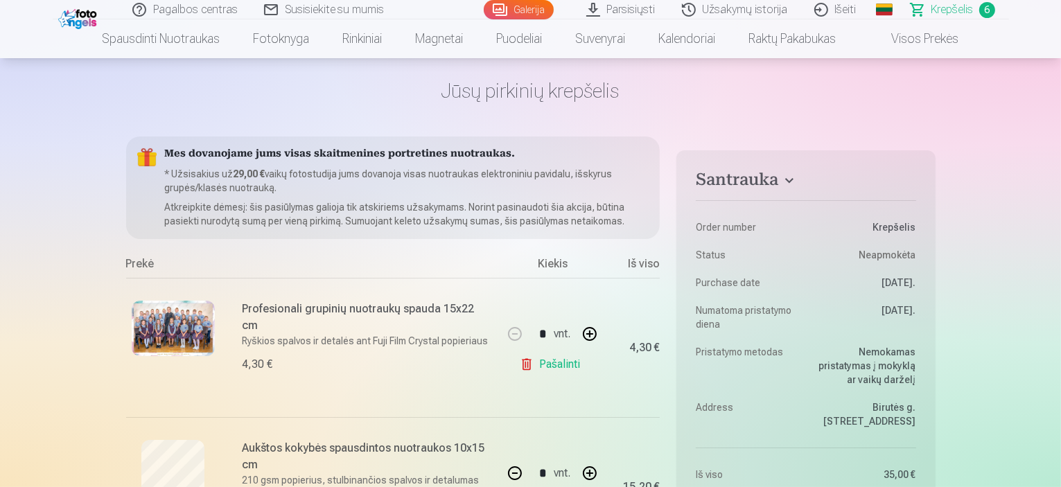
scroll to position [0, 0]
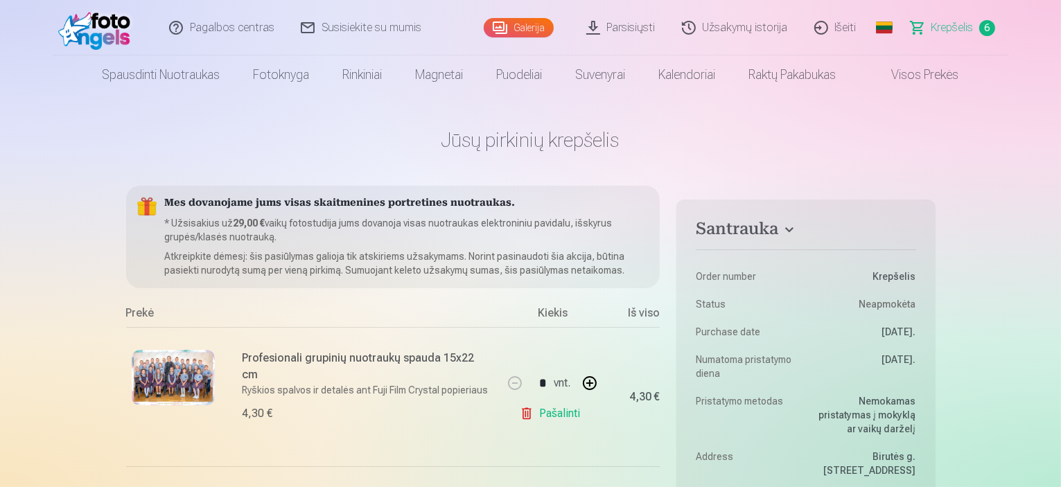
click at [546, 32] on link "Galerija" at bounding box center [519, 27] width 70 height 19
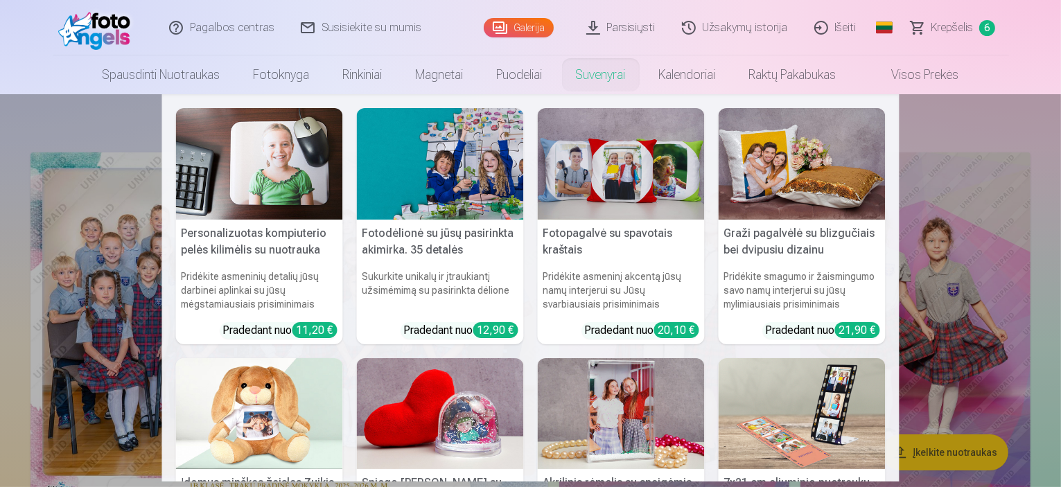
click at [60, 118] on nav "Personalizuotas kompiuterio pelės kilimėlis su nuotrauka Pridėkite asmeninių de…" at bounding box center [530, 287] width 1061 height 387
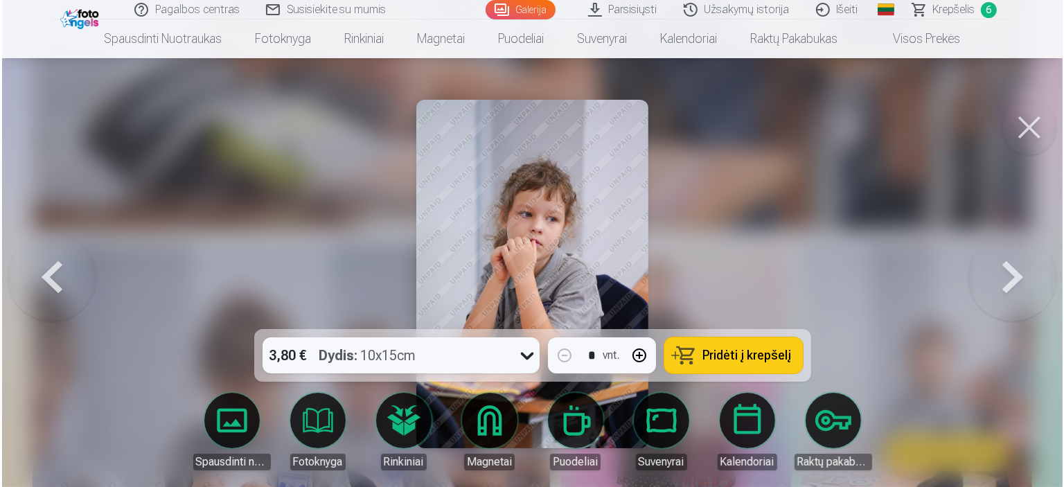
scroll to position [1806, 0]
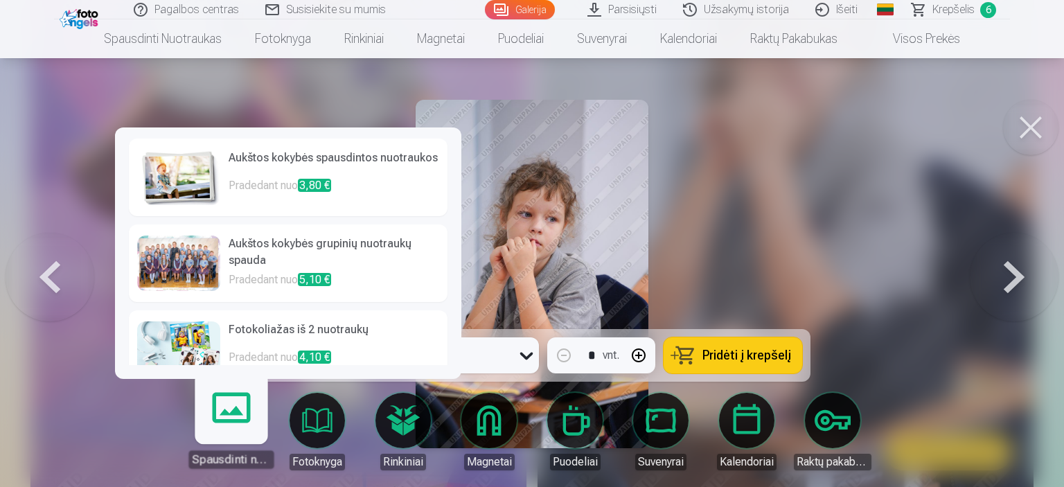
click at [240, 337] on h6 "Fotokoliažas iš 2 nuotraukų" at bounding box center [334, 335] width 211 height 28
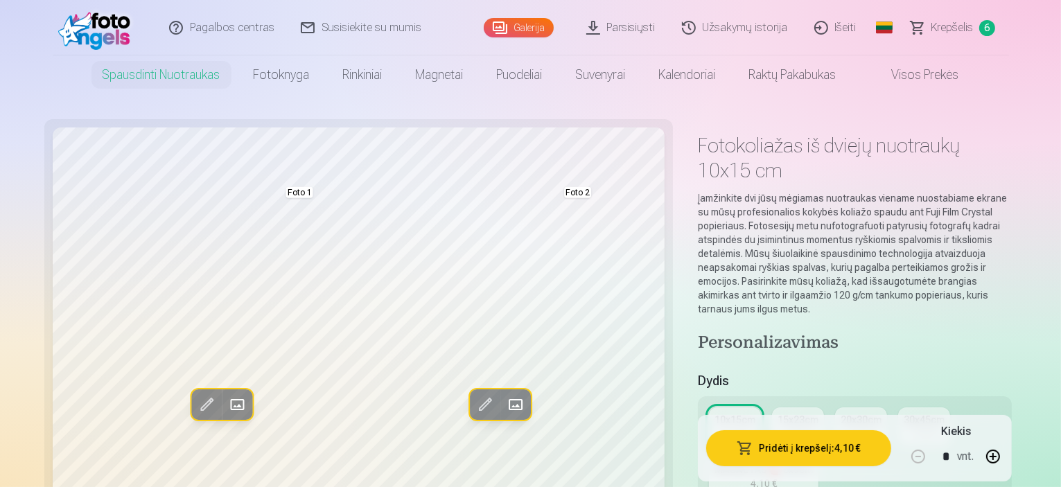
click at [195, 396] on span at bounding box center [206, 404] width 22 height 22
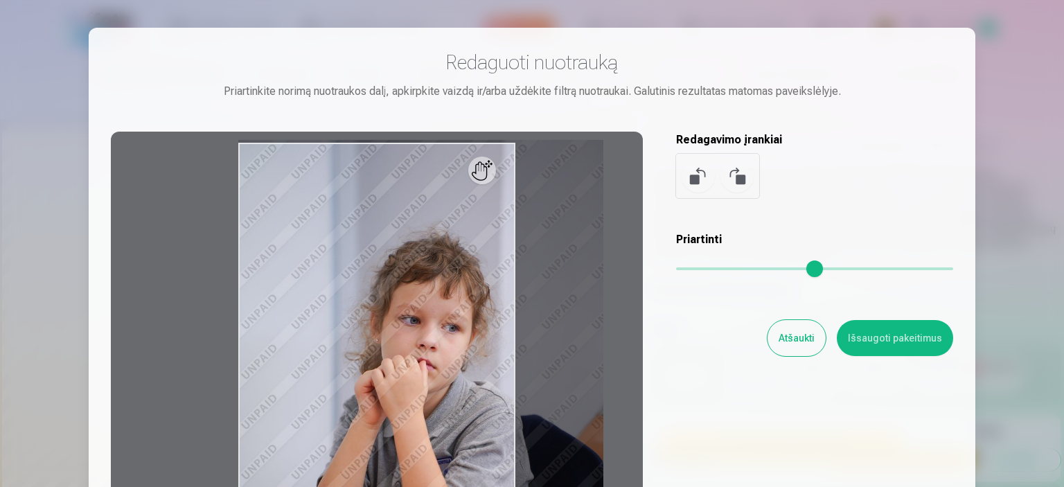
drag, startPoint x: 686, startPoint y: 269, endPoint x: 698, endPoint y: 269, distance: 12.5
click at [698, 269] on input "range" at bounding box center [814, 268] width 277 height 3
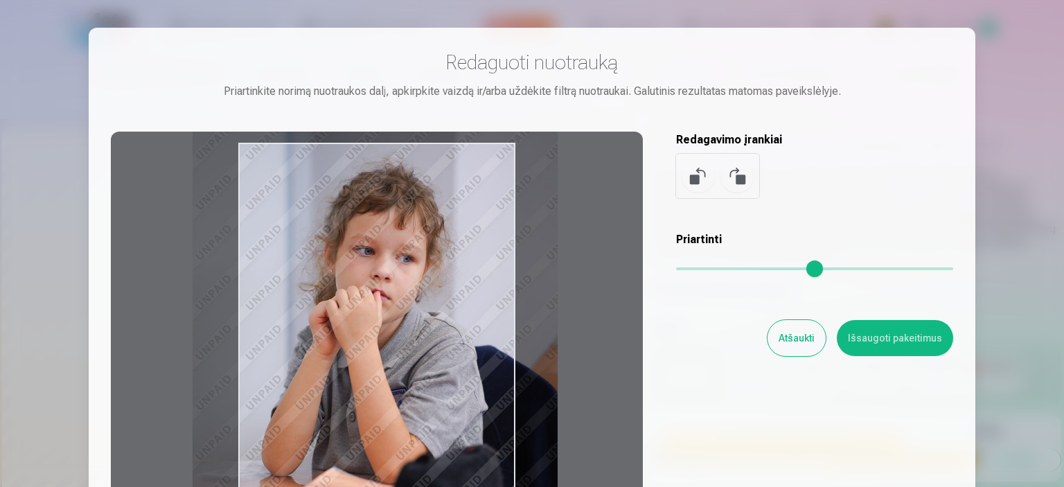
type input "****"
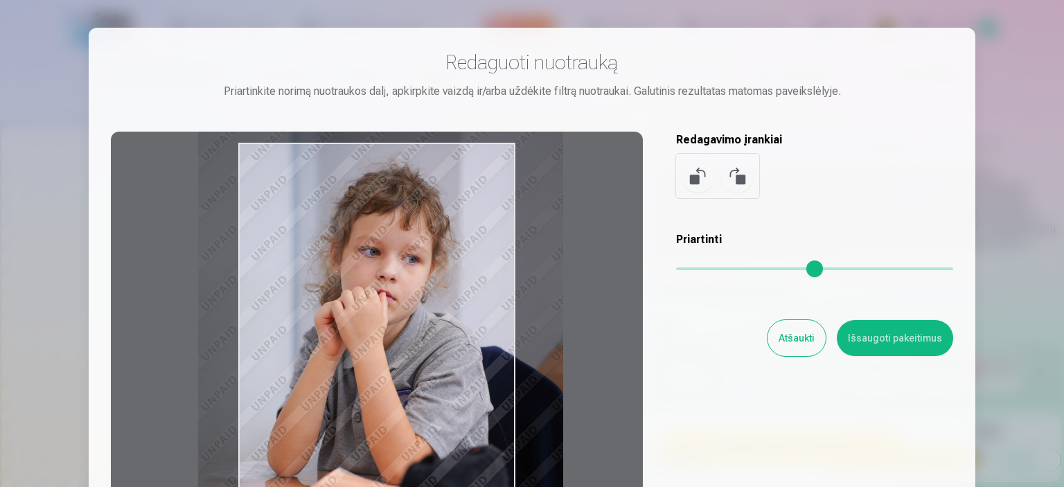
drag, startPoint x: 474, startPoint y: 346, endPoint x: 434, endPoint y: 277, distance: 79.5
click at [434, 277] on div at bounding box center [377, 349] width 532 height 435
click at [917, 334] on button "Išsaugoti pakeitimus" at bounding box center [895, 338] width 116 height 36
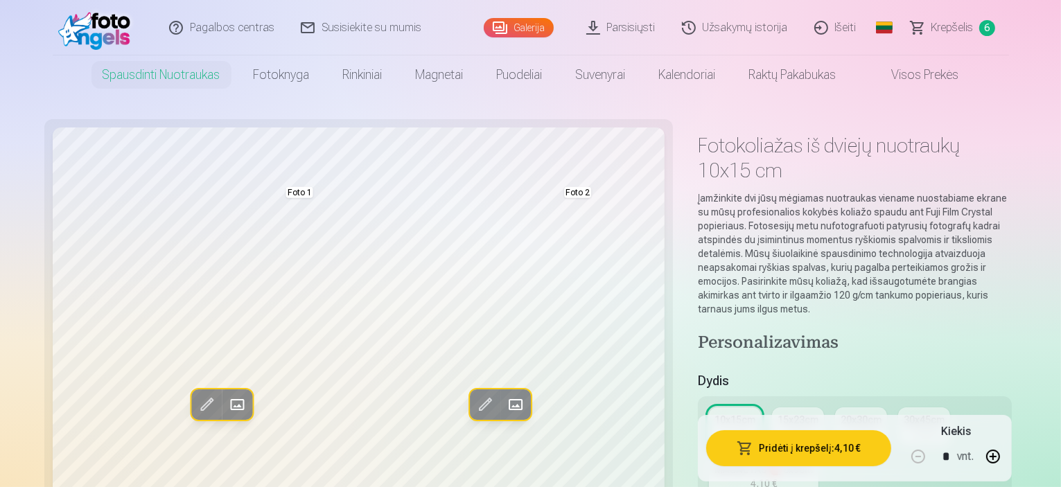
click at [504, 402] on span at bounding box center [515, 404] width 22 height 22
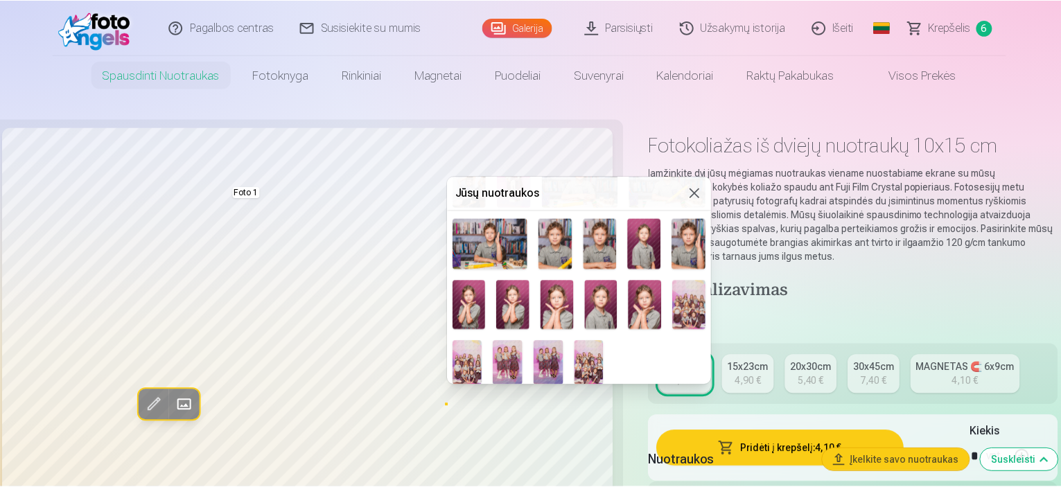
scroll to position [249, 0]
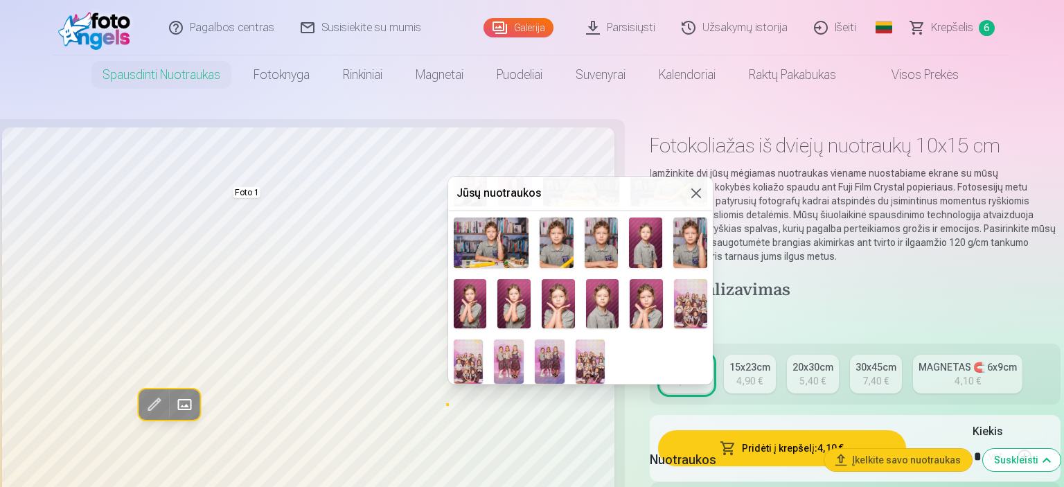
click at [591, 247] on img at bounding box center [601, 243] width 33 height 50
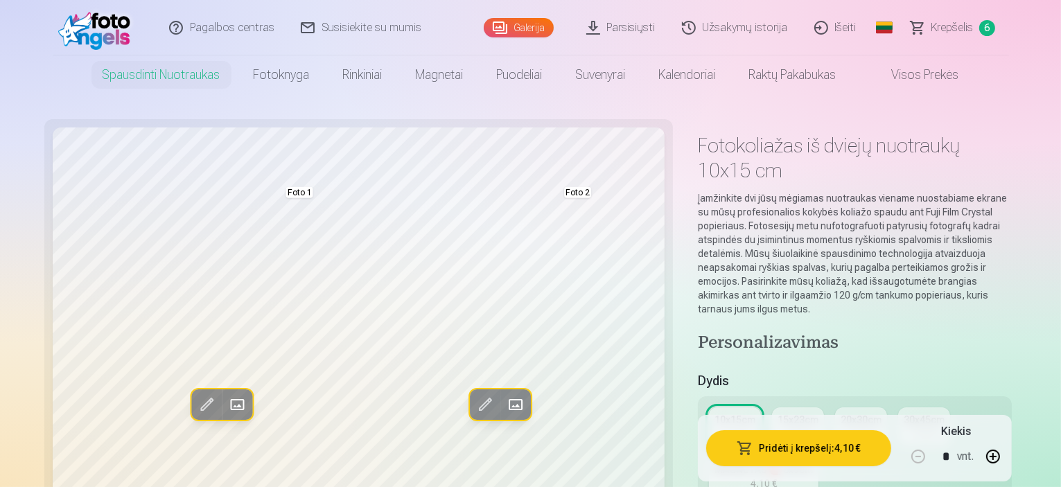
click at [195, 407] on span at bounding box center [206, 404] width 22 height 22
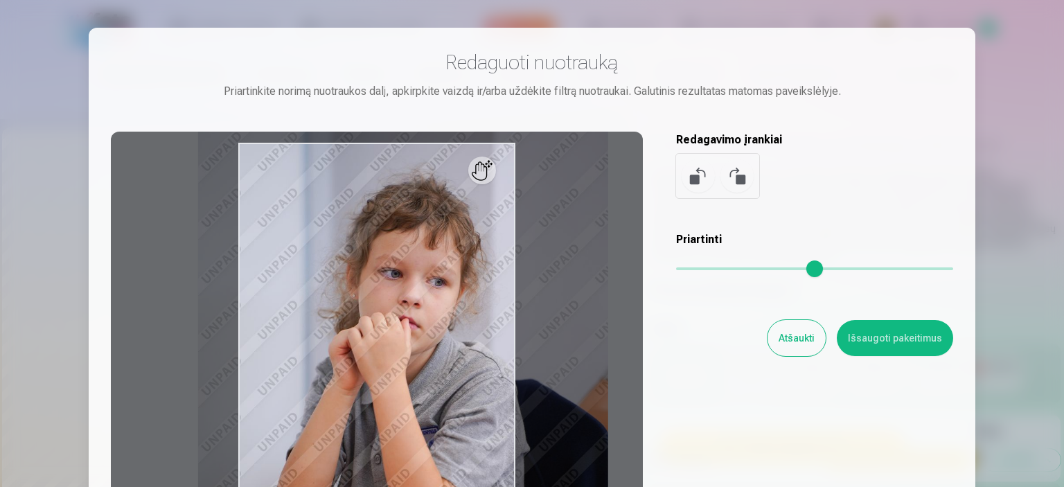
drag, startPoint x: 705, startPoint y: 268, endPoint x: 652, endPoint y: 279, distance: 54.5
type input "*"
click at [676, 270] on input "range" at bounding box center [814, 268] width 277 height 3
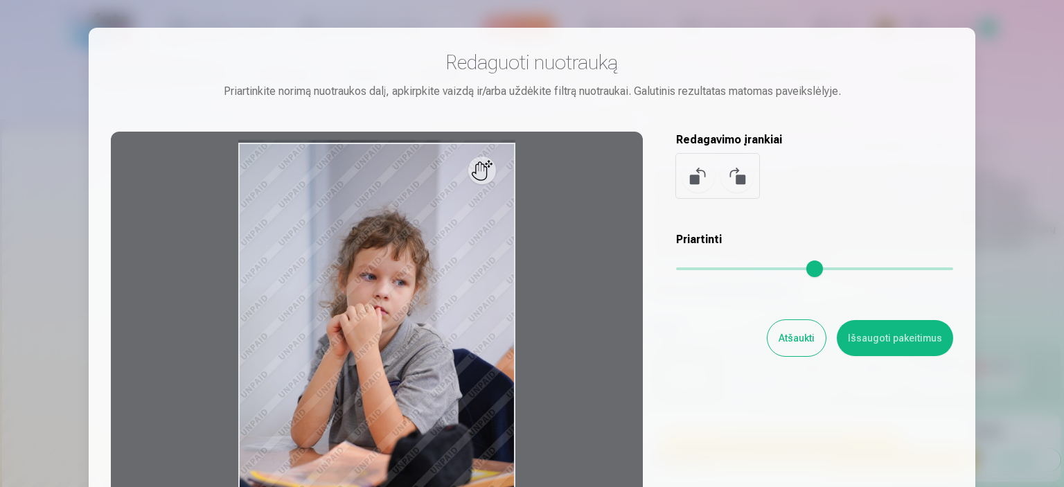
click at [898, 348] on button "Išsaugoti pakeitimus" at bounding box center [895, 338] width 116 height 36
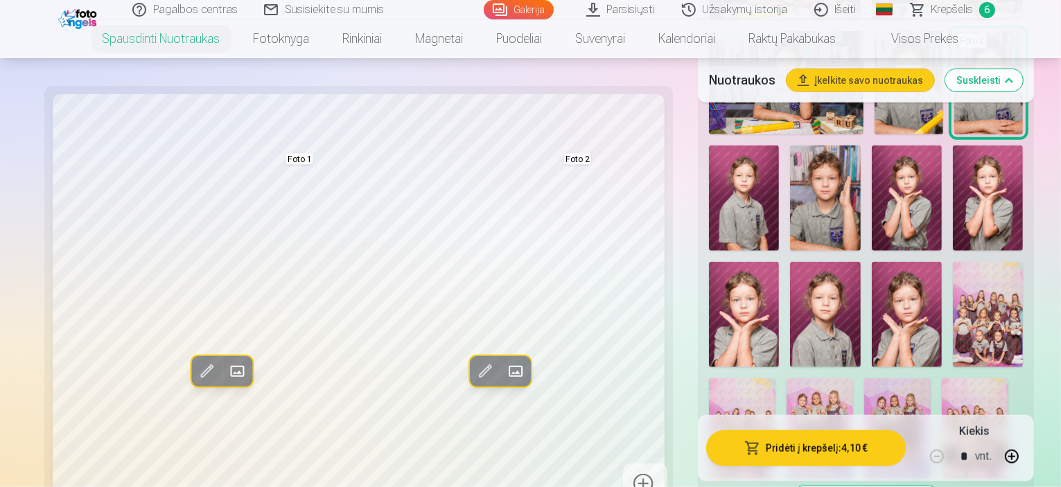
scroll to position [1247, 0]
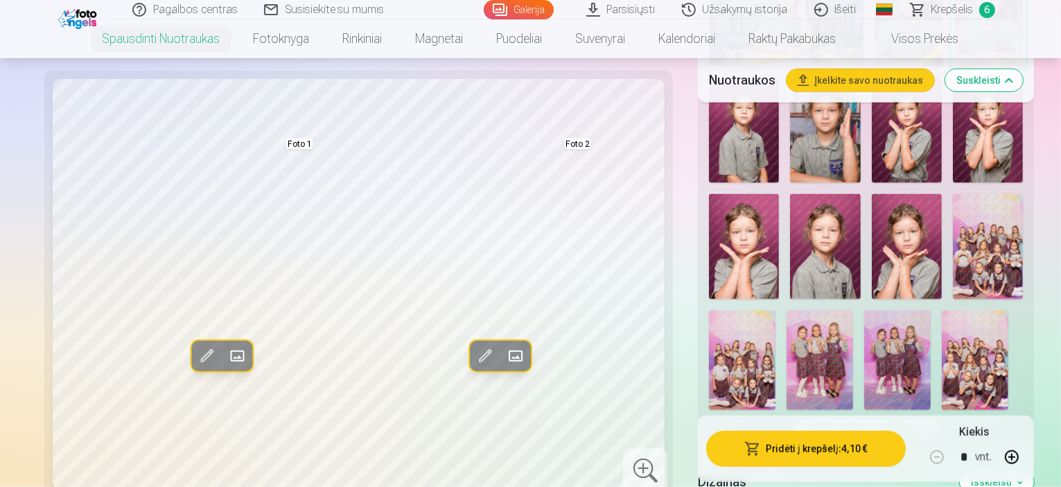
scroll to position [1385, 0]
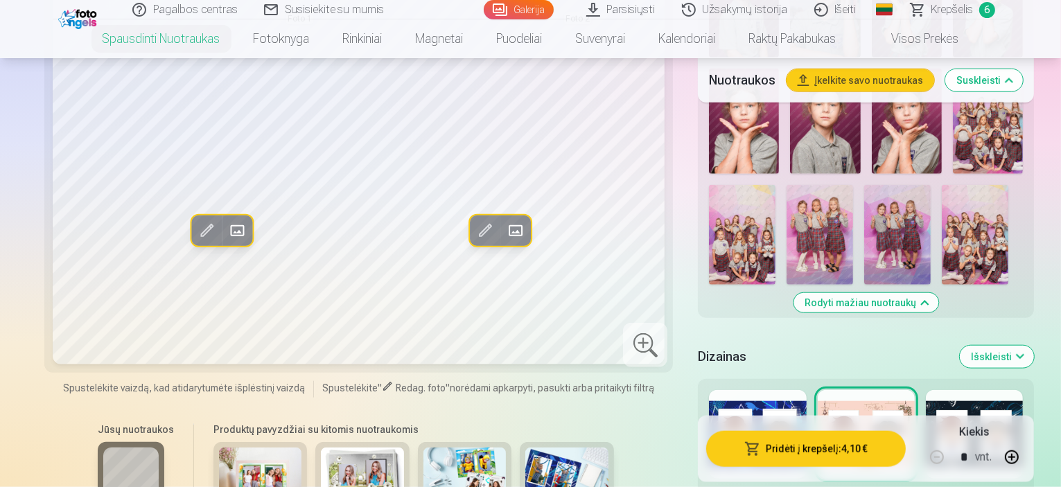
scroll to position [1524, 0]
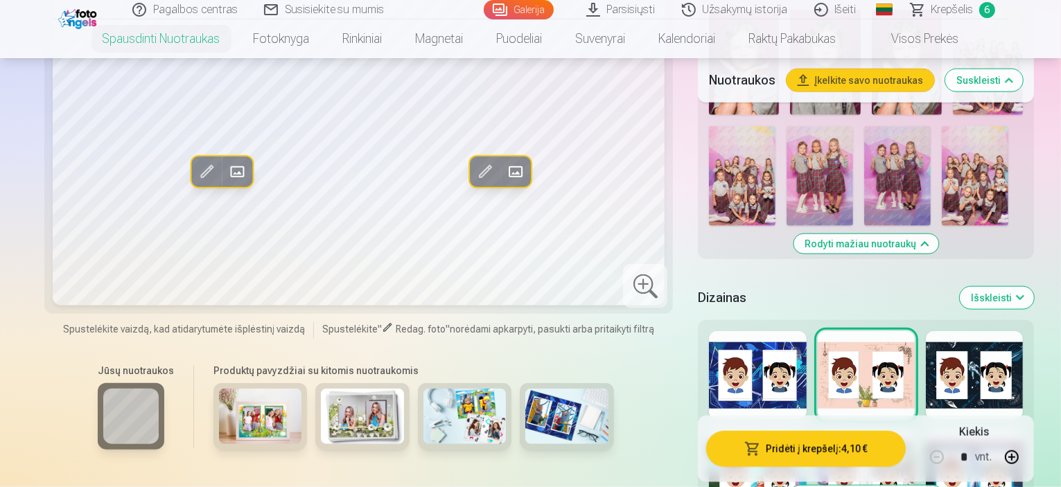
click at [887, 486] on button "Peržiūrėti daugiau dizainų" at bounding box center [866, 495] width 152 height 19
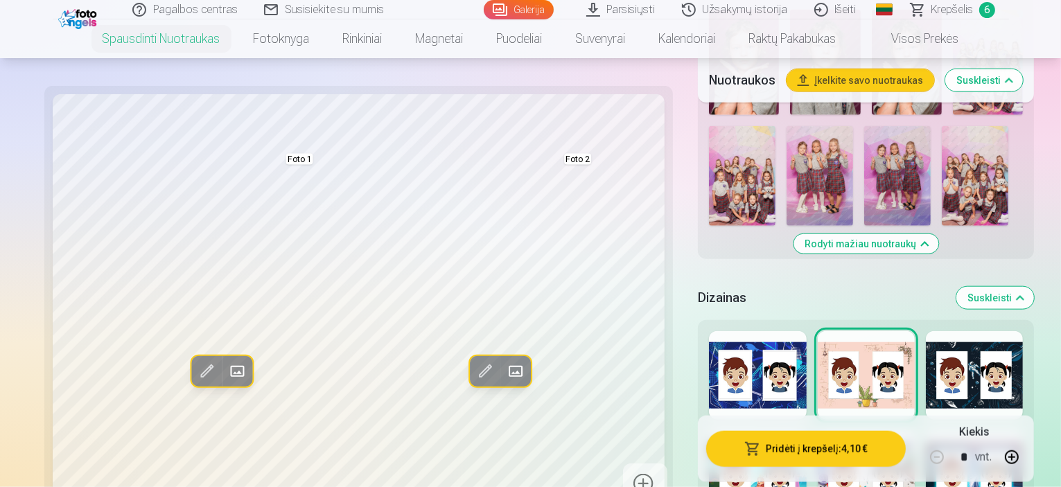
click at [857, 431] on div at bounding box center [865, 475] width 97 height 89
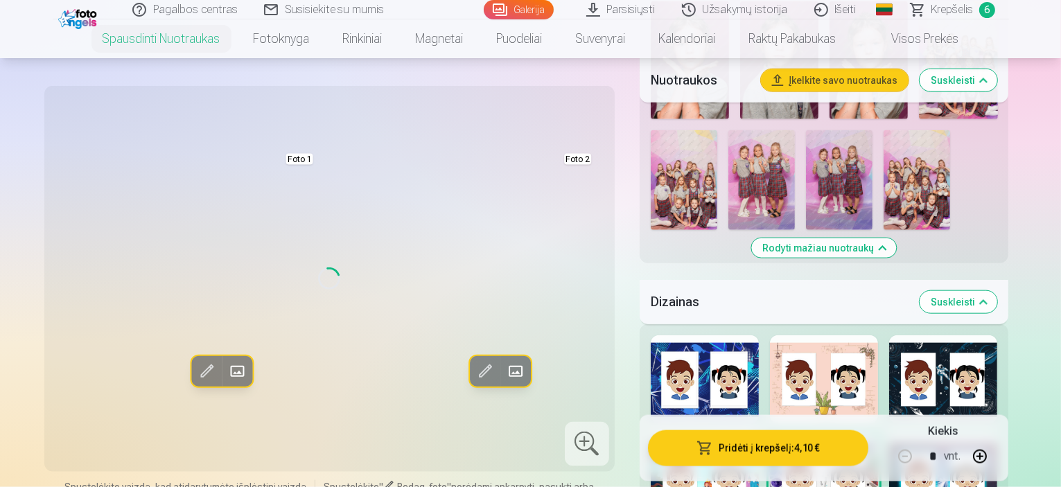
scroll to position [1593, 0]
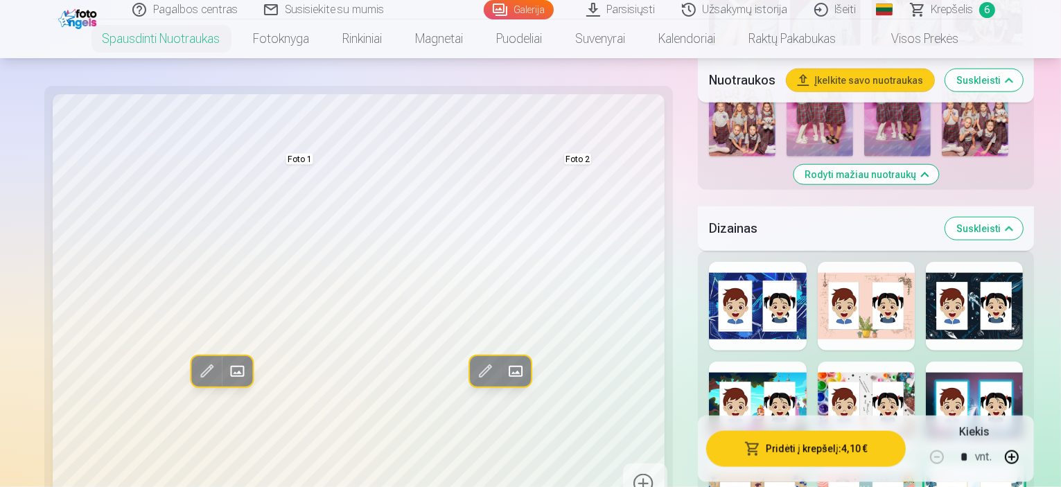
click at [851, 362] on div at bounding box center [865, 406] width 97 height 89
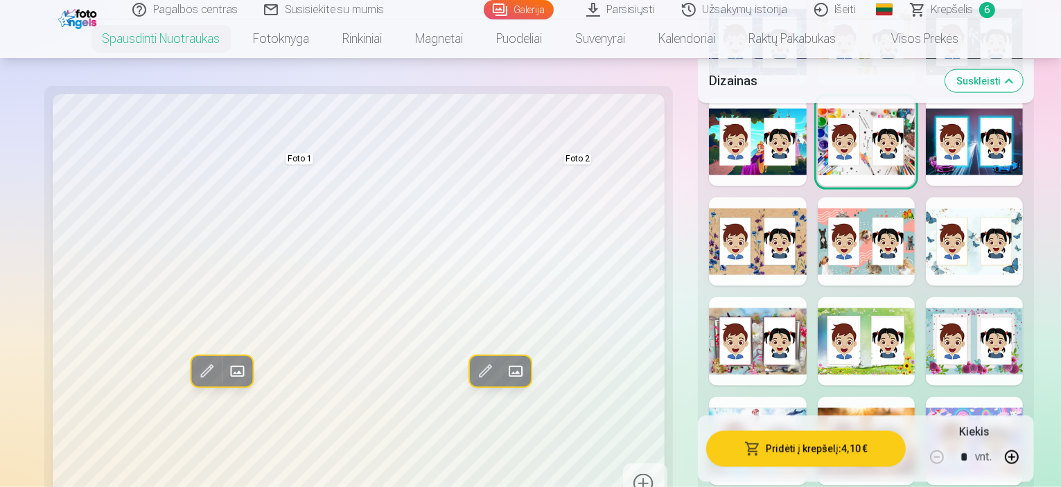
scroll to position [1870, 0]
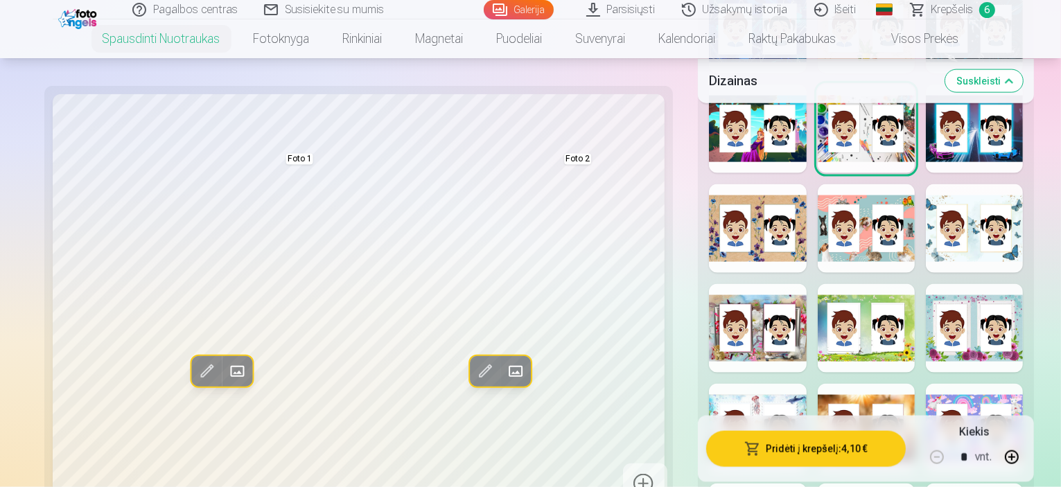
click at [973, 384] on div at bounding box center [973, 428] width 97 height 89
click at [754, 384] on div at bounding box center [757, 428] width 97 height 89
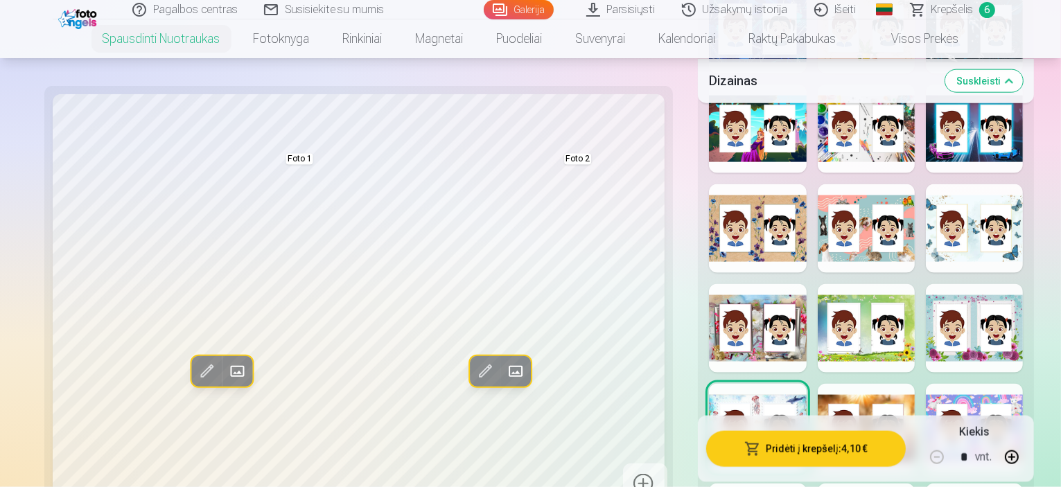
click at [779, 367] on div "Rodyti mažiau dizainų" at bounding box center [866, 493] width 336 height 1039
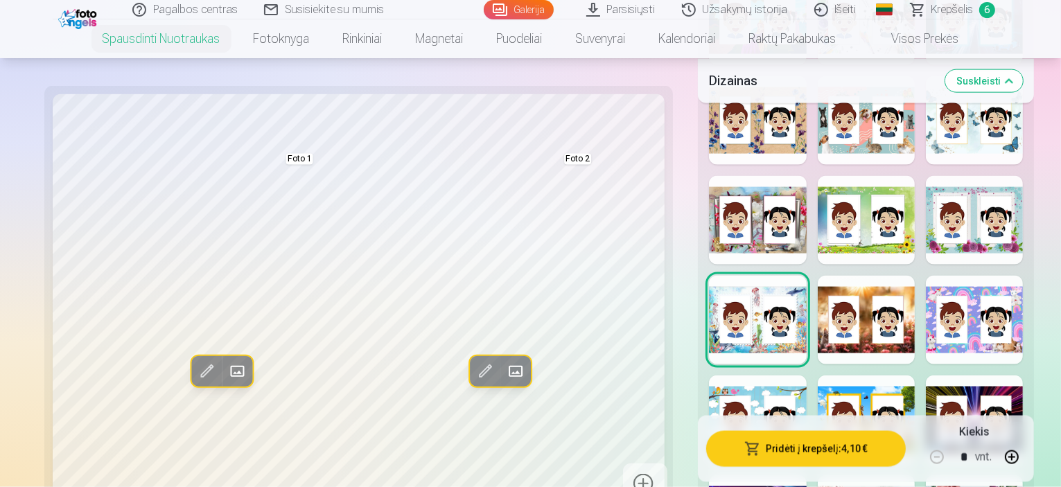
scroll to position [2009, 0]
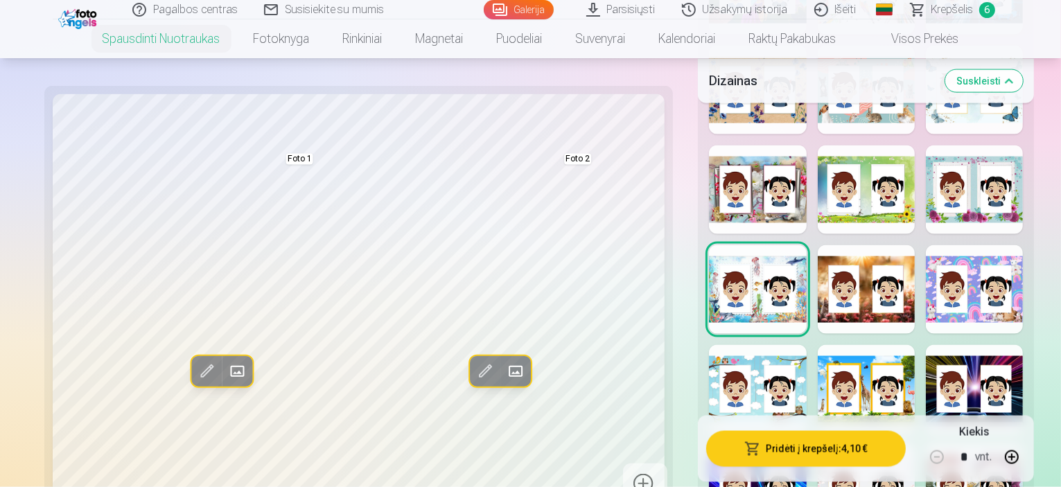
click at [975, 445] on div at bounding box center [973, 489] width 97 height 89
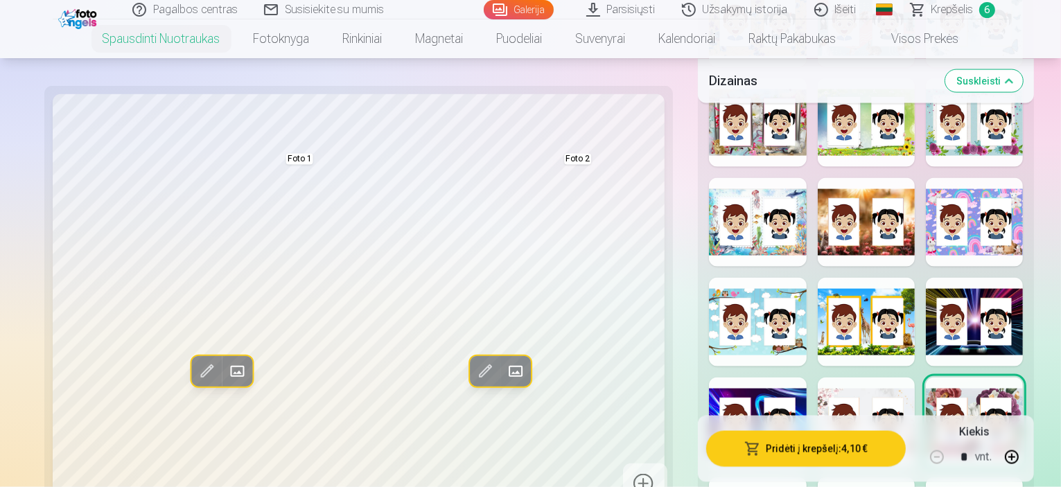
scroll to position [2078, 0]
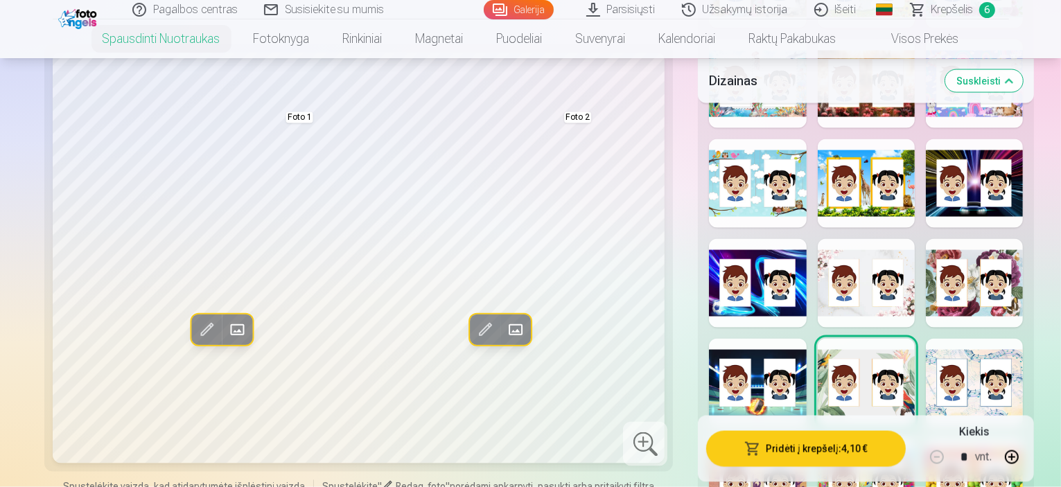
scroll to position [2217, 0]
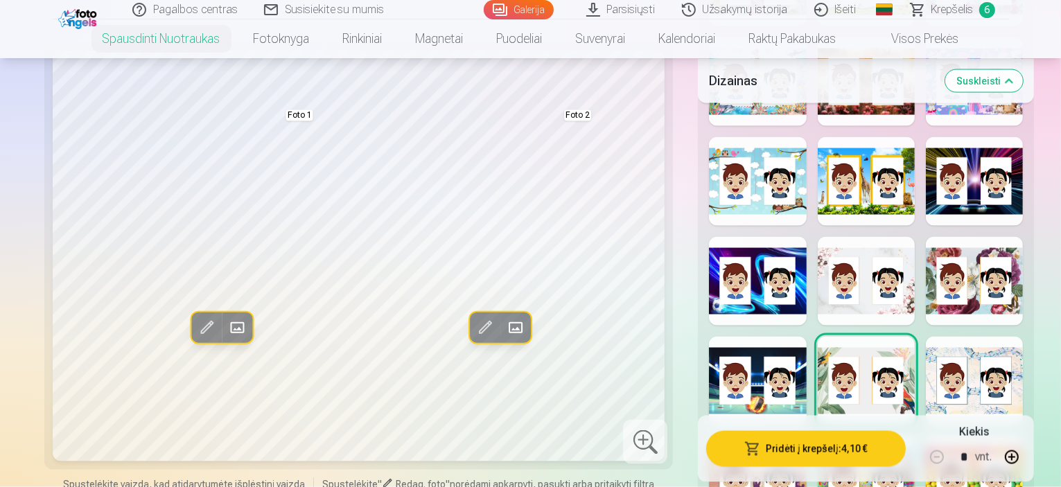
click at [959, 436] on div at bounding box center [973, 480] width 97 height 89
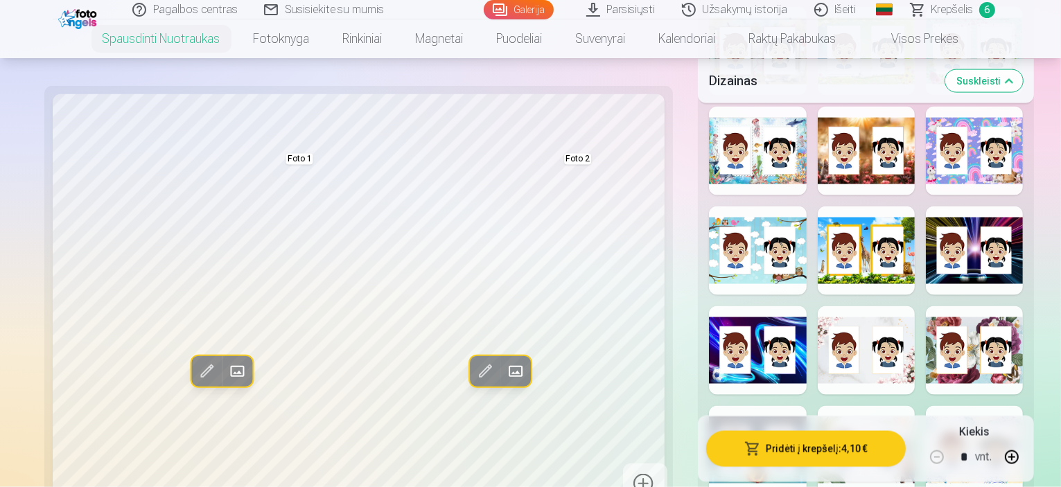
scroll to position [2147, 0]
click at [941, 406] on div at bounding box center [973, 450] width 97 height 89
click at [838, 406] on div at bounding box center [865, 450] width 97 height 89
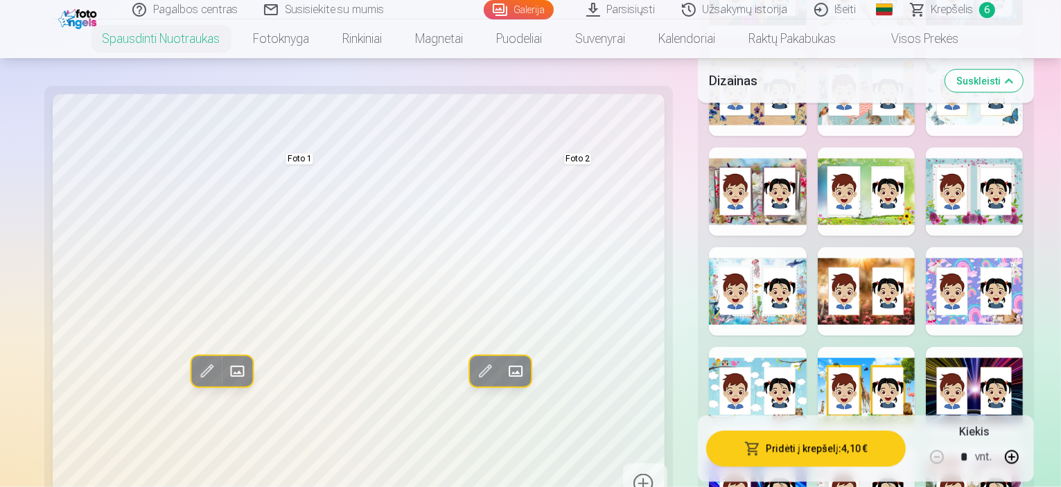
scroll to position [2009, 0]
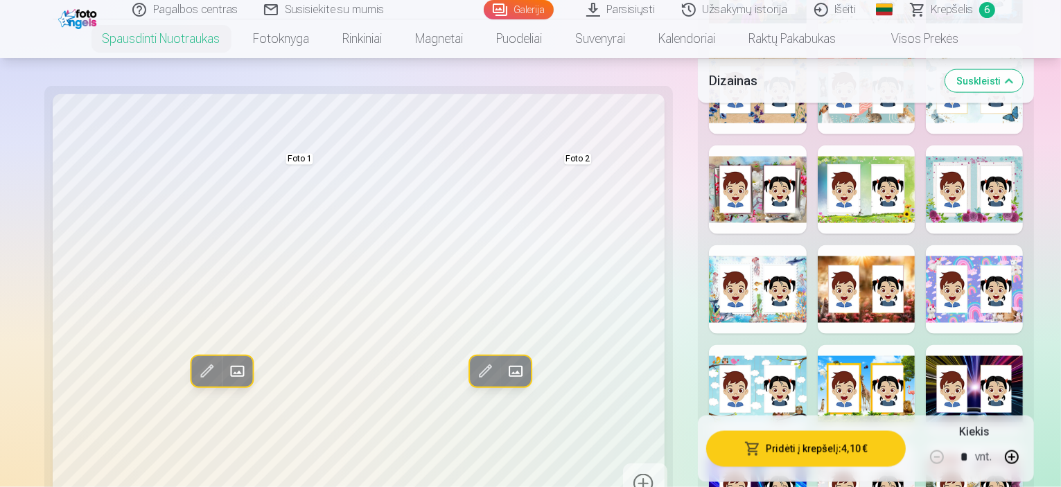
click at [984, 445] on div at bounding box center [973, 489] width 97 height 89
click at [855, 345] on div at bounding box center [865, 389] width 97 height 89
click at [981, 445] on div at bounding box center [973, 489] width 97 height 89
click at [946, 445] on div at bounding box center [973, 489] width 97 height 89
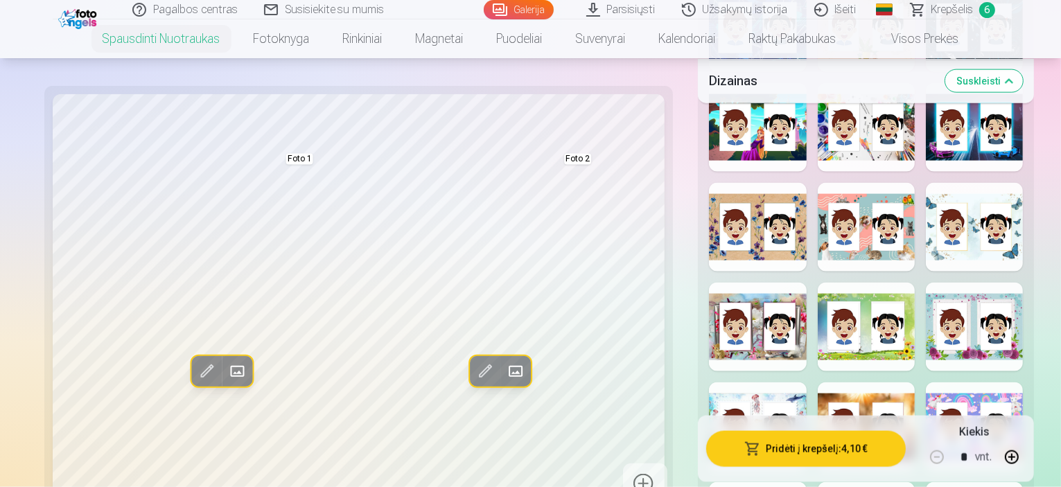
scroll to position [1870, 0]
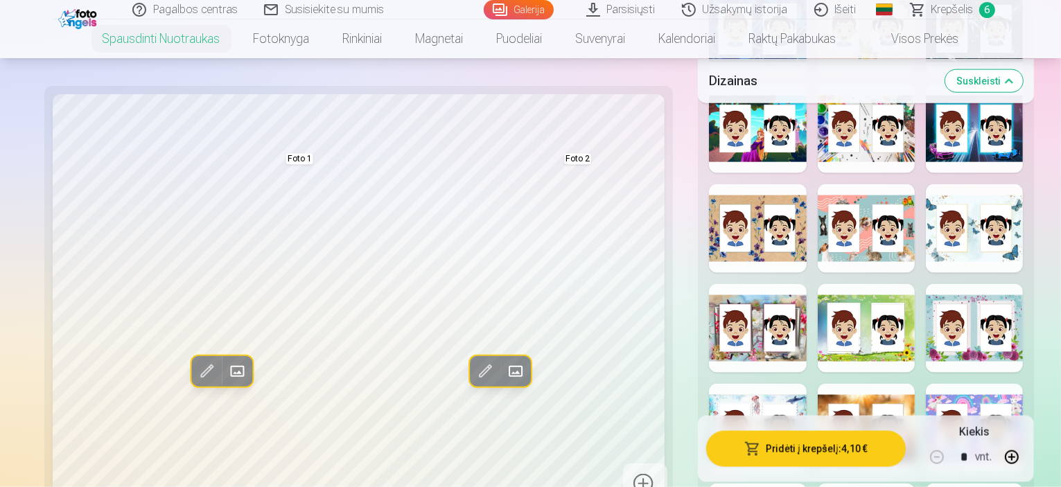
click at [994, 384] on div at bounding box center [973, 428] width 97 height 89
click at [781, 263] on div "Rodyti mažiau dizainų" at bounding box center [866, 493] width 336 height 1039
click at [751, 384] on div at bounding box center [757, 428] width 97 height 89
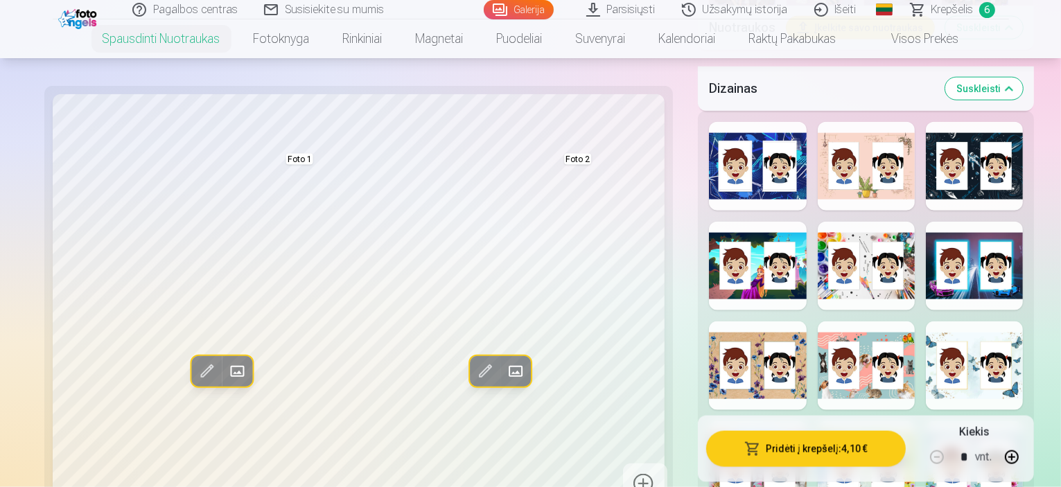
scroll to position [1732, 0]
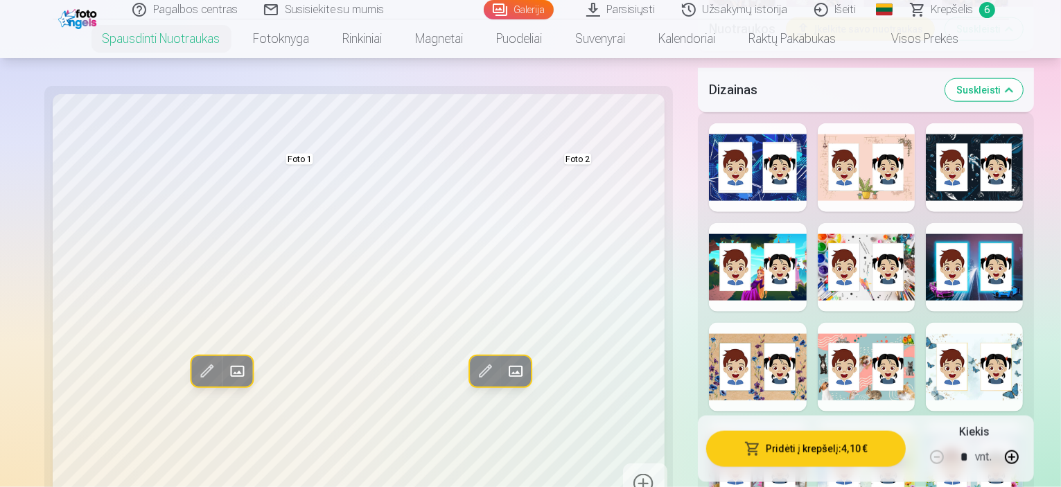
click at [736, 423] on div at bounding box center [757, 467] width 97 height 89
click at [872, 323] on div at bounding box center [865, 367] width 97 height 89
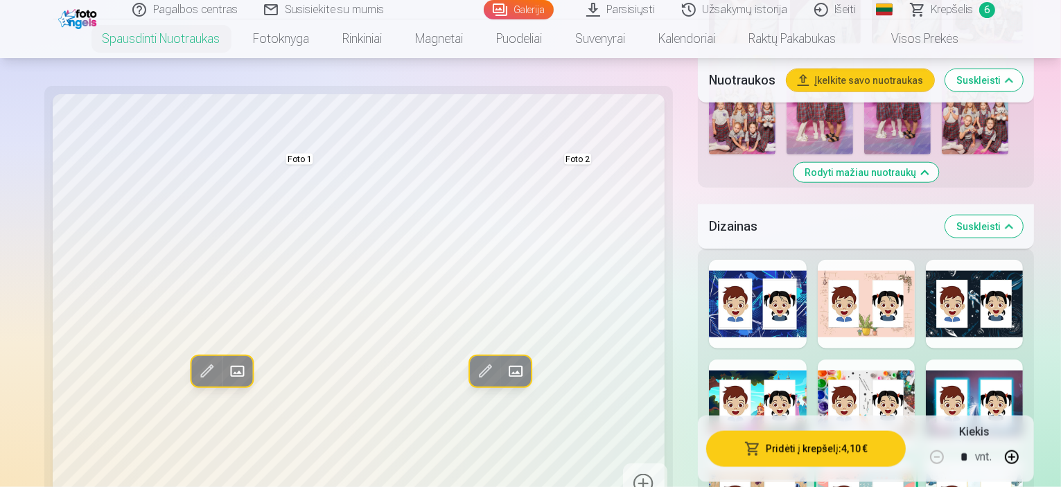
scroll to position [1593, 0]
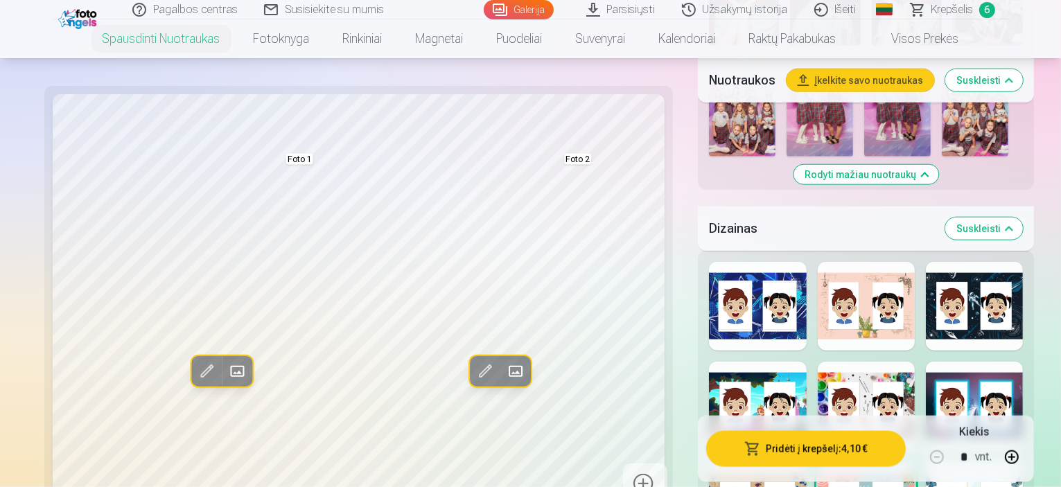
click at [901, 362] on div at bounding box center [865, 406] width 97 height 89
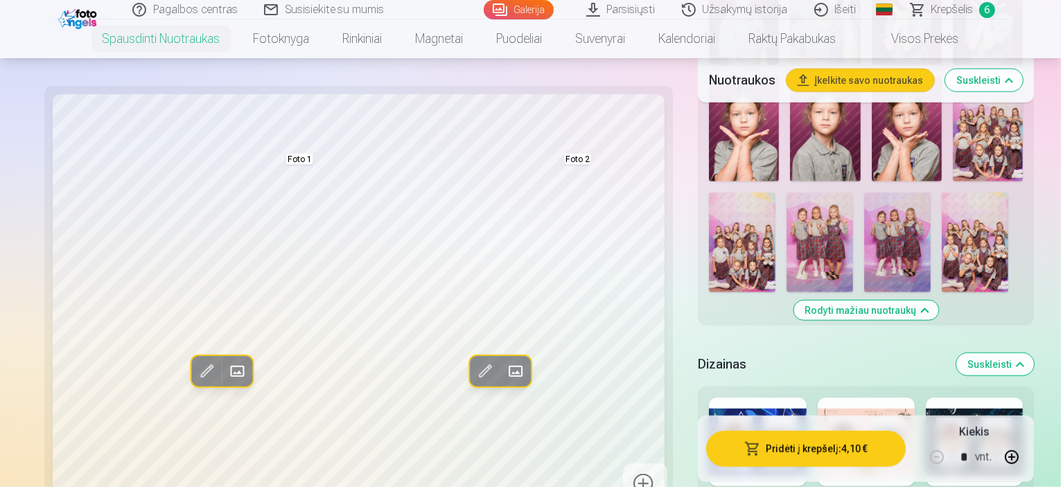
scroll to position [1455, 0]
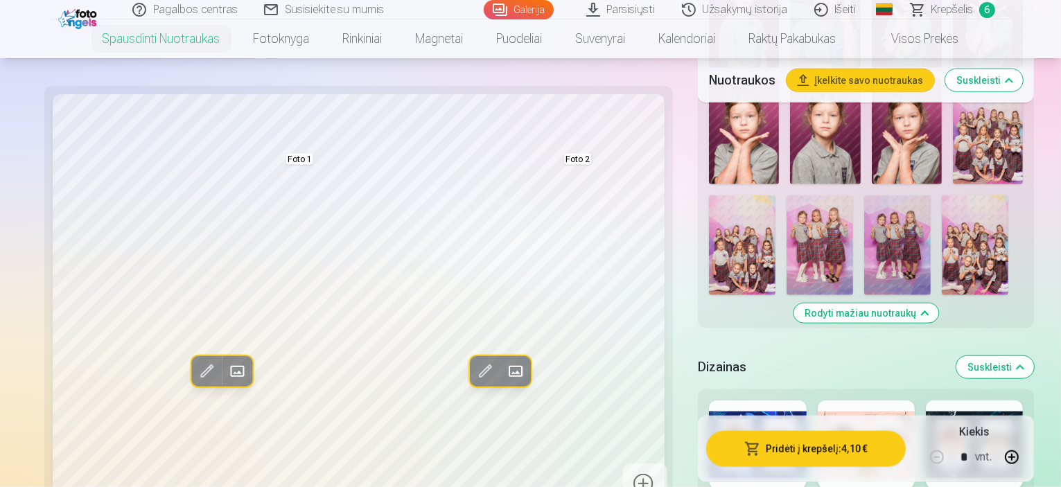
click at [898, 400] on div at bounding box center [865, 444] width 97 height 89
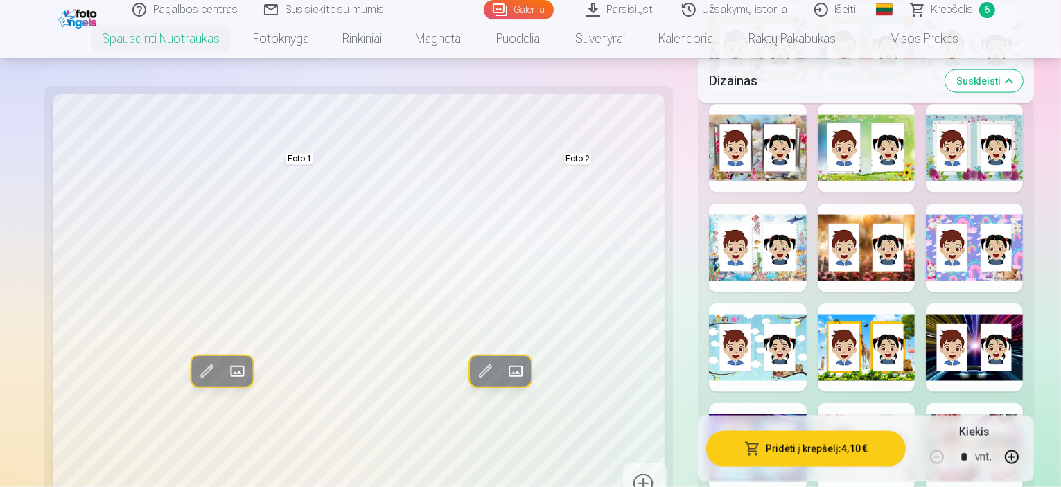
scroll to position [2078, 0]
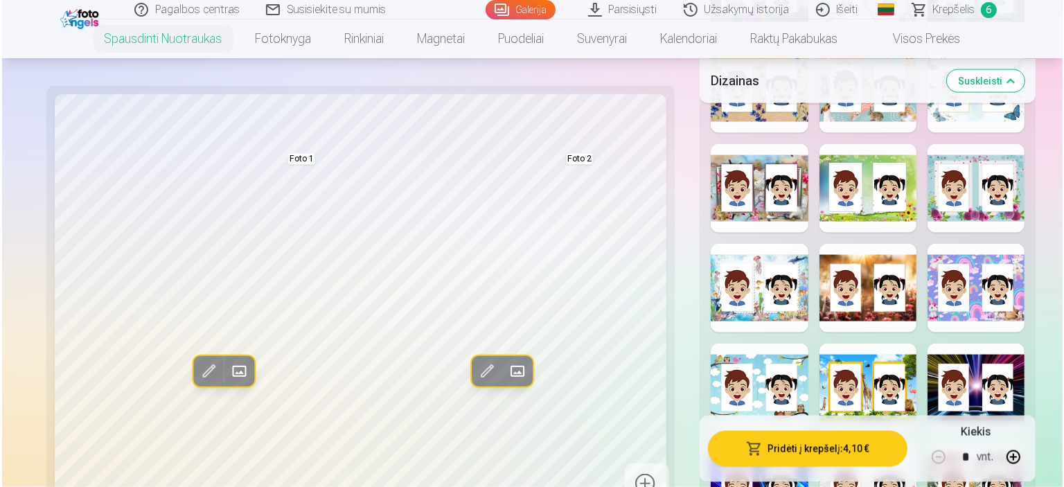
scroll to position [2009, 0]
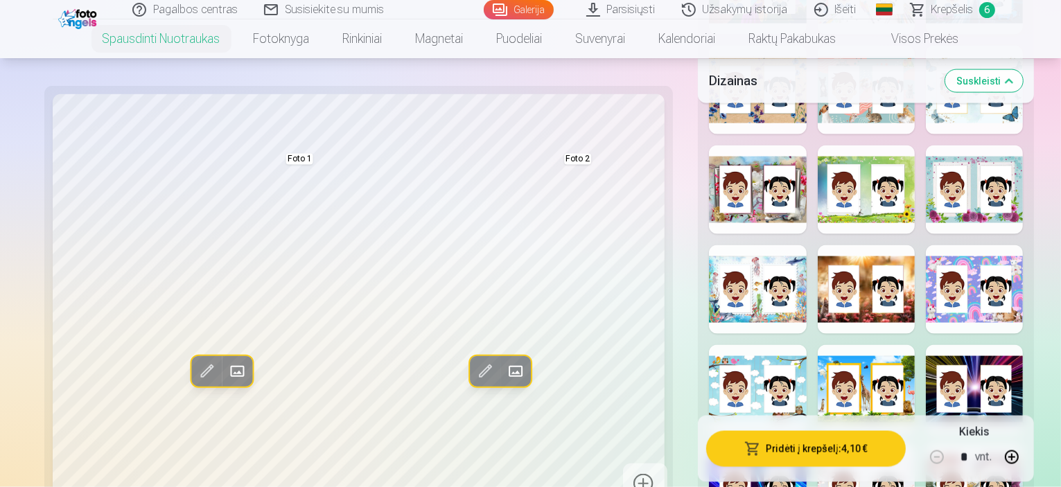
click at [846, 456] on button "Pridėti į krepšelį : 4,10 €" at bounding box center [806, 448] width 200 height 36
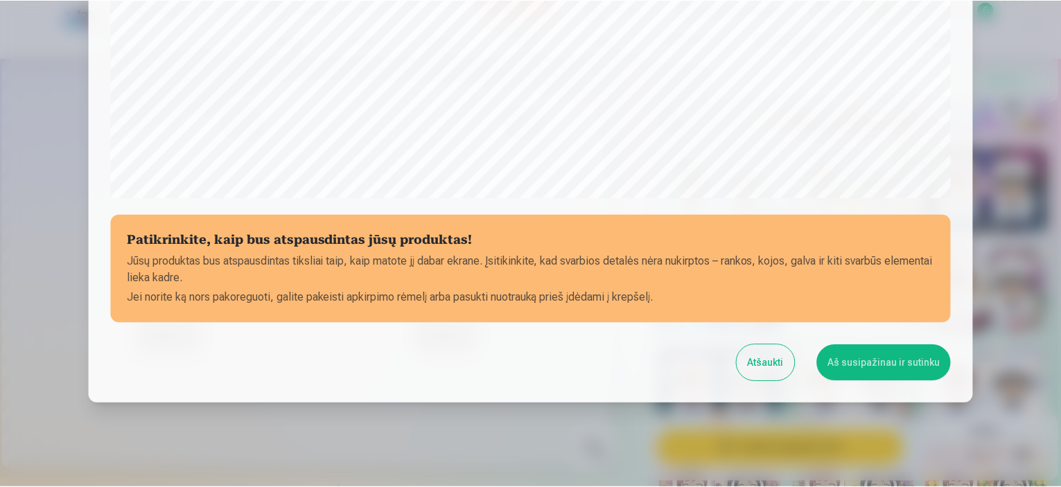
scroll to position [510, 0]
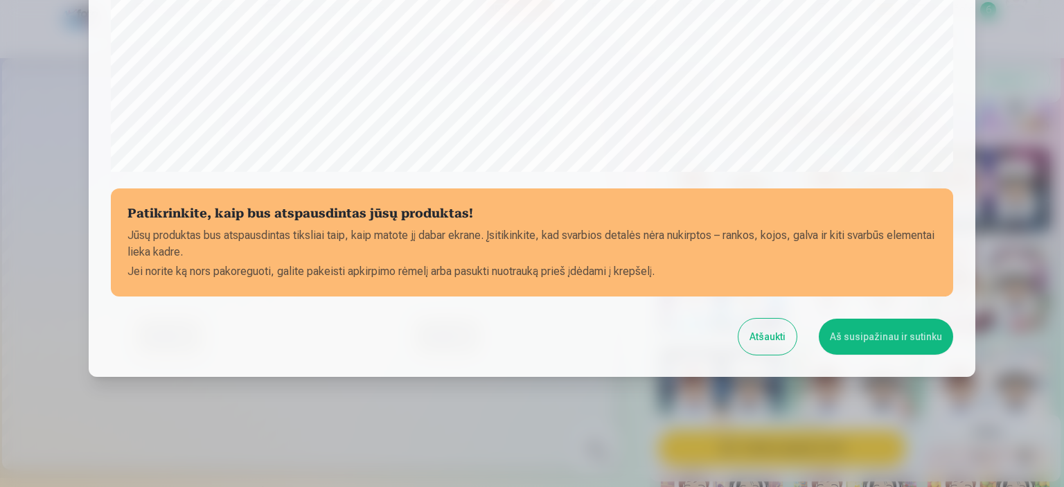
click at [872, 337] on button "Aš susipažinau ir sutinku" at bounding box center [886, 337] width 134 height 36
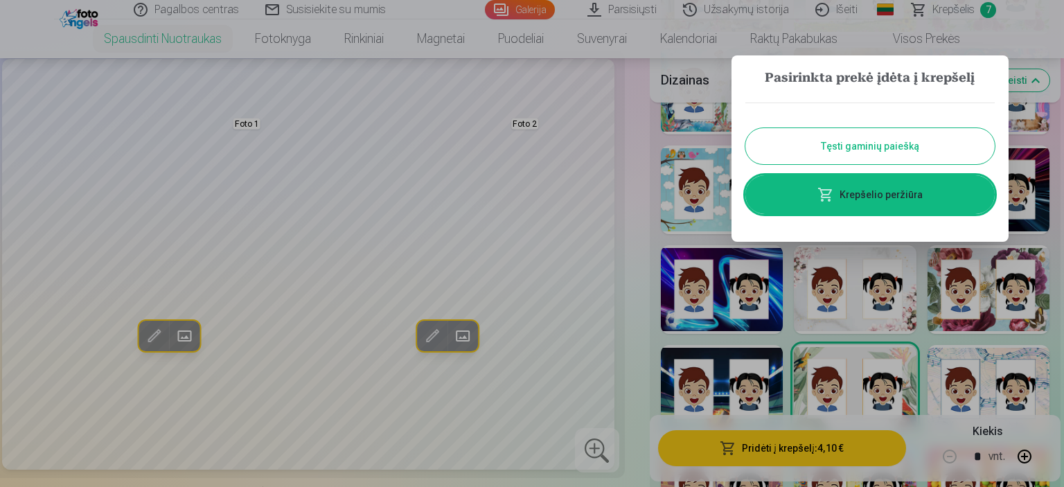
click at [934, 150] on button "Tęsti gaminių paiešką" at bounding box center [869, 146] width 249 height 36
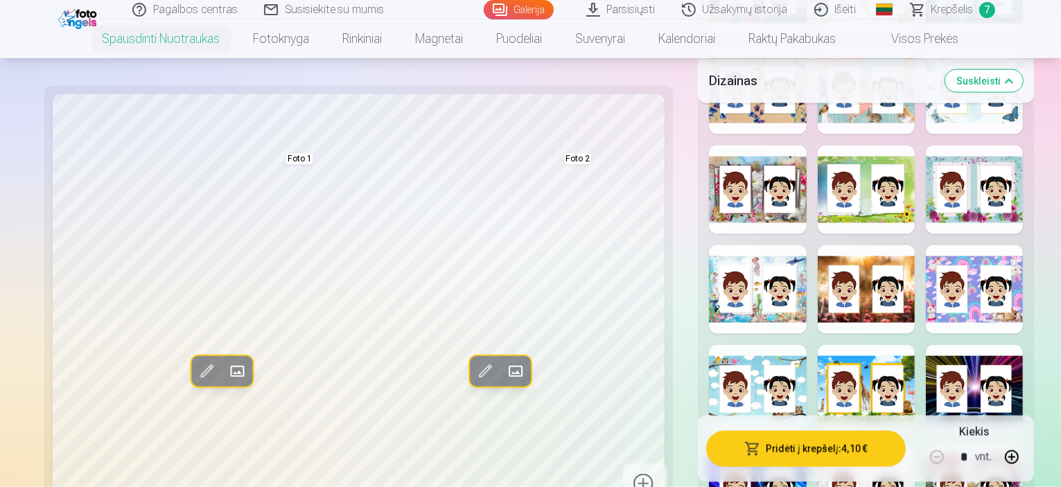
click at [938, 6] on span "Krepšelis" at bounding box center [952, 9] width 42 height 17
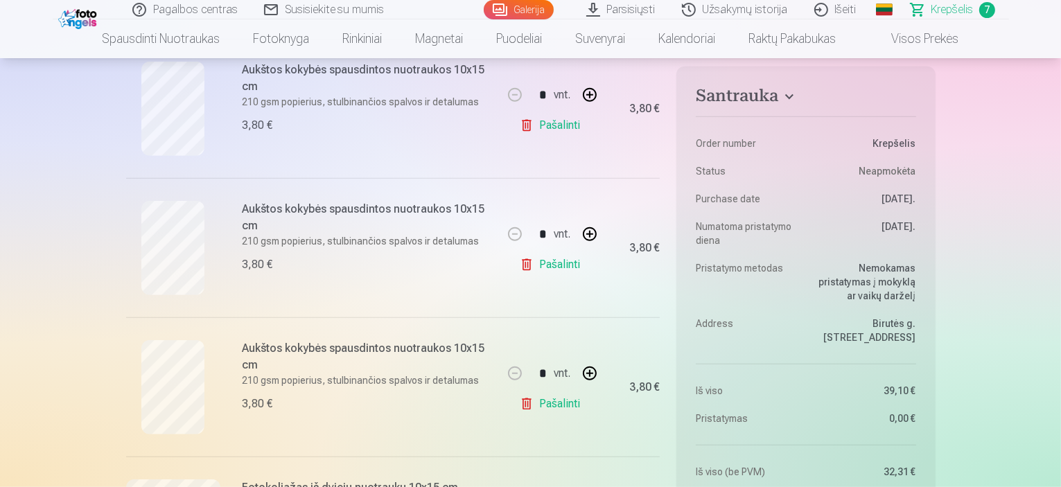
scroll to position [762, 0]
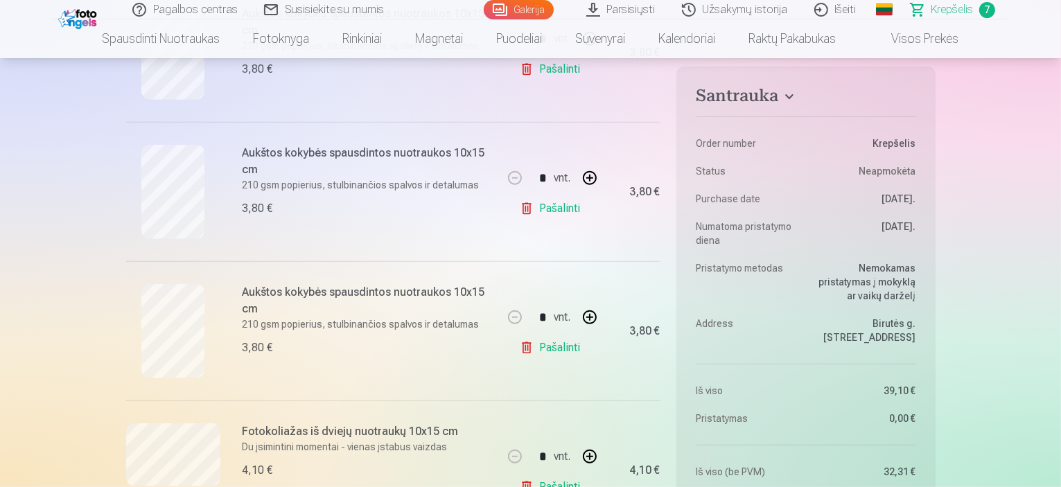
click at [543, 344] on link "Pašalinti" at bounding box center [553, 348] width 66 height 28
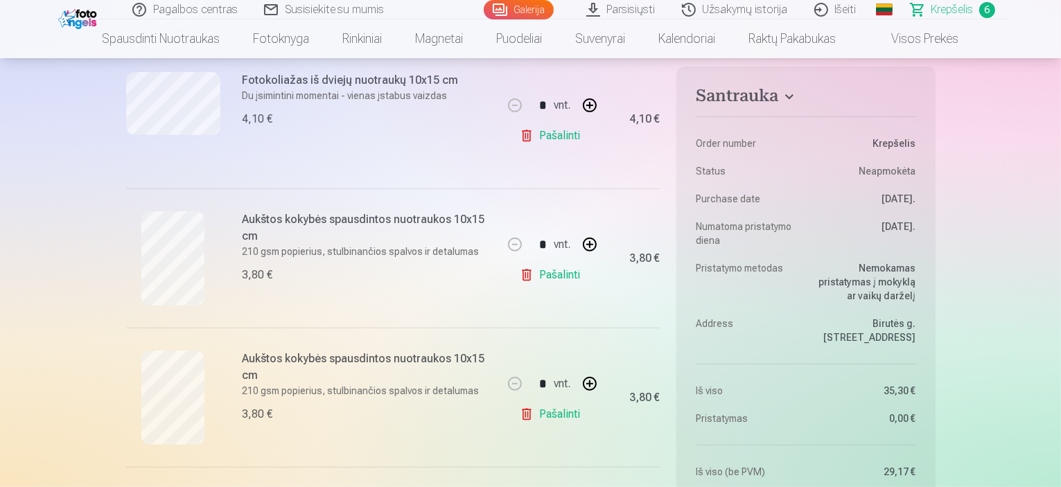
scroll to position [554, 0]
click at [566, 282] on link "Pašalinti" at bounding box center [553, 277] width 66 height 28
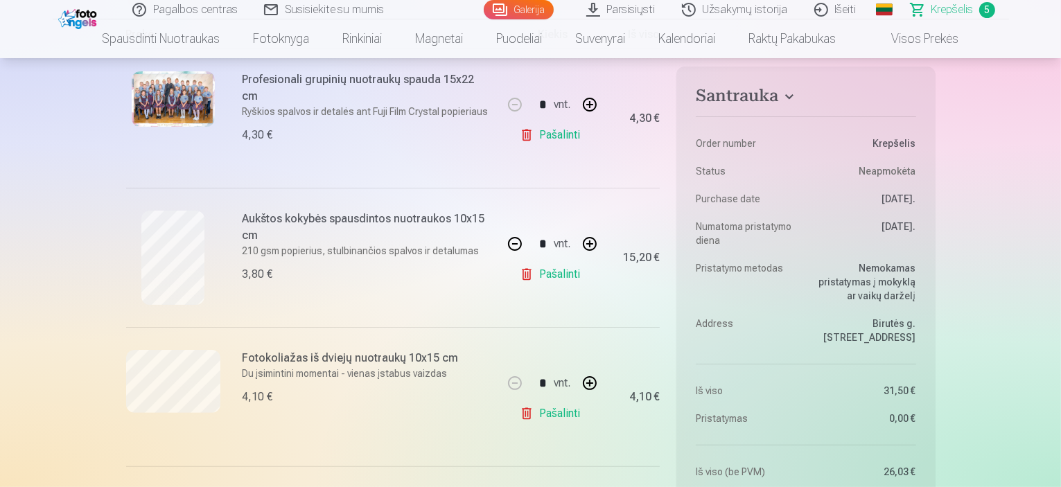
scroll to position [277, 0]
click at [592, 249] on button "button" at bounding box center [589, 245] width 33 height 33
click at [515, 243] on button "button" at bounding box center [514, 245] width 33 height 33
type input "*"
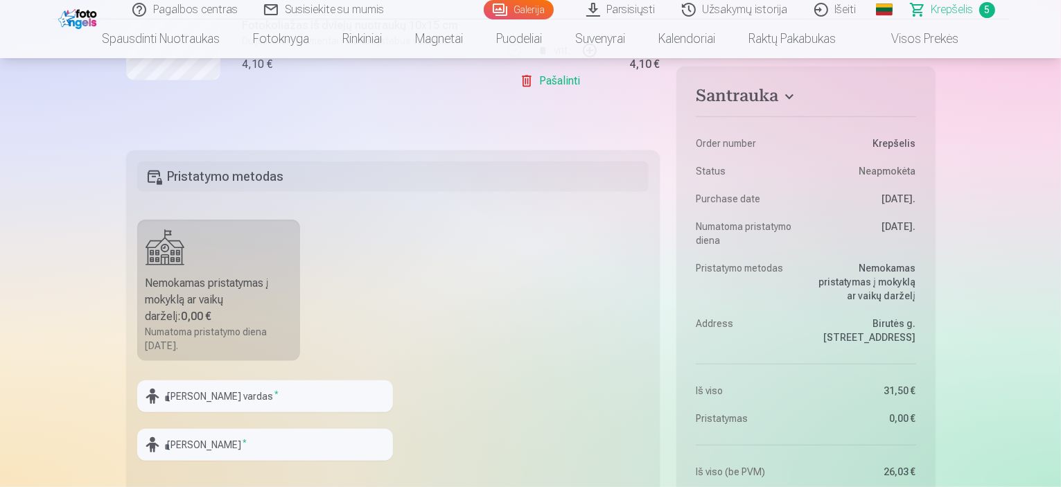
scroll to position [831, 0]
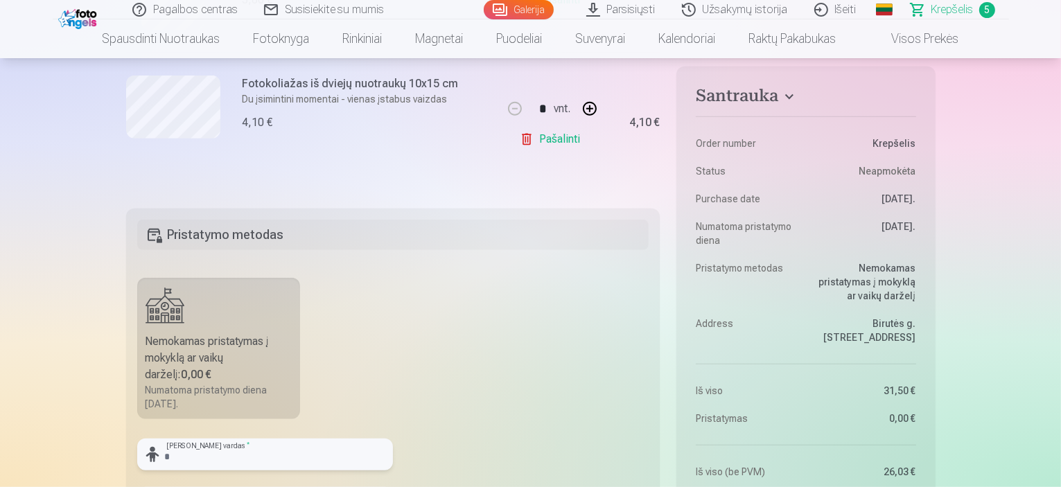
click at [233, 450] on input "text" at bounding box center [265, 454] width 256 height 32
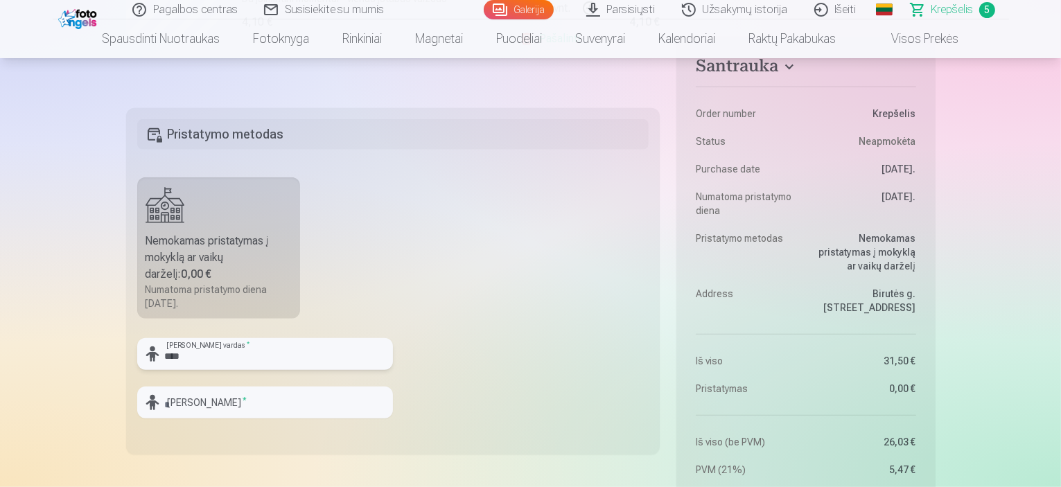
scroll to position [970, 0]
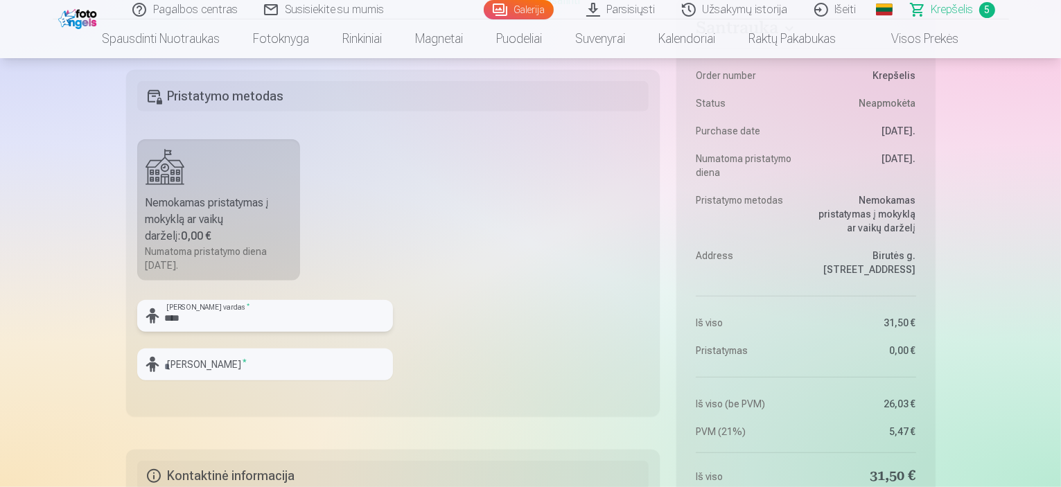
type input "****"
click at [244, 369] on input "text" at bounding box center [265, 364] width 256 height 32
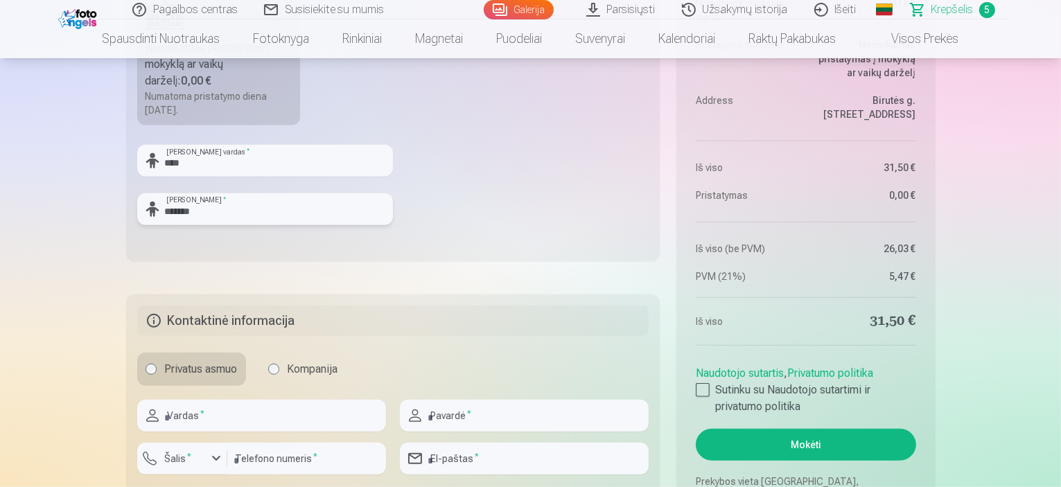
scroll to position [1178, 0]
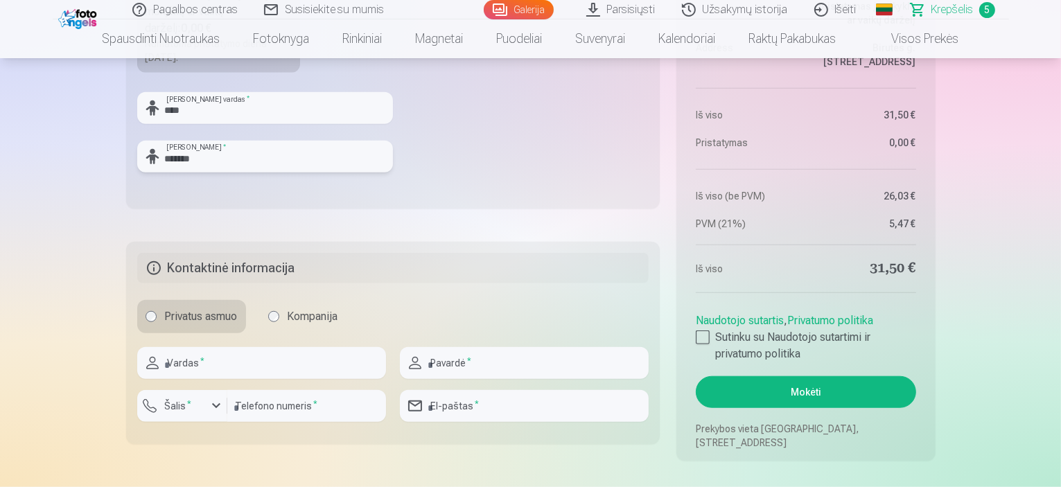
type input "*******"
click at [291, 364] on input "text" at bounding box center [261, 363] width 249 height 32
type input "*****"
type input "**********"
type input "*********"
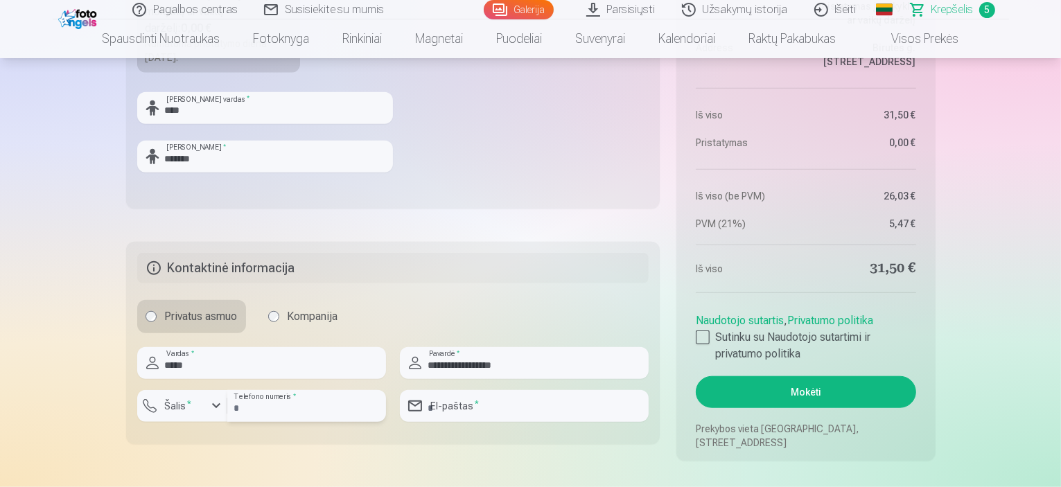
type input "**********"
click at [368, 441] on fieldset "**********" at bounding box center [393, 343] width 534 height 202
click at [699, 335] on div at bounding box center [702, 337] width 14 height 14
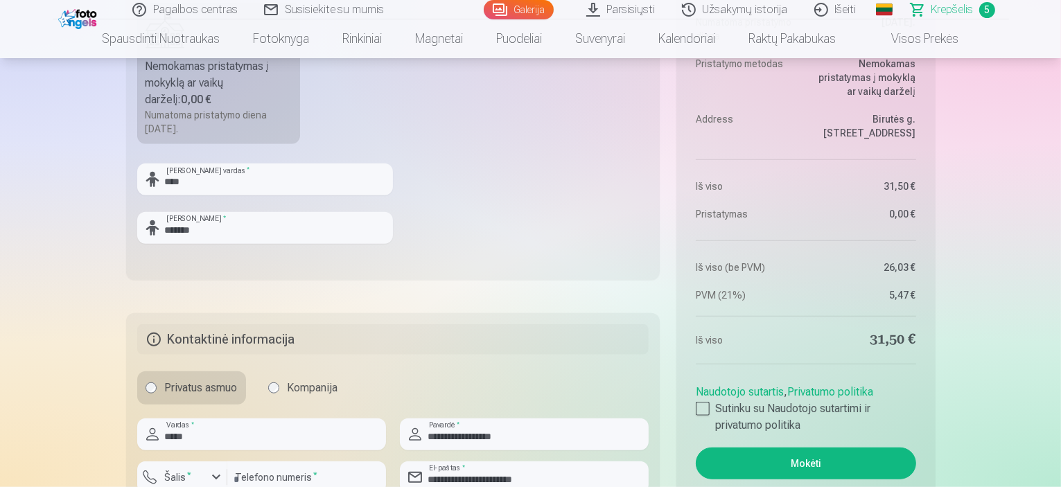
scroll to position [1108, 0]
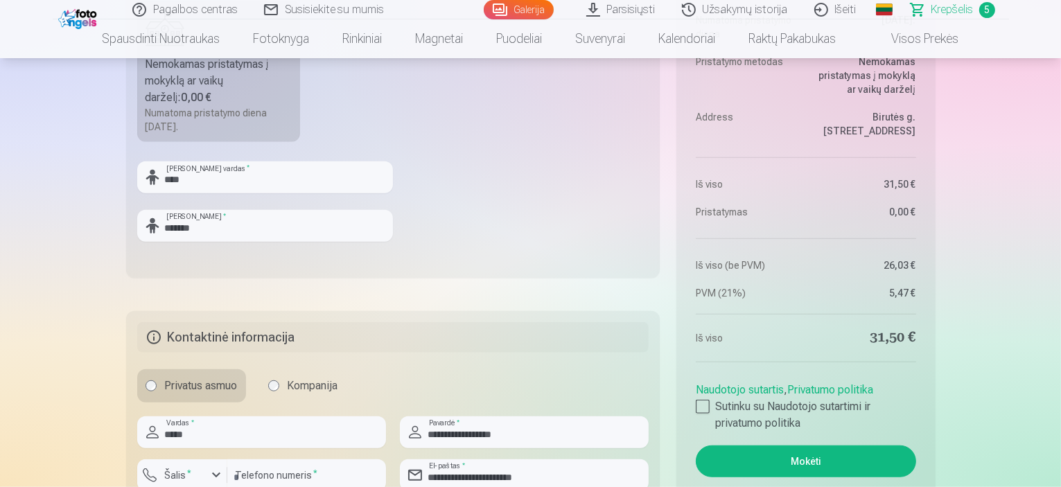
click at [855, 462] on button "Mokėti" at bounding box center [805, 461] width 220 height 32
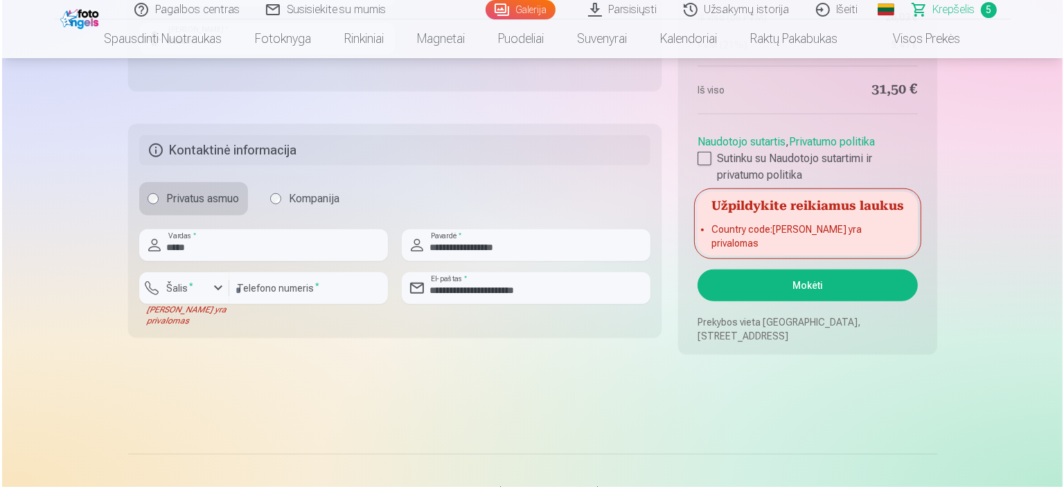
scroll to position [1316, 0]
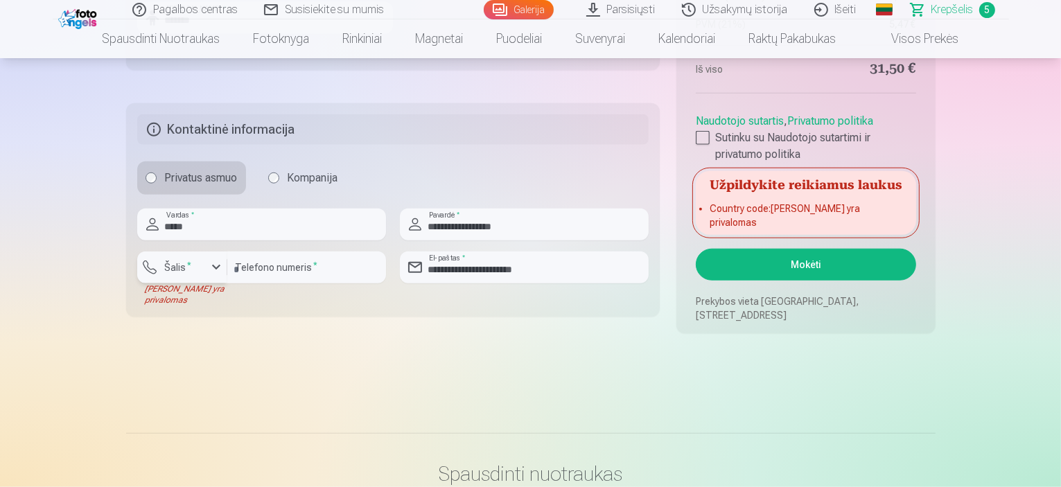
click at [202, 271] on div "button" at bounding box center [186, 270] width 42 height 14
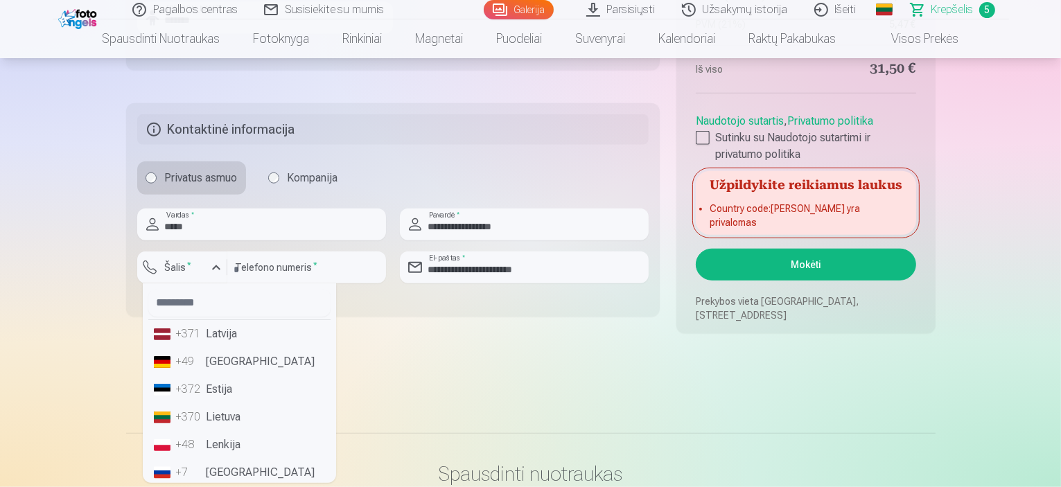
click at [231, 422] on li "+370 Lietuva" at bounding box center [239, 417] width 182 height 28
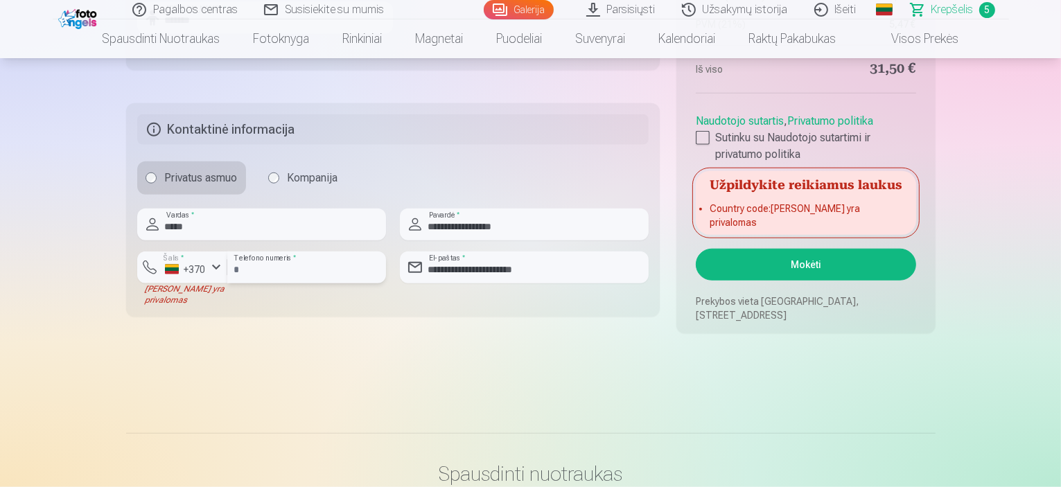
click at [242, 273] on input "*********" at bounding box center [306, 267] width 159 height 32
click at [240, 271] on input "*********" at bounding box center [306, 267] width 159 height 32
type input "********"
click at [745, 270] on button "Mokėti" at bounding box center [805, 265] width 220 height 32
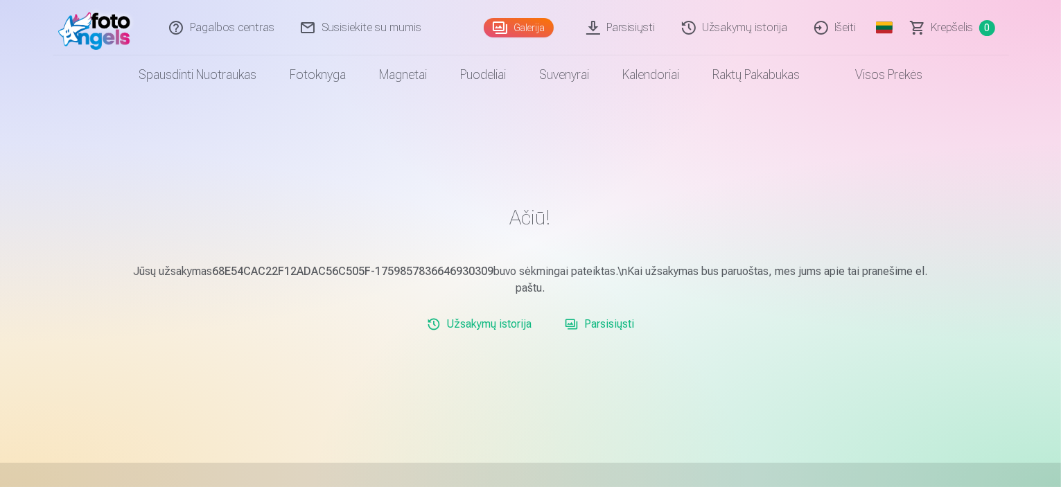
click at [835, 27] on link "Išeiti" at bounding box center [835, 27] width 69 height 55
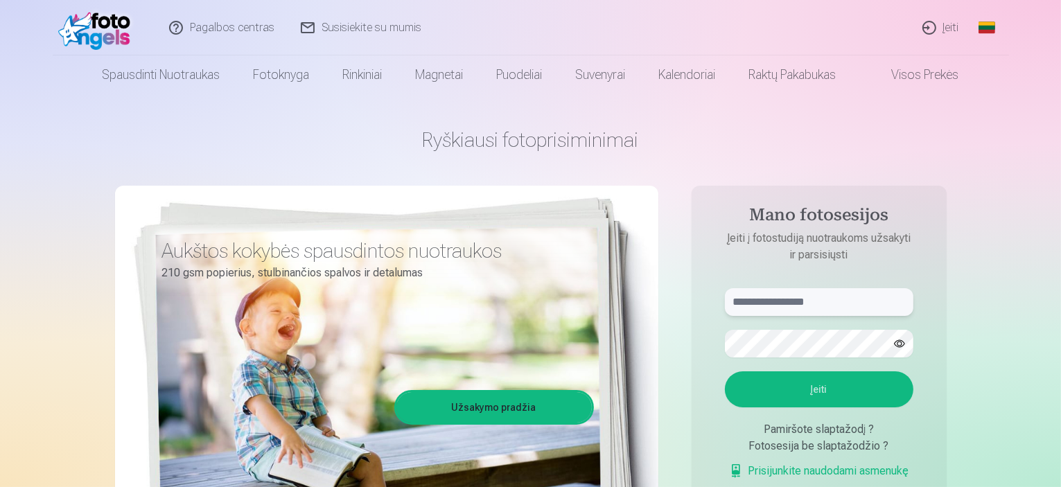
click at [886, 305] on input "text" at bounding box center [819, 302] width 188 height 28
type input "**********"
click at [867, 384] on button "Įeiti" at bounding box center [819, 389] width 188 height 36
